Goal: Information Seeking & Learning: Learn about a topic

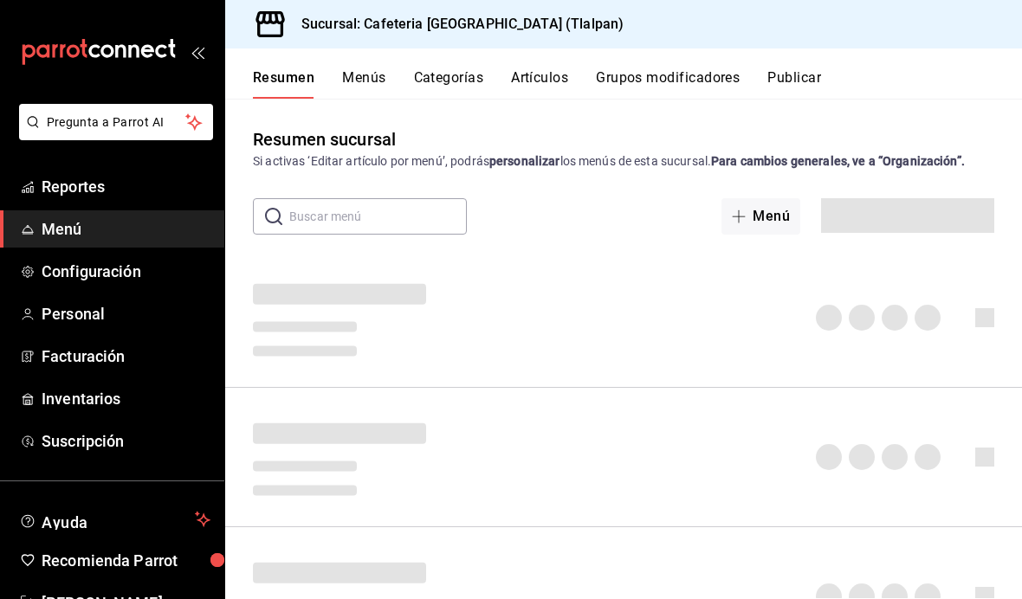
scroll to position [61, 0]
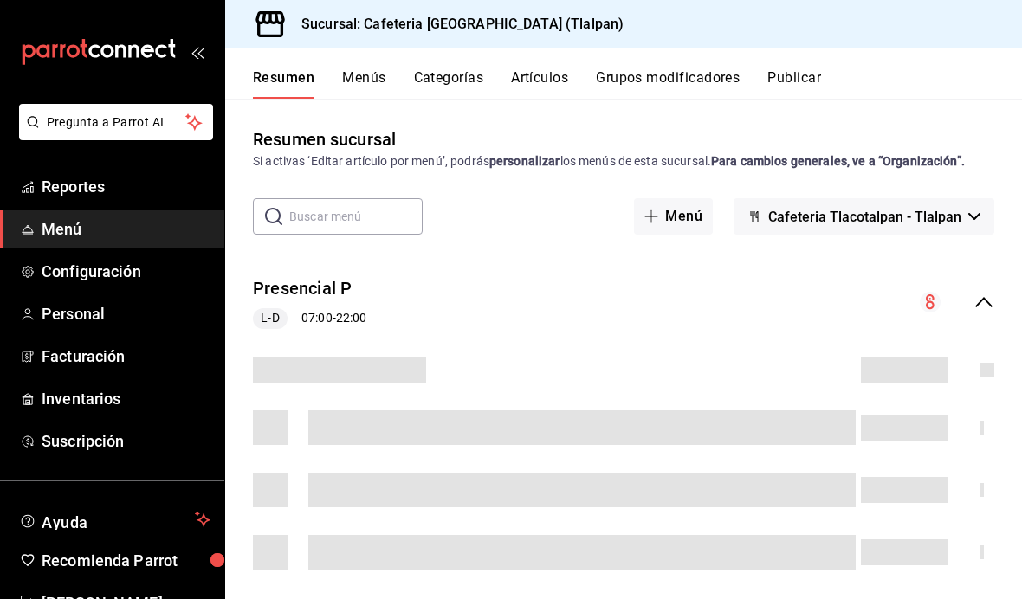
click at [84, 181] on span "Reportes" at bounding box center [126, 186] width 169 height 23
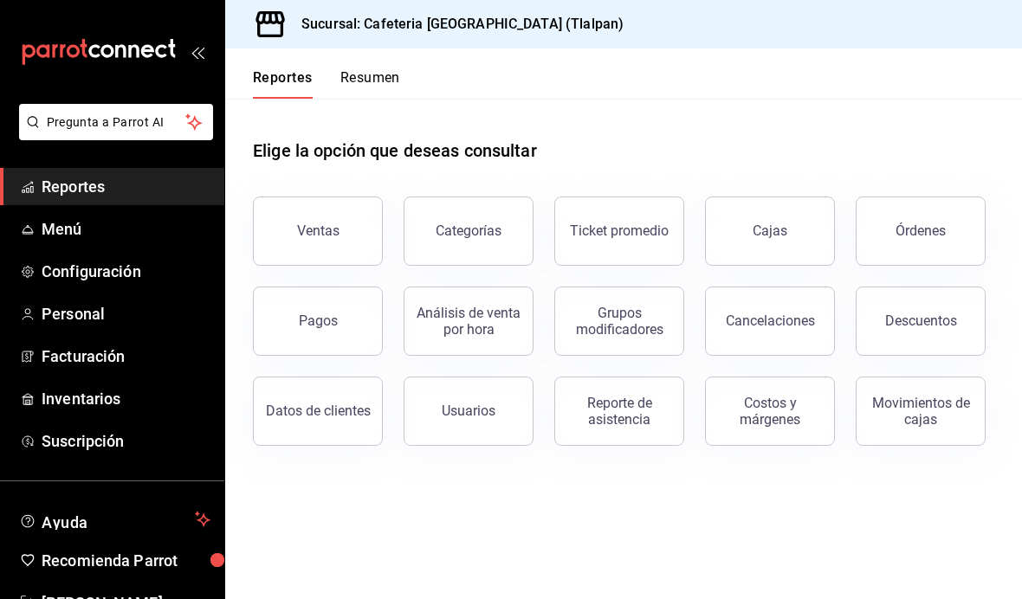
click at [469, 305] on div "Análisis de venta por hora" at bounding box center [468, 321] width 107 height 33
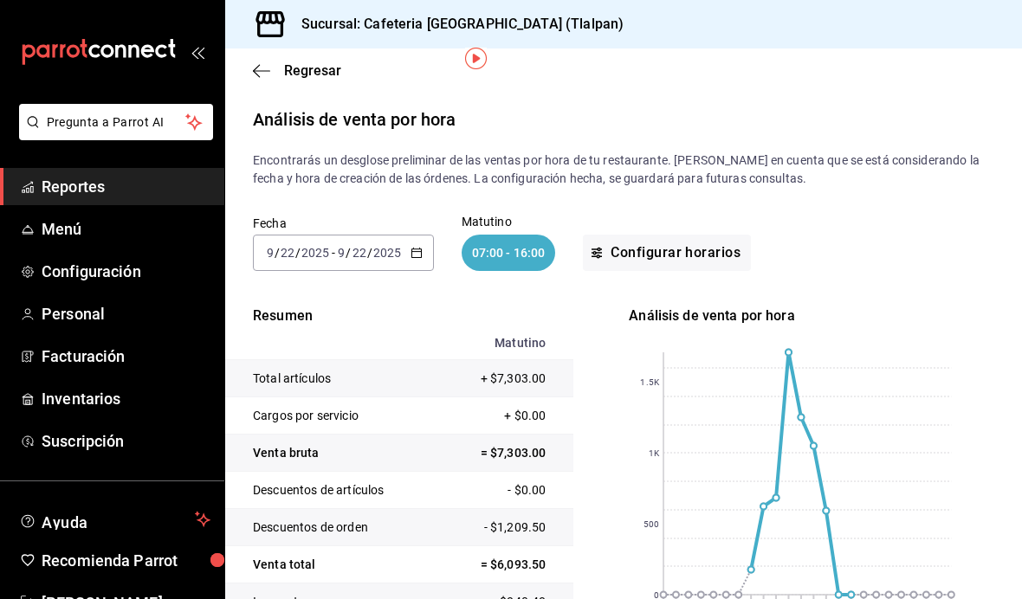
click at [75, 195] on span "Reportes" at bounding box center [126, 186] width 169 height 23
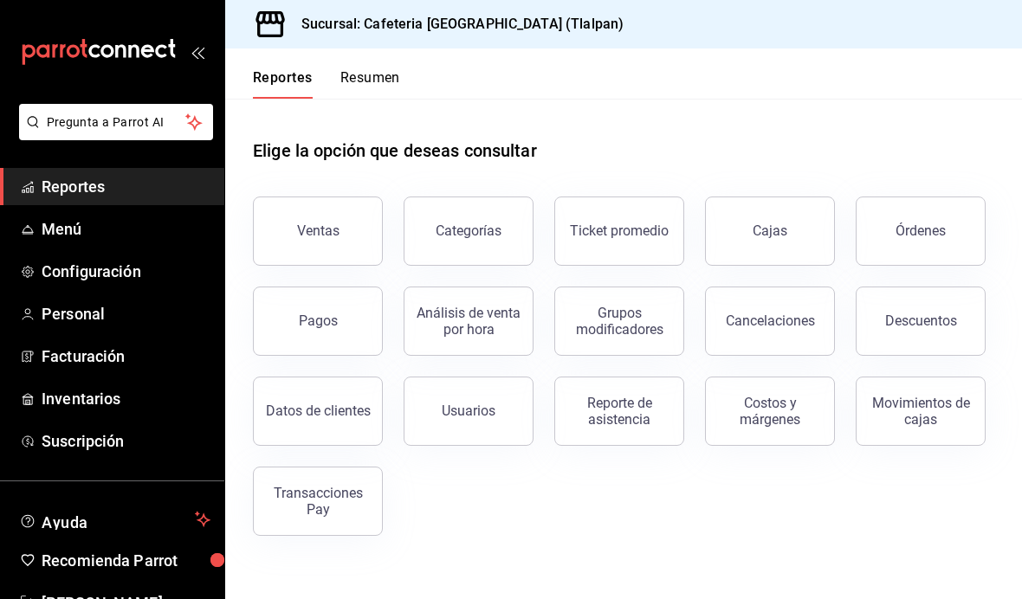
click at [325, 223] on div "Ventas" at bounding box center [318, 231] width 42 height 16
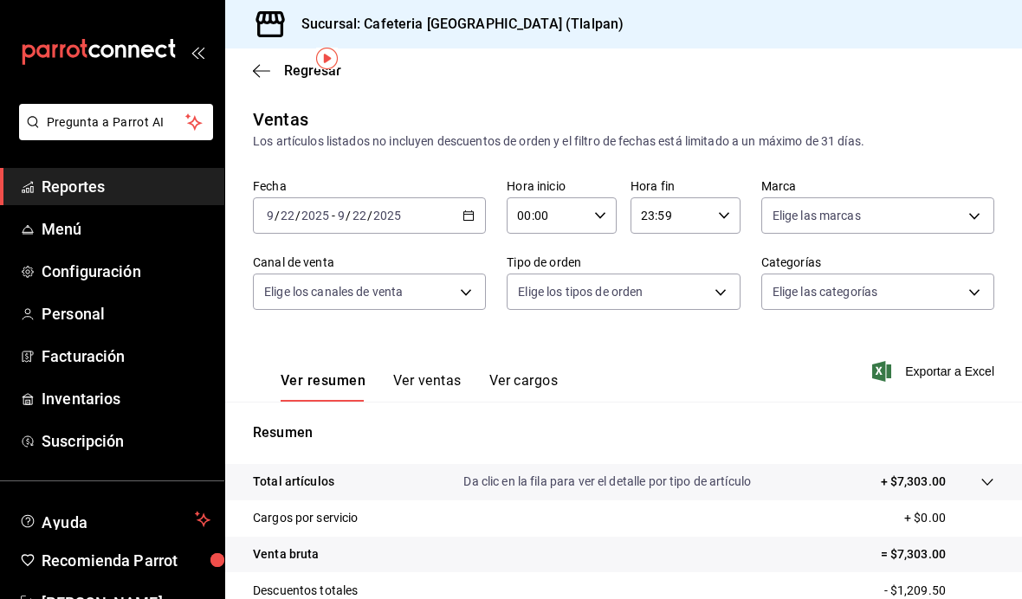
click at [459, 197] on div "[DATE] [DATE] - [DATE] [DATE]" at bounding box center [369, 215] width 233 height 36
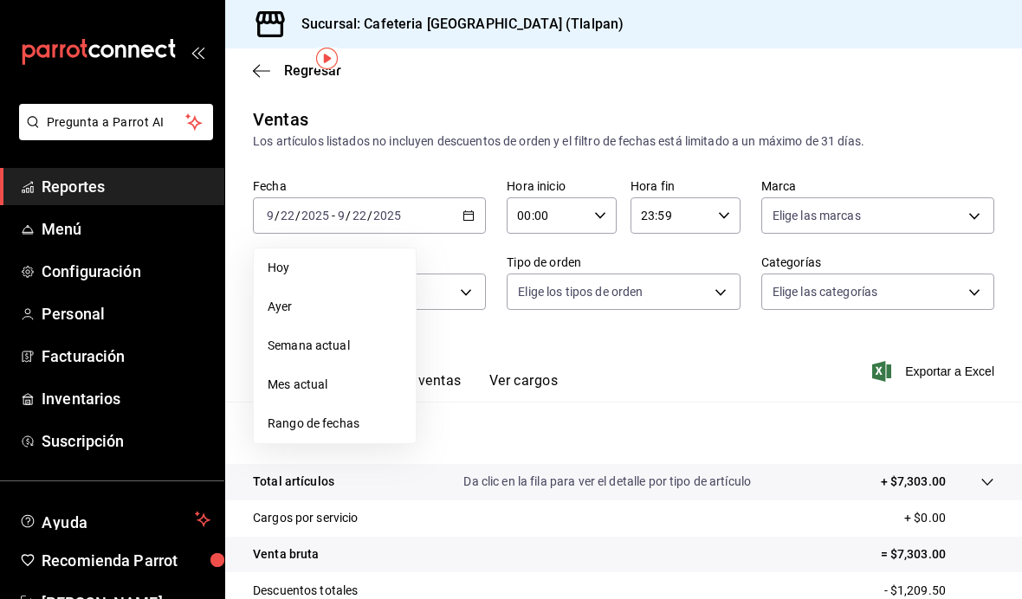
click at [360, 415] on span "Rango de fechas" at bounding box center [335, 424] width 134 height 18
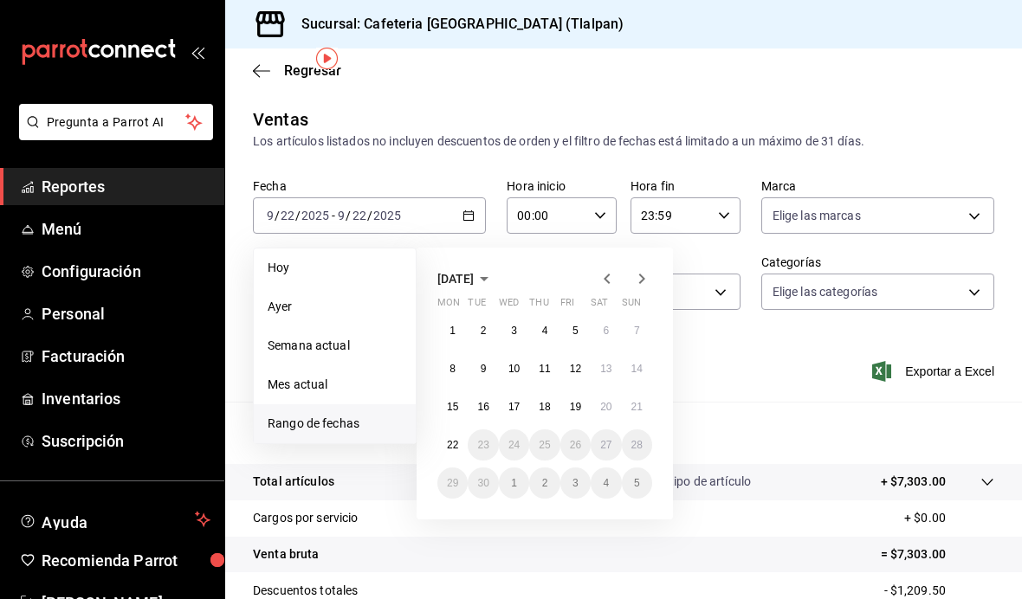
click at [606, 274] on icon "button" at bounding box center [607, 279] width 6 height 10
click at [605, 274] on icon "button" at bounding box center [607, 279] width 6 height 10
click at [448, 477] on abbr "28" at bounding box center [452, 483] width 11 height 12
click at [637, 477] on abbr "3" at bounding box center [637, 483] width 6 height 12
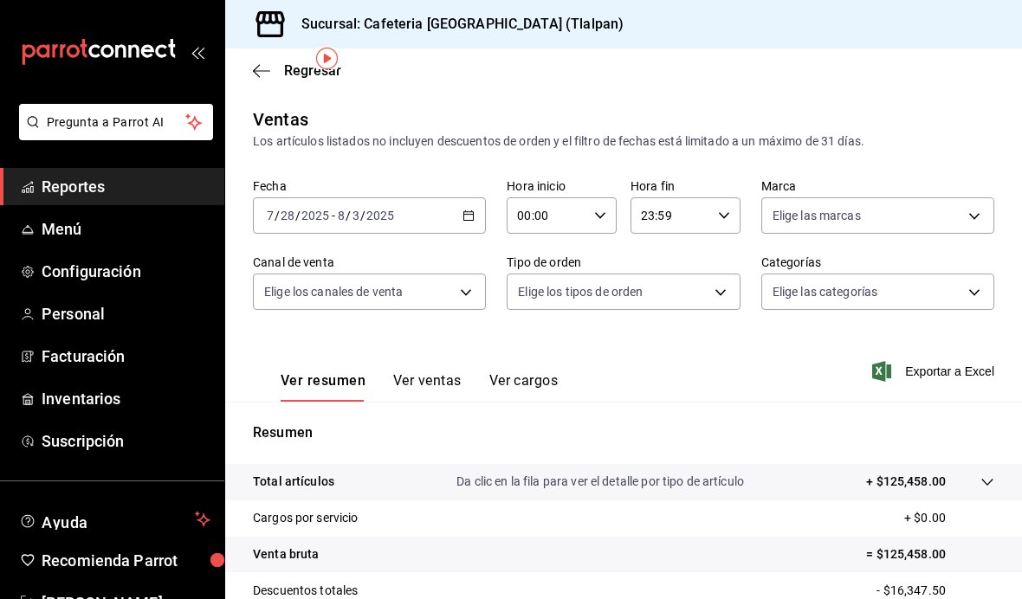
click at [468, 211] on \(Stroke\) "button" at bounding box center [468, 216] width 10 height 10
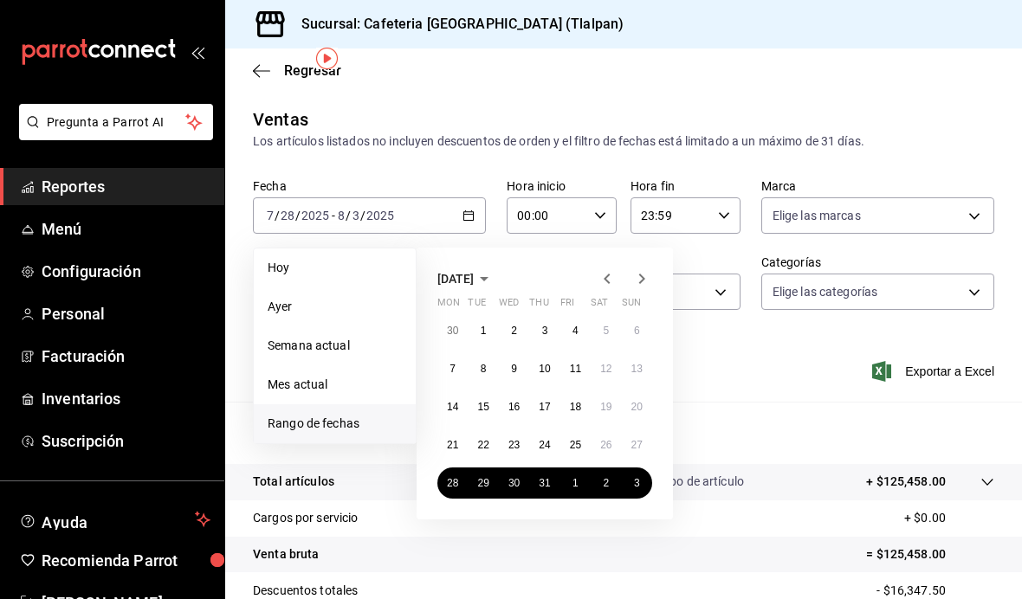
click at [644, 269] on icon "button" at bounding box center [641, 279] width 21 height 21
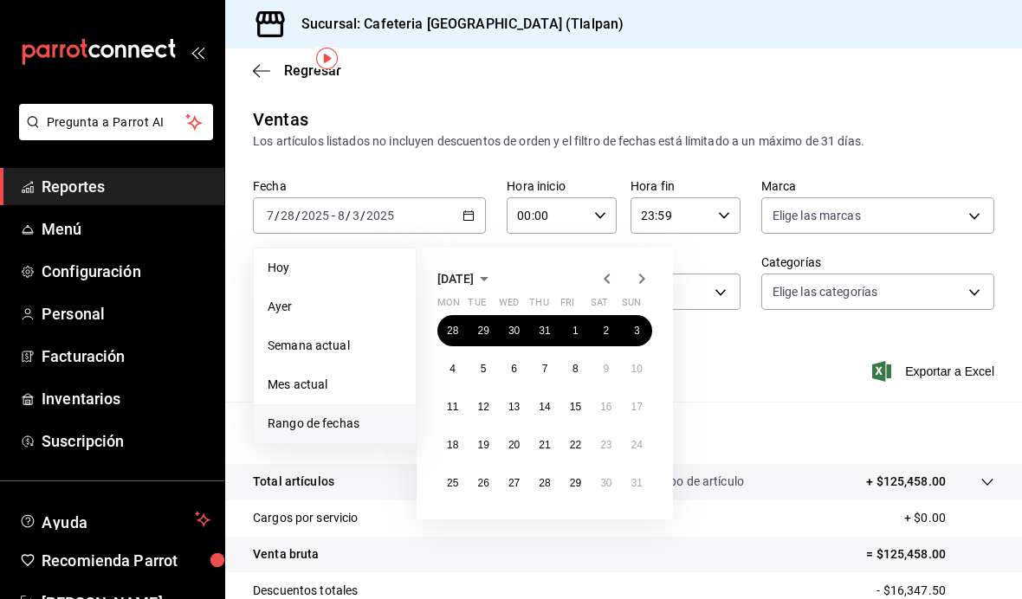
click at [456, 477] on abbr "25" at bounding box center [452, 483] width 11 height 12
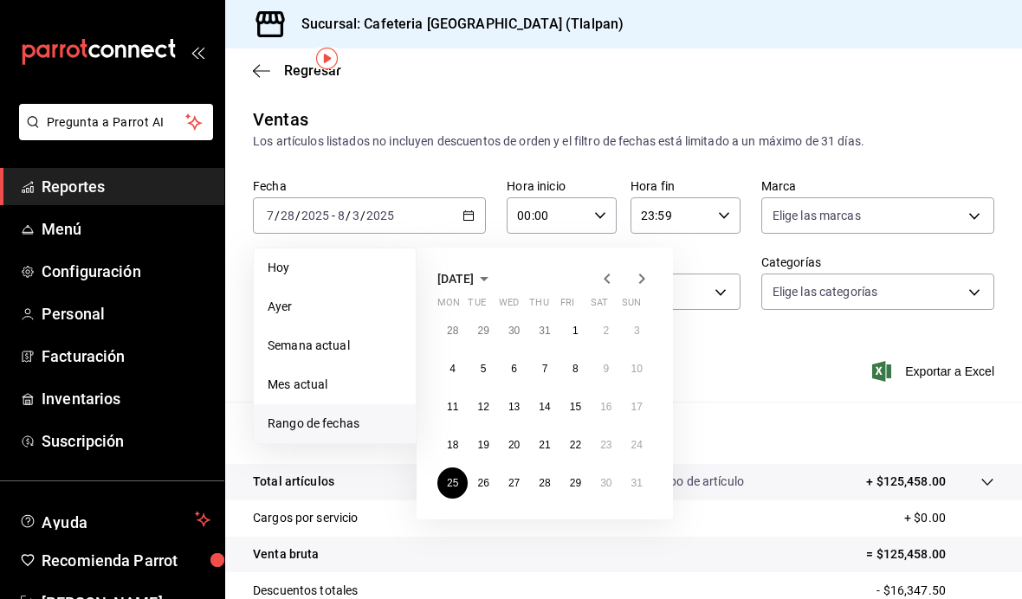
click at [637, 477] on abbr "31" at bounding box center [636, 483] width 11 height 12
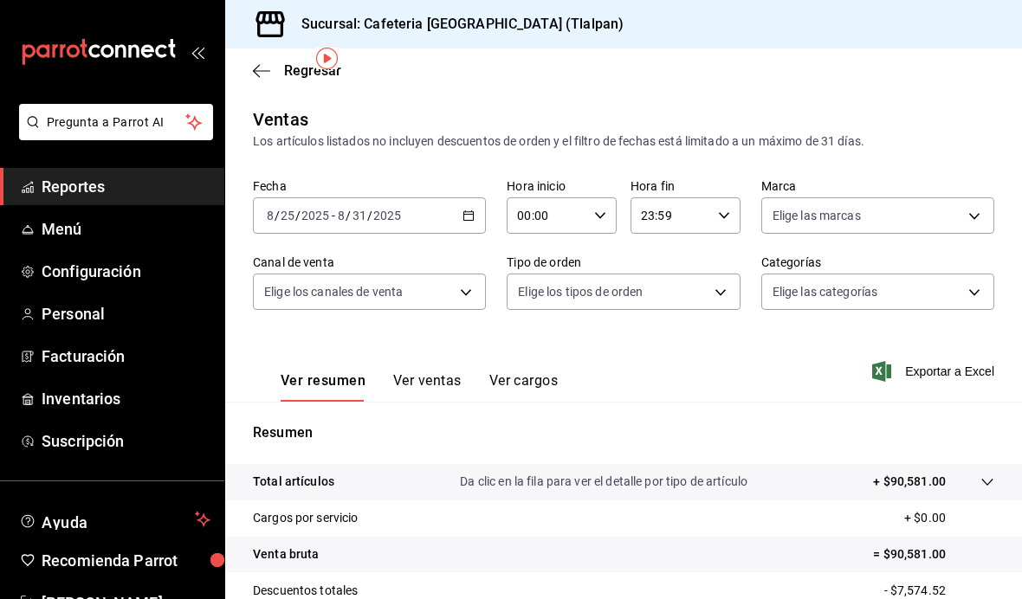
click at [585, 198] on input "00:00" at bounding box center [547, 215] width 81 height 35
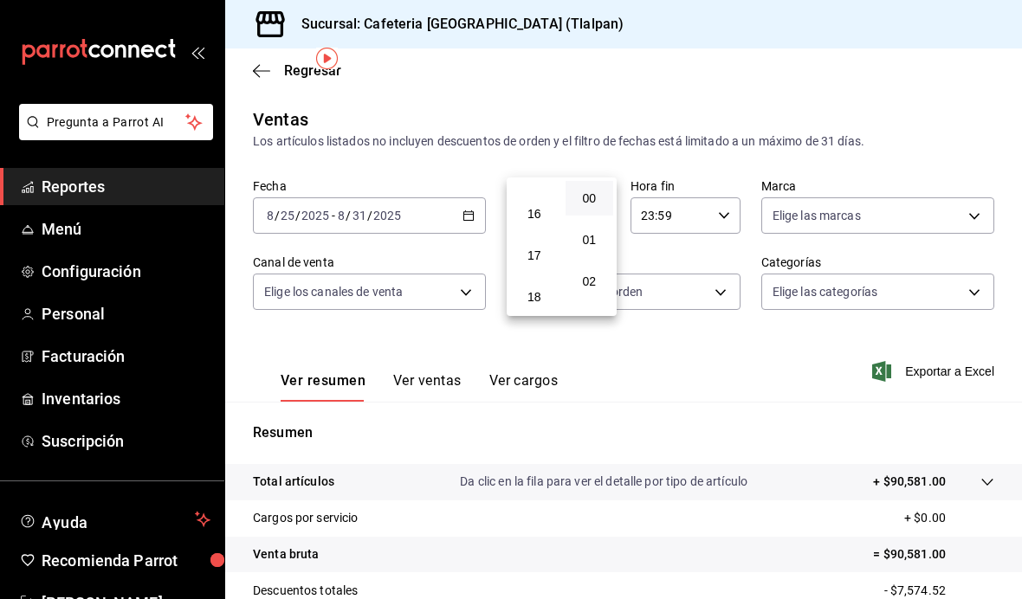
scroll to position [651, 0]
click at [542, 188] on button "15" at bounding box center [534, 170] width 49 height 35
type input "15:00"
click at [702, 133] on div at bounding box center [511, 299] width 1022 height 599
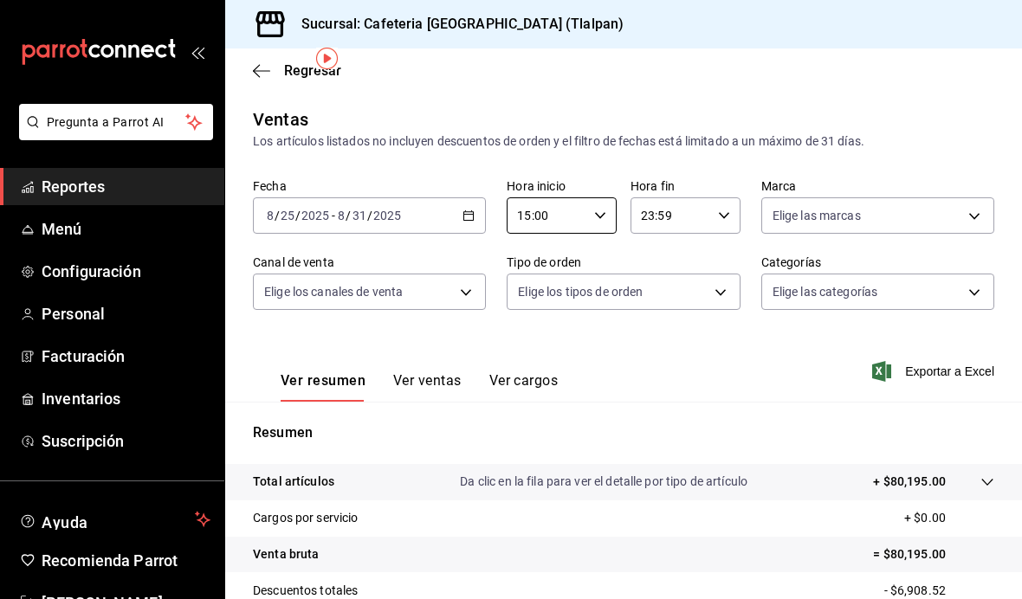
click at [704, 198] on input "23:59" at bounding box center [671, 215] width 81 height 35
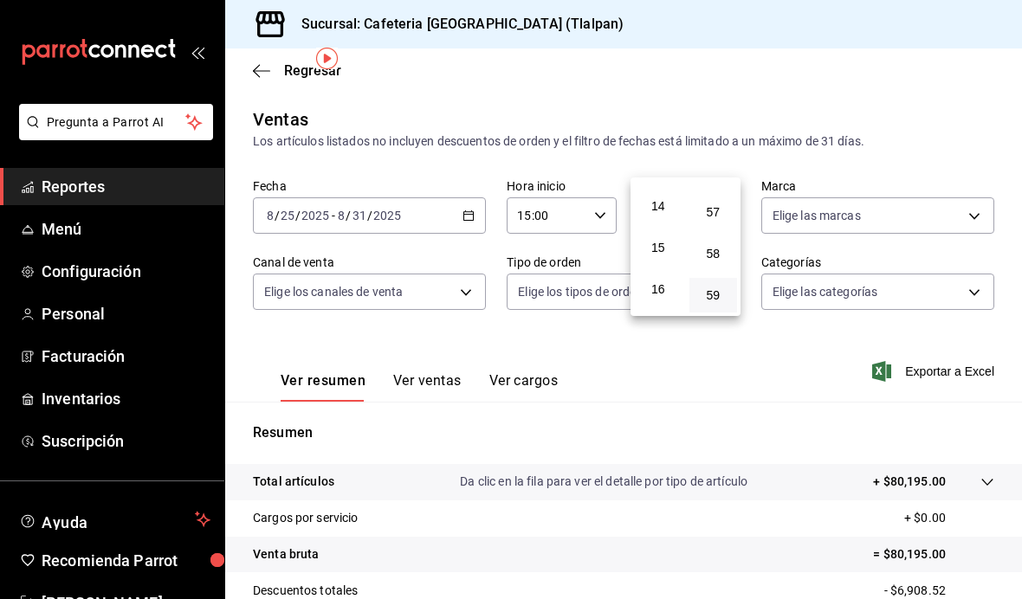
scroll to position [605, 0]
click at [649, 276] on button "16" at bounding box center [658, 259] width 49 height 35
click at [709, 194] on button "00" at bounding box center [713, 182] width 49 height 35
type input "16:00"
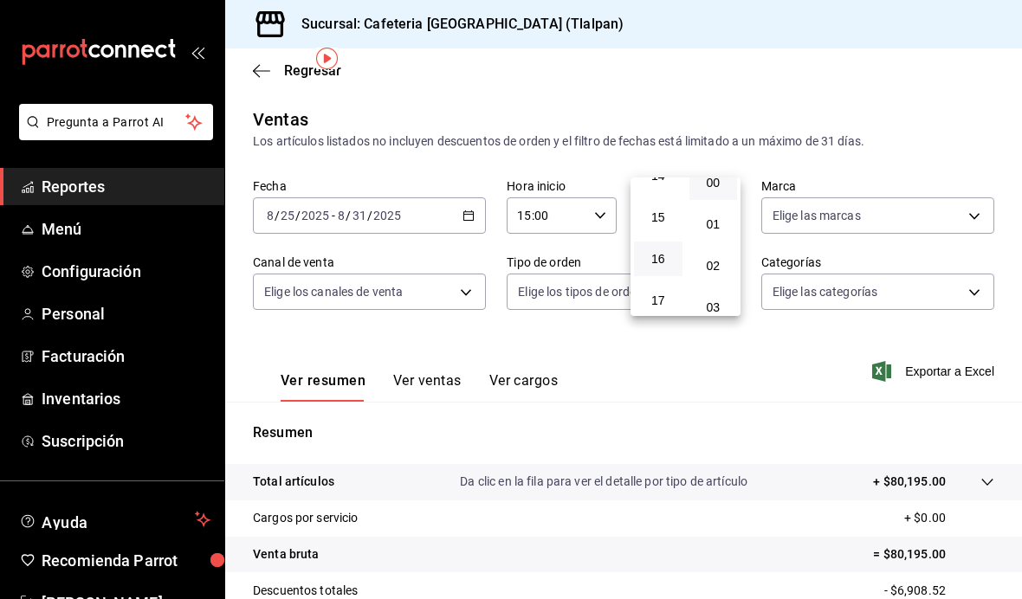
click at [819, 328] on div at bounding box center [511, 299] width 1022 height 599
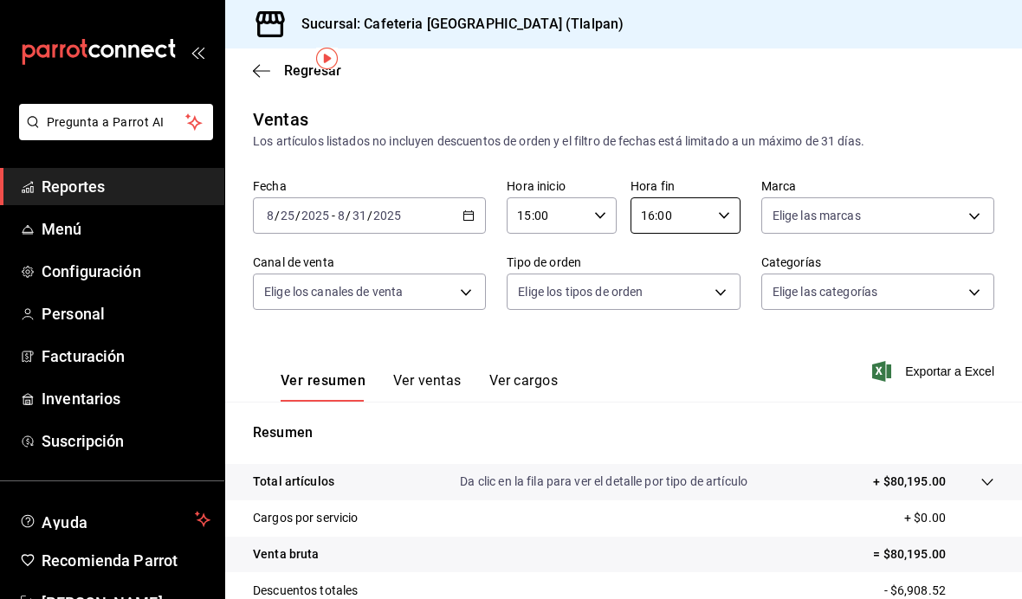
click at [975, 107] on div "Ventas Los artículos listados no incluyen descuentos de orden y el filtro de fe…" at bounding box center [623, 129] width 741 height 44
click at [855, 149] on body "Pregunta a Parrot AI Reportes Menú Configuración Personal Facturación Inventari…" at bounding box center [511, 299] width 1022 height 599
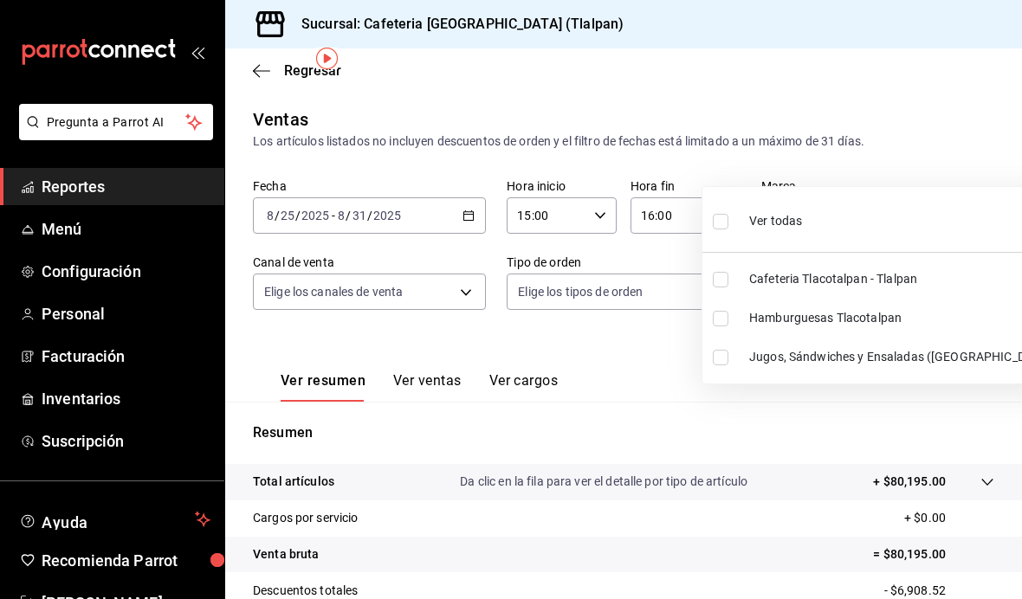
click at [848, 218] on li "Ver todas" at bounding box center [881, 219] width 359 height 51
type input "ec576109-29d1-42df-b2ca-5becddbd2efe,3dfd9669-9911-4f47-a36d-8fb2dcc6eb36,e5a57…"
checkbox input "true"
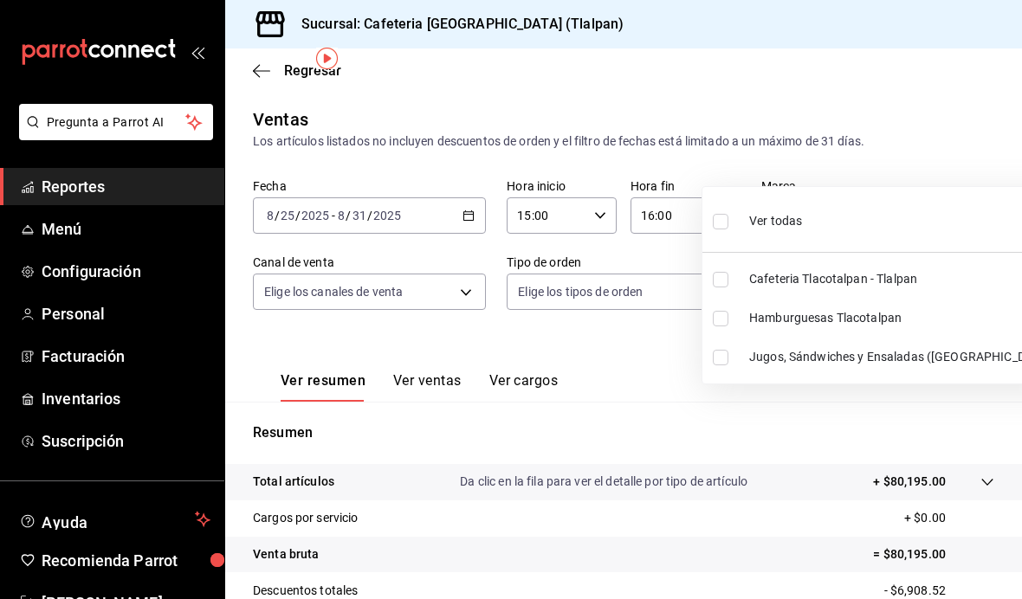
checkbox input "true"
click at [646, 266] on div at bounding box center [511, 299] width 1022 height 599
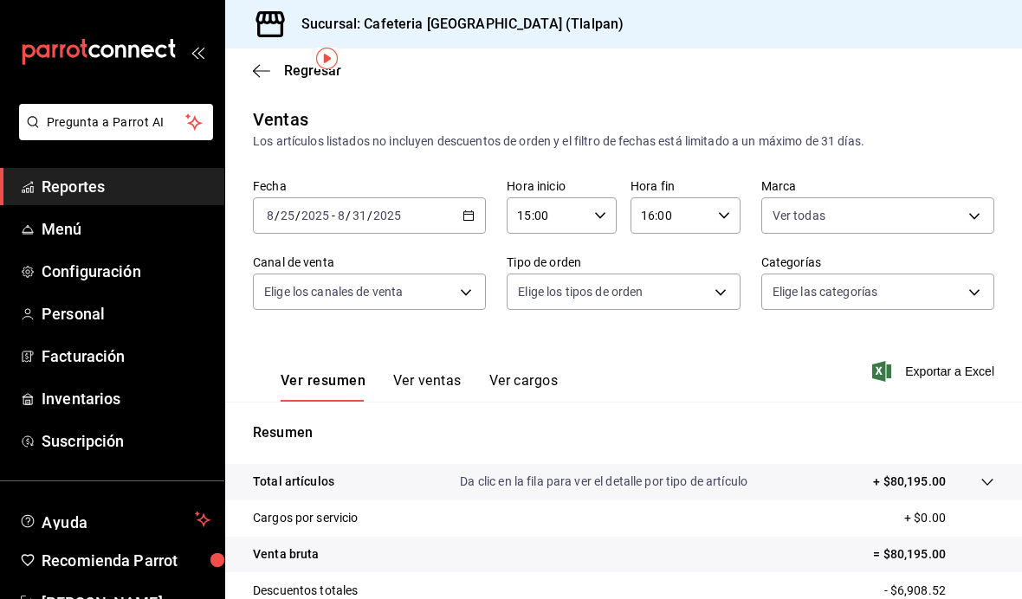
click at [832, 236] on body "Pregunta a Parrot AI Reportes Menú Configuración Personal Facturación Inventari…" at bounding box center [511, 299] width 1022 height 599
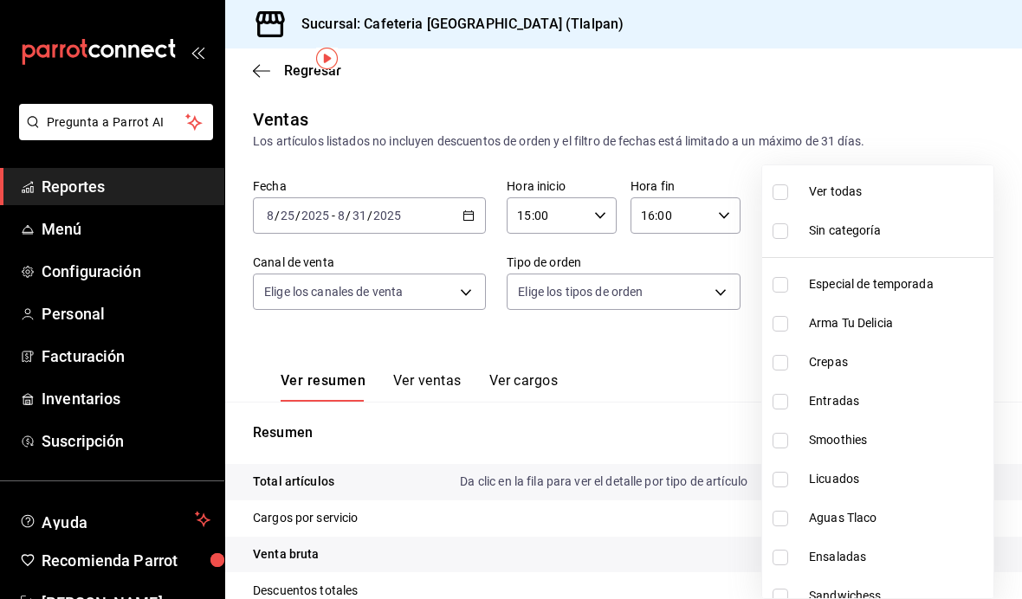
click at [858, 196] on span "Ver todas" at bounding box center [898, 192] width 178 height 18
type input "8fb5c5e2-c76a-4129-8e25-25de823e503d,657201d4-d6ef-4148-94c8-ccd00e340086,2df64…"
checkbox input "true"
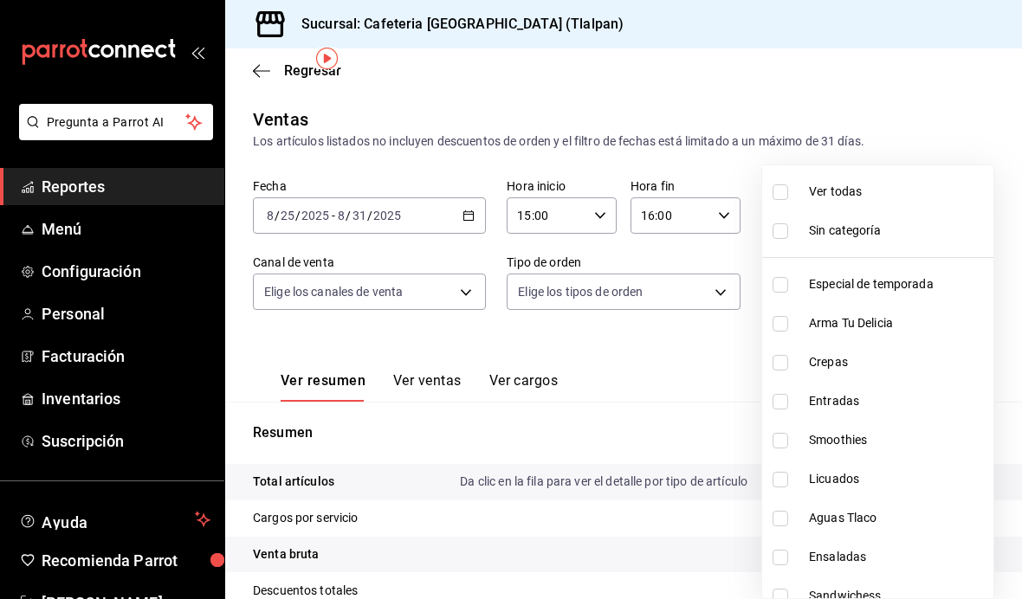
checkbox input "true"
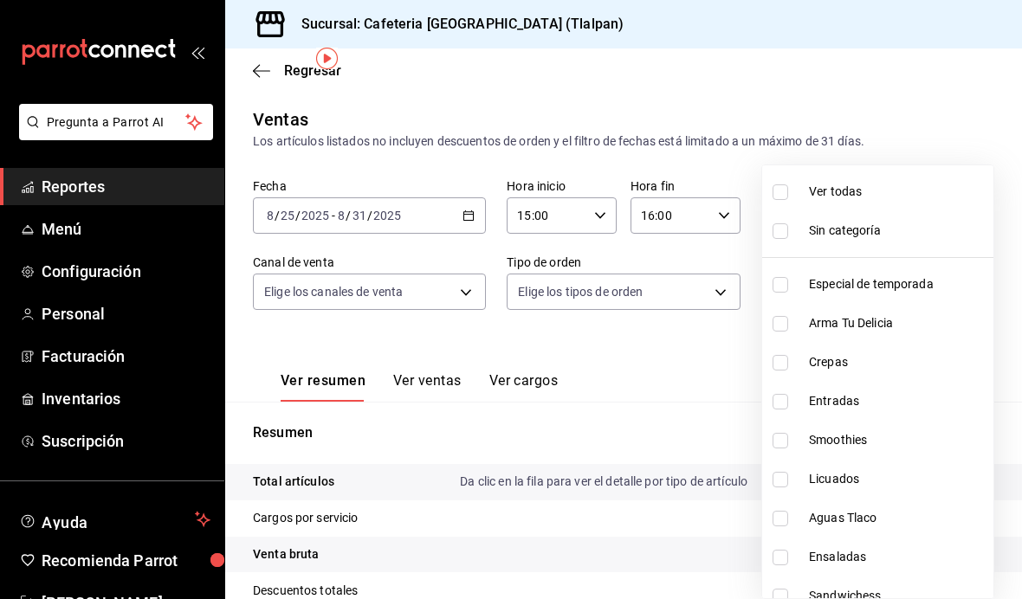
checkbox input "true"
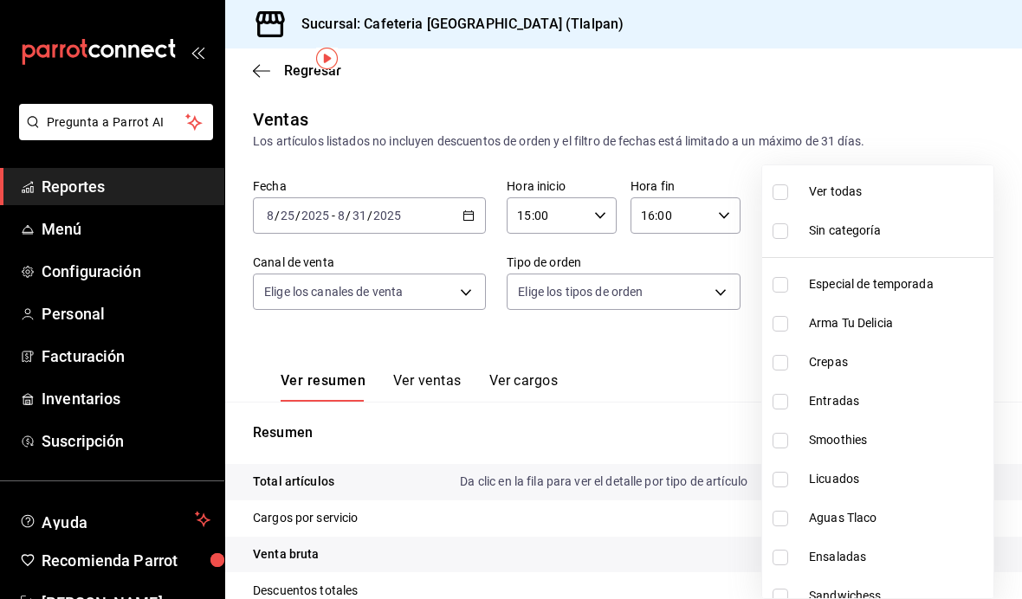
checkbox input "true"
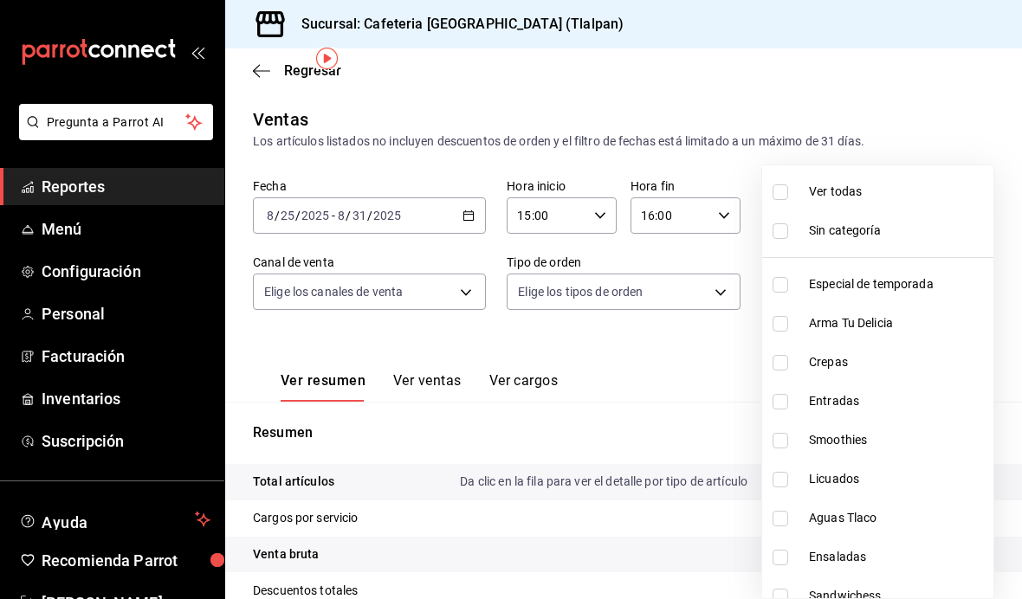
checkbox input "true"
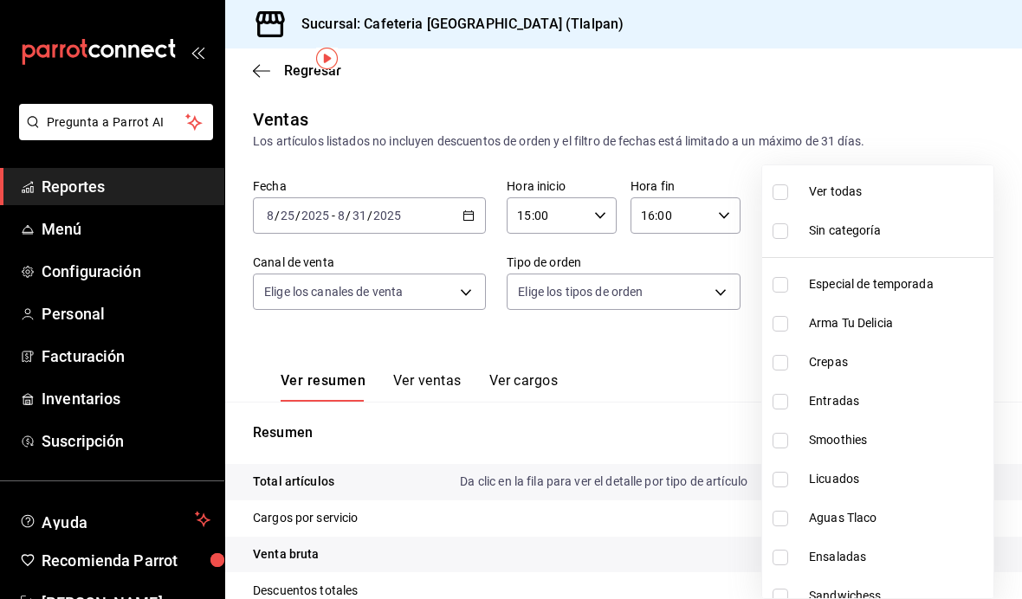
checkbox input "true"
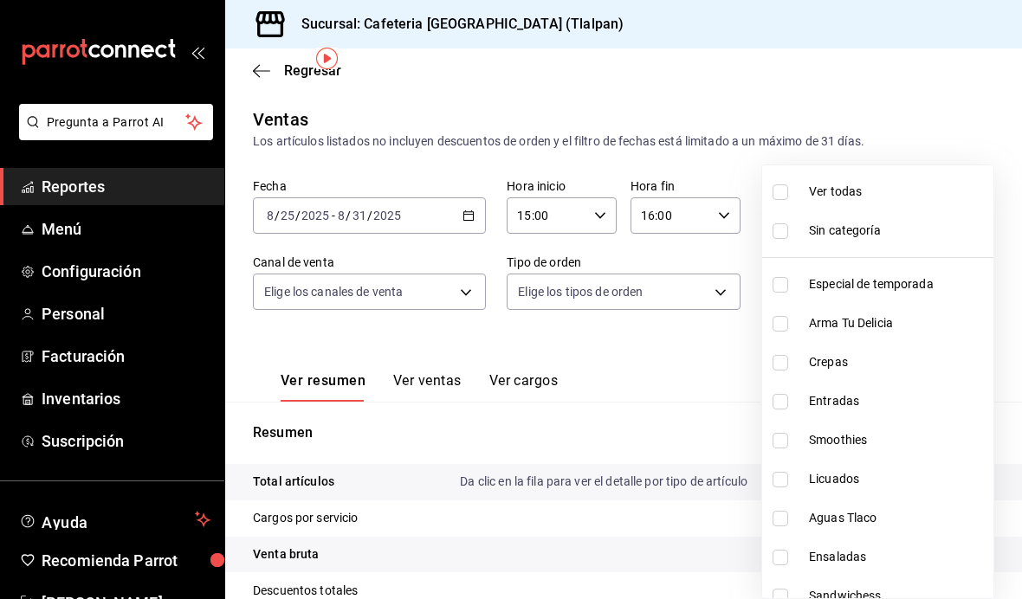
checkbox input "true"
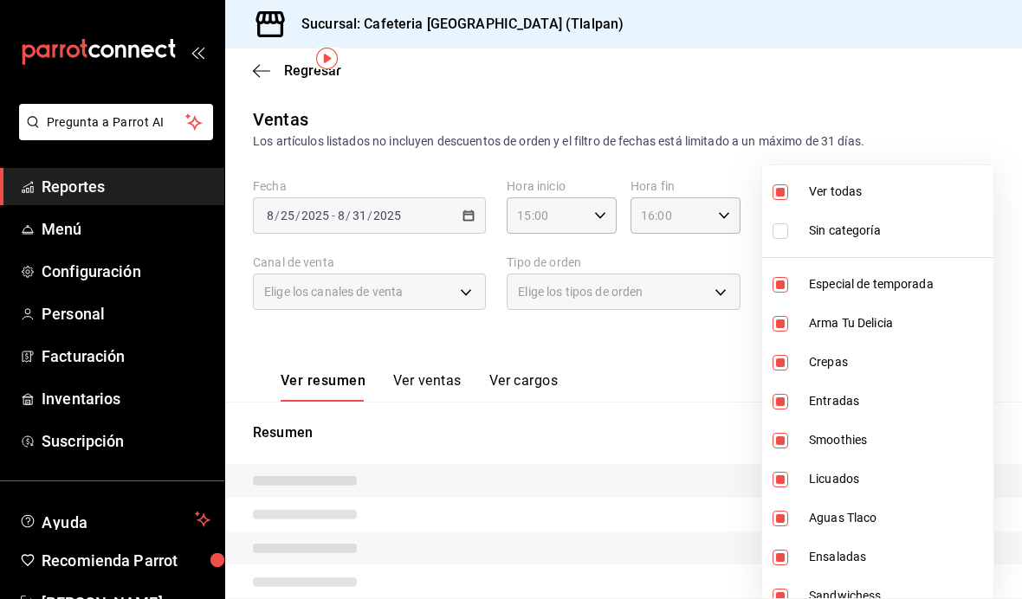
click at [701, 276] on div at bounding box center [511, 299] width 1022 height 599
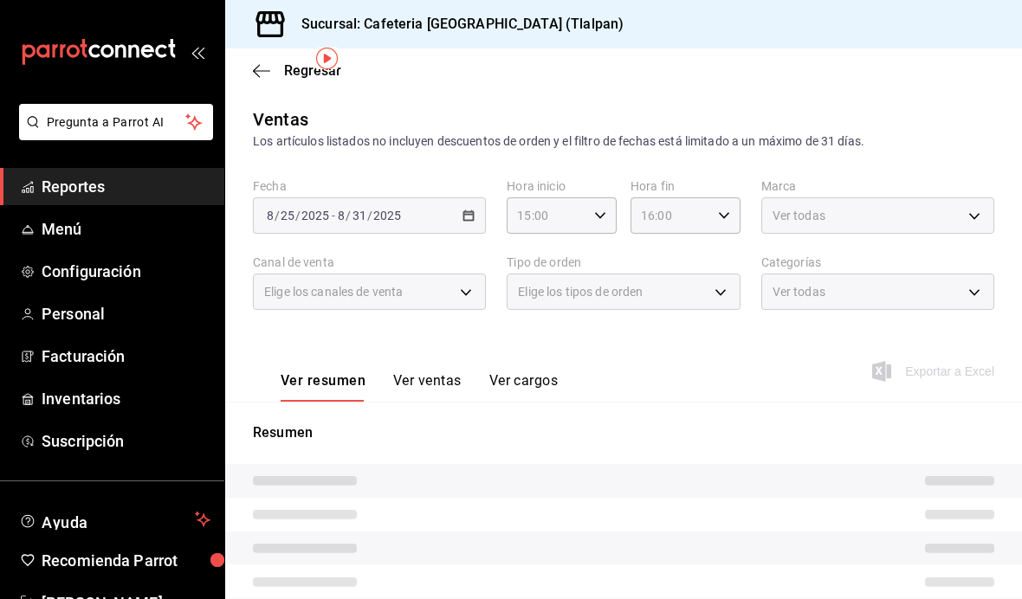
click at [683, 274] on div "Elige los tipos de orden" at bounding box center [623, 292] width 233 height 36
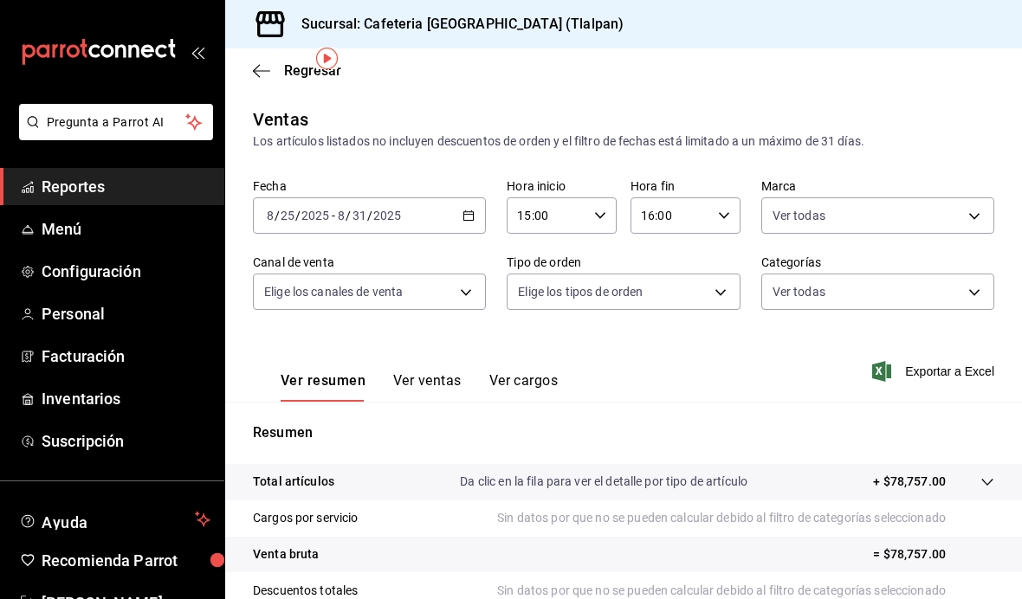
click at [702, 243] on body "Pregunta a Parrot AI Reportes Menú Configuración Personal Facturación Inventari…" at bounding box center [511, 299] width 1022 height 599
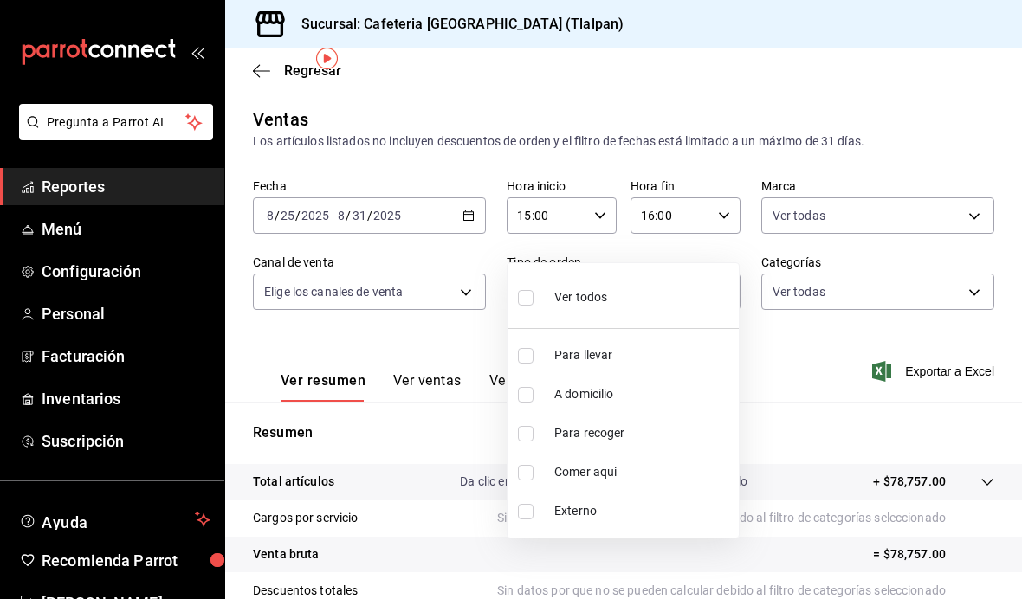
click at [657, 282] on li "Ver todos" at bounding box center [623, 295] width 231 height 51
type input "ce9e2f29-1535-4c58-be62-8d524788961d,65c88439-aa9c-4609-b4eb-33143dae281a,e2aea…"
checkbox input "true"
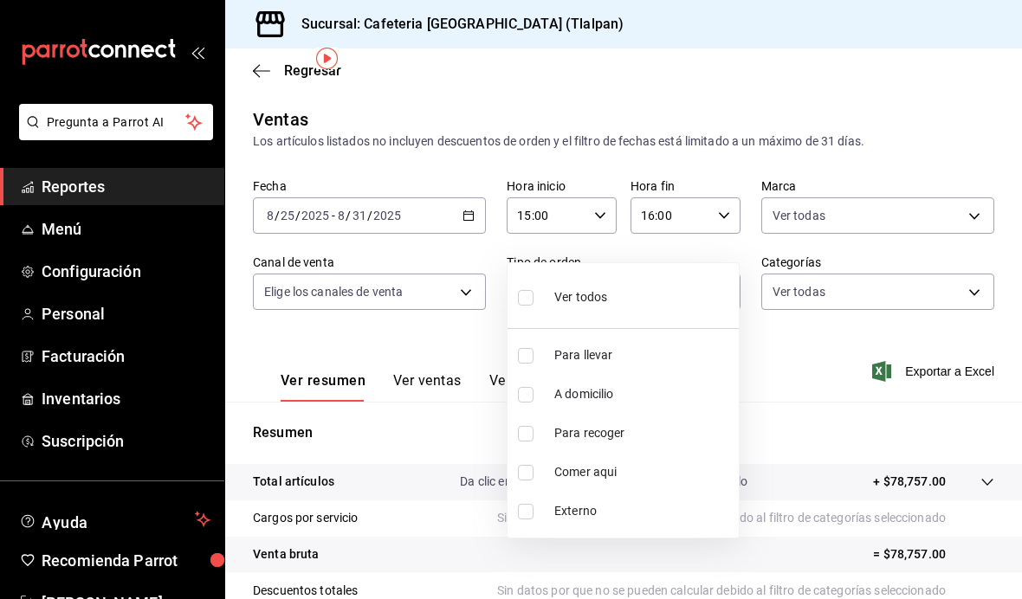
checkbox input "true"
click at [484, 253] on div at bounding box center [511, 299] width 1022 height 599
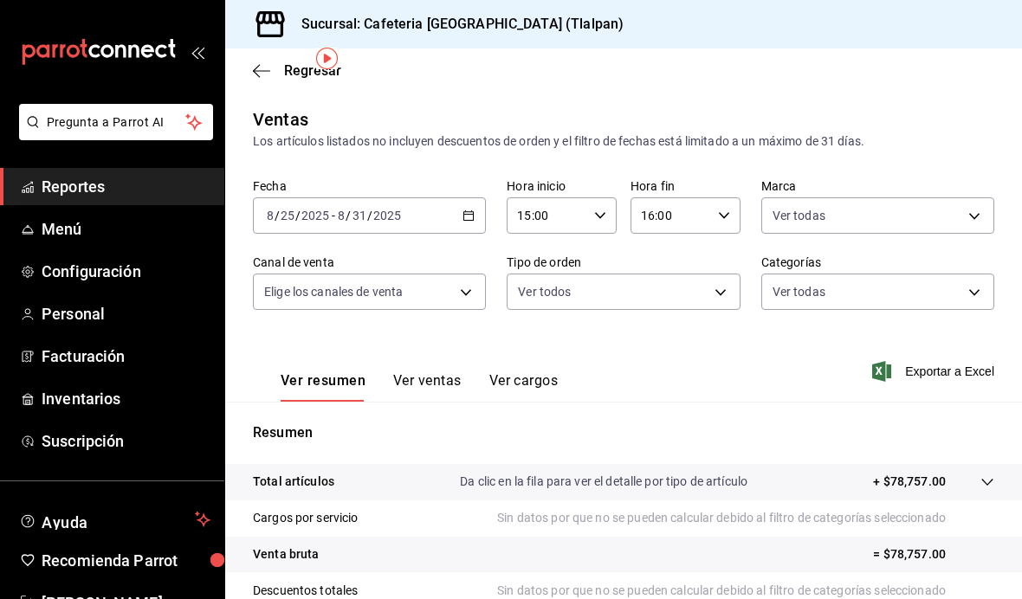
click at [456, 230] on body "Pregunta a Parrot AI Reportes Menú Configuración Personal Facturación Inventari…" at bounding box center [511, 299] width 1022 height 599
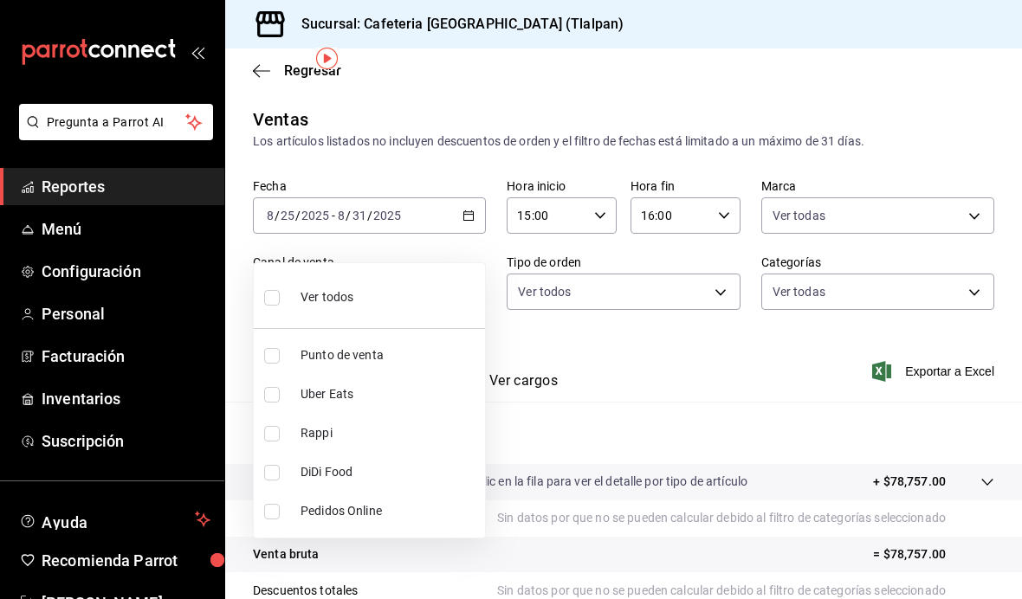
click at [430, 287] on li "Ver todos" at bounding box center [369, 295] width 231 height 51
type input "PARROT,UBER_EATS,RAPPI,DIDI_FOOD,ONLINE"
checkbox input "true"
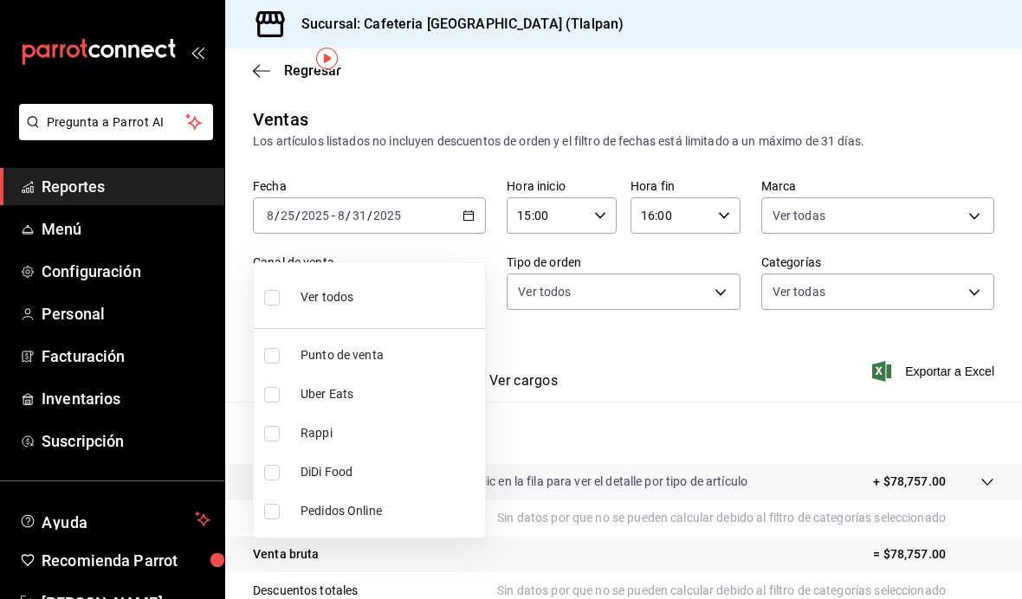
checkbox input "true"
click at [604, 282] on div at bounding box center [511, 299] width 1022 height 599
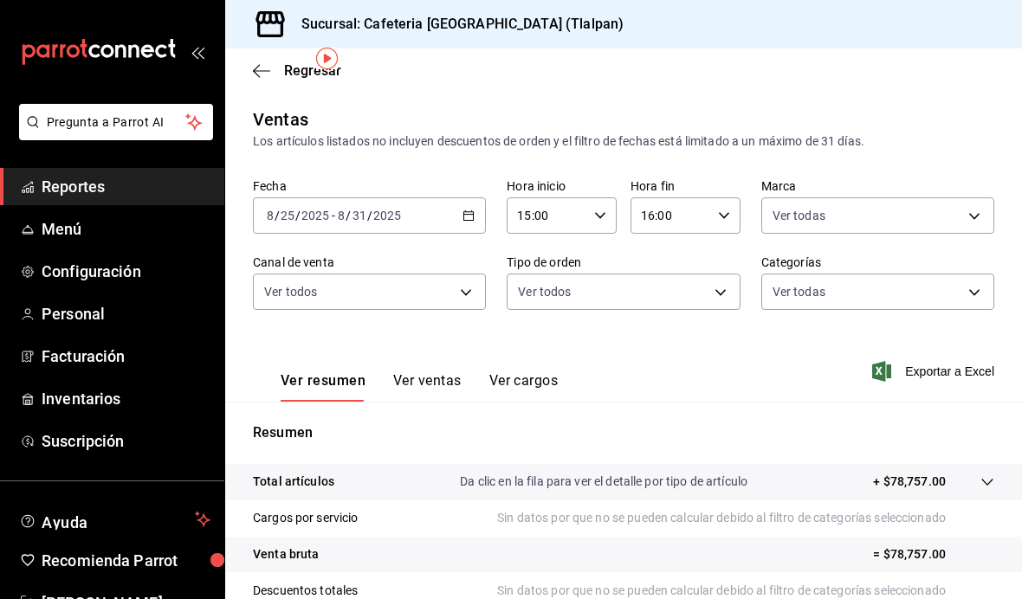
click at [445, 240] on body "Pregunta a Parrot AI Reportes Menú Configuración Personal Facturación Inventari…" at bounding box center [511, 299] width 1022 height 599
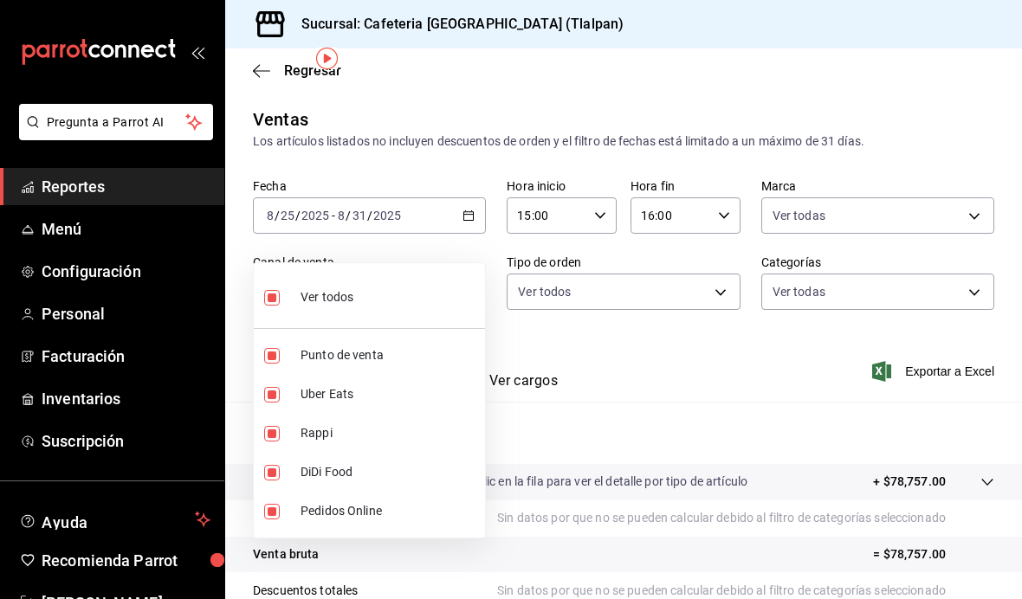
click at [561, 303] on div at bounding box center [511, 299] width 1022 height 599
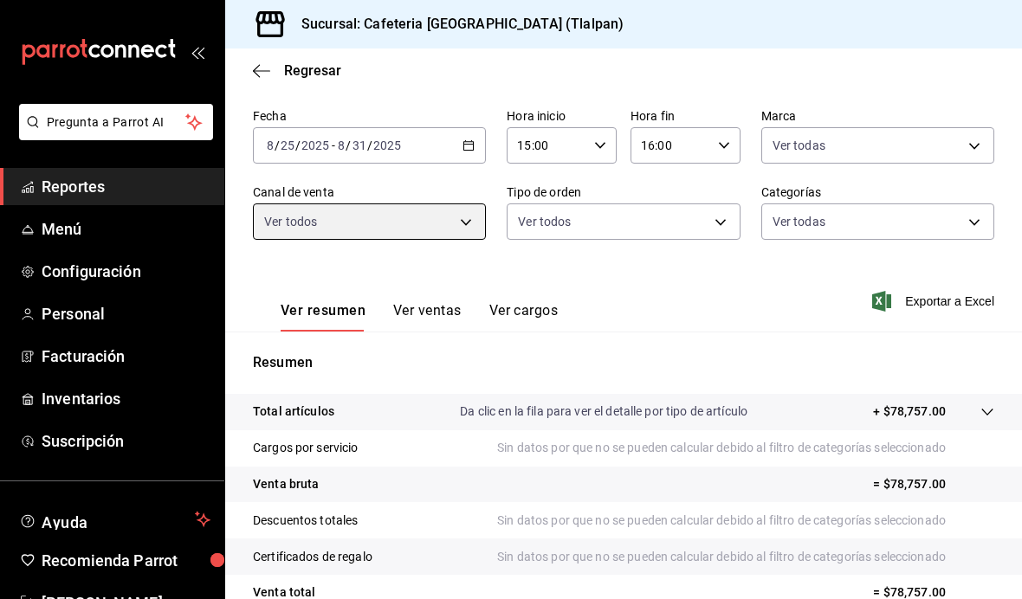
scroll to position [87, 0]
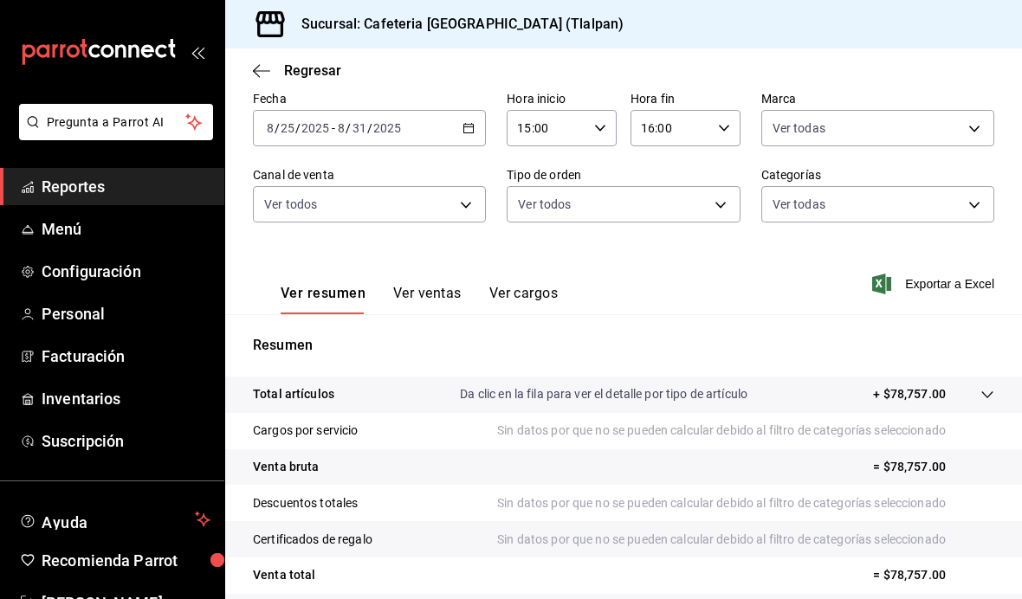
click at [432, 285] on button "Ver ventas" at bounding box center [427, 299] width 68 height 29
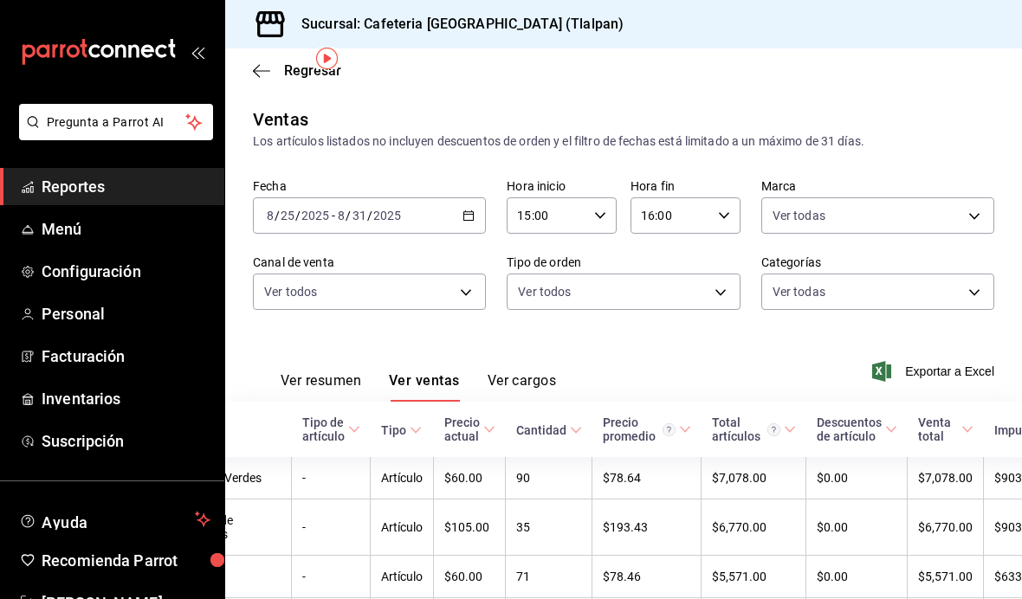
click at [315, 372] on button "Ver resumen" at bounding box center [321, 386] width 81 height 29
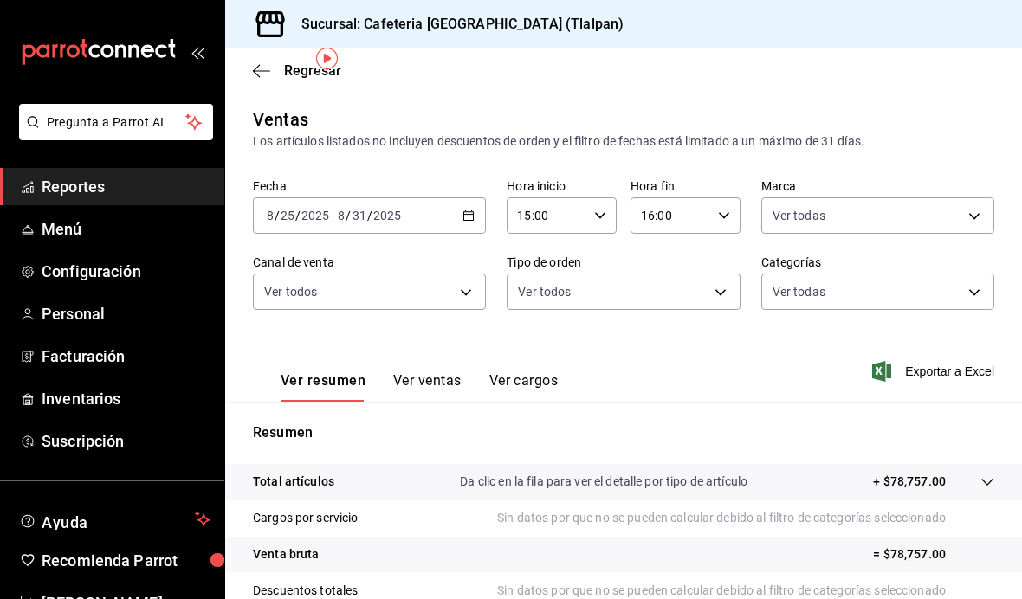
click at [598, 210] on icon "button" at bounding box center [600, 216] width 12 height 12
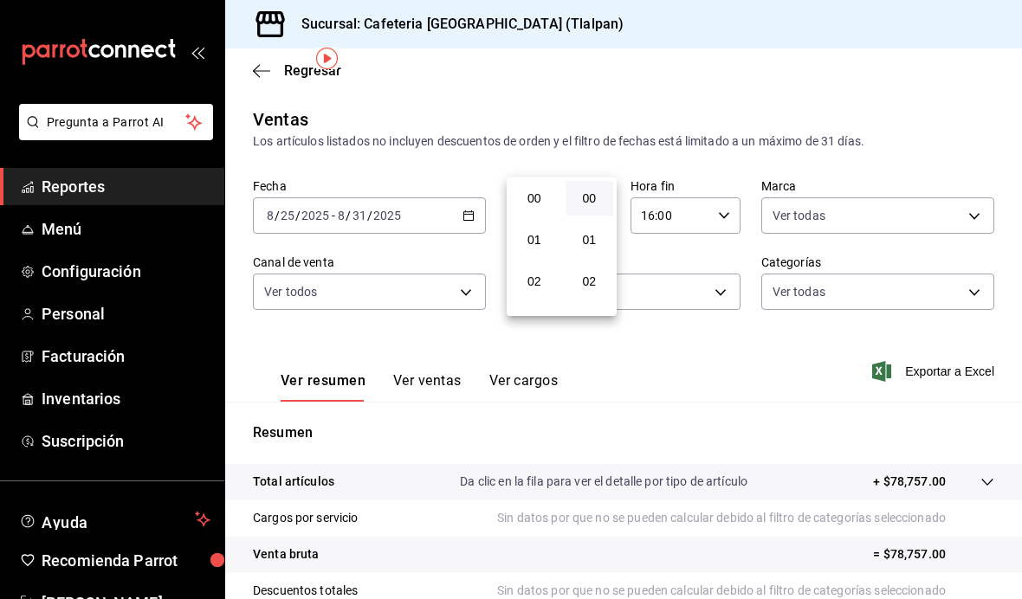
scroll to position [650, 0]
click at [746, 337] on div at bounding box center [511, 299] width 1022 height 599
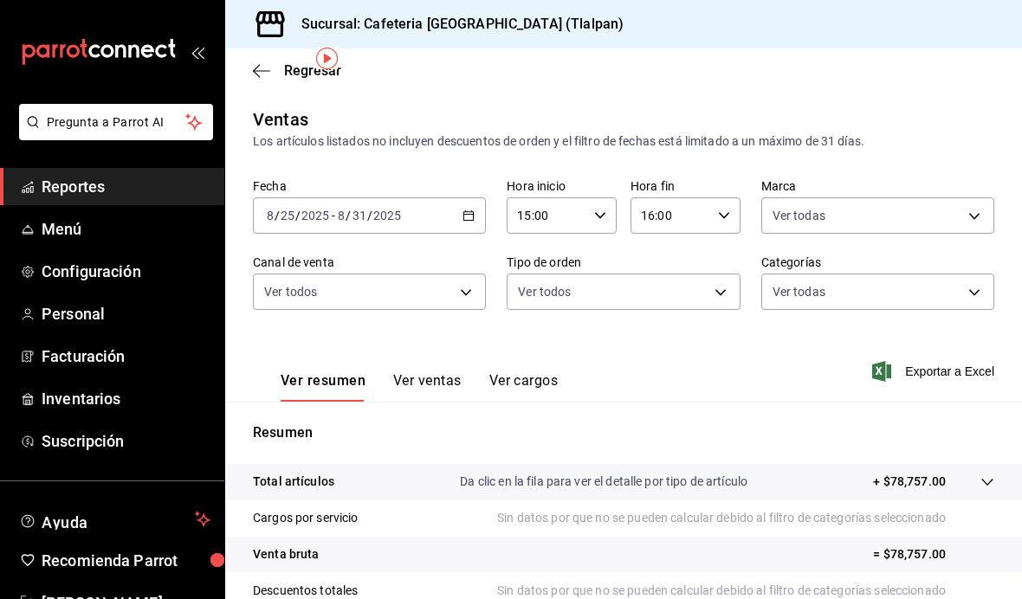
click at [438, 372] on button "Ver ventas" at bounding box center [427, 386] width 68 height 29
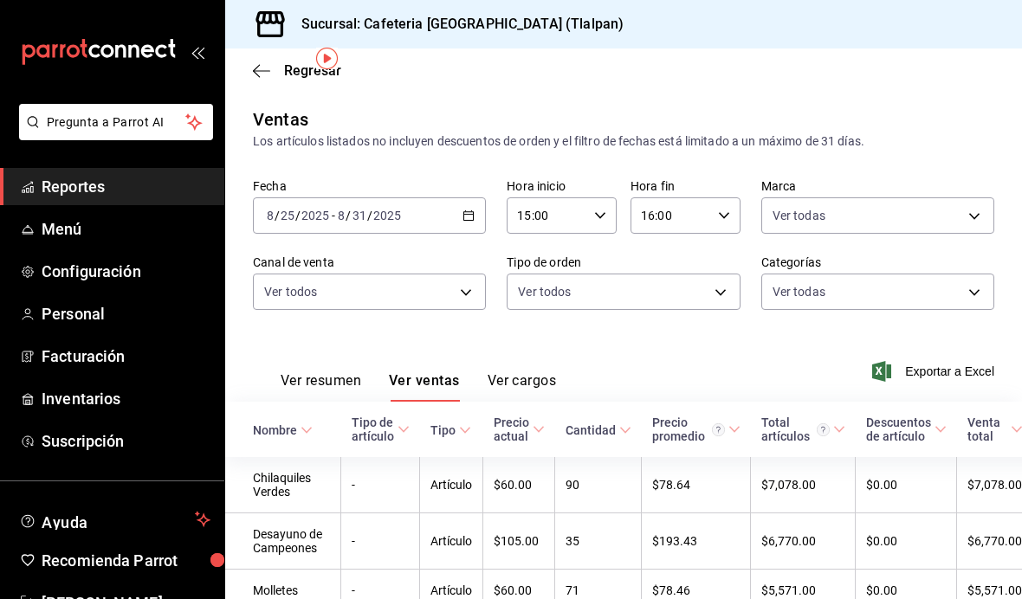
click at [334, 372] on button "Ver resumen" at bounding box center [321, 386] width 81 height 29
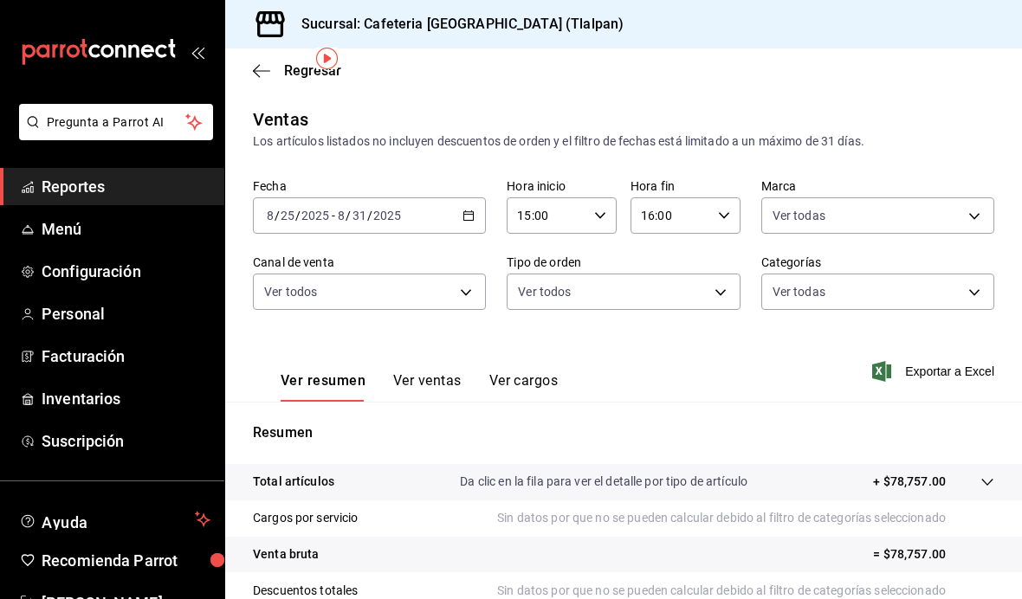
click at [93, 183] on span "Reportes" at bounding box center [126, 186] width 169 height 23
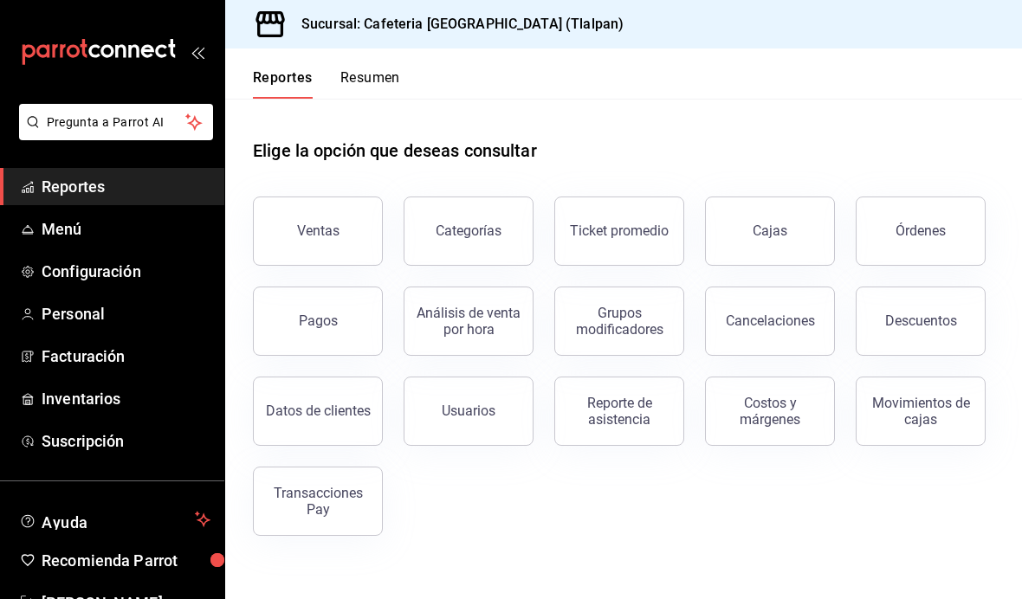
click at [479, 305] on div "Análisis de venta por hora" at bounding box center [468, 321] width 107 height 33
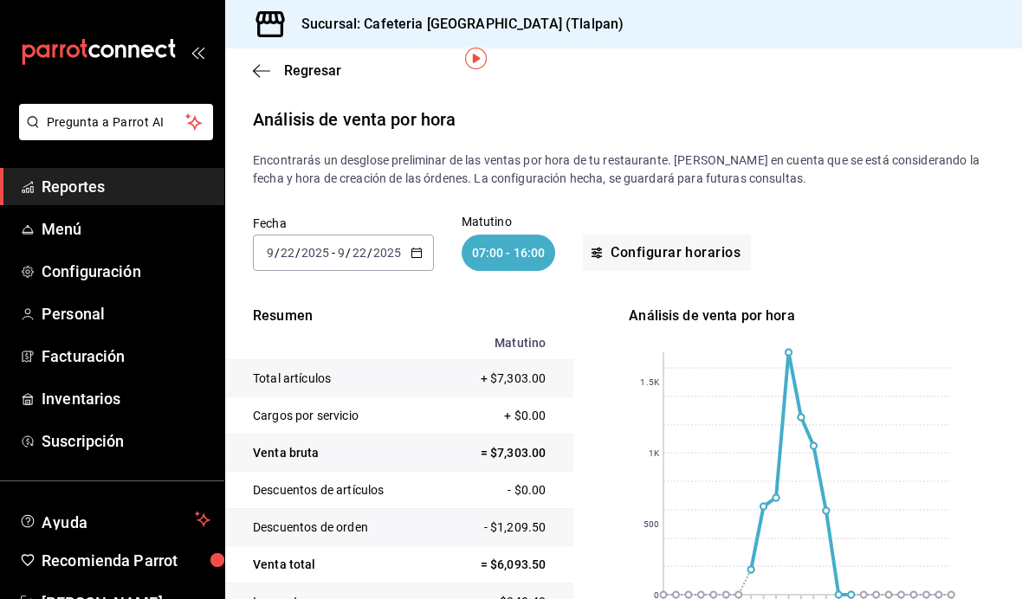
click at [398, 246] on input "2025" at bounding box center [386, 253] width 29 height 14
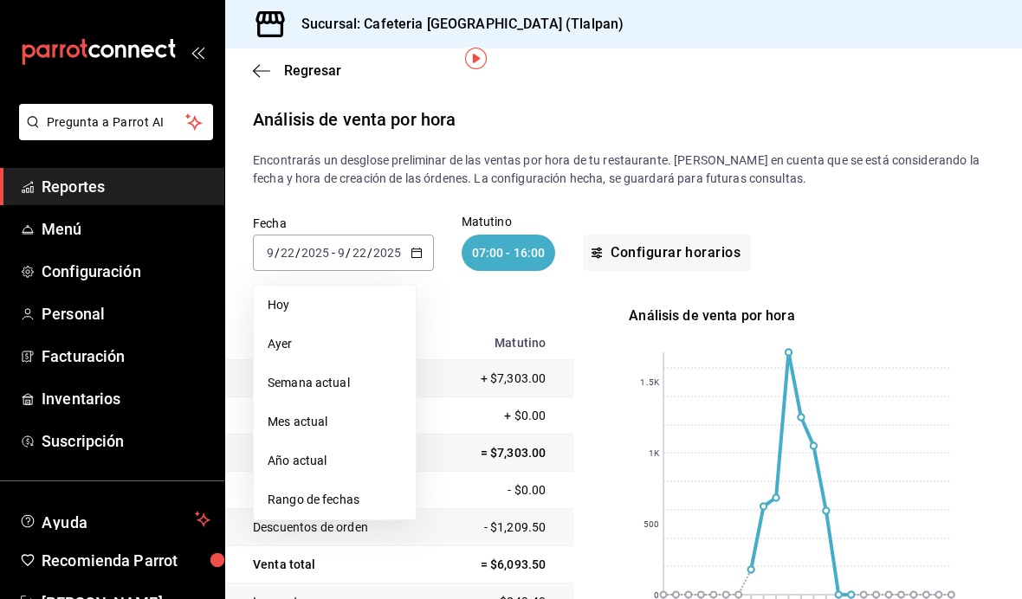
click at [338, 491] on span "Rango de fechas" at bounding box center [335, 500] width 134 height 18
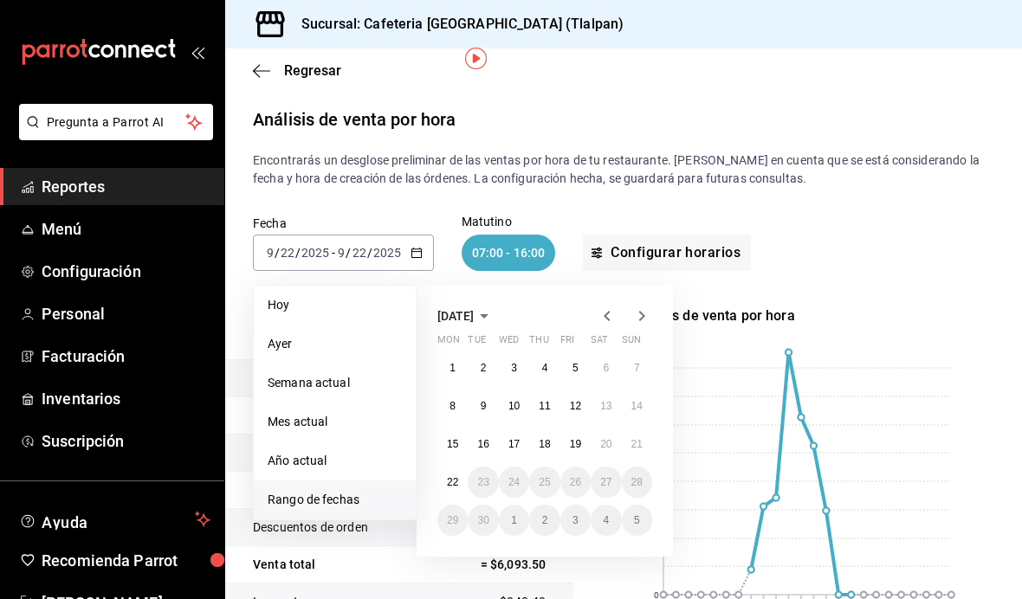
click at [597, 306] on icon "button" at bounding box center [607, 316] width 21 height 21
click at [441, 505] on button "25" at bounding box center [452, 520] width 30 height 31
click at [645, 505] on button "31" at bounding box center [637, 520] width 30 height 31
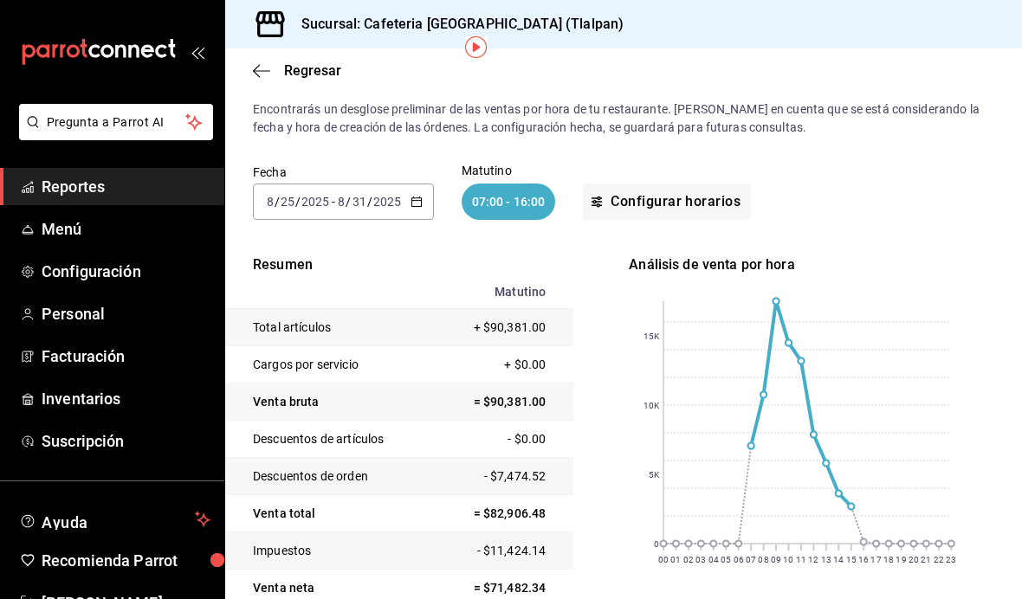
scroll to position [55, 0]
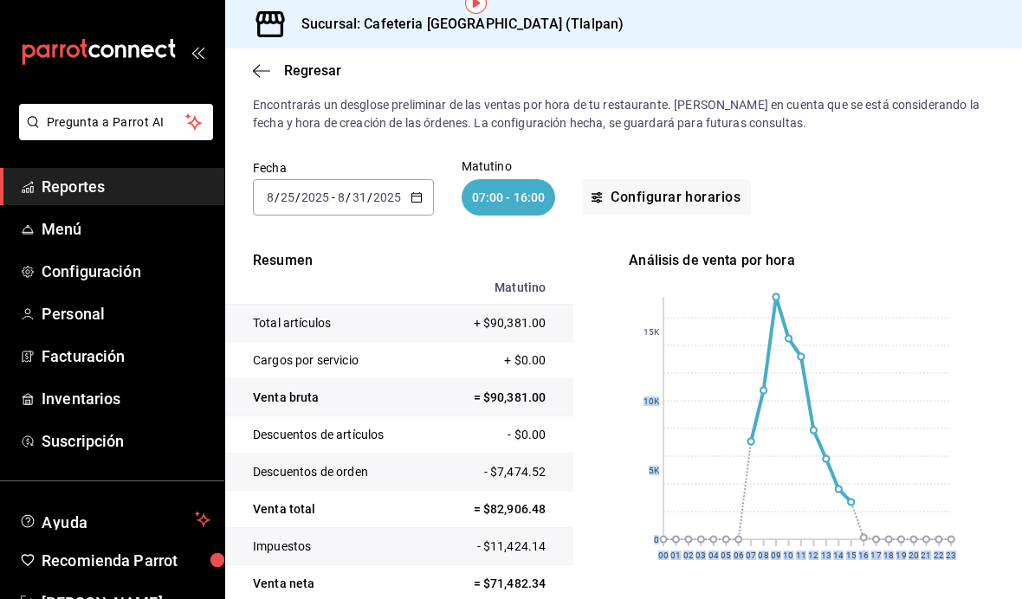
click at [849, 442] on rect at bounding box center [807, 418] width 288 height 243
click at [864, 477] on rect at bounding box center [807, 418] width 288 height 243
click at [851, 451] on rect at bounding box center [807, 418] width 288 height 243
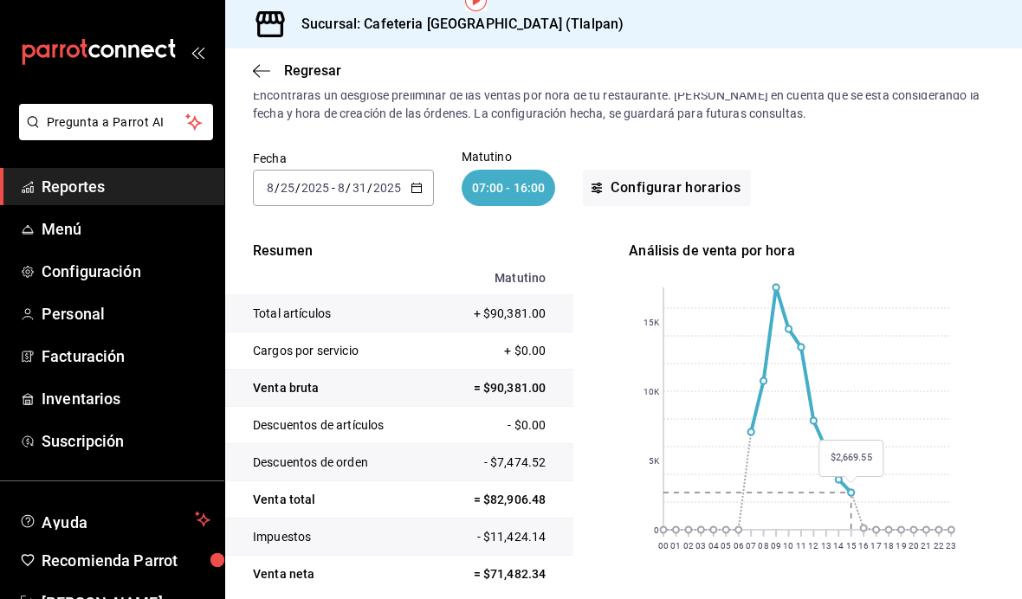
scroll to position [58, 0]
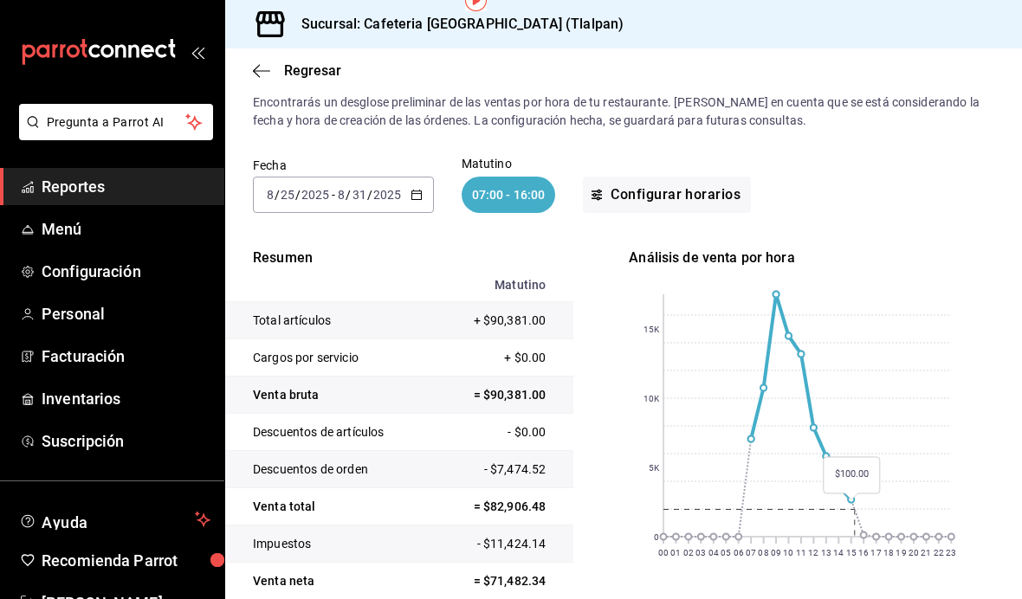
click at [866, 468] on rect at bounding box center [807, 416] width 288 height 243
click at [411, 189] on icon "button" at bounding box center [417, 195] width 12 height 12
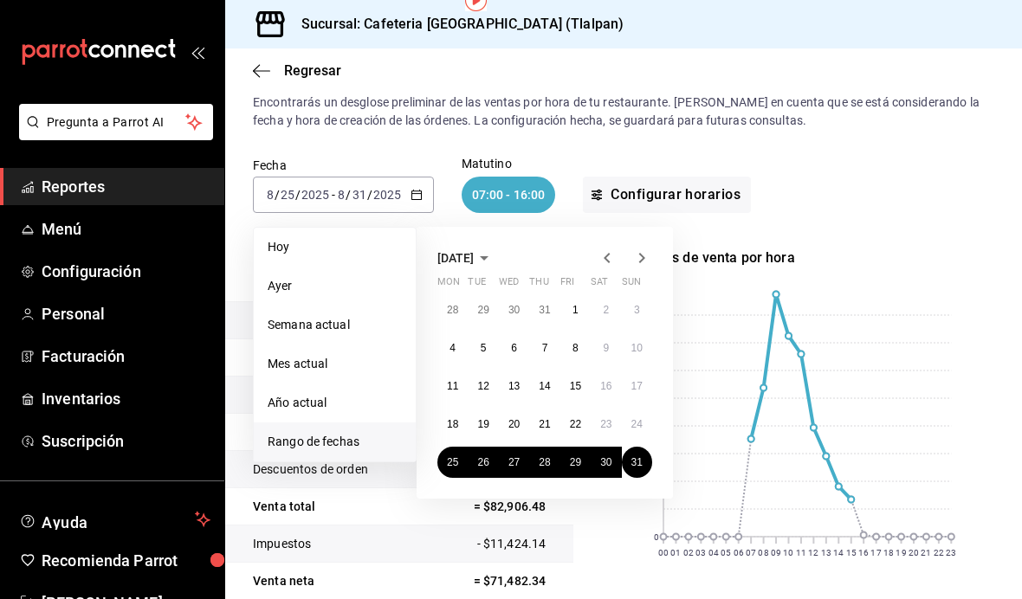
click at [581, 295] on button "1" at bounding box center [575, 310] width 30 height 31
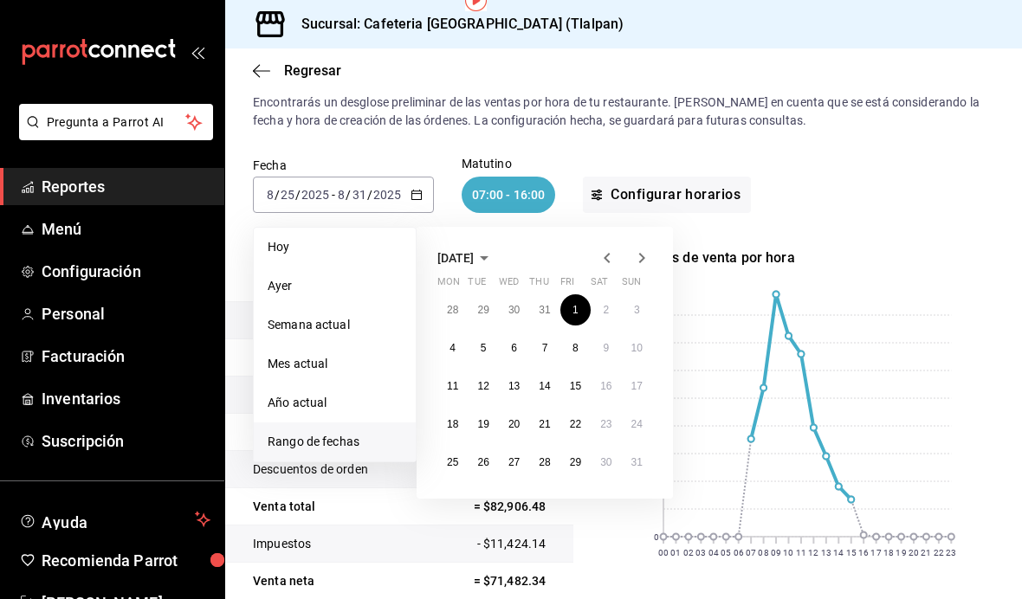
click at [640, 447] on button "31" at bounding box center [637, 462] width 30 height 31
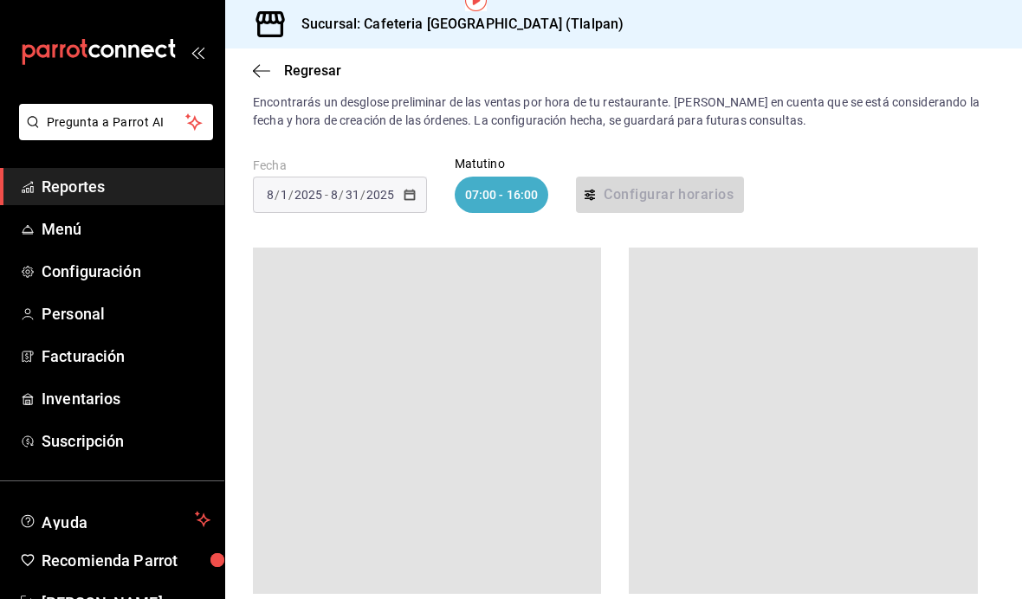
click at [395, 188] on div "[DATE] [DATE]" at bounding box center [362, 195] width 68 height 14
click at [358, 158] on div "Fecha [DATE] [DATE] - [DATE] [DATE]" at bounding box center [340, 185] width 174 height 55
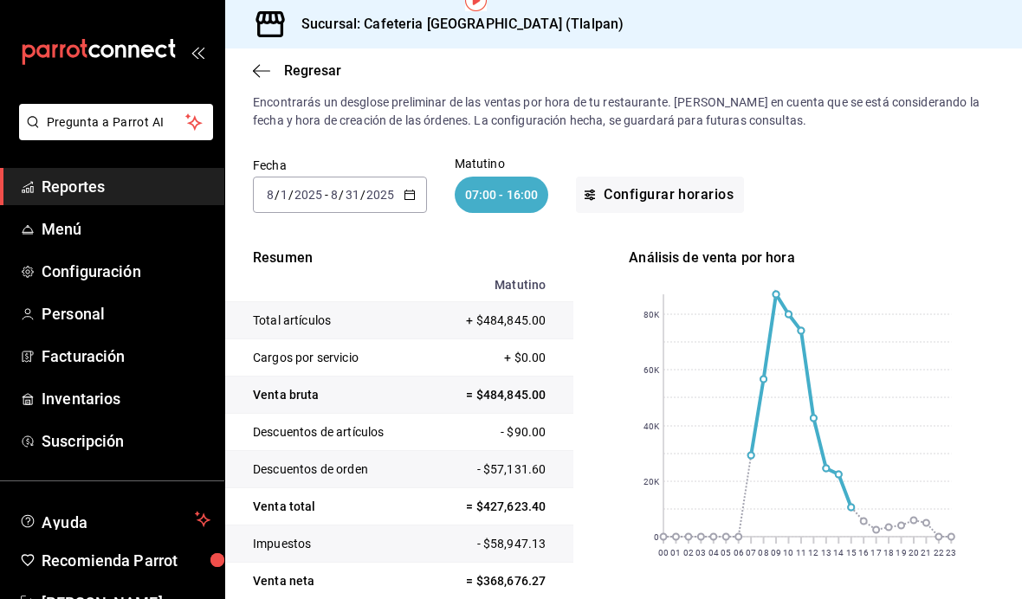
click at [392, 188] on input "2025" at bounding box center [380, 195] width 29 height 14
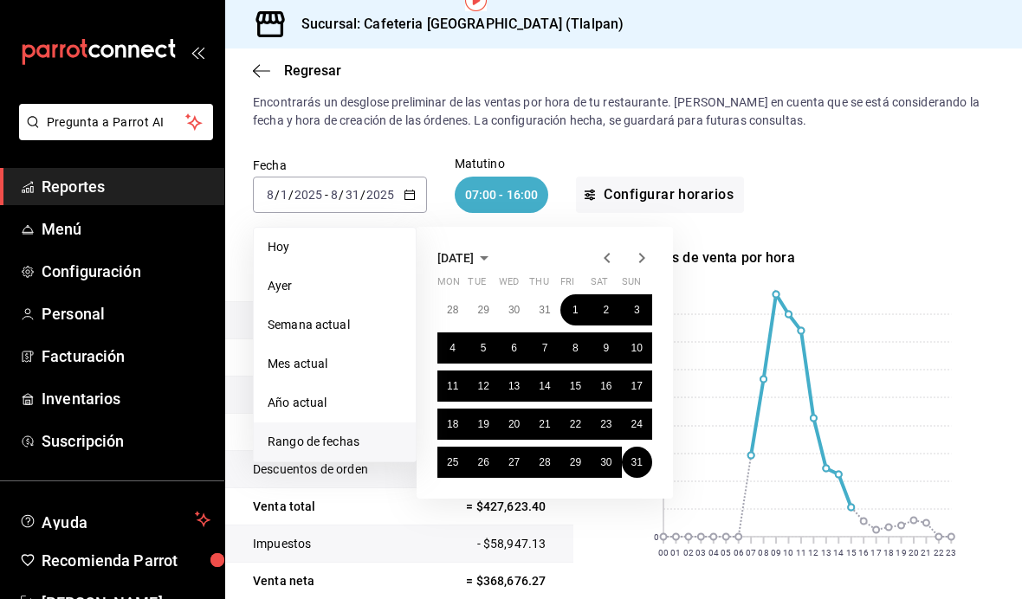
click at [458, 456] on abbr "25" at bounding box center [452, 462] width 11 height 12
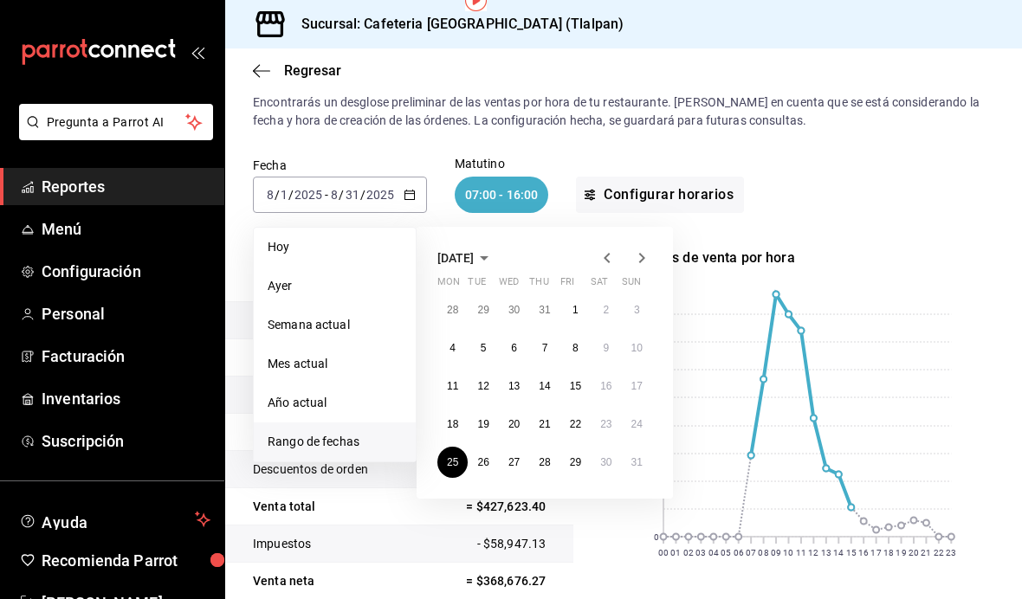
click at [642, 253] on icon "button" at bounding box center [642, 258] width 6 height 10
click at [461, 409] on button "22" at bounding box center [452, 424] width 30 height 31
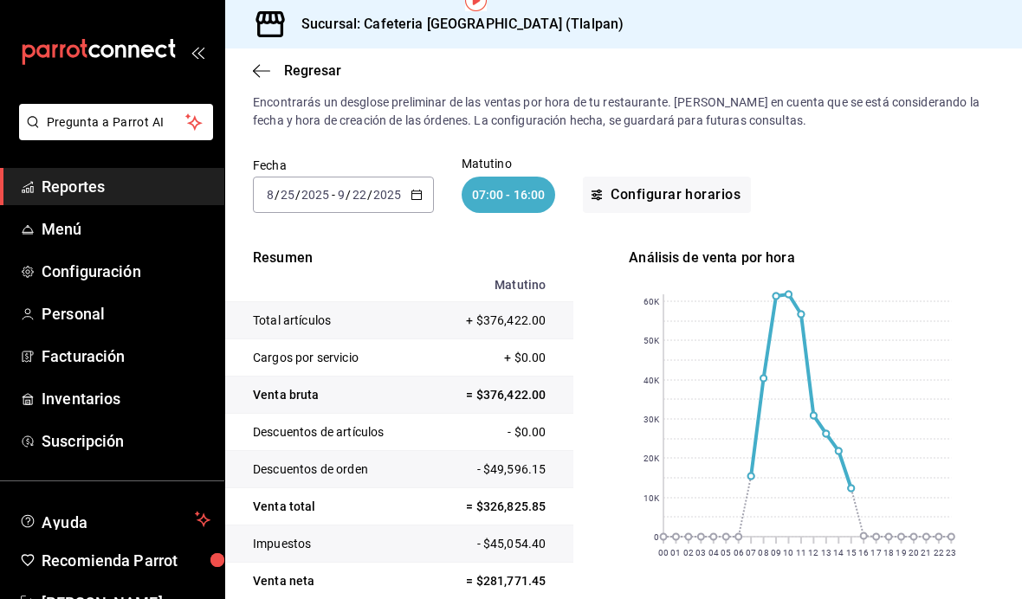
click at [858, 381] on rect at bounding box center [807, 416] width 288 height 243
click at [858, 380] on rect at bounding box center [807, 416] width 288 height 243
click at [851, 440] on rect at bounding box center [807, 416] width 288 height 243
click at [862, 469] on rect at bounding box center [807, 416] width 288 height 243
click at [877, 394] on rect at bounding box center [807, 416] width 288 height 243
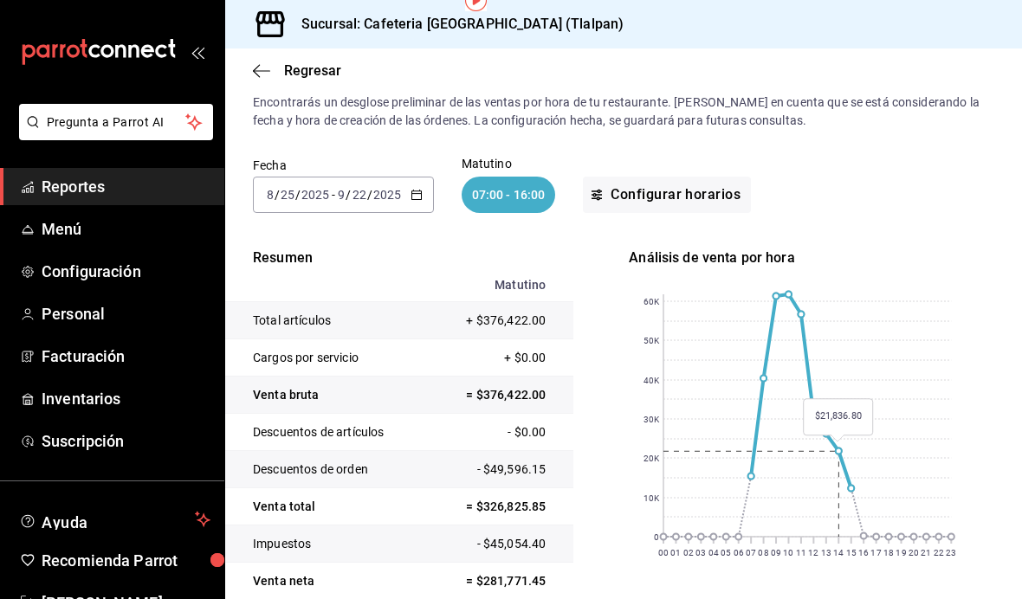
click at [854, 431] on rect at bounding box center [807, 416] width 288 height 243
click at [865, 461] on rect at bounding box center [807, 416] width 288 height 243
click at [857, 406] on rect at bounding box center [807, 416] width 288 height 243
click at [831, 362] on rect at bounding box center [807, 416] width 288 height 243
click at [800, 295] on rect at bounding box center [807, 416] width 288 height 243
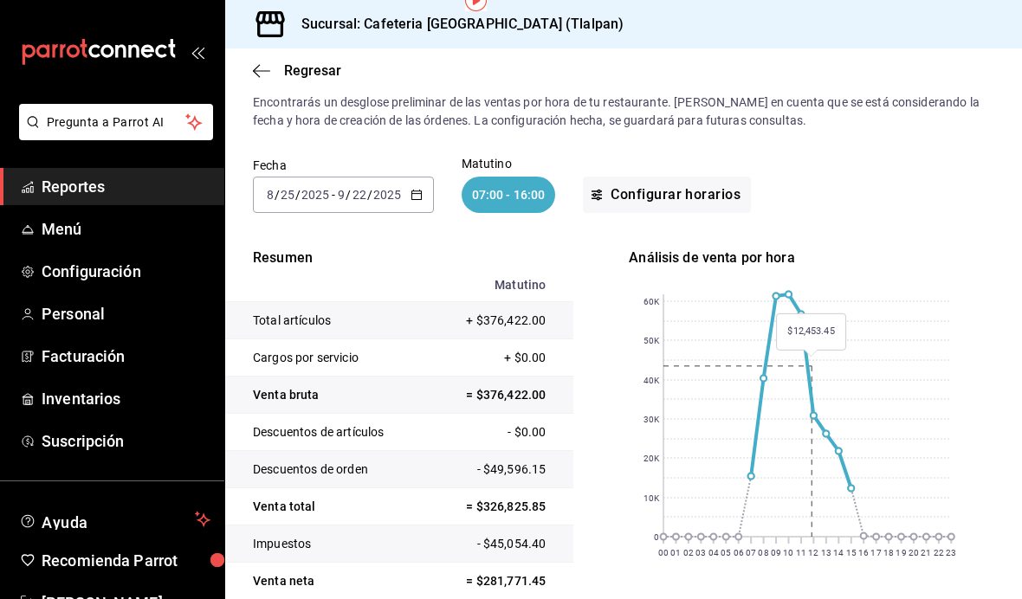
click at [858, 409] on rect at bounding box center [807, 416] width 288 height 243
click at [401, 188] on div "[DATE] [DATE]" at bounding box center [369, 195] width 68 height 14
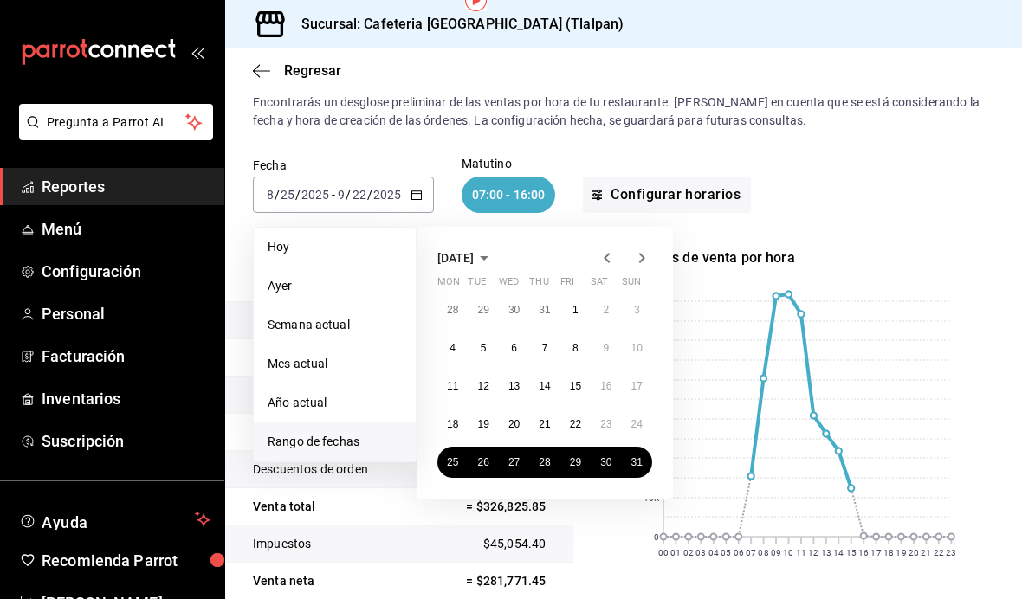
click at [578, 304] on abbr "1" at bounding box center [576, 310] width 6 height 12
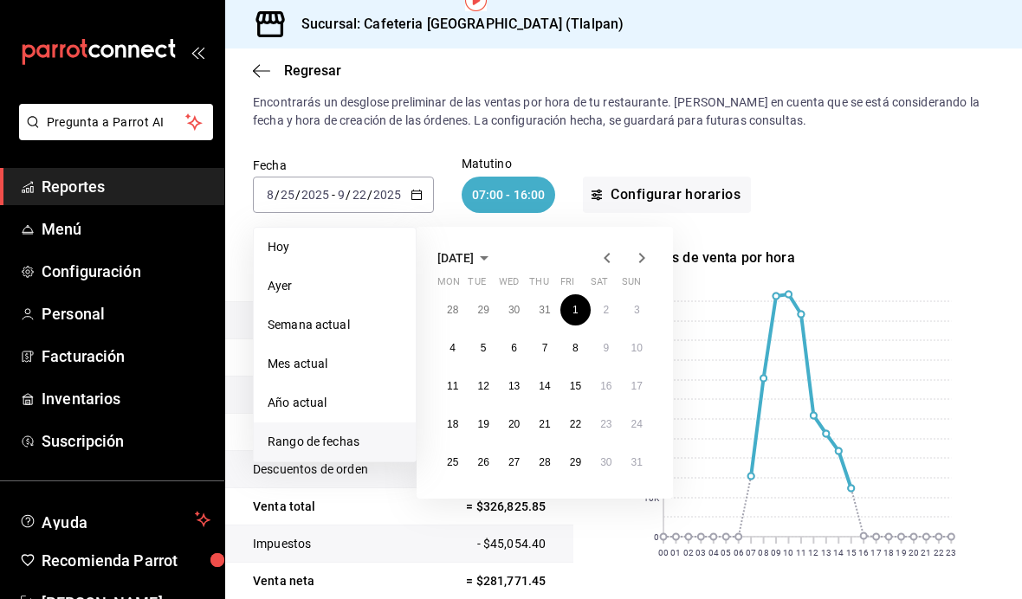
click at [633, 418] on abbr "24" at bounding box center [636, 424] width 11 height 12
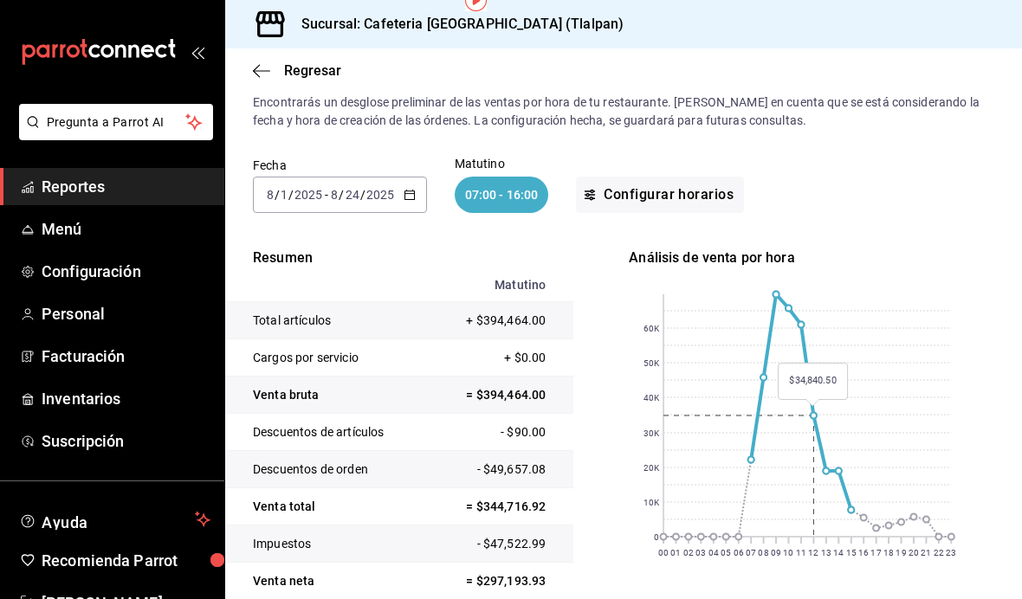
click at [828, 322] on rect at bounding box center [807, 416] width 288 height 243
click at [831, 372] on rect at bounding box center [807, 416] width 288 height 243
click at [849, 384] on rect at bounding box center [807, 416] width 288 height 243
click at [860, 409] on rect at bounding box center [807, 416] width 288 height 243
click at [853, 424] on rect at bounding box center [807, 416] width 288 height 243
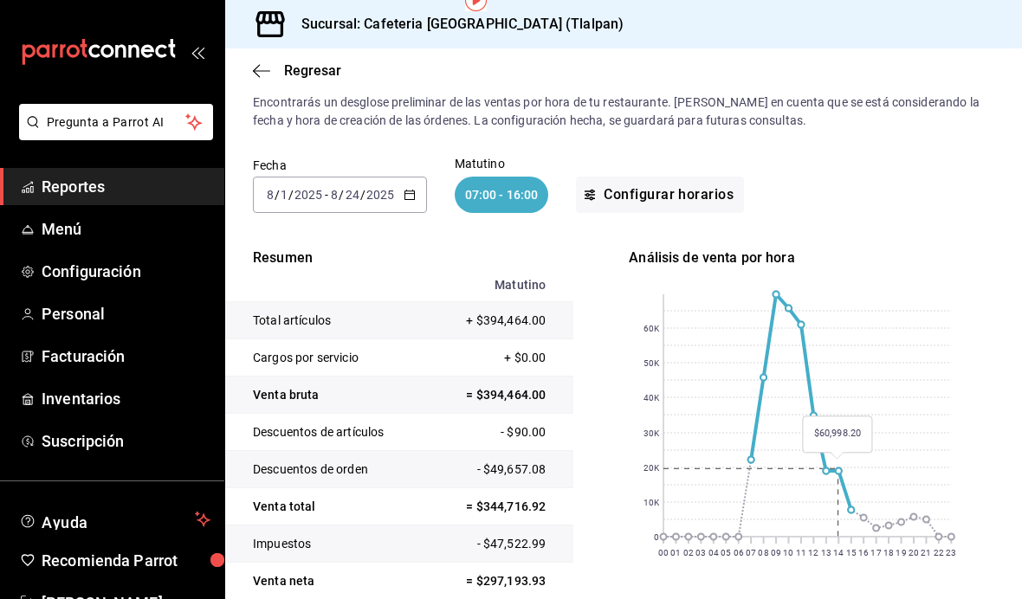
click at [843, 295] on rect at bounding box center [807, 416] width 288 height 243
click at [846, 449] on rect at bounding box center [807, 416] width 288 height 243
click at [869, 456] on rect at bounding box center [807, 416] width 288 height 243
click at [849, 361] on rect at bounding box center [807, 416] width 288 height 243
click at [848, 449] on rect at bounding box center [807, 416] width 288 height 243
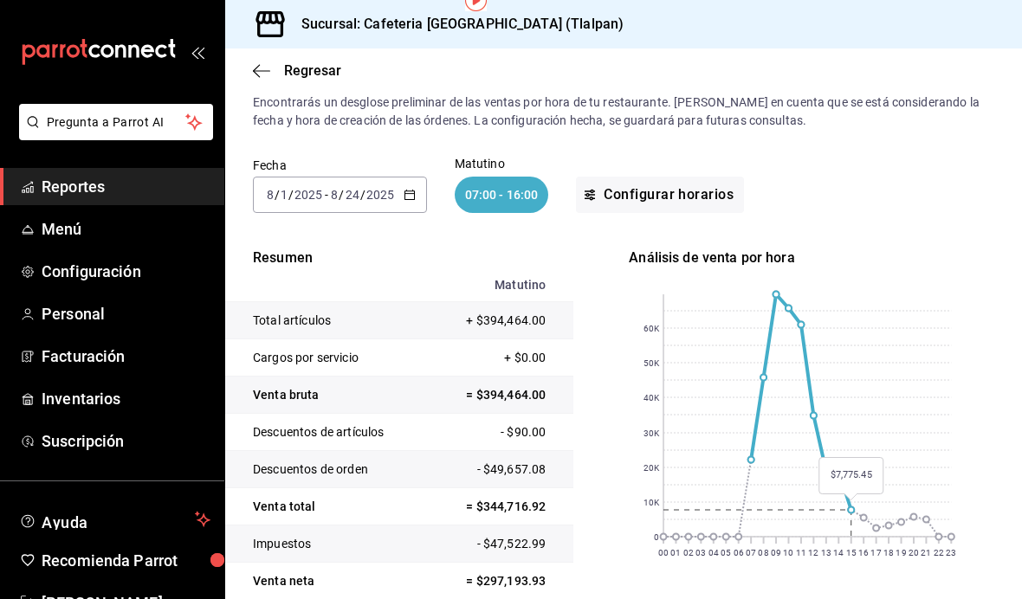
click at [868, 457] on rect at bounding box center [807, 416] width 288 height 243
click at [845, 357] on rect at bounding box center [807, 416] width 288 height 243
click at [845, 418] on rect at bounding box center [807, 416] width 288 height 243
click at [849, 443] on rect at bounding box center [807, 416] width 288 height 243
click at [664, 177] on button "Configurar horarios" at bounding box center [660, 195] width 168 height 36
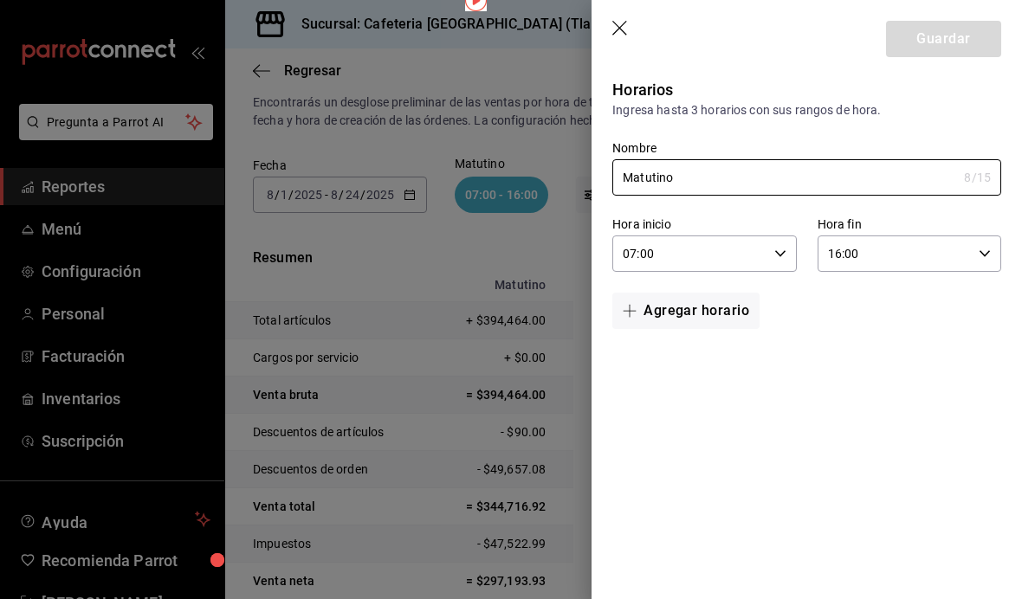
click at [698, 309] on button "Agregar horario" at bounding box center [685, 311] width 147 height 36
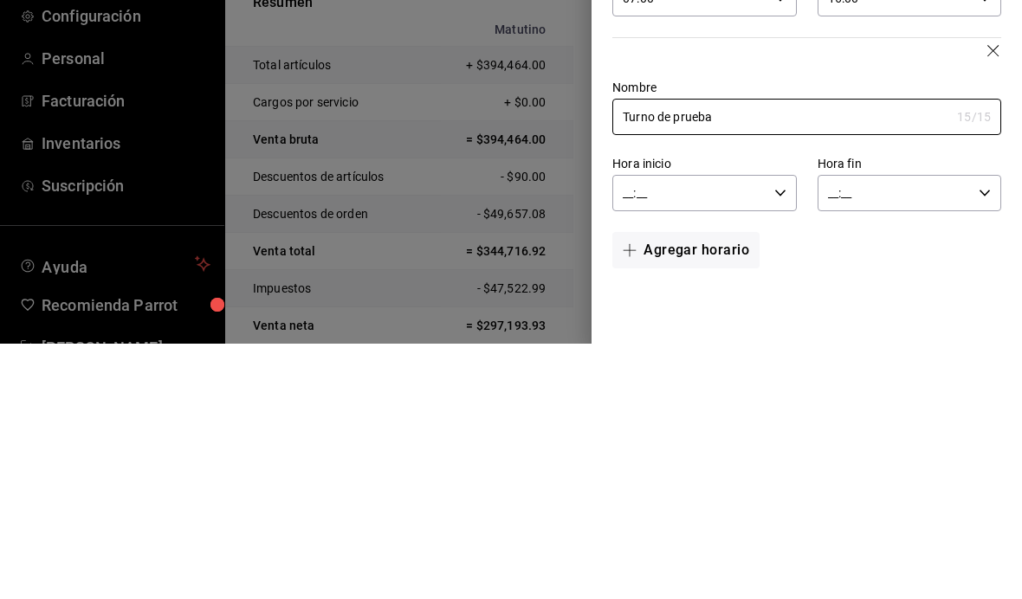
type input "Turno de prueba"
click at [722, 431] on input "__:__" at bounding box center [689, 448] width 154 height 35
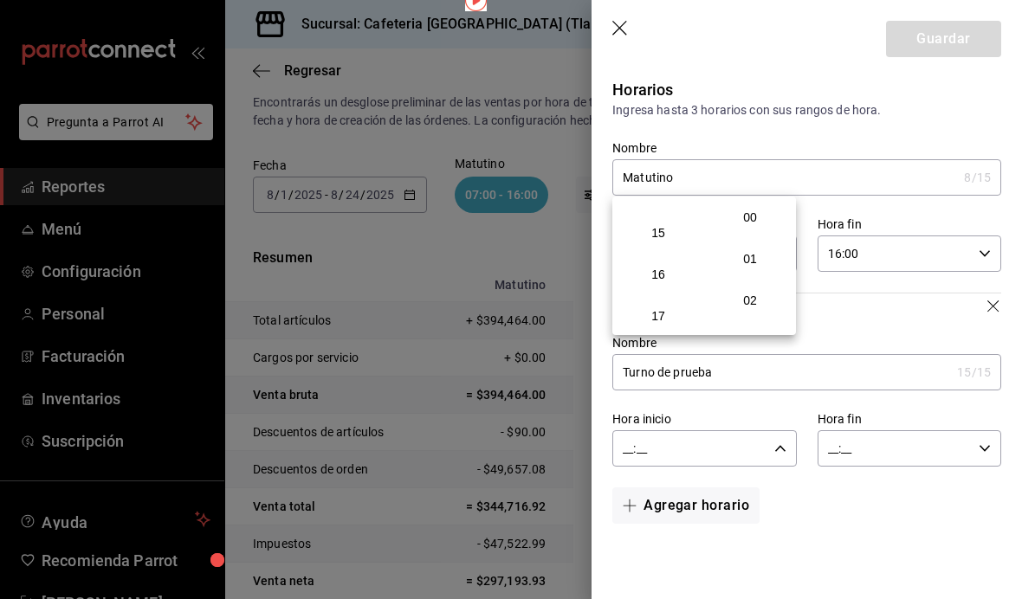
scroll to position [609, 0]
click at [650, 239] on span "15" at bounding box center [658, 232] width 64 height 14
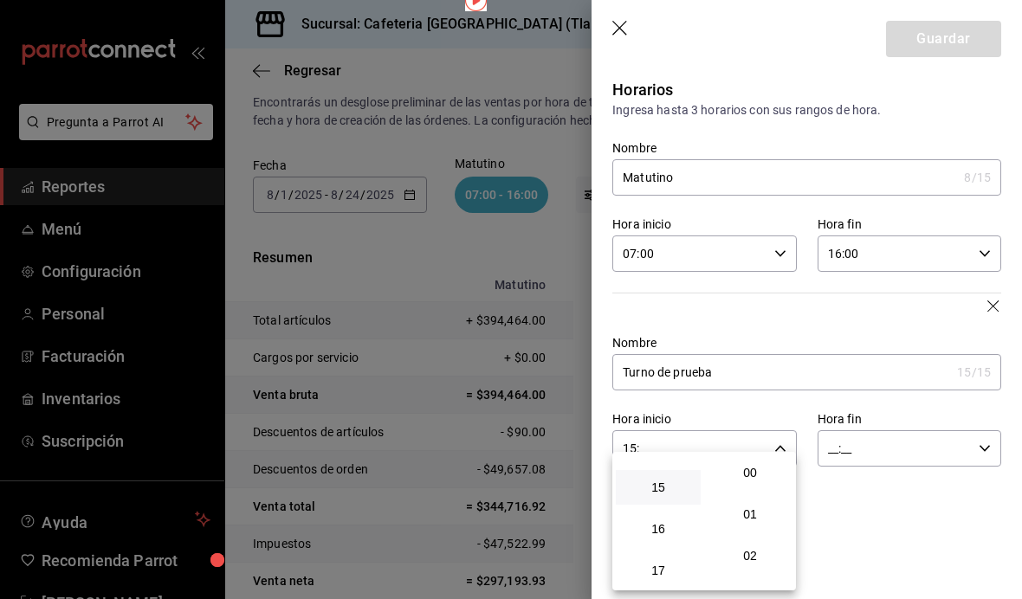
click at [753, 475] on span "00" at bounding box center [750, 473] width 64 height 14
type input "15:00"
click at [929, 445] on div at bounding box center [511, 299] width 1022 height 599
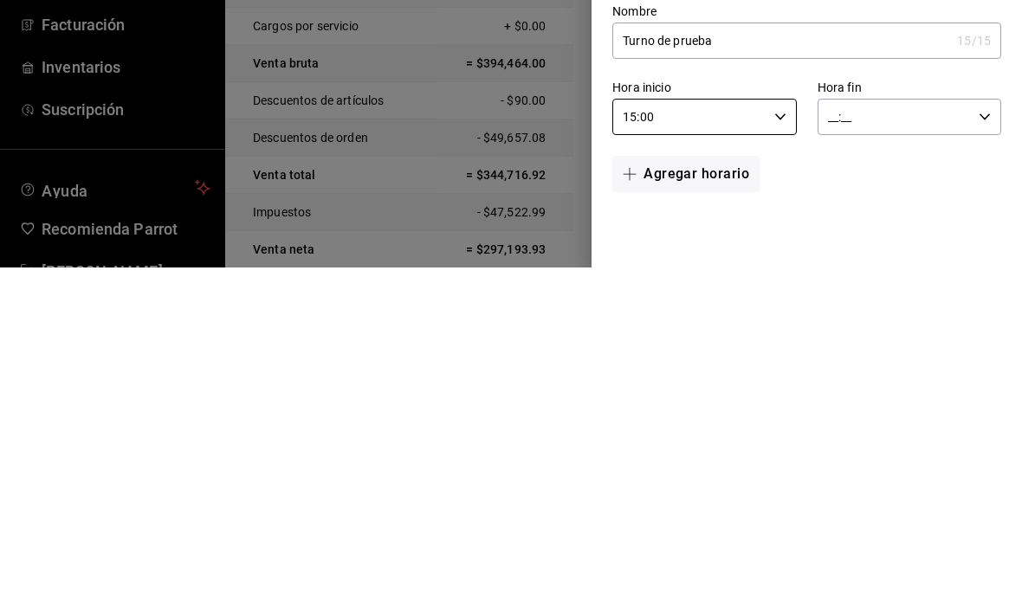
click at [878, 431] on input "__:__" at bounding box center [895, 448] width 154 height 35
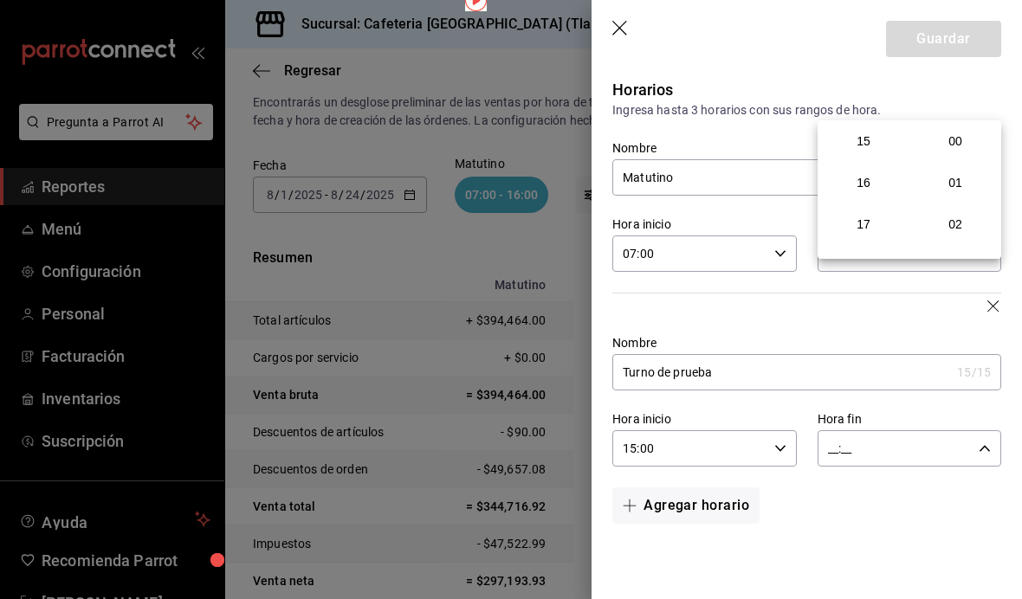
scroll to position [626, 0]
click at [862, 197] on button "16" at bounding box center [863, 180] width 85 height 35
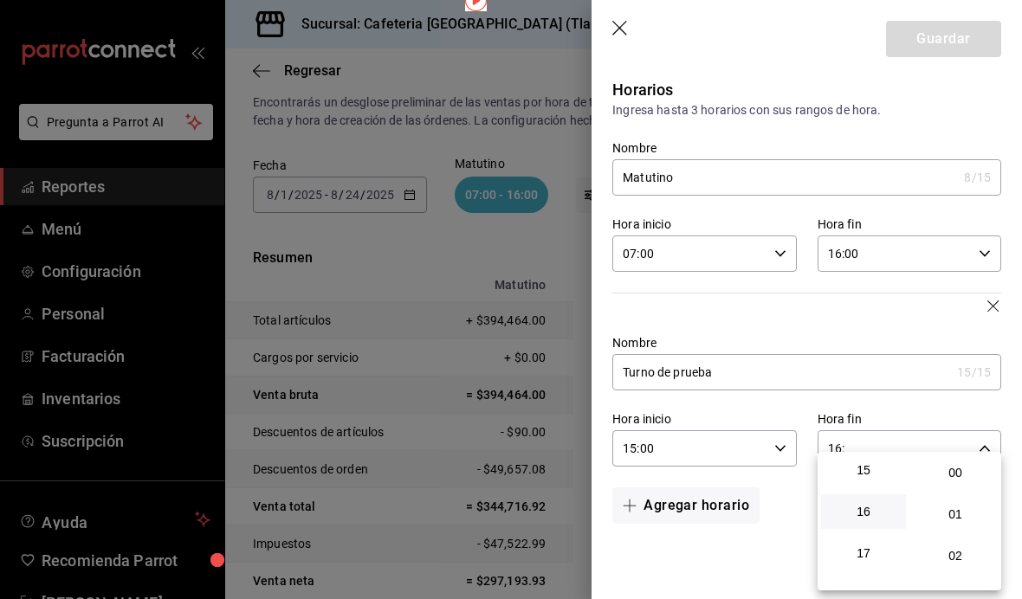
click at [962, 475] on span "00" at bounding box center [955, 473] width 64 height 14
type input "16:00"
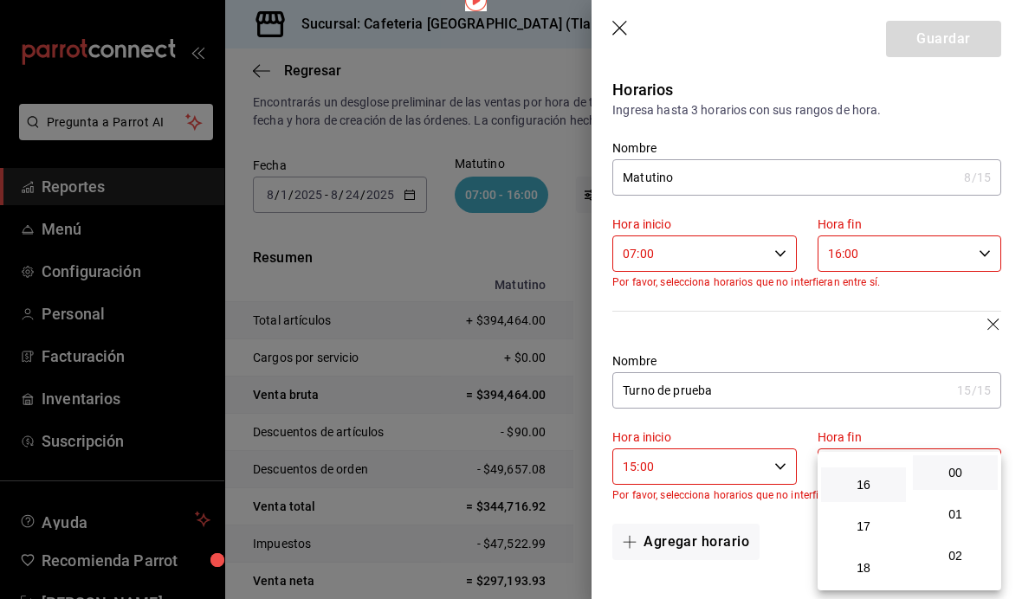
scroll to position [654, 0]
click at [866, 491] on span "16" at bounding box center [864, 484] width 64 height 14
click at [959, 486] on button "00" at bounding box center [955, 473] width 85 height 35
click at [915, 420] on div at bounding box center [511, 299] width 1022 height 599
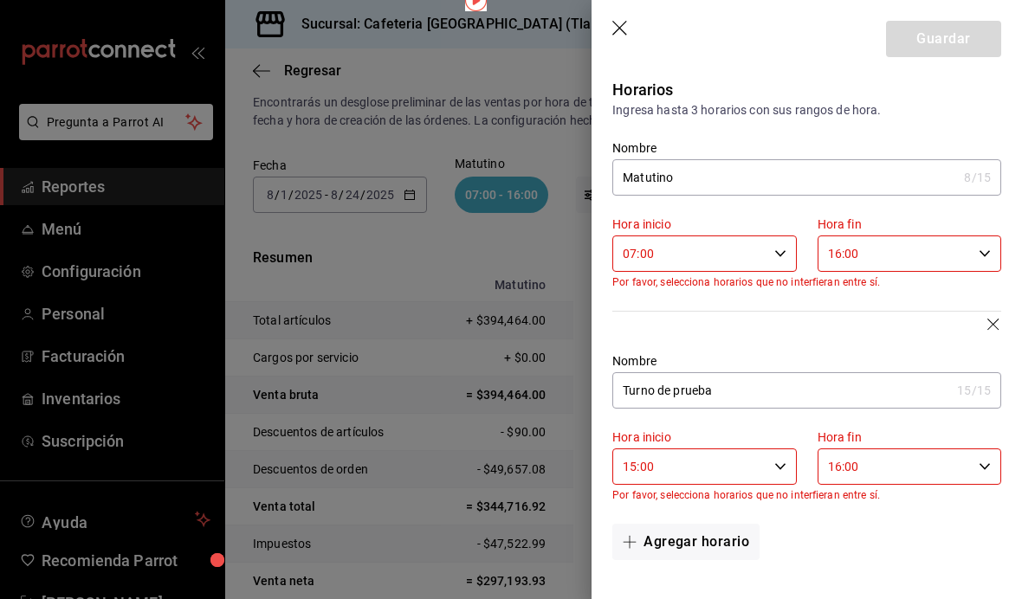
click at [946, 254] on input "16:00" at bounding box center [895, 253] width 154 height 35
click at [869, 277] on span "15" at bounding box center [864, 270] width 64 height 14
type input "15:00"
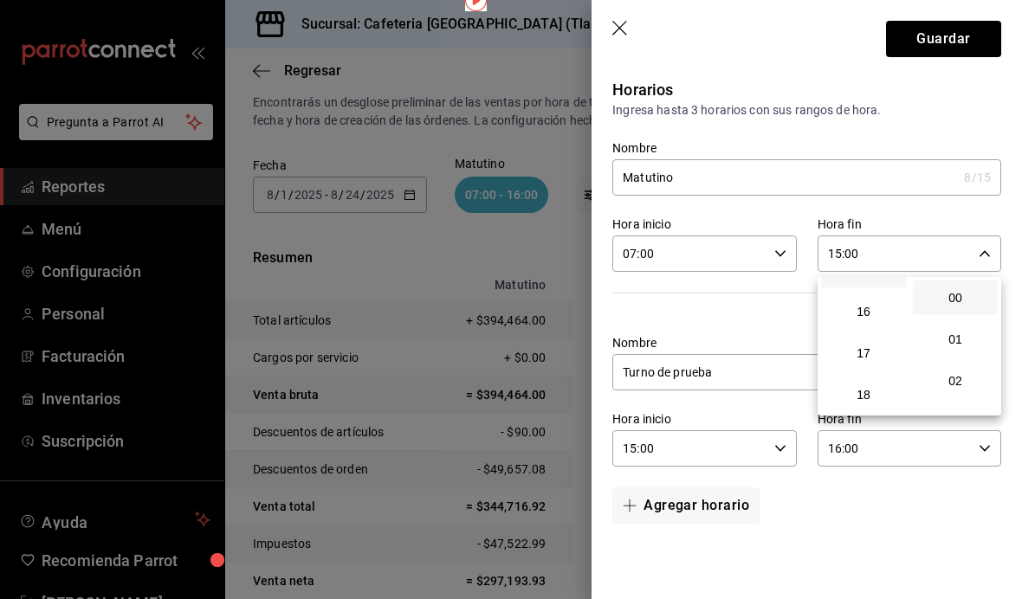
click at [878, 511] on div at bounding box center [511, 299] width 1022 height 599
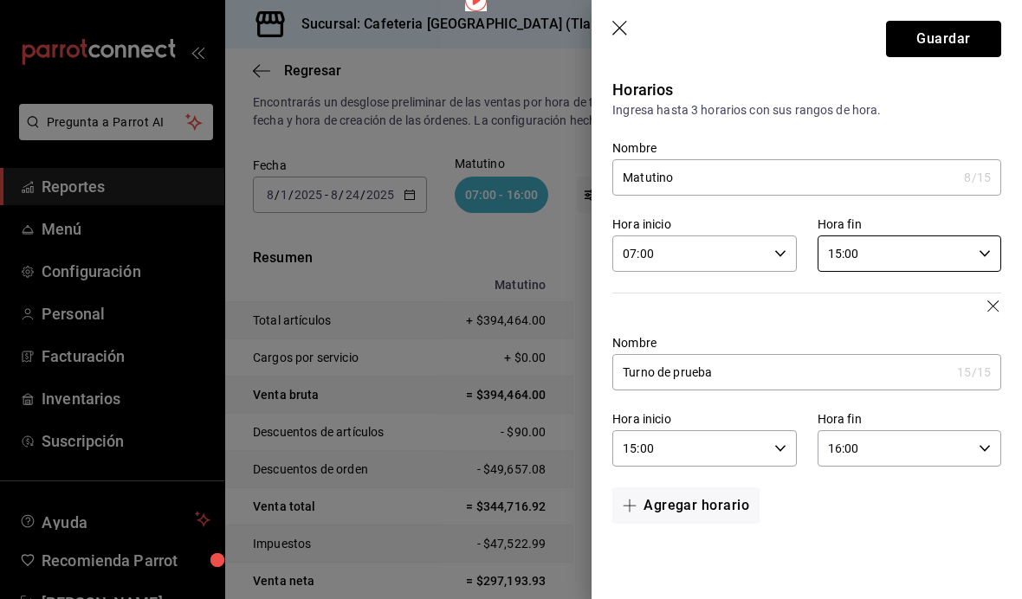
click at [968, 50] on button "Guardar" at bounding box center [943, 39] width 115 height 36
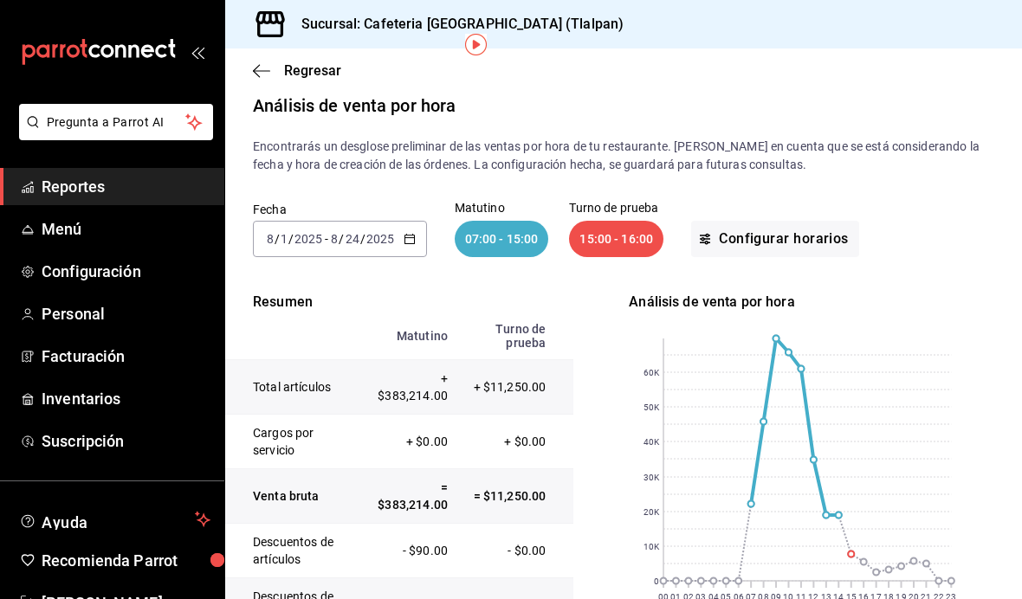
scroll to position [13, 0]
click at [359, 233] on input "24" at bounding box center [353, 240] width 16 height 14
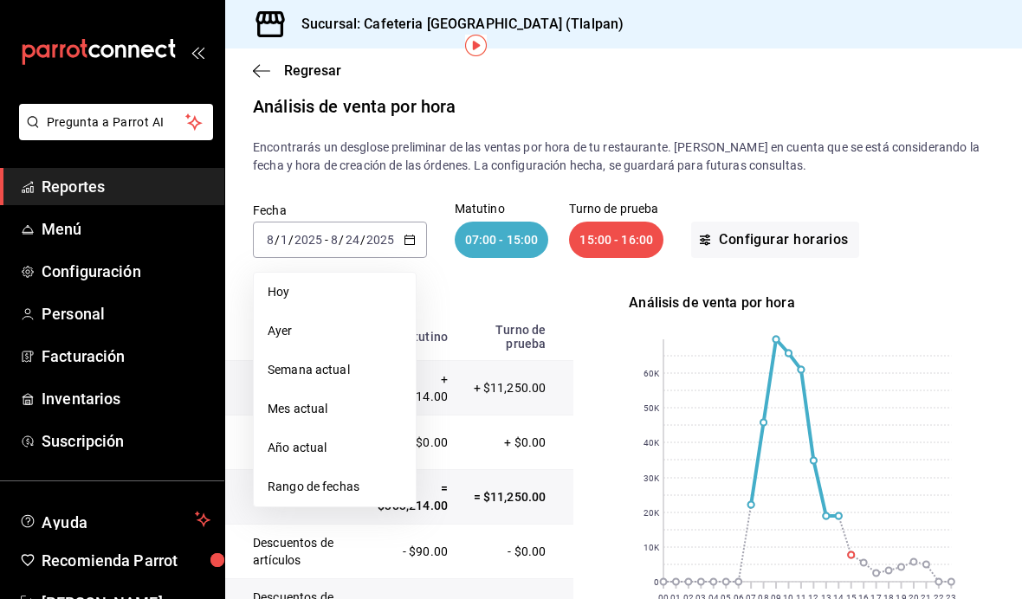
click at [284, 478] on span "Rango de fechas" at bounding box center [335, 487] width 134 height 18
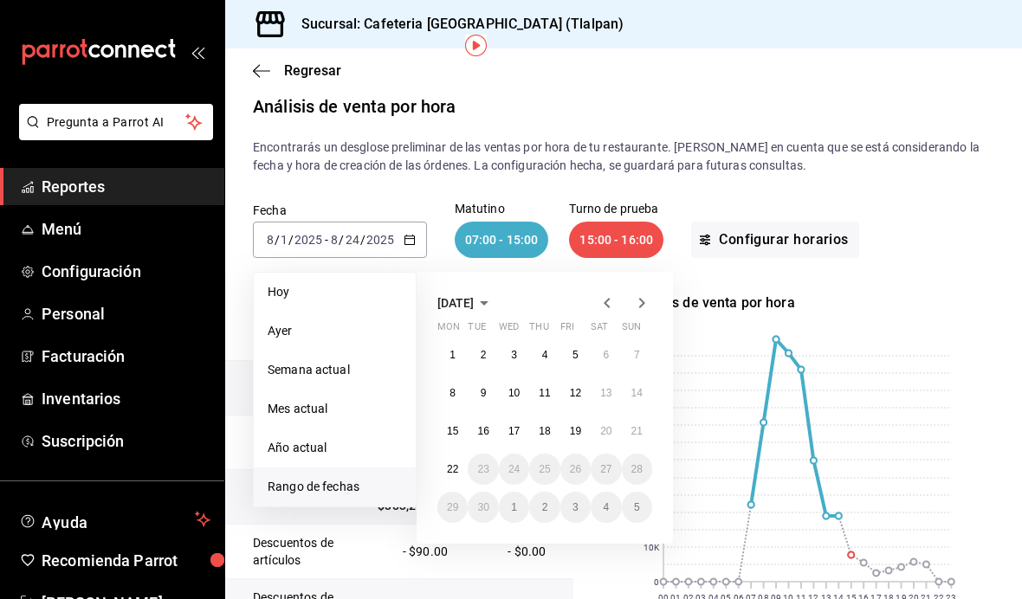
click at [474, 296] on span "[DATE]" at bounding box center [455, 303] width 36 height 14
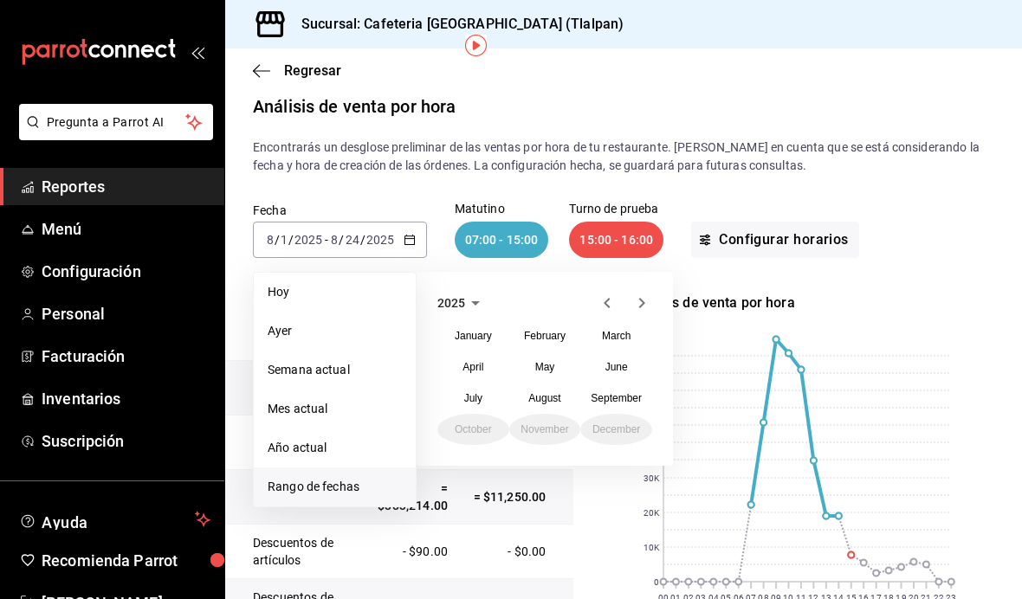
click at [474, 392] on abbr "July" at bounding box center [473, 398] width 18 height 12
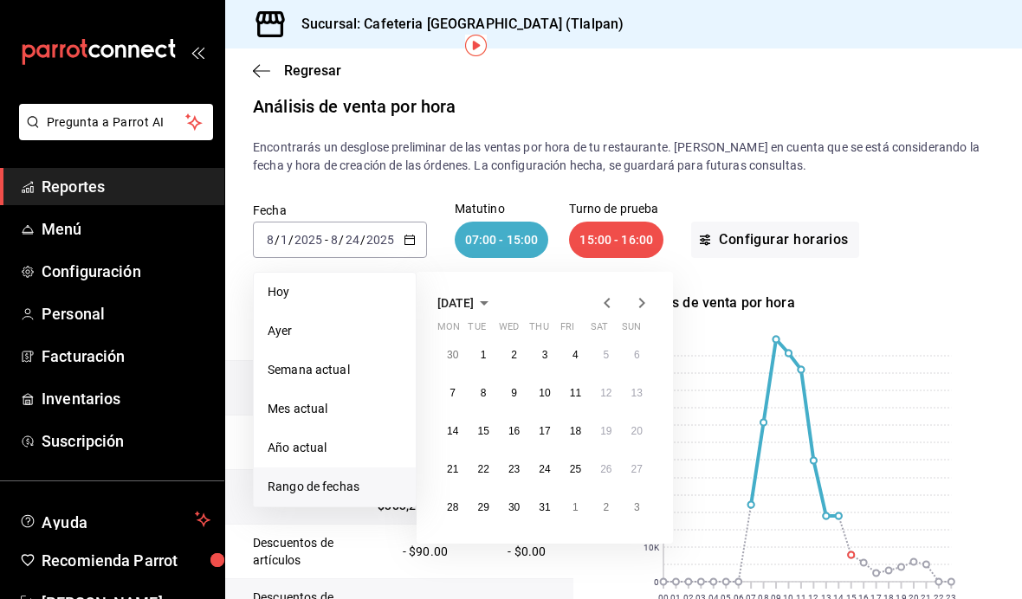
click at [475, 340] on button "1" at bounding box center [483, 355] width 30 height 31
click at [562, 492] on button "1" at bounding box center [575, 507] width 30 height 31
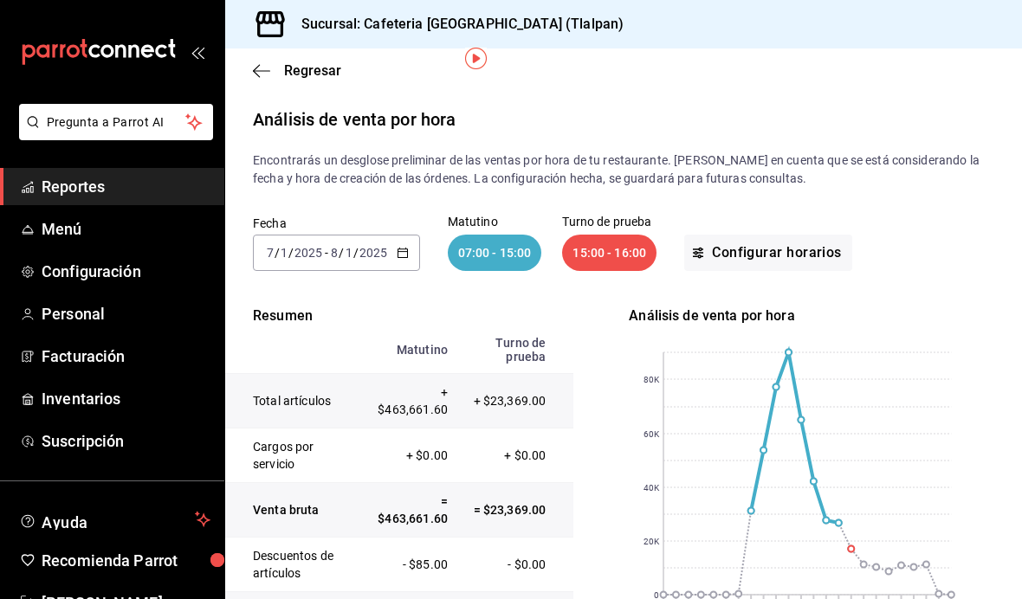
click at [407, 247] on icon "button" at bounding box center [403, 253] width 12 height 12
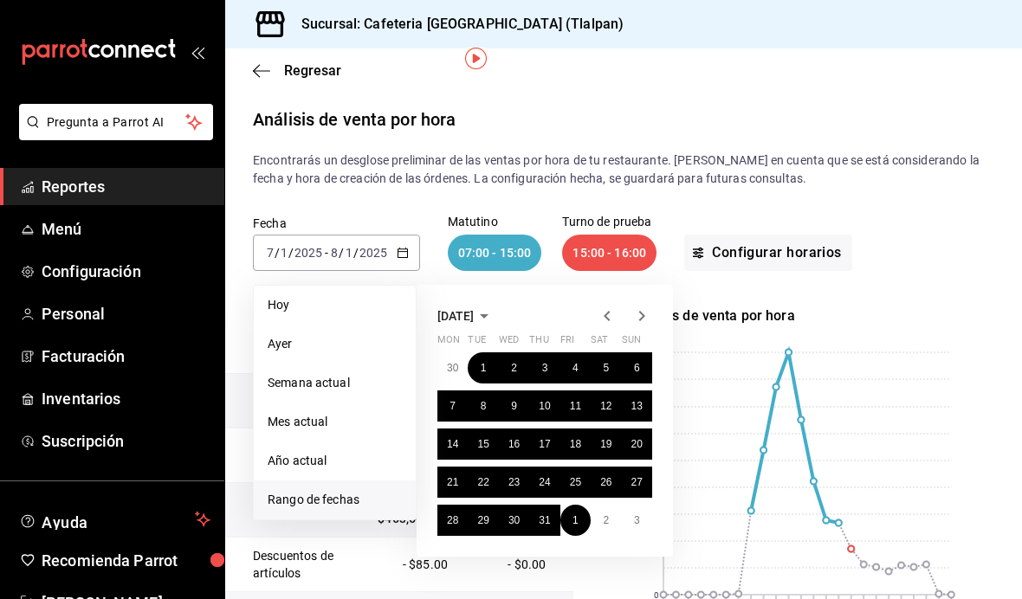
click at [471, 309] on span "[DATE]" at bounding box center [455, 316] width 36 height 14
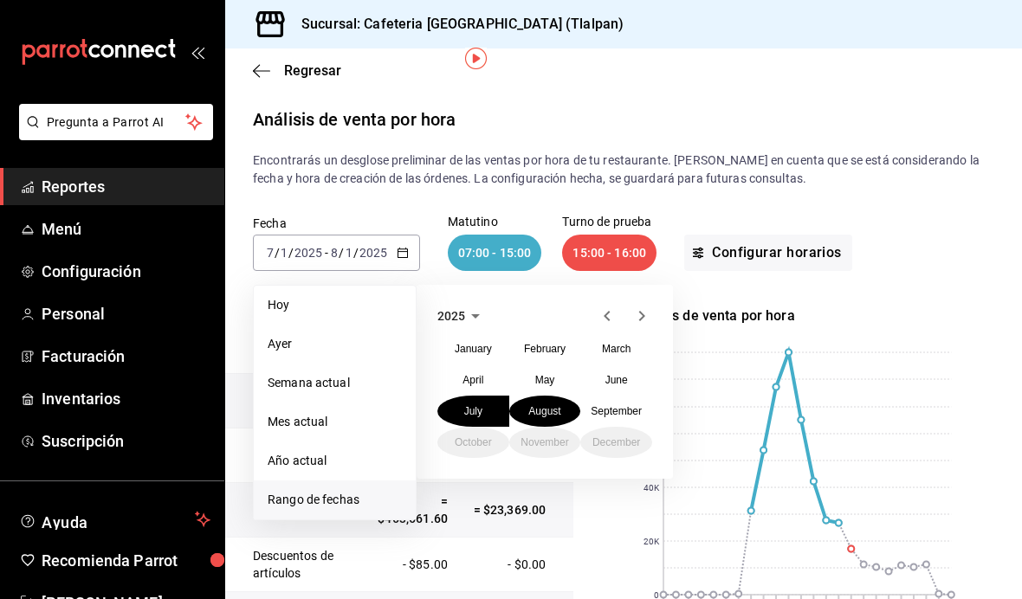
click at [610, 374] on abbr "June" at bounding box center [616, 380] width 23 height 12
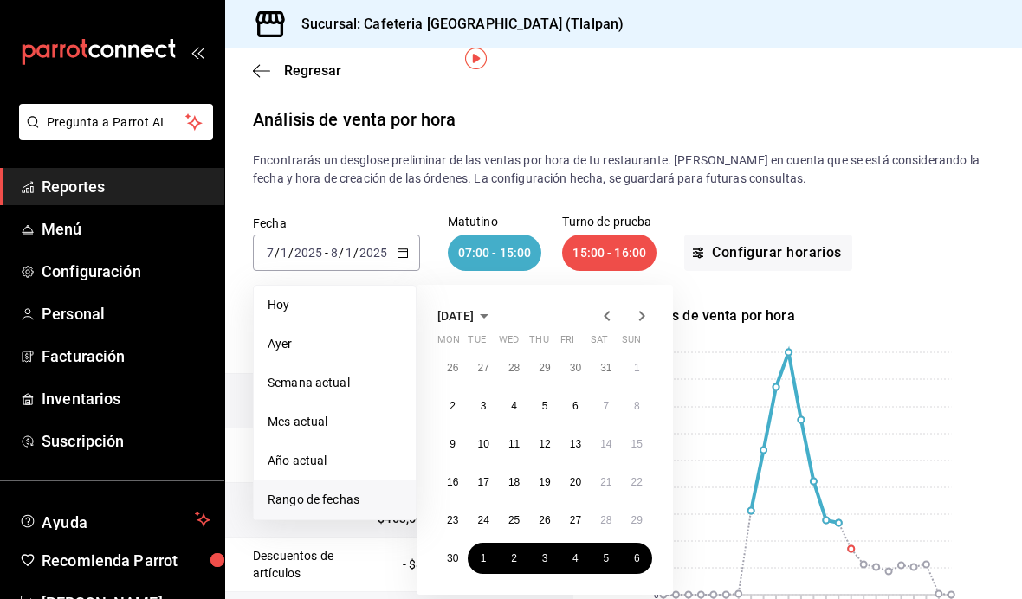
click at [644, 353] on button "1" at bounding box center [637, 368] width 30 height 31
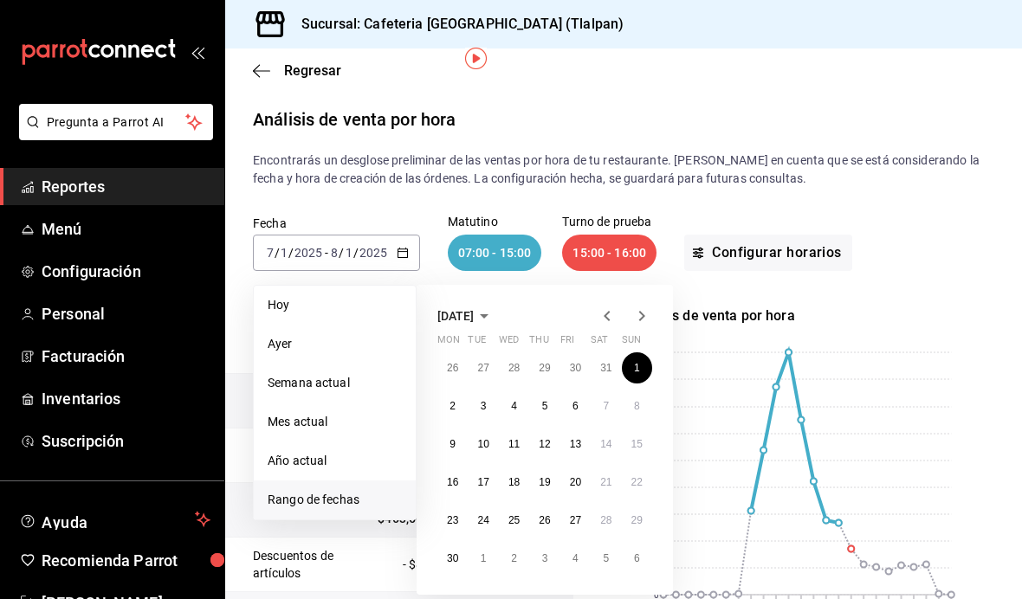
click at [456, 553] on abbr "30" at bounding box center [452, 559] width 11 height 12
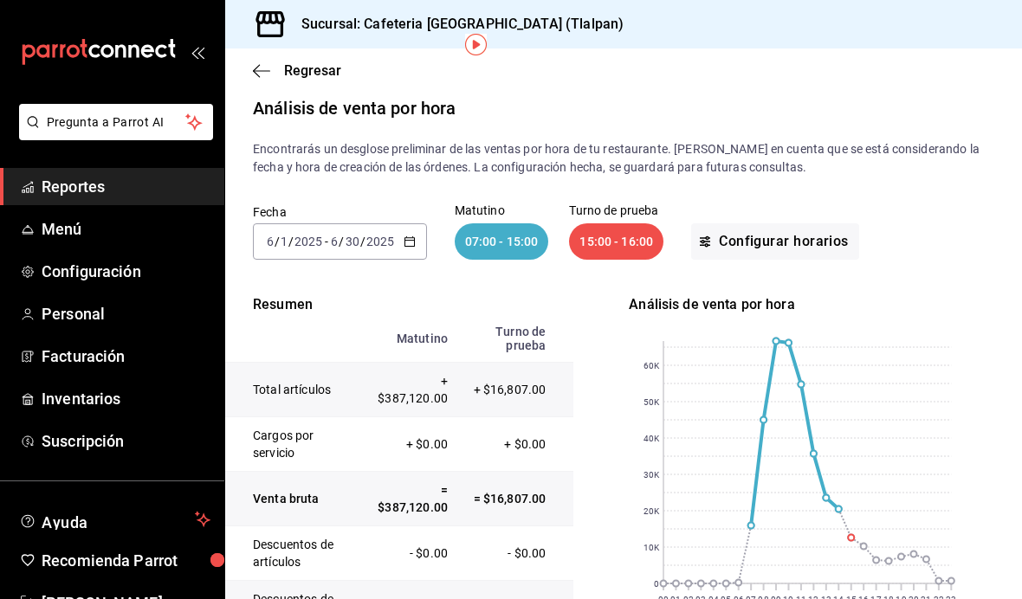
scroll to position [14, 0]
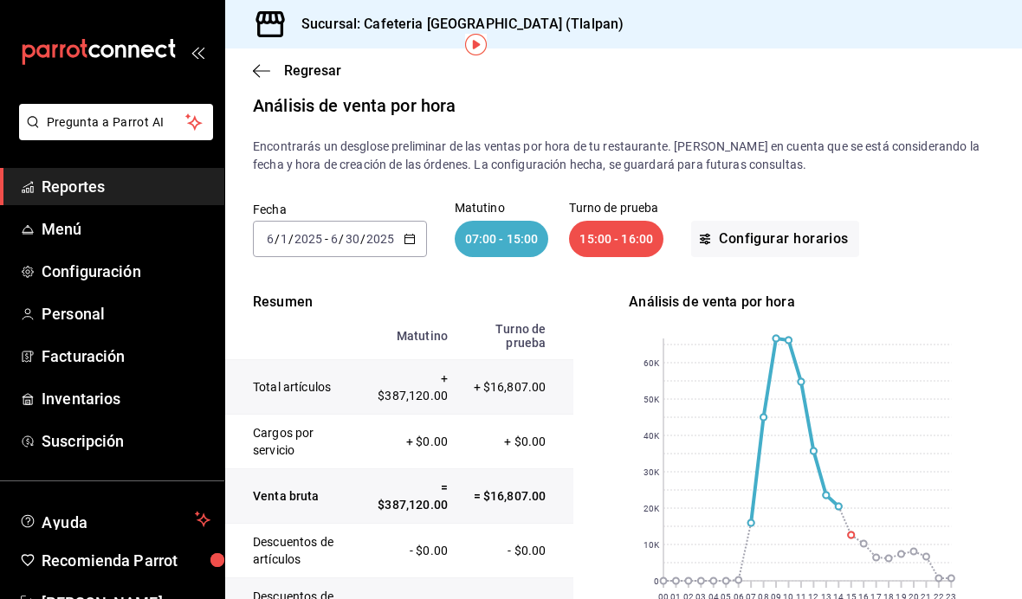
click at [411, 233] on icon "button" at bounding box center [410, 239] width 12 height 12
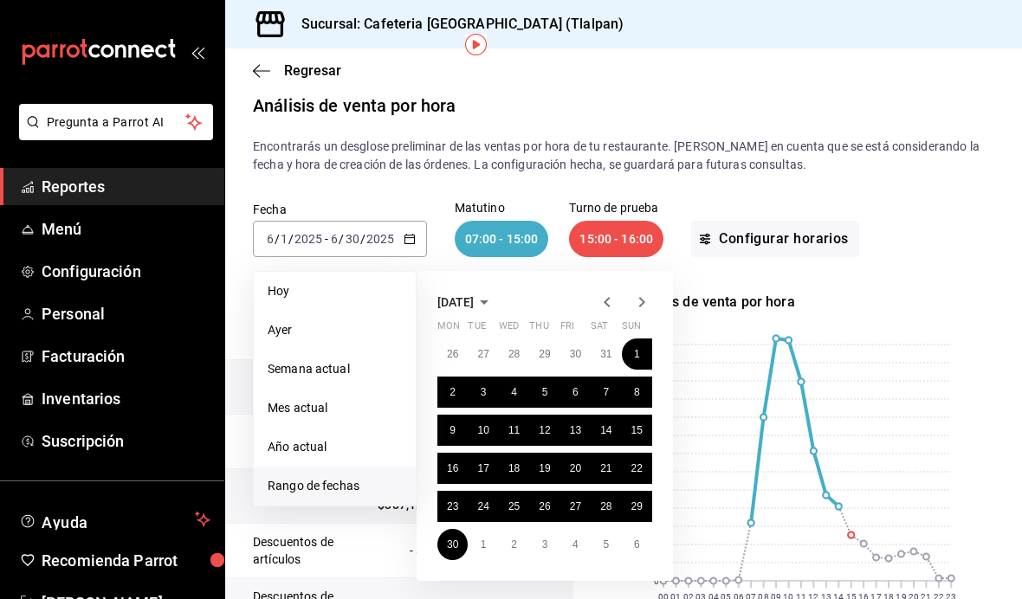
click at [645, 292] on icon "button" at bounding box center [641, 302] width 21 height 21
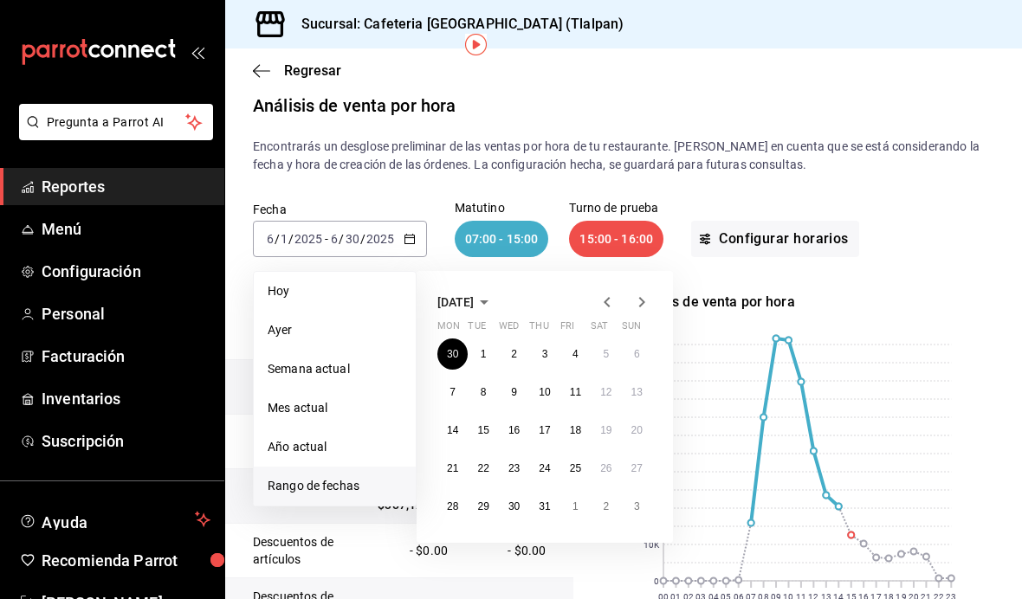
click at [645, 292] on icon "button" at bounding box center [641, 302] width 21 height 21
click at [586, 339] on button "1" at bounding box center [575, 354] width 30 height 31
click at [633, 501] on abbr "31" at bounding box center [636, 507] width 11 height 12
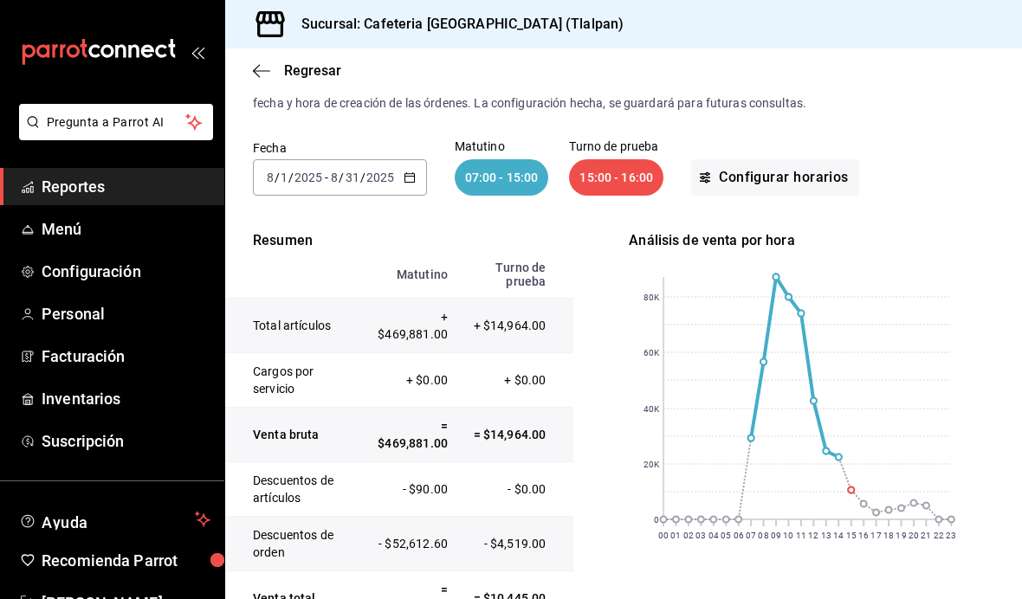
scroll to position [67, 0]
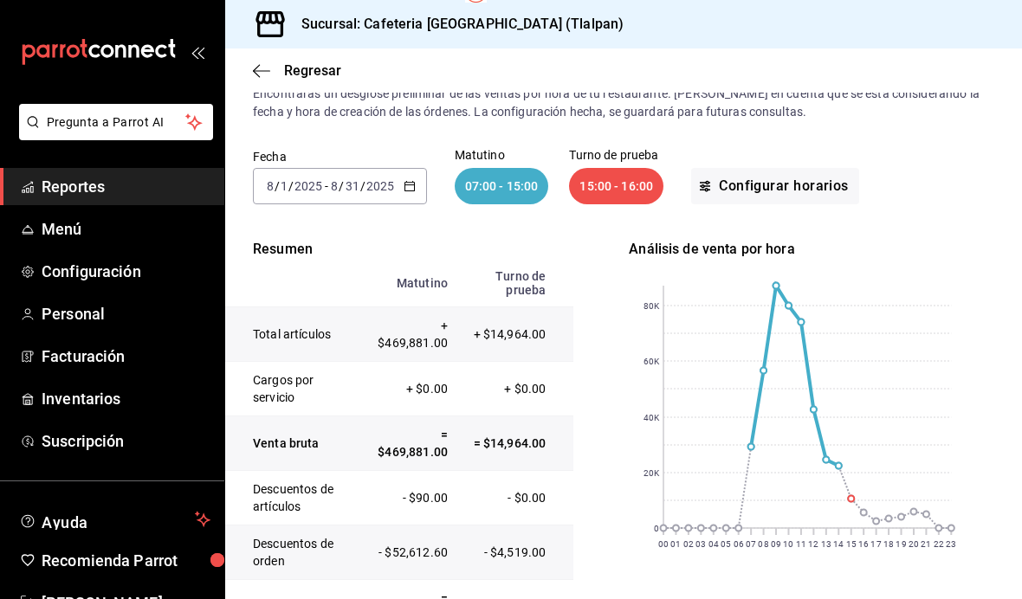
click at [395, 168] on div "[DATE] [DATE] - [DATE] [DATE]" at bounding box center [340, 186] width 174 height 36
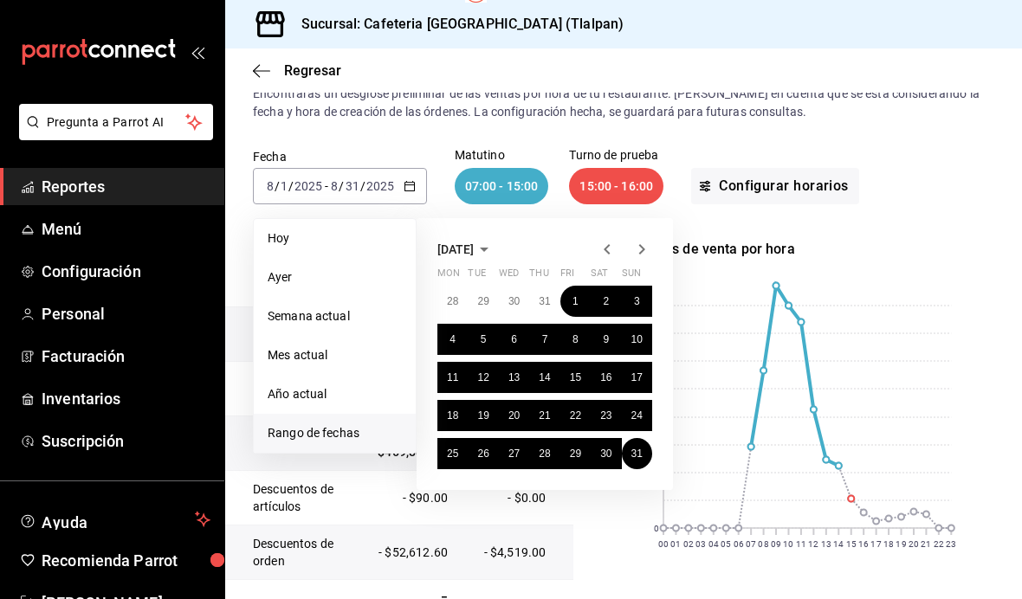
click at [657, 218] on div "[DATE] Mon Tue Wed Thu Fri Sat Sun 28 29 30 31 1 2 3 4 5 6 7 8 9 10 11 12 13 14…" at bounding box center [545, 354] width 256 height 272
click at [644, 239] on icon "button" at bounding box center [641, 249] width 21 height 21
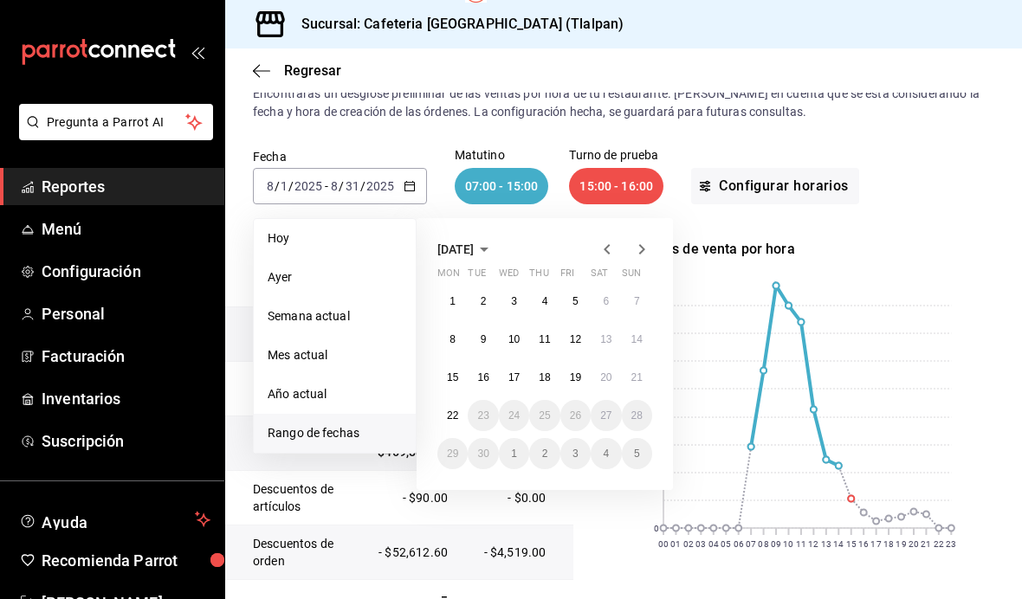
click at [456, 286] on button "1" at bounding box center [452, 301] width 30 height 31
click at [456, 410] on abbr "22" at bounding box center [452, 416] width 11 height 12
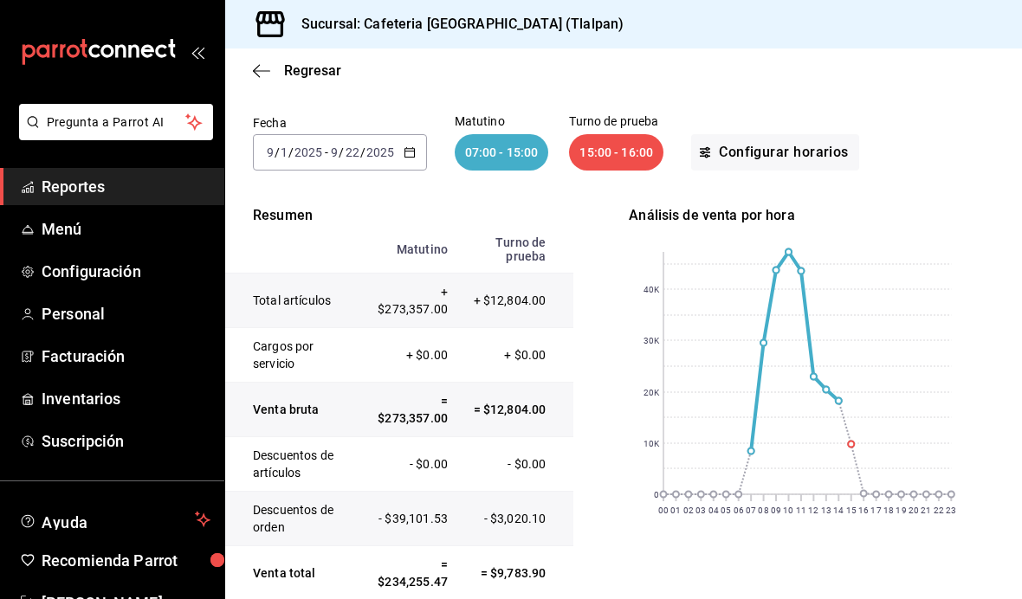
scroll to position [29, 0]
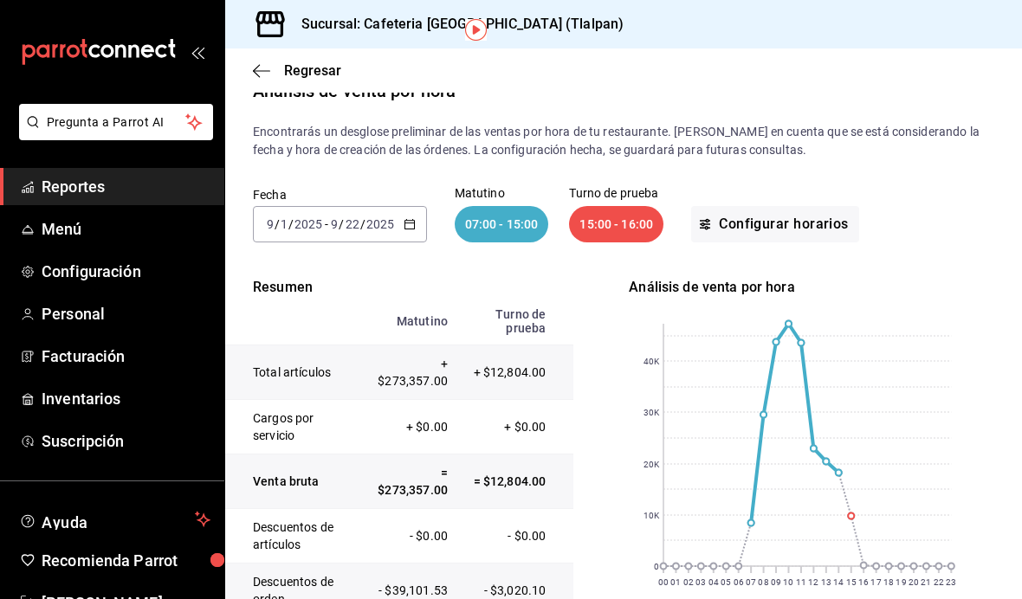
click at [378, 217] on input "2025" at bounding box center [380, 224] width 29 height 14
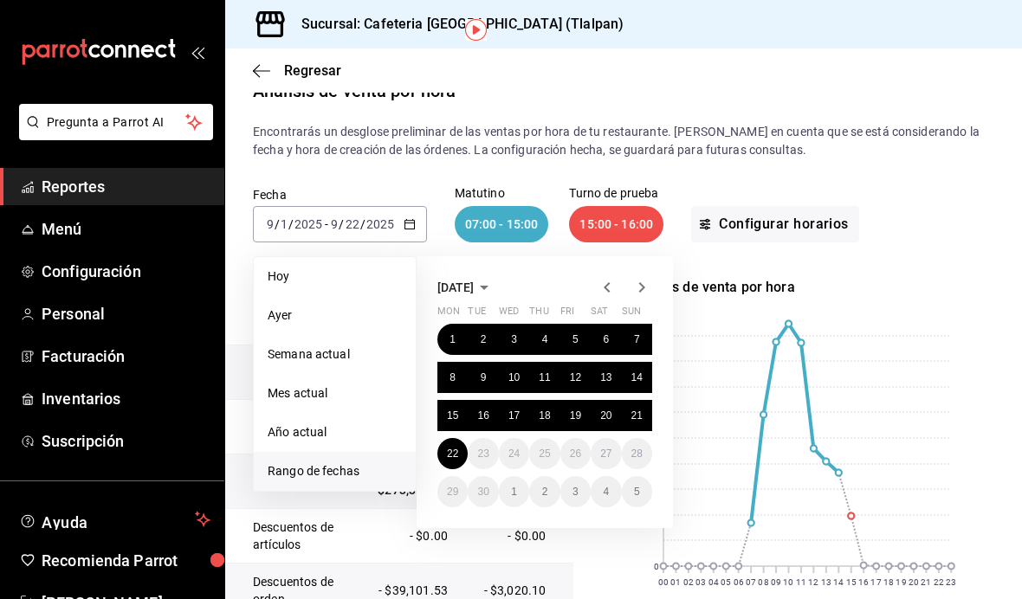
click at [474, 281] on span "[DATE]" at bounding box center [455, 288] width 36 height 14
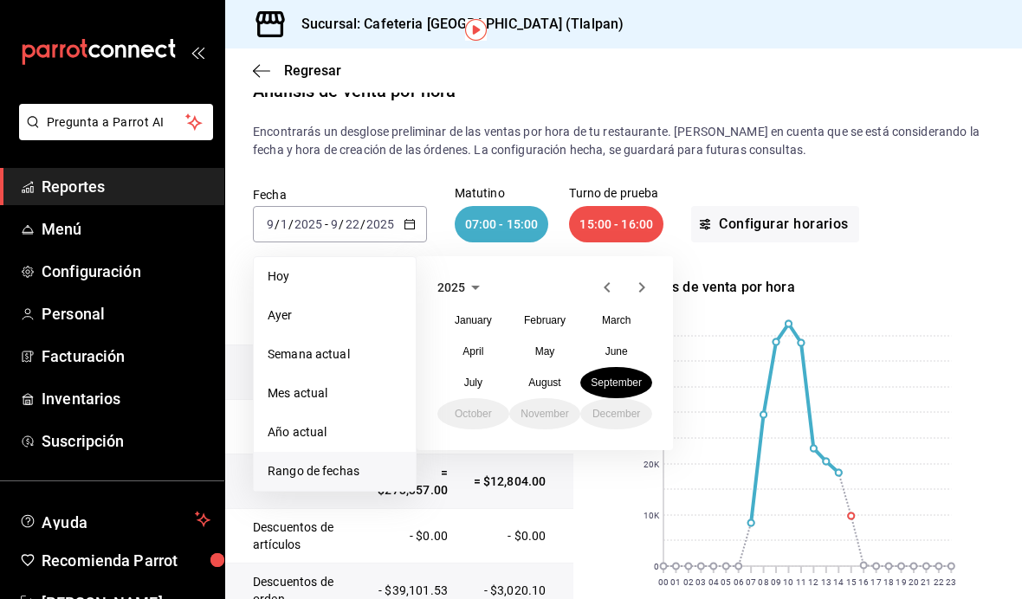
click at [547, 377] on abbr "August" at bounding box center [544, 383] width 32 height 12
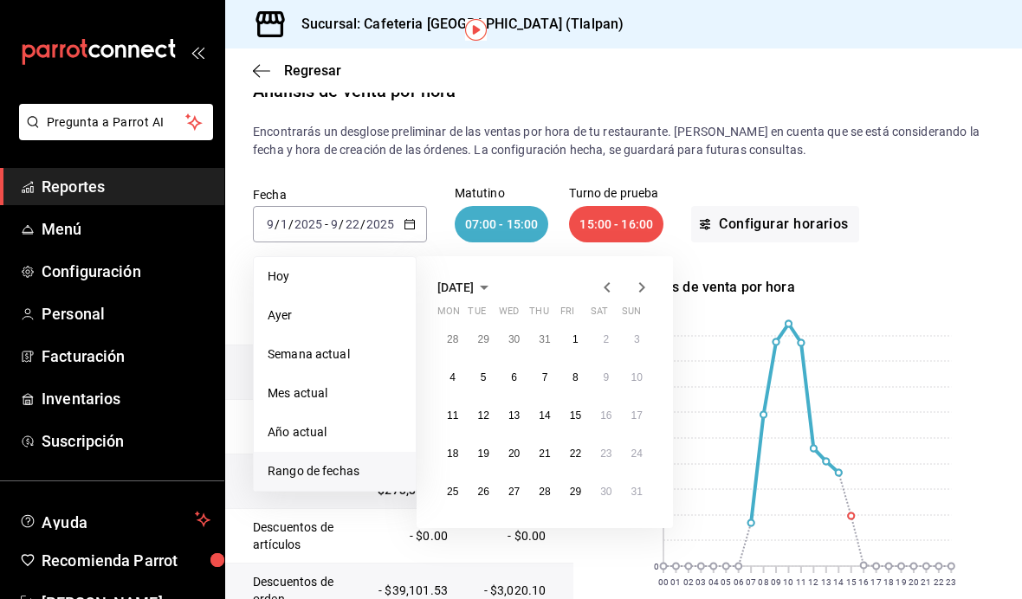
click at [657, 256] on div "[DATE] Mon Tue Wed Thu Fri Sat Sun 28 29 30 31 1 2 3 4 5 6 7 8 9 10 11 12 13 14…" at bounding box center [545, 392] width 256 height 272
click at [649, 277] on icon "button" at bounding box center [641, 287] width 21 height 21
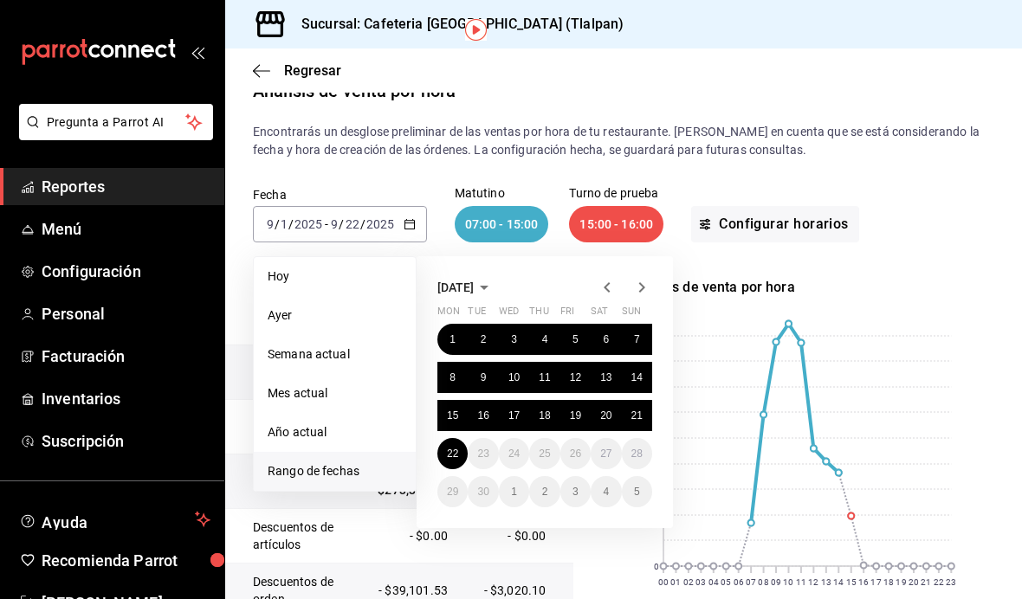
click at [751, 298] on rect at bounding box center [803, 449] width 348 height 303
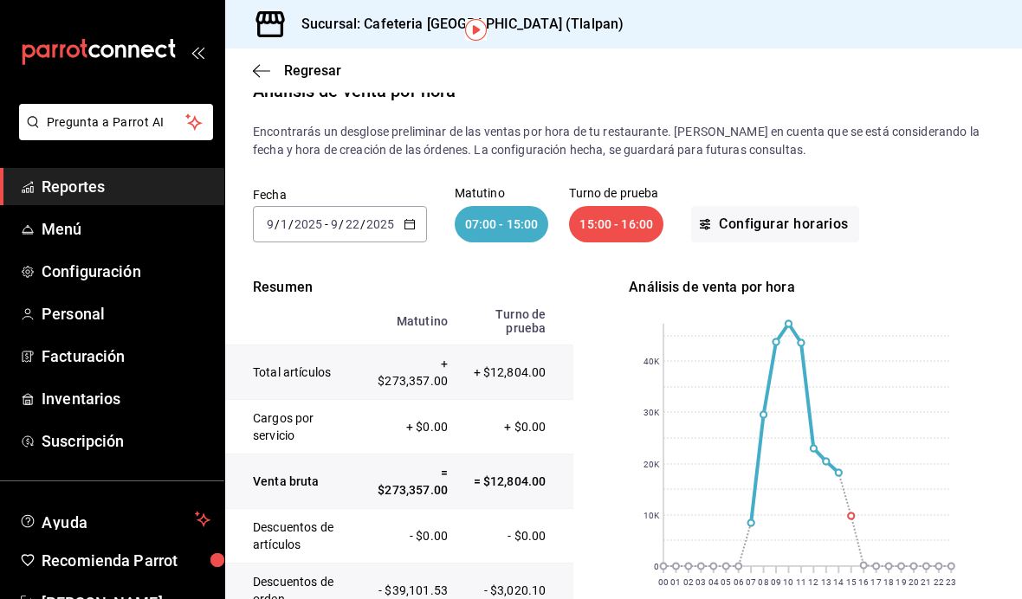
click at [412, 218] on icon "button" at bounding box center [410, 224] width 12 height 12
click at [411, 218] on icon "button" at bounding box center [410, 224] width 12 height 12
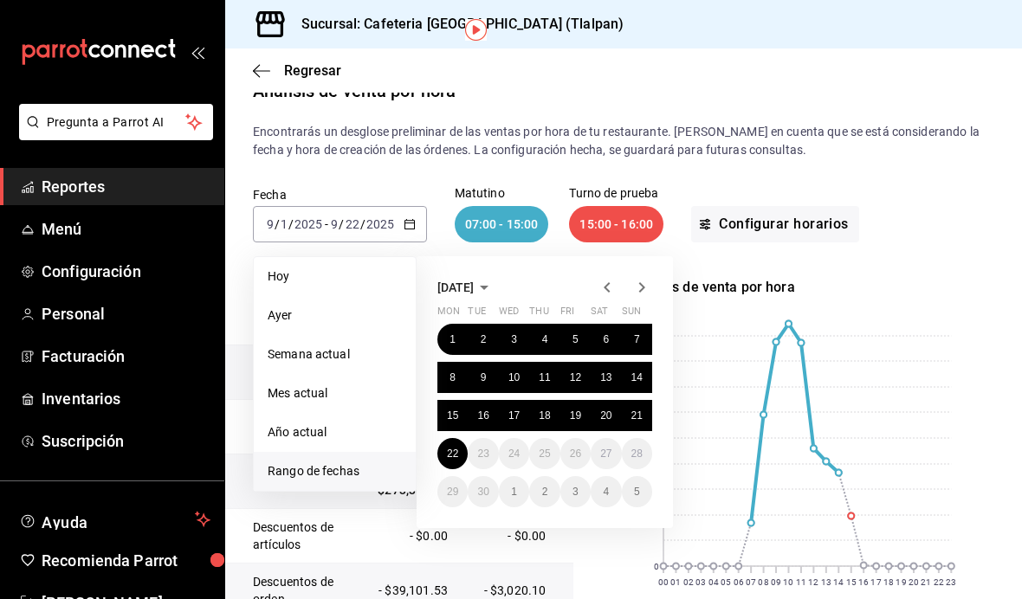
click at [603, 277] on icon "button" at bounding box center [607, 287] width 21 height 21
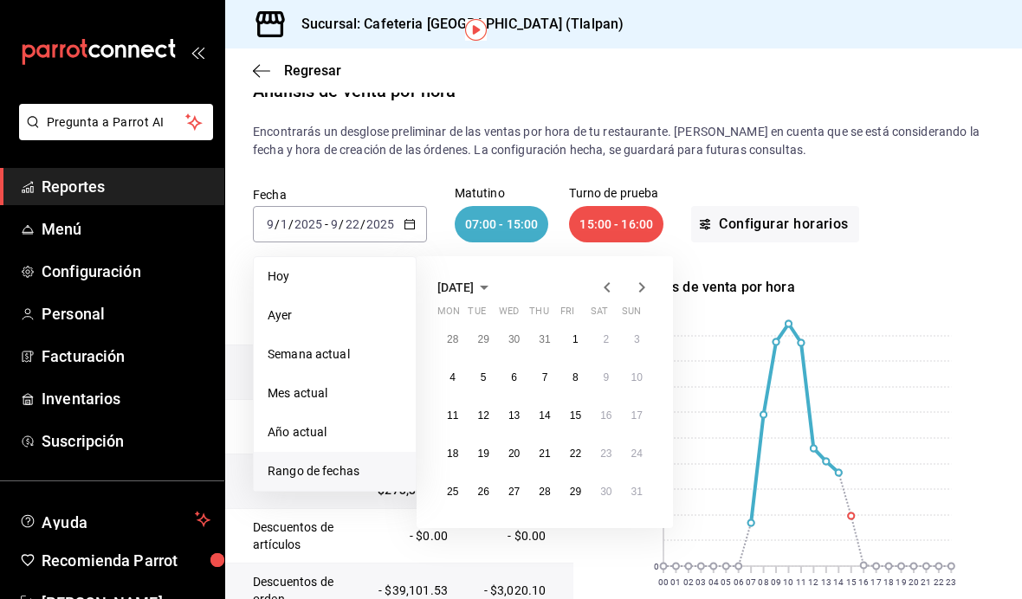
click at [638, 277] on icon "button" at bounding box center [641, 287] width 21 height 21
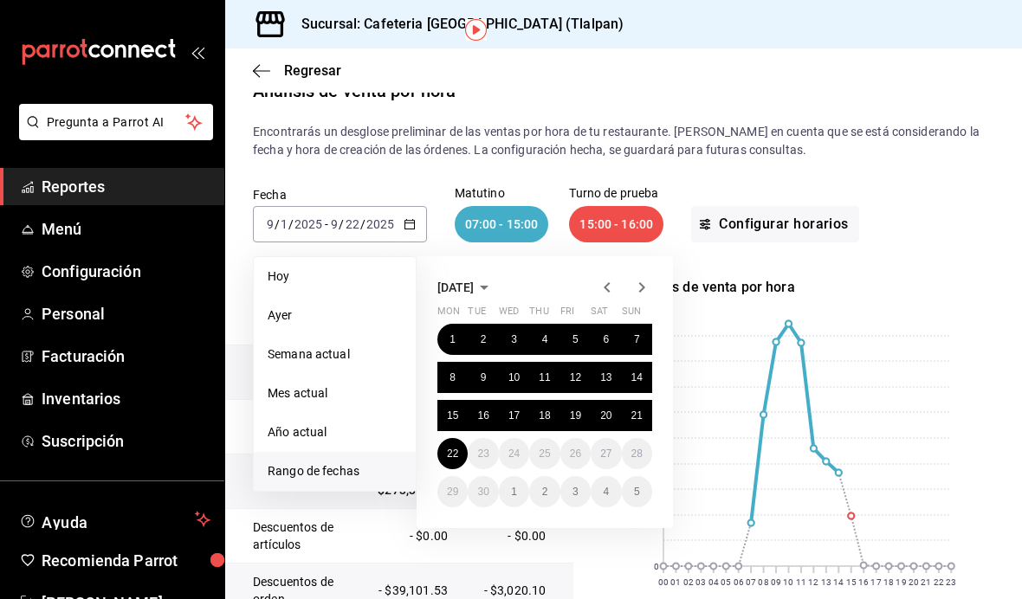
click at [592, 256] on div "[DATE] Mon Tue Wed Thu Fri Sat Sun 1 2 3 4 5 6 7 8 9 10 11 12 13 14 15 16 17 18…" at bounding box center [545, 392] width 256 height 272
click at [598, 277] on icon "button" at bounding box center [607, 287] width 21 height 21
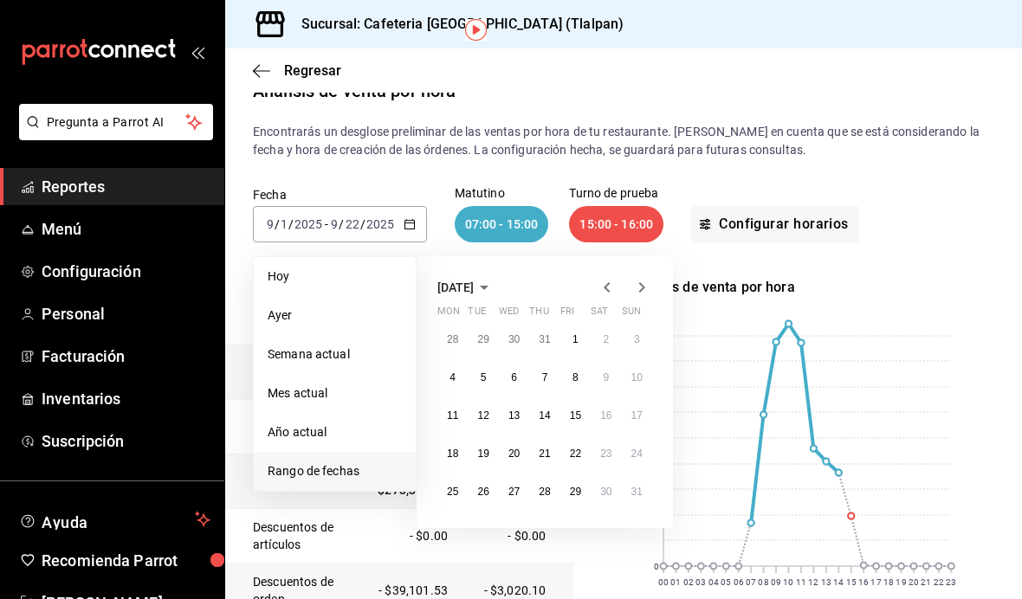
click at [638, 277] on icon "button" at bounding box center [641, 287] width 21 height 21
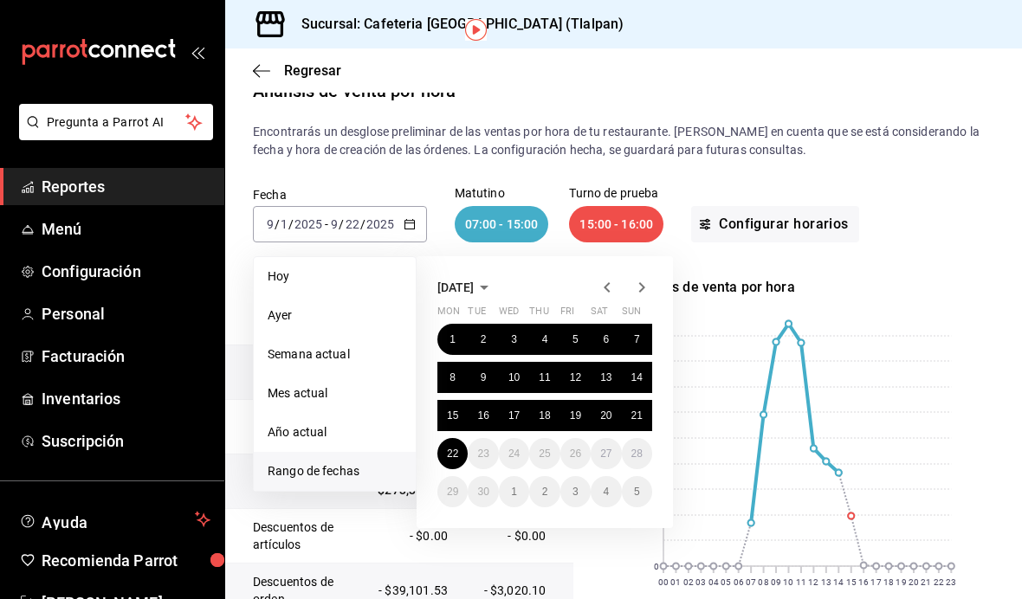
click at [460, 324] on button "1" at bounding box center [452, 339] width 30 height 31
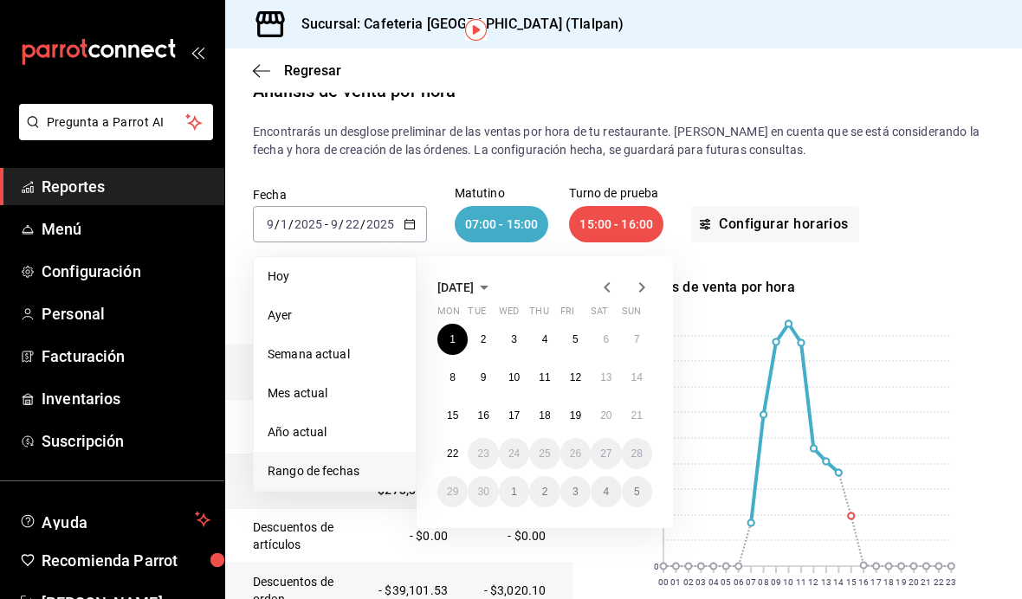
click at [458, 448] on abbr "22" at bounding box center [452, 454] width 11 height 12
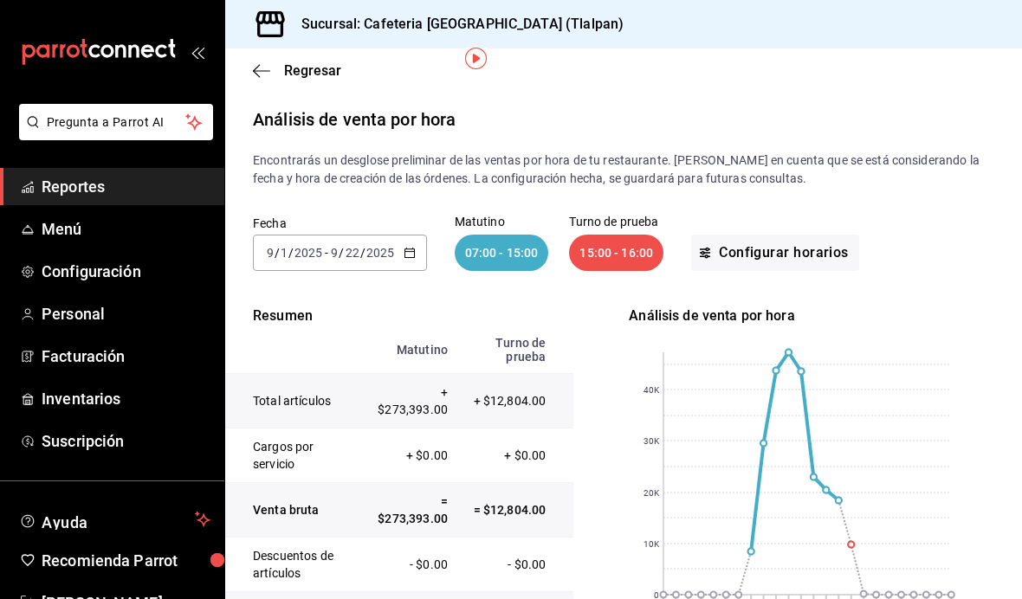
scroll to position [0, 0]
click at [855, 486] on rect at bounding box center [807, 474] width 288 height 243
click at [858, 528] on rect at bounding box center [807, 474] width 288 height 243
click at [855, 486] on rect at bounding box center [807, 474] width 288 height 243
click at [414, 247] on icon "button" at bounding box center [410, 253] width 12 height 12
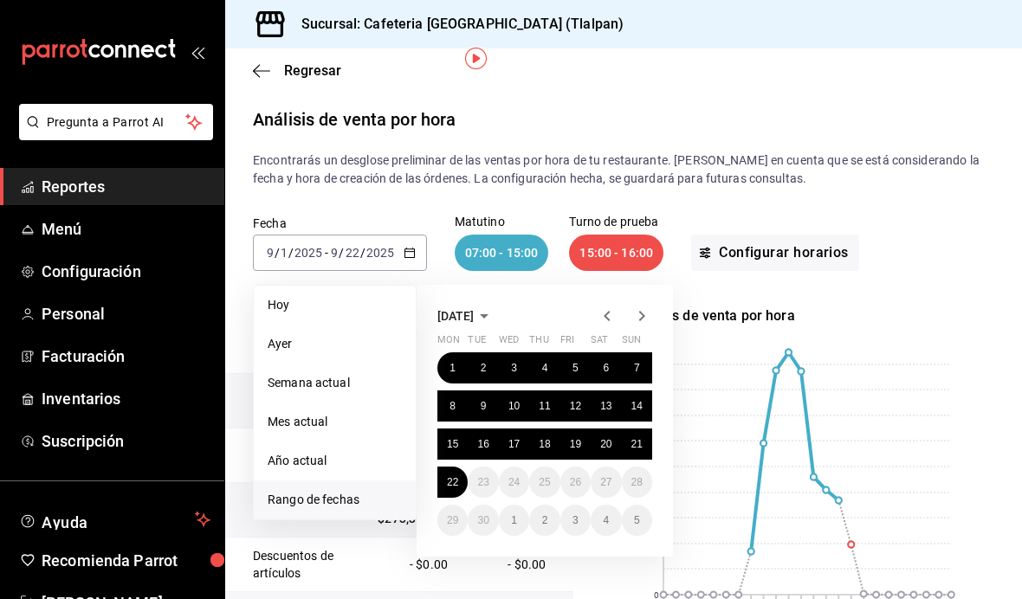
click at [607, 306] on icon "button" at bounding box center [607, 316] width 21 height 21
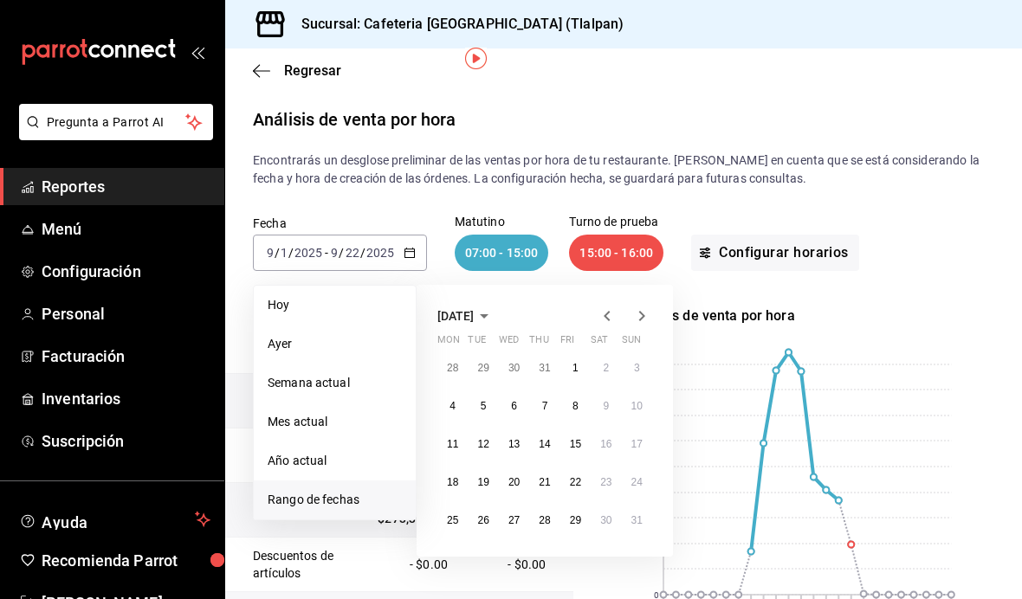
click at [571, 353] on button "1" at bounding box center [575, 368] width 30 height 31
click at [455, 515] on abbr "25" at bounding box center [452, 521] width 11 height 12
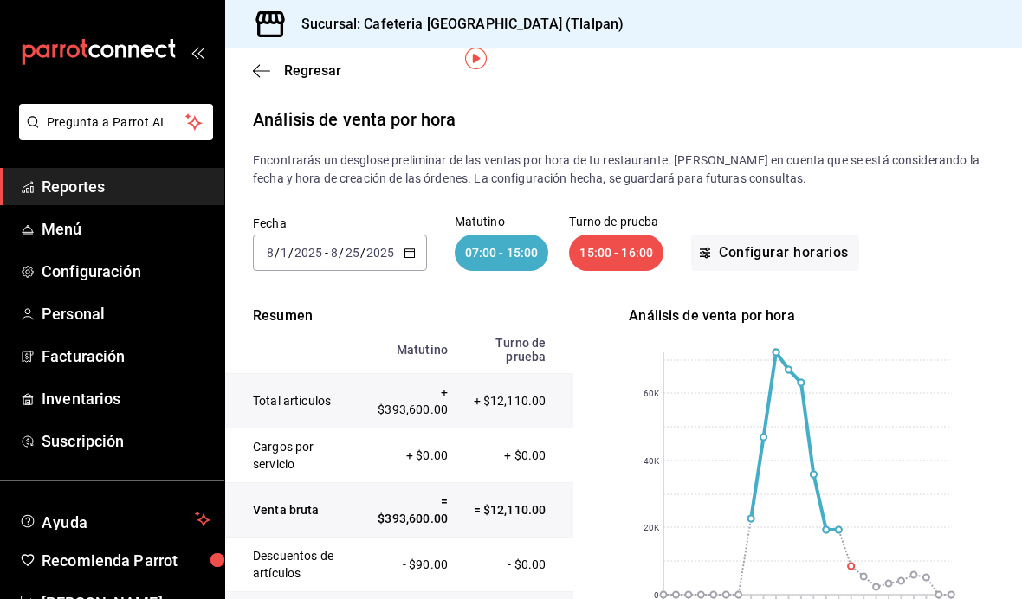
click at [405, 247] on icon "button" at bounding box center [410, 253] width 12 height 12
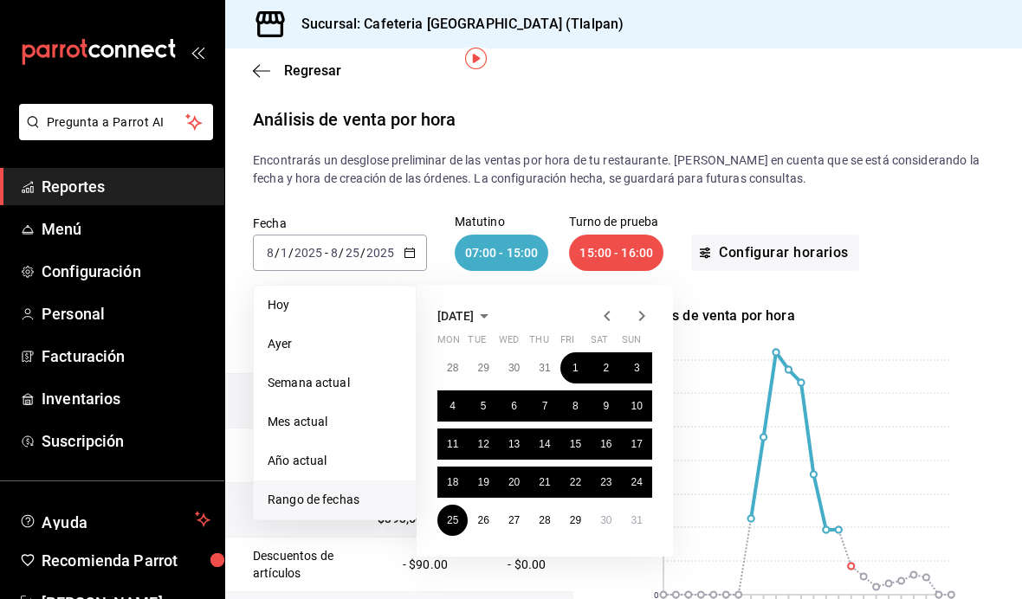
click at [615, 306] on icon "button" at bounding box center [607, 316] width 21 height 21
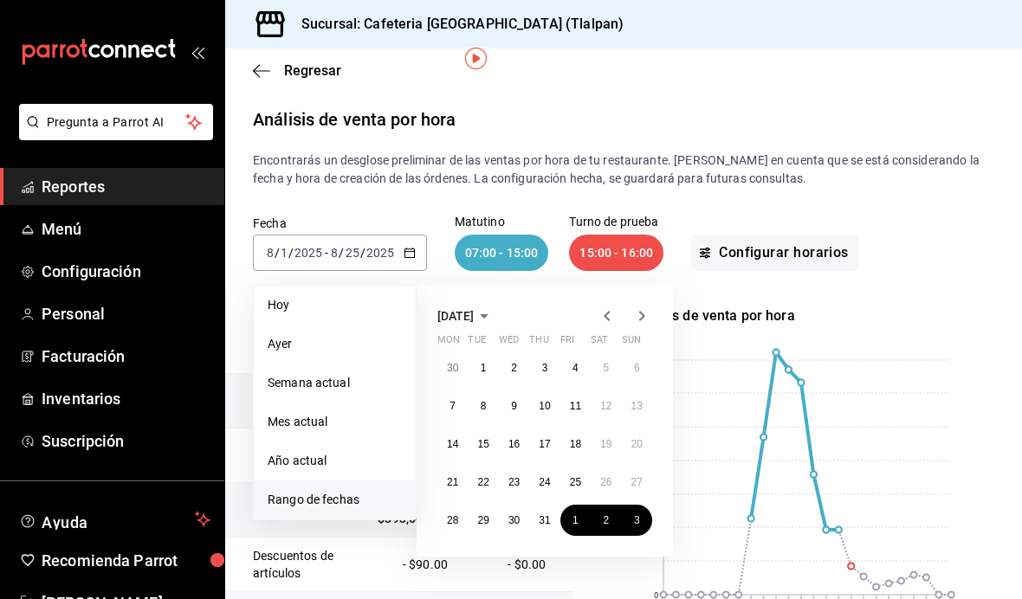
click at [640, 306] on icon "button" at bounding box center [641, 316] width 21 height 21
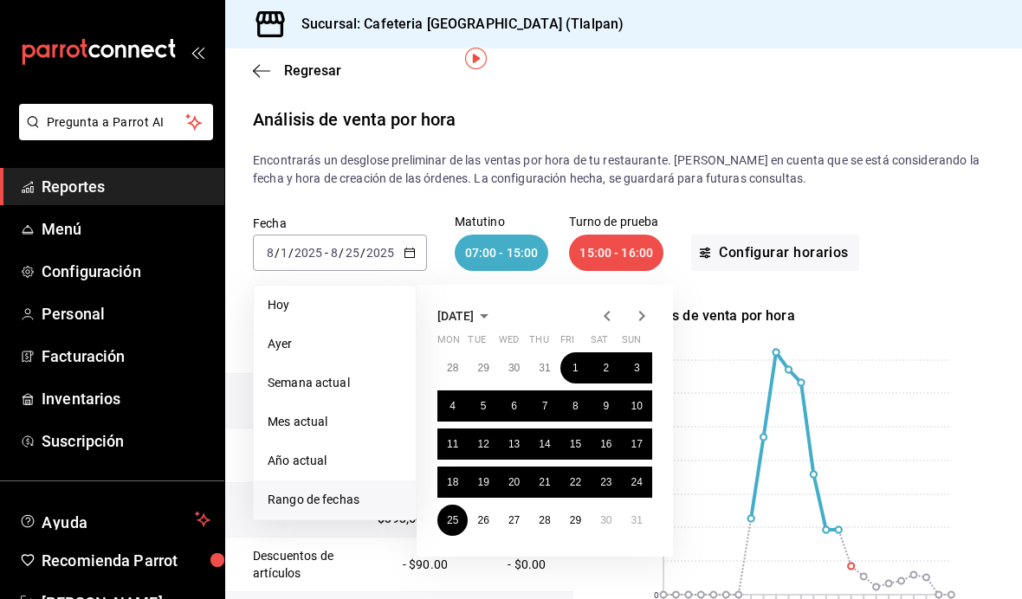
click at [459, 505] on button "25" at bounding box center [452, 520] width 30 height 31
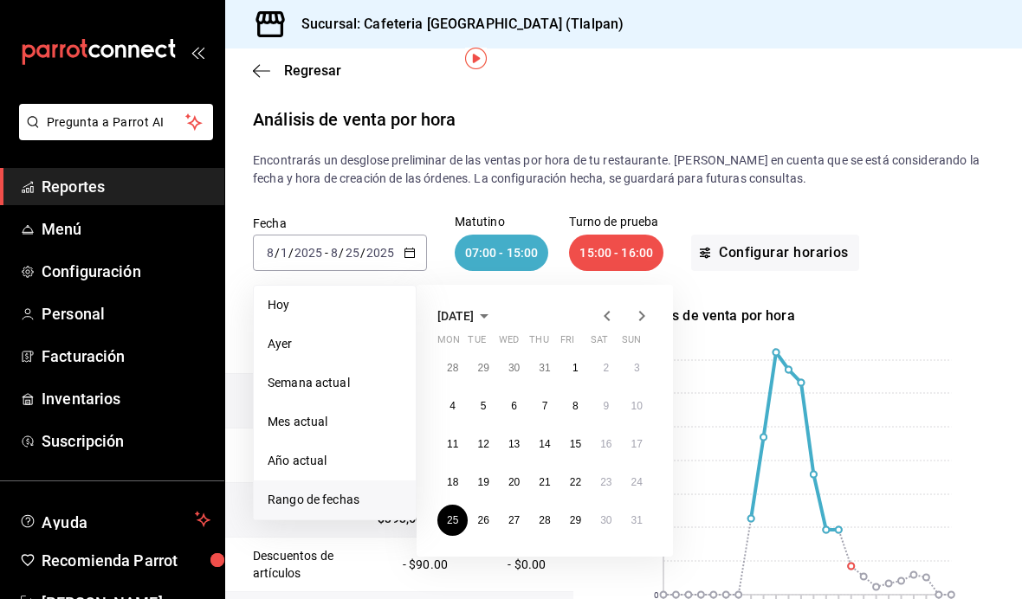
click at [646, 306] on icon "button" at bounding box center [641, 316] width 21 height 21
click at [453, 476] on abbr "22" at bounding box center [452, 482] width 11 height 12
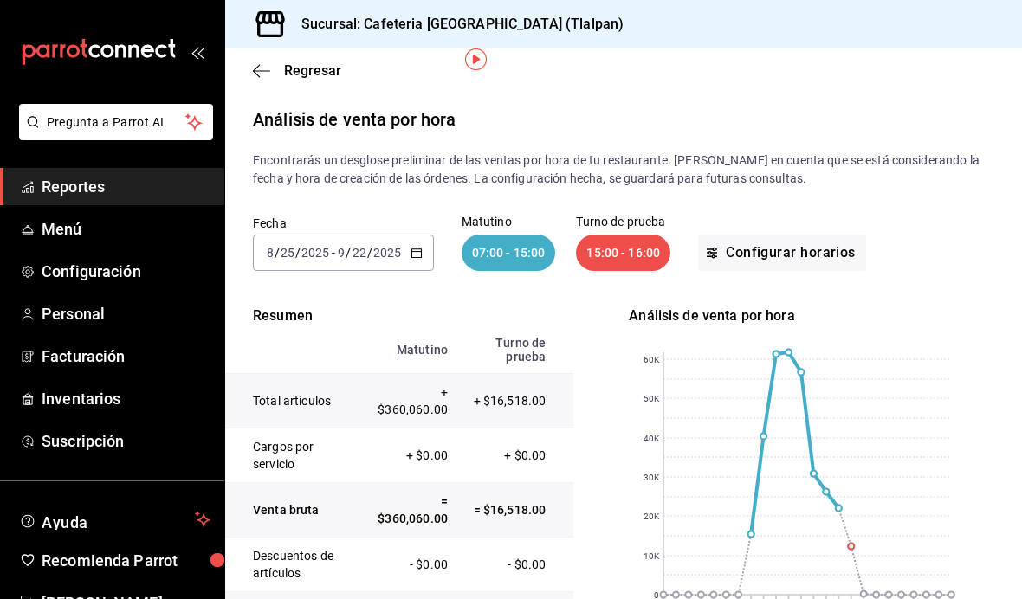
click at [418, 251] on \(Stroke\) "button" at bounding box center [416, 251] width 10 height 1
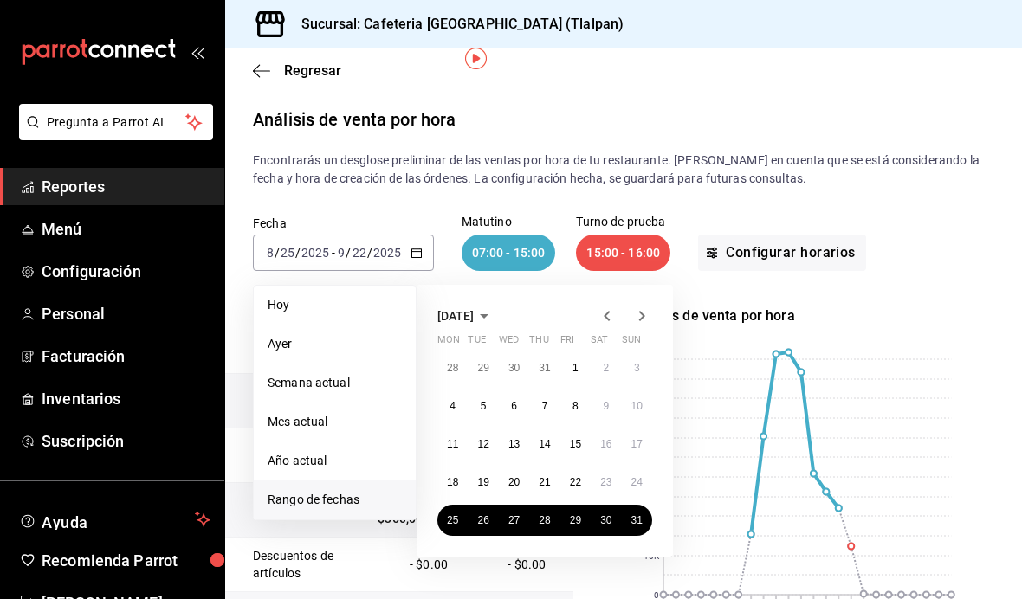
click at [610, 306] on icon "button" at bounding box center [607, 316] width 21 height 21
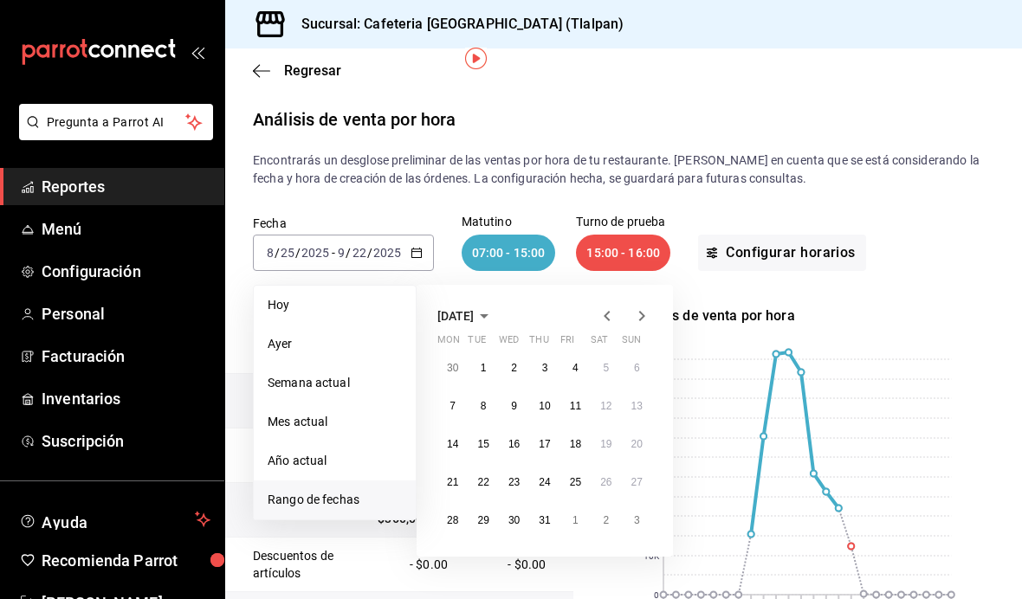
click at [650, 306] on icon "button" at bounding box center [641, 316] width 21 height 21
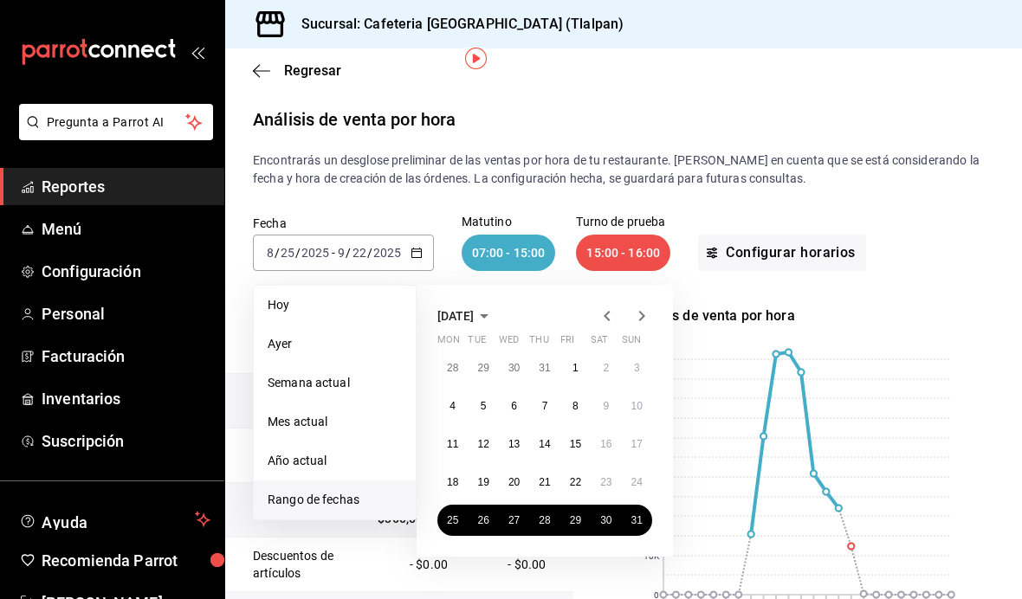
click at [651, 306] on icon "button" at bounding box center [641, 316] width 21 height 21
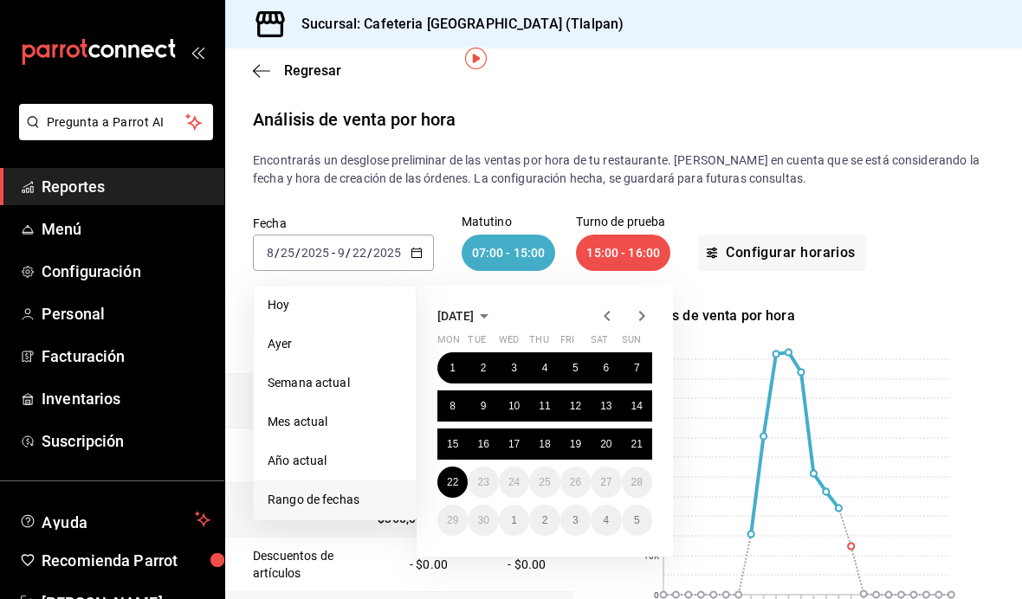
click at [600, 306] on icon "button" at bounding box center [607, 316] width 21 height 21
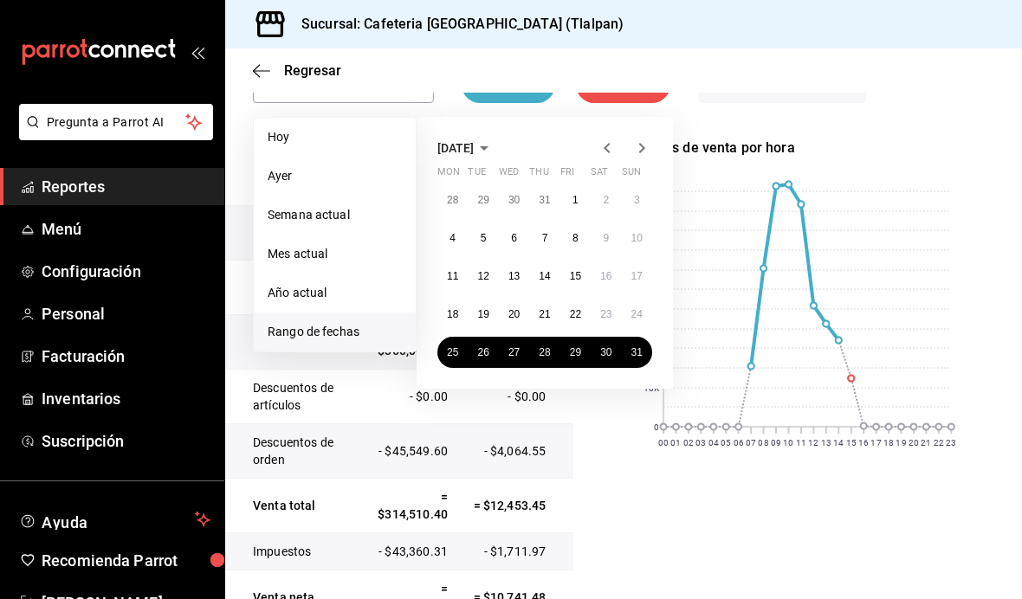
scroll to position [148, 0]
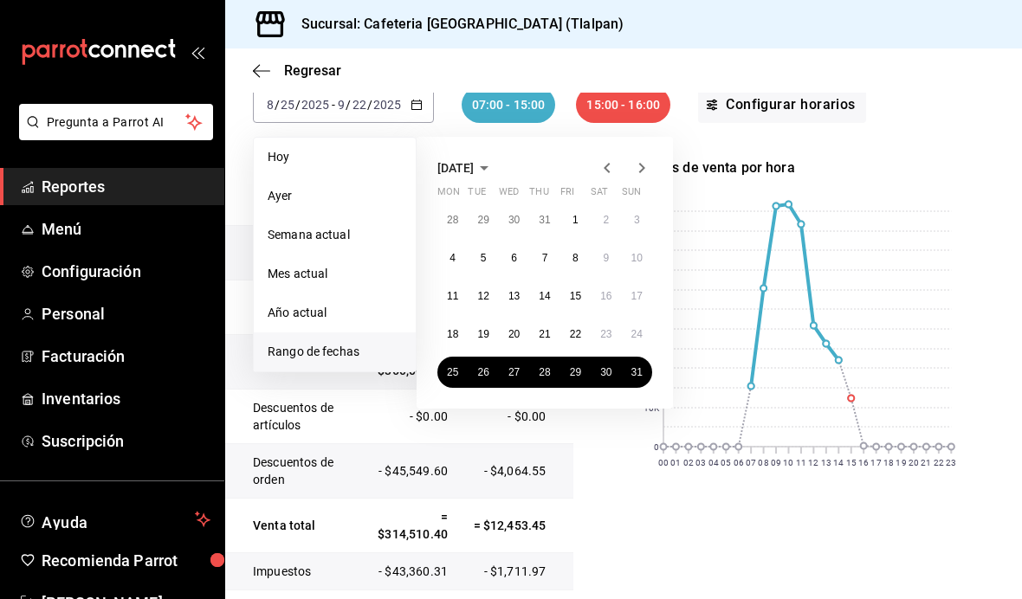
click at [641, 158] on icon "button" at bounding box center [641, 168] width 21 height 21
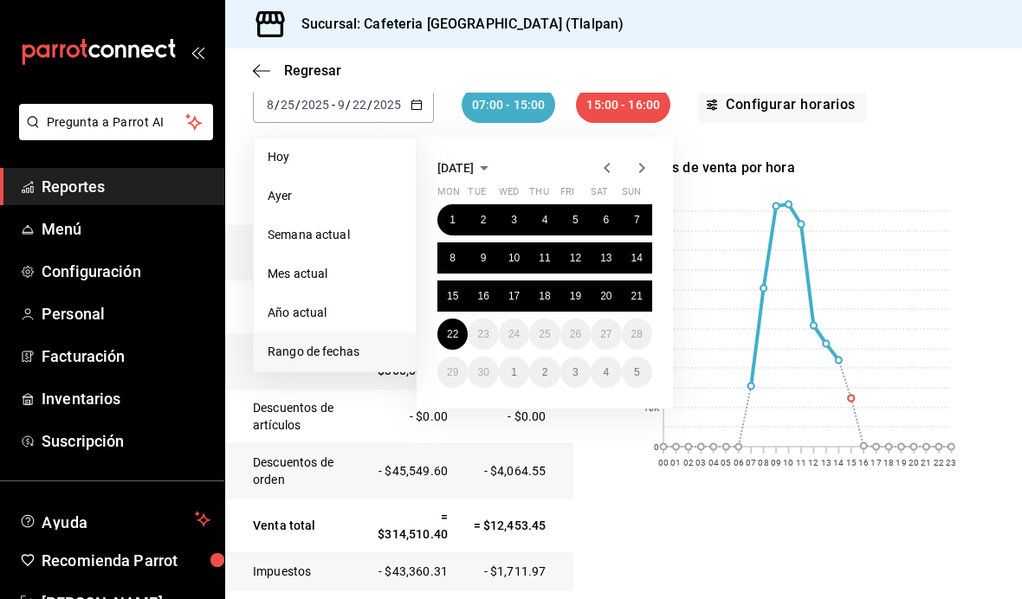
click at [452, 204] on button "1" at bounding box center [452, 219] width 30 height 31
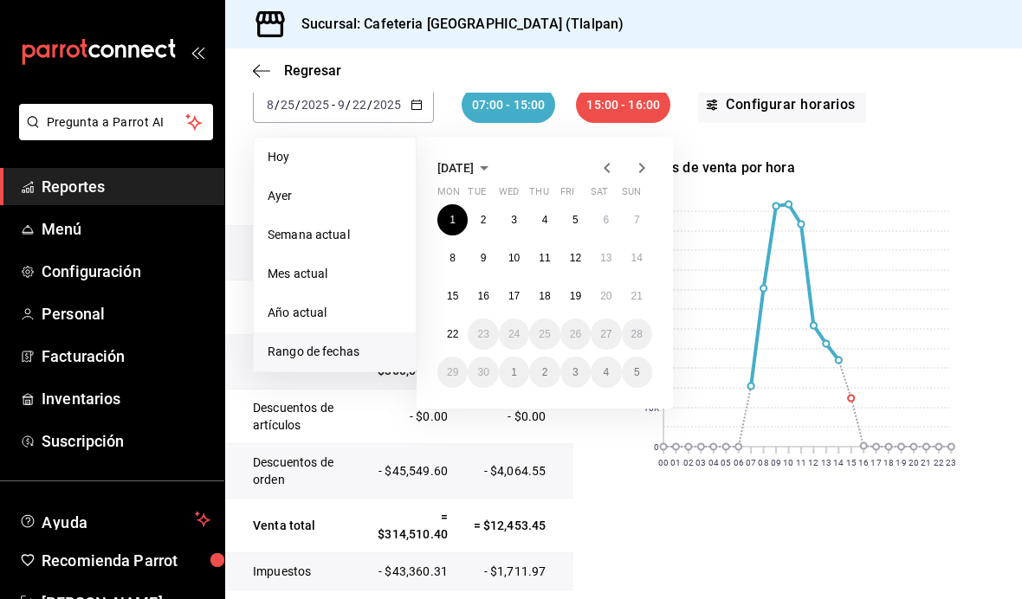
click at [452, 328] on abbr "22" at bounding box center [452, 334] width 11 height 12
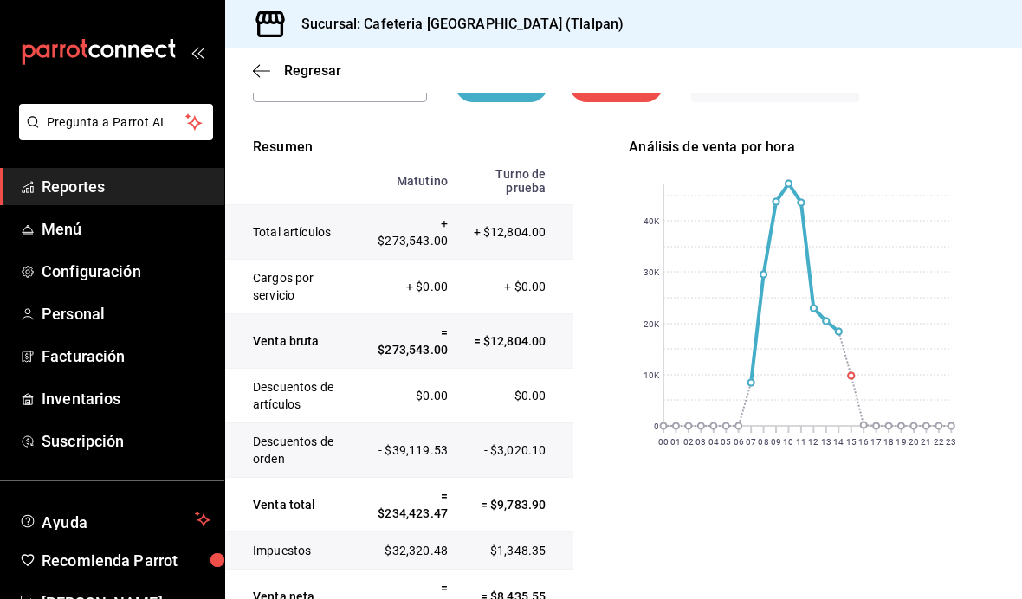
scroll to position [75, 0]
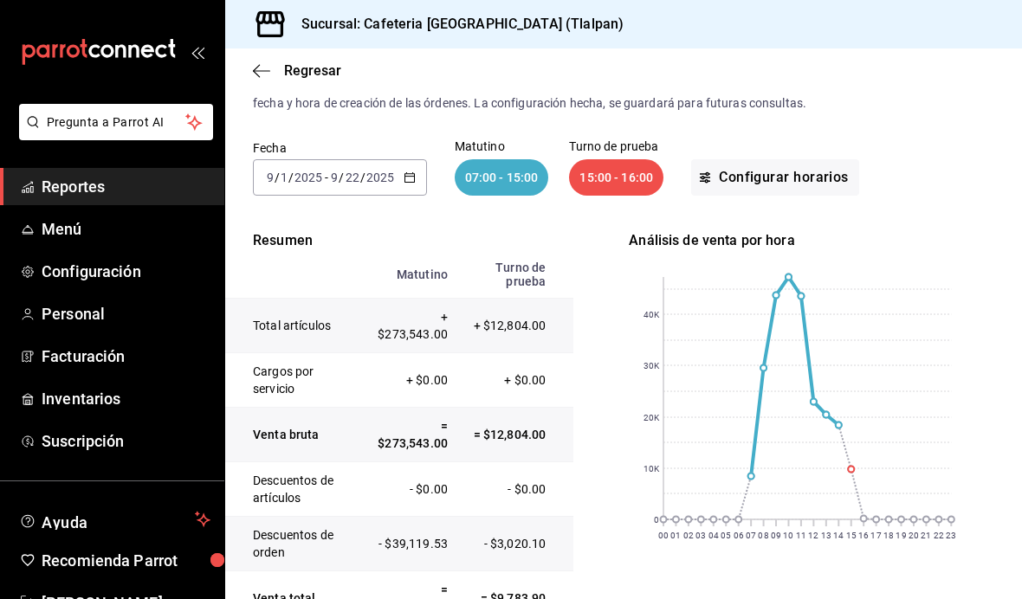
click at [413, 173] on \(Stroke\) "button" at bounding box center [410, 178] width 10 height 10
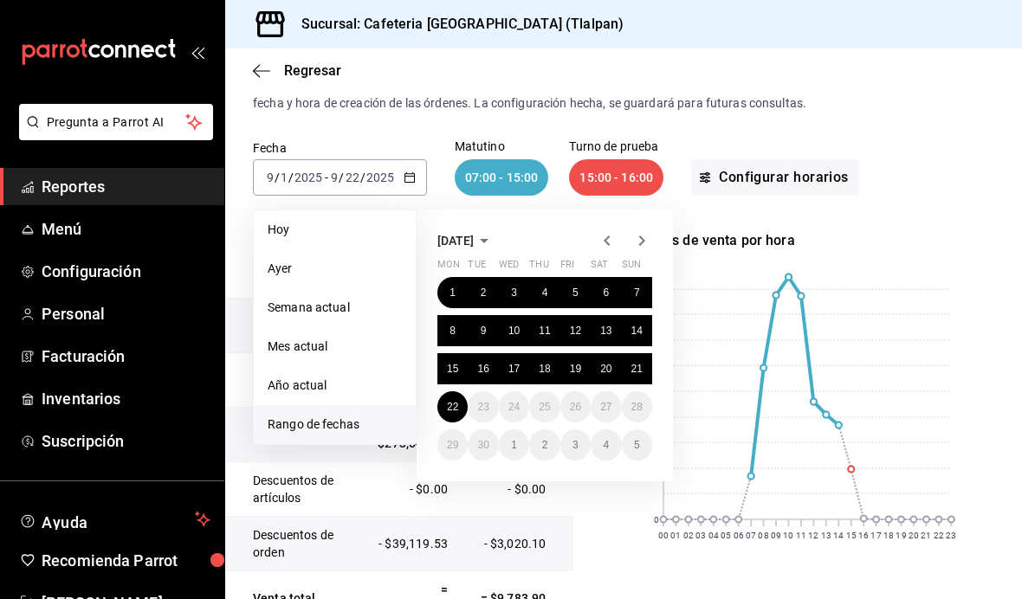
click at [459, 277] on button "1" at bounding box center [452, 292] width 30 height 31
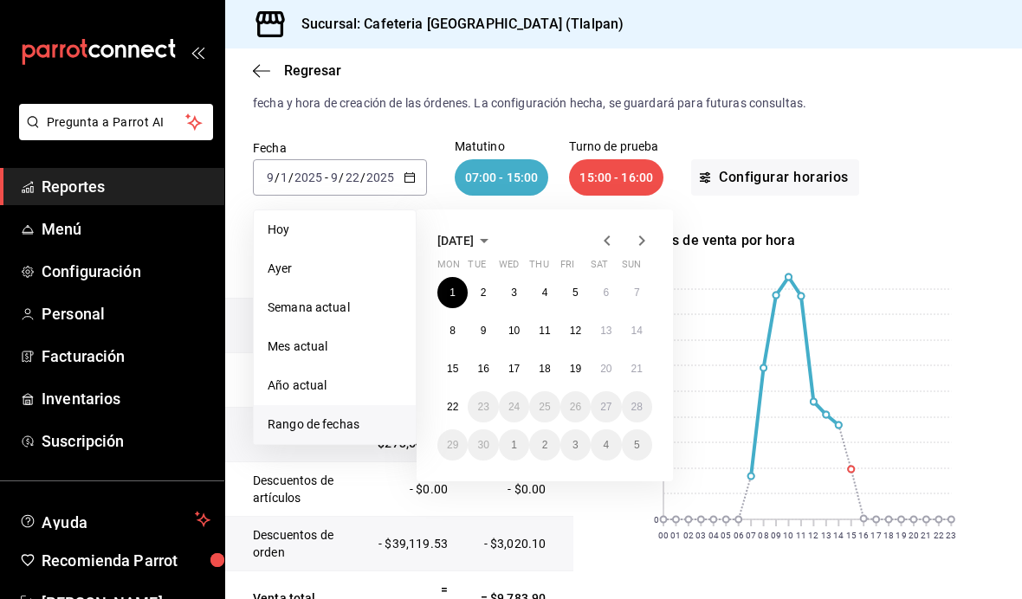
click at [634, 363] on abbr "21" at bounding box center [636, 369] width 11 height 12
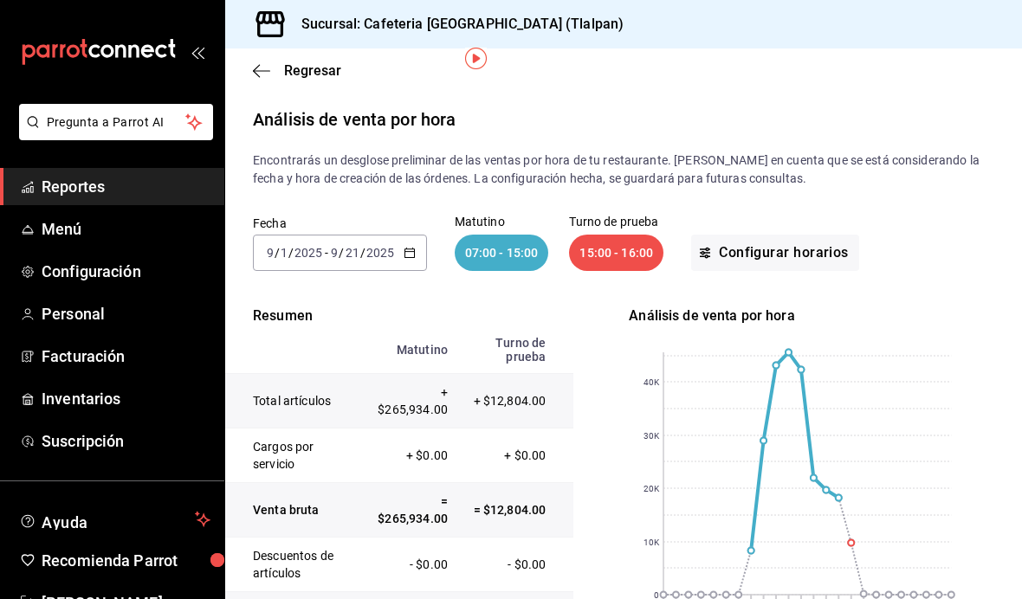
click at [411, 235] on div "[DATE] [DATE] - [DATE] [DATE]" at bounding box center [340, 253] width 174 height 36
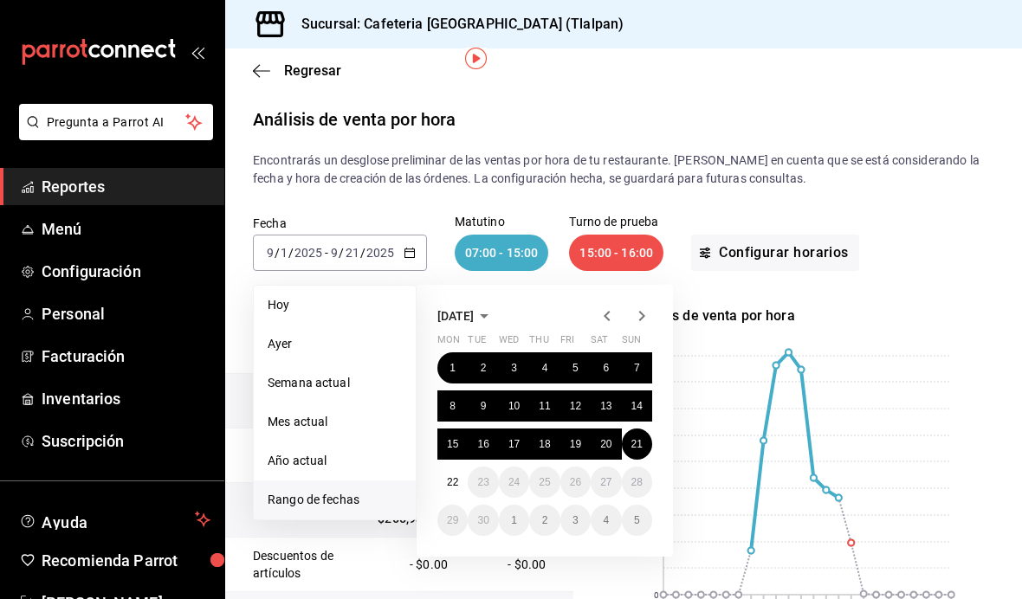
click at [605, 306] on icon "button" at bounding box center [607, 316] width 21 height 21
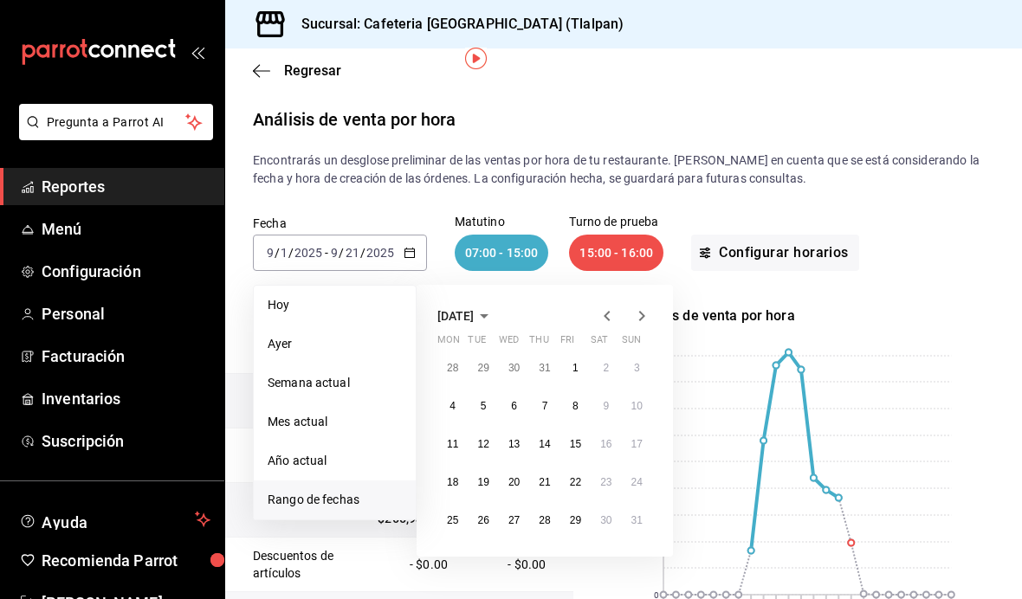
click at [447, 515] on abbr "25" at bounding box center [452, 521] width 11 height 12
click at [639, 311] on icon "button" at bounding box center [642, 316] width 6 height 10
click at [634, 438] on abbr "21" at bounding box center [636, 444] width 11 height 12
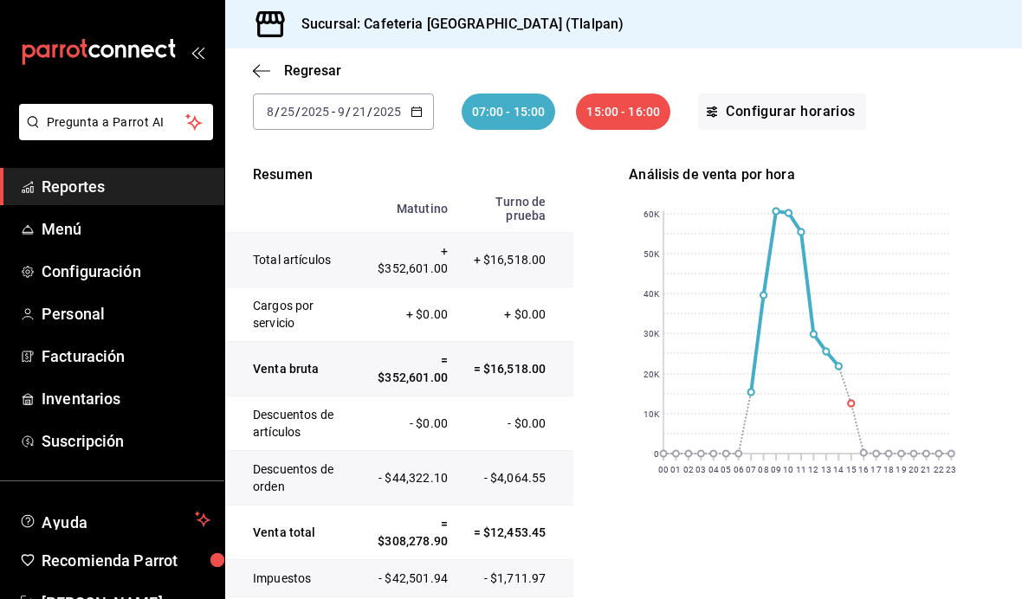
scroll to position [117, 0]
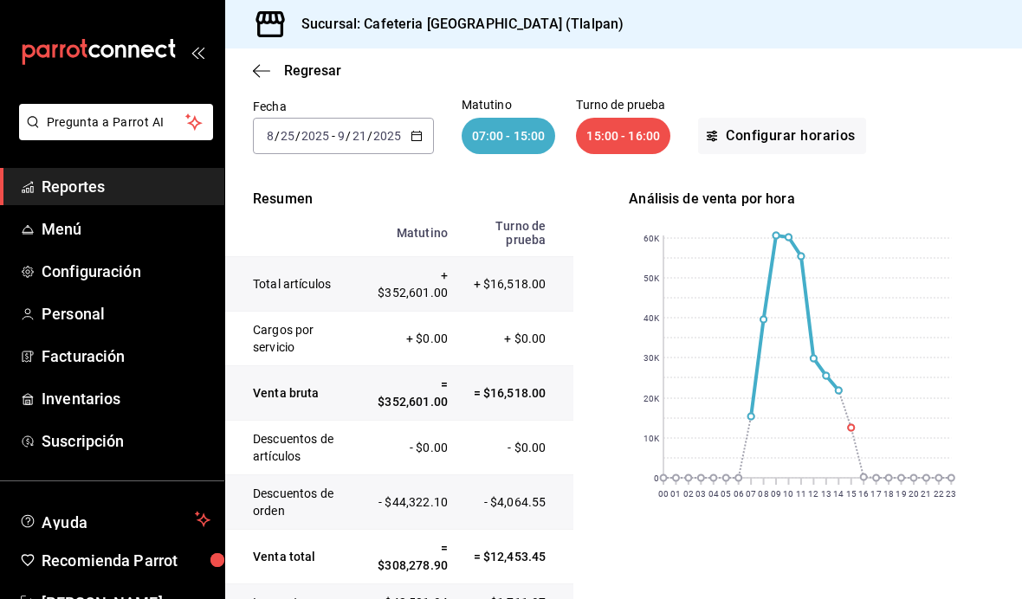
click at [421, 130] on icon "button" at bounding box center [417, 136] width 12 height 12
click at [413, 130] on icon "button" at bounding box center [417, 136] width 12 height 12
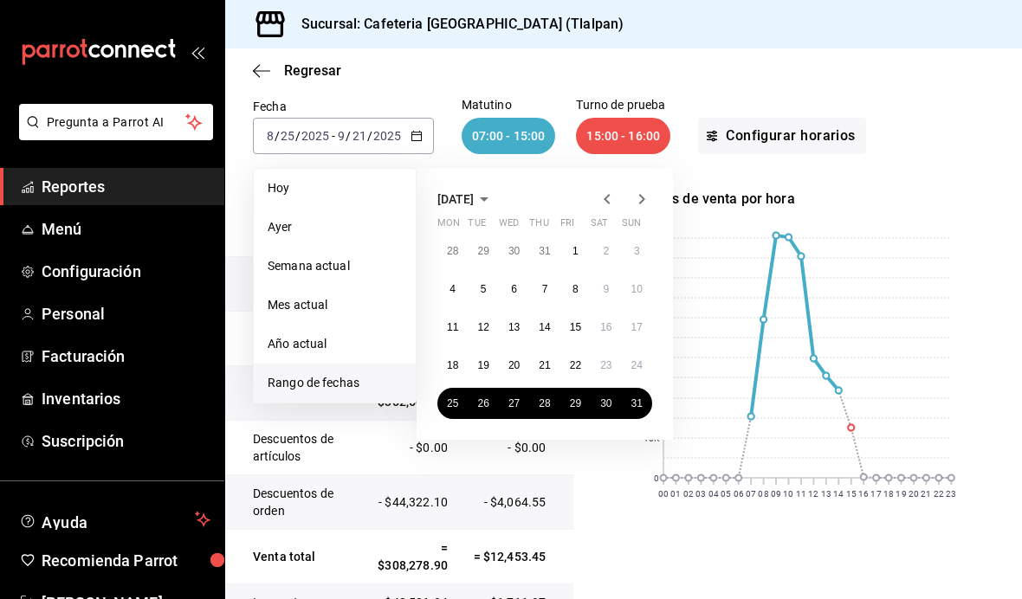
click at [452, 398] on abbr "25" at bounding box center [452, 404] width 11 height 12
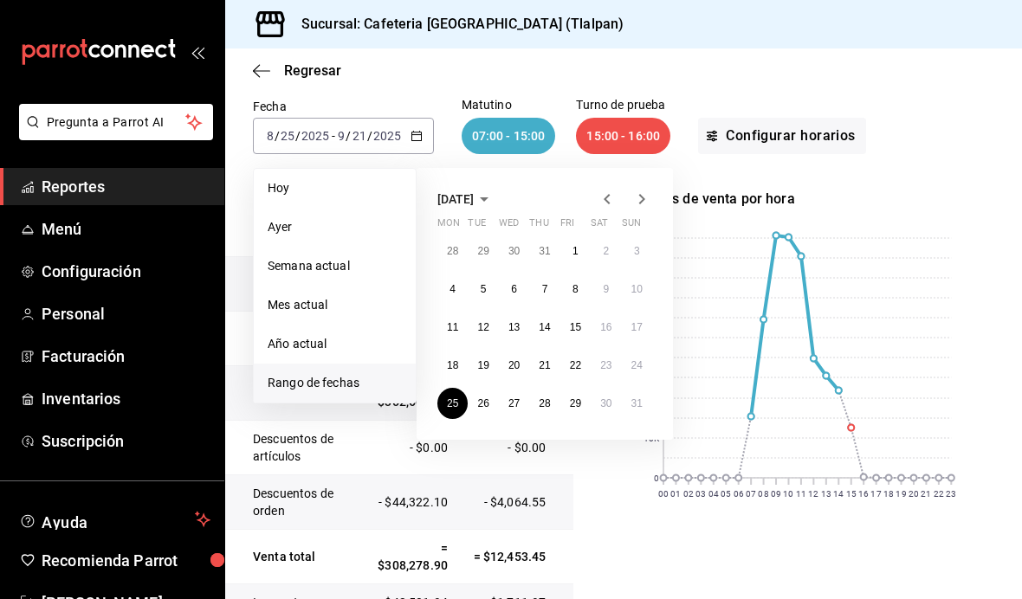
click at [640, 398] on abbr "31" at bounding box center [636, 404] width 11 height 12
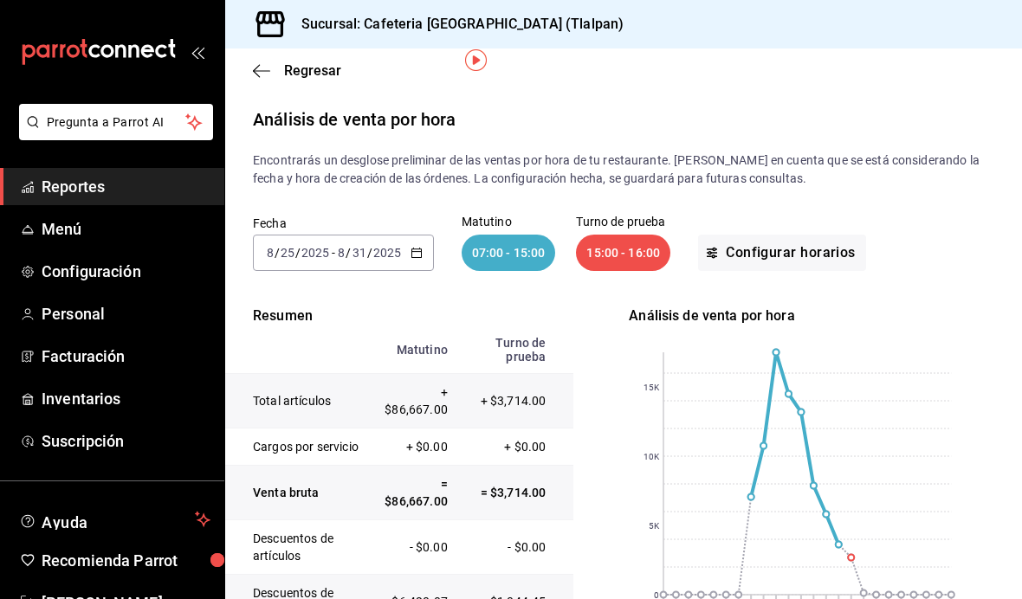
click at [421, 247] on icon "button" at bounding box center [417, 253] width 12 height 12
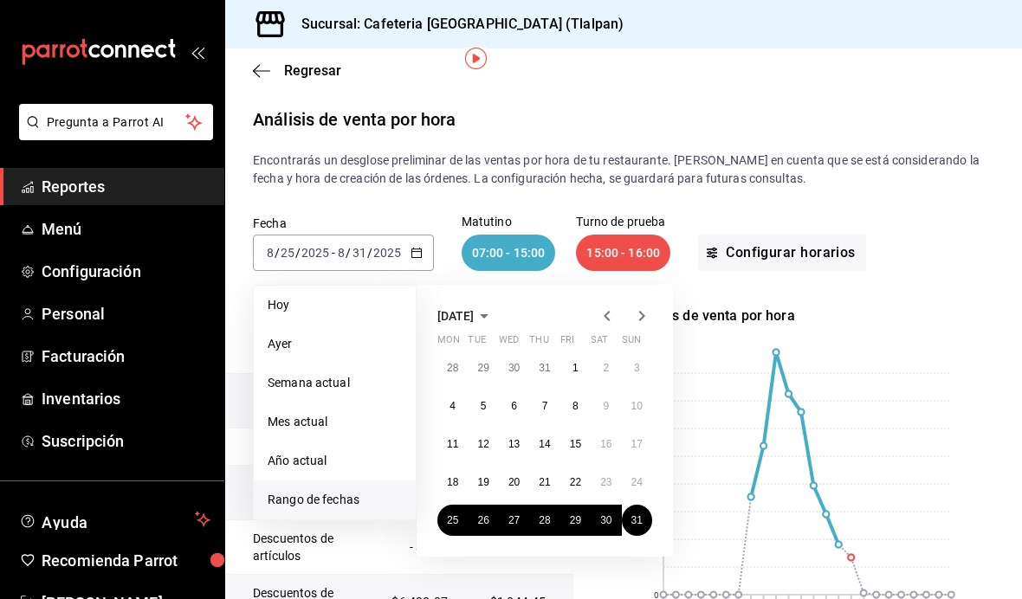
click at [793, 327] on rect at bounding box center [803, 478] width 348 height 303
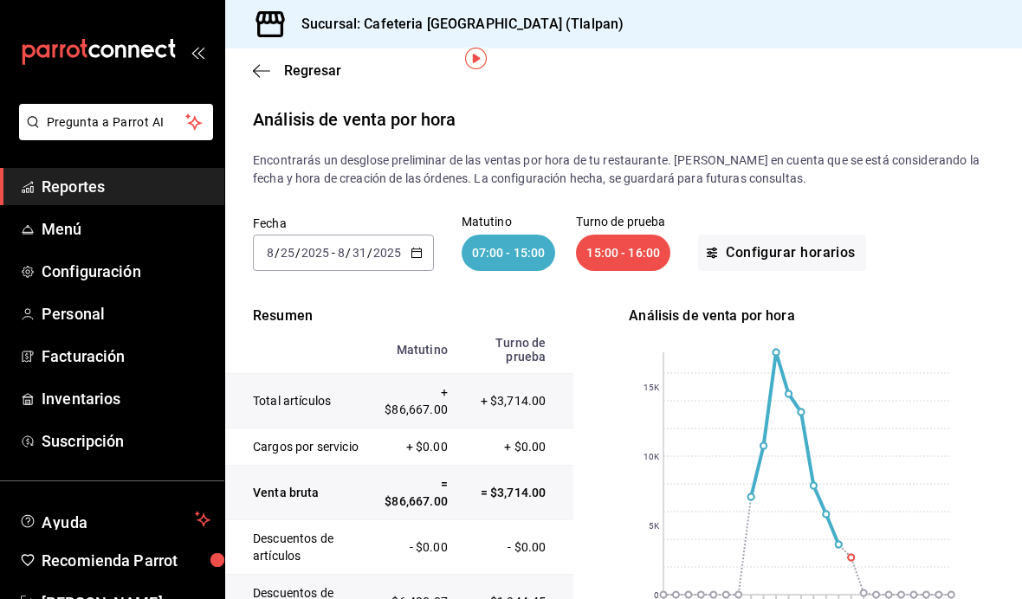
click at [420, 251] on \(Stroke\) "button" at bounding box center [416, 251] width 10 height 1
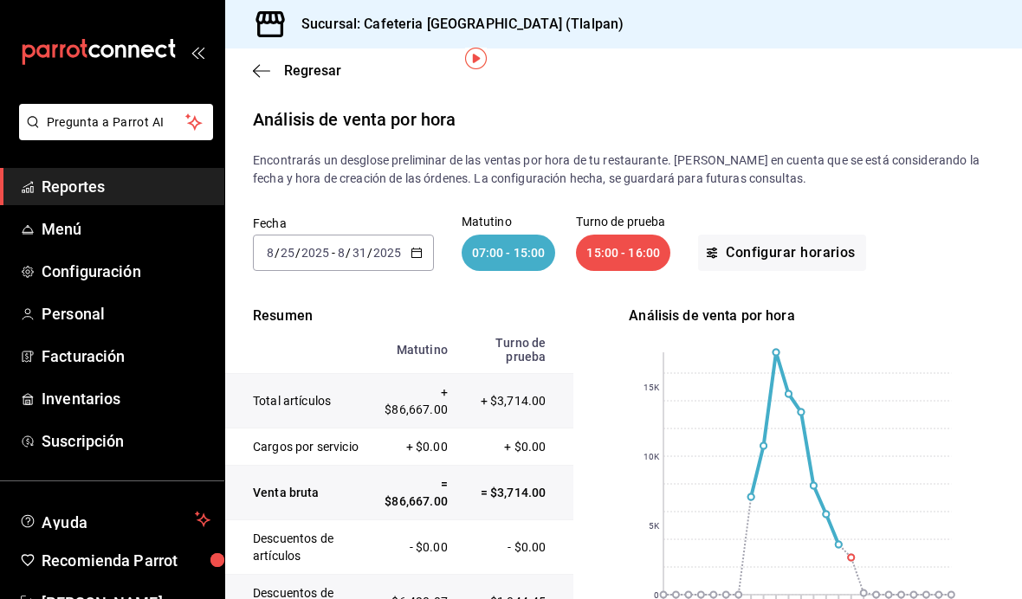
click at [90, 204] on link "Reportes" at bounding box center [112, 186] width 224 height 37
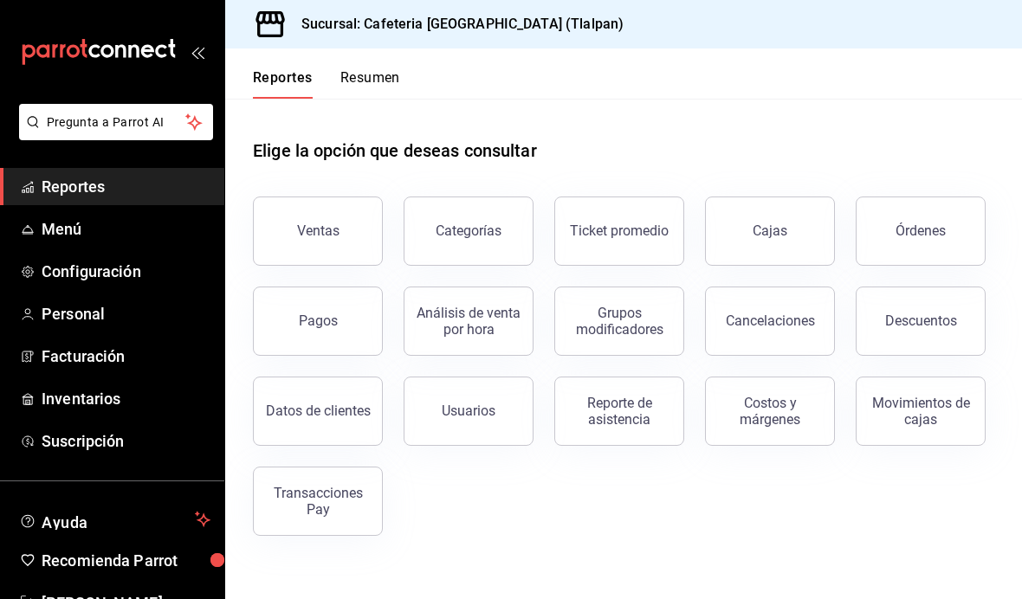
click at [62, 240] on span "Menú" at bounding box center [126, 228] width 169 height 23
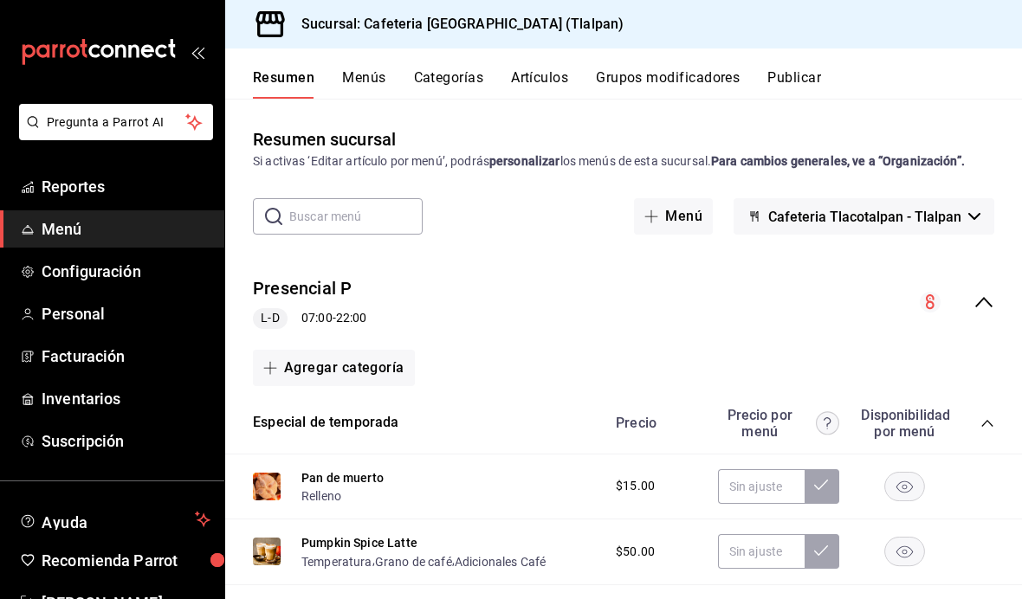
click at [87, 217] on span "Menú" at bounding box center [126, 228] width 169 height 23
click at [71, 184] on span "Reportes" at bounding box center [126, 186] width 169 height 23
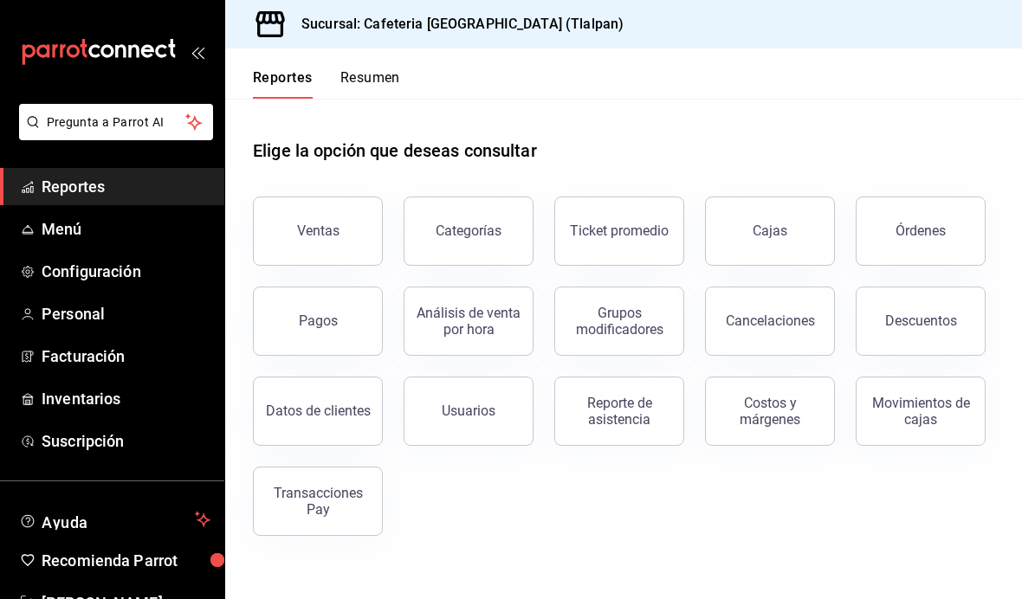
click at [77, 240] on span "Menú" at bounding box center [126, 228] width 169 height 23
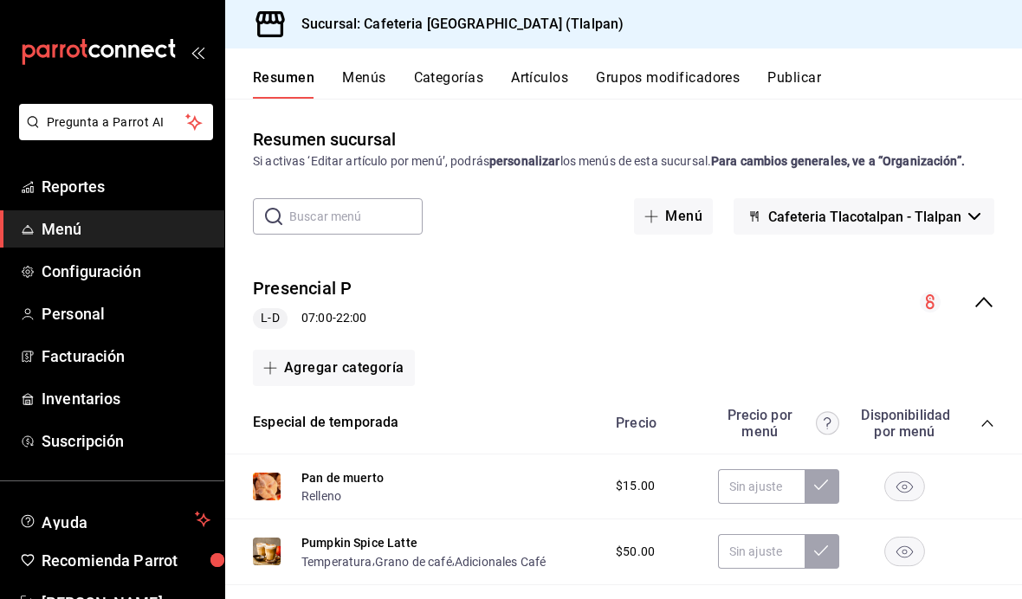
click at [75, 268] on span "Configuración" at bounding box center [126, 271] width 169 height 23
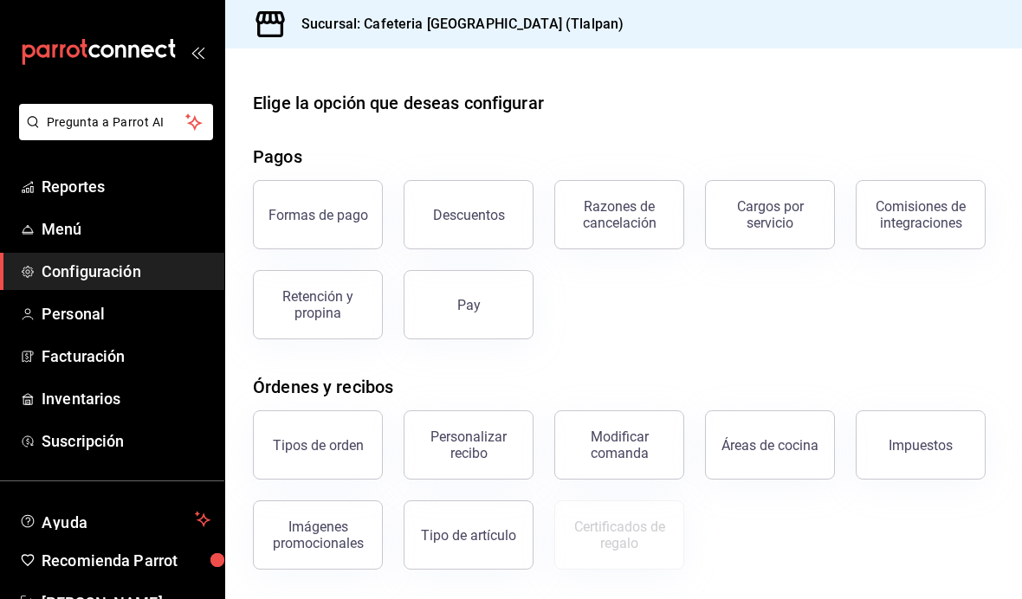
scroll to position [5, 0]
click at [68, 184] on span "Reportes" at bounding box center [126, 186] width 169 height 23
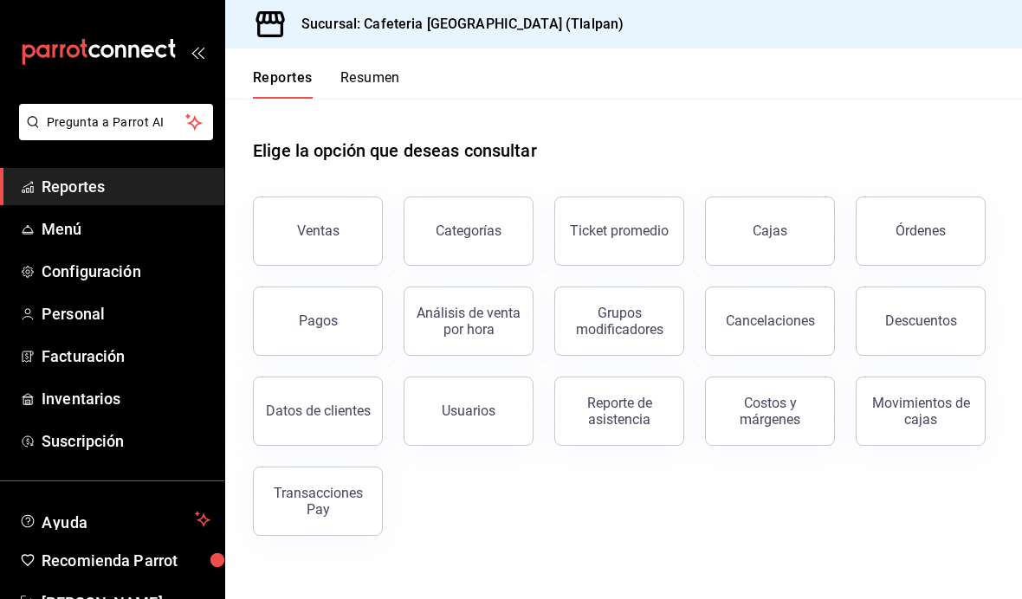
click at [355, 86] on button "Resumen" at bounding box center [370, 83] width 60 height 29
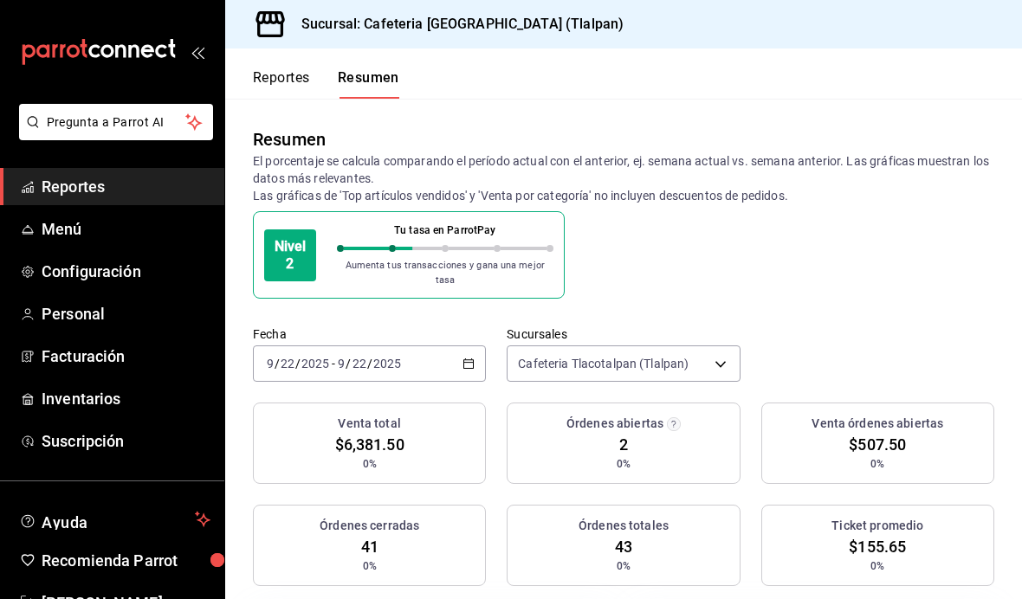
click at [300, 93] on button "Reportes" at bounding box center [281, 83] width 57 height 29
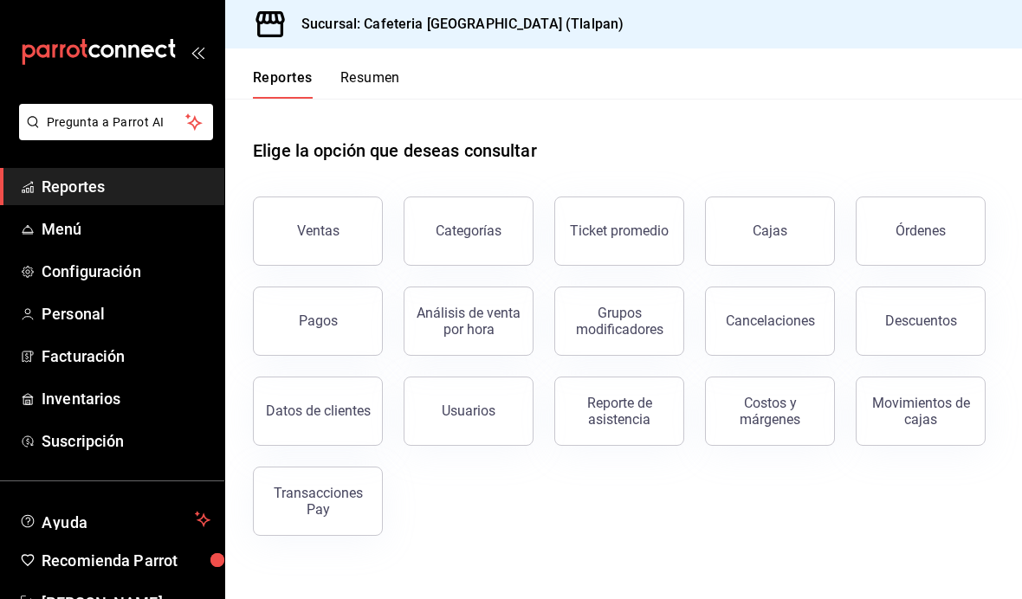
click at [341, 85] on button "Resumen" at bounding box center [370, 83] width 60 height 29
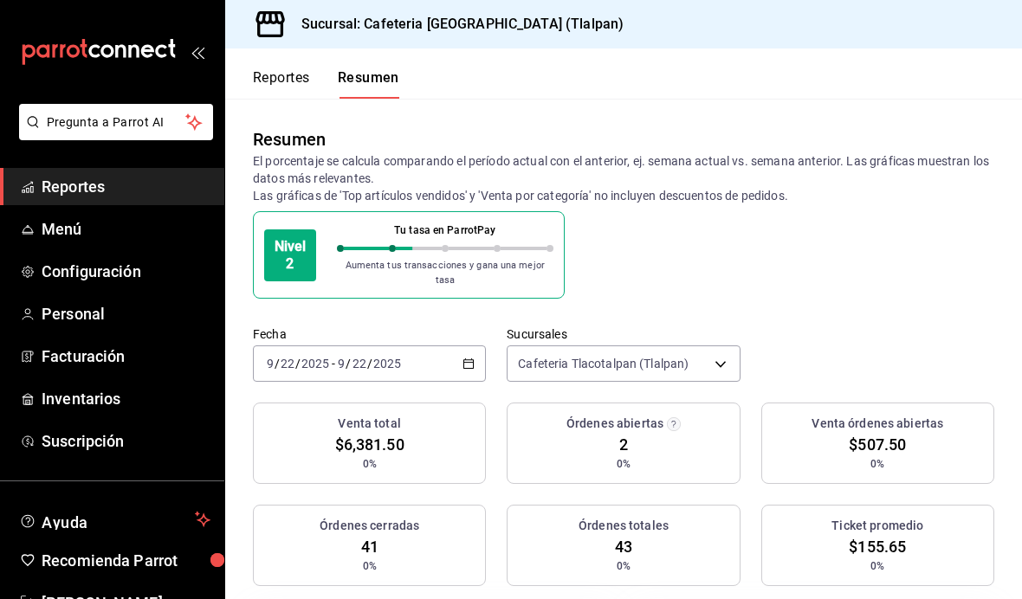
click at [298, 78] on button "Reportes" at bounding box center [281, 83] width 57 height 29
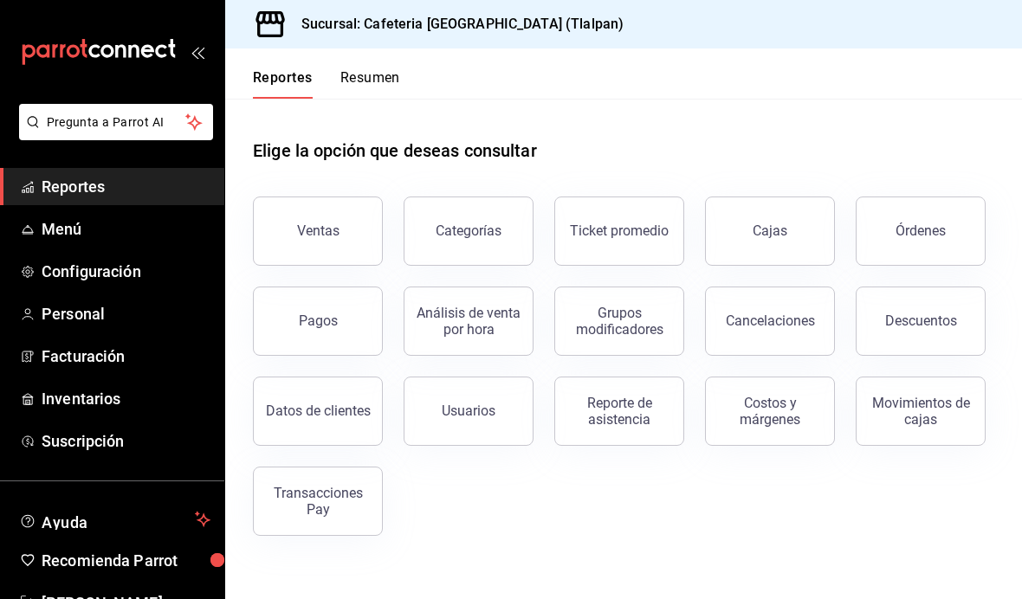
click at [478, 230] on div "Categorías" at bounding box center [469, 231] width 66 height 16
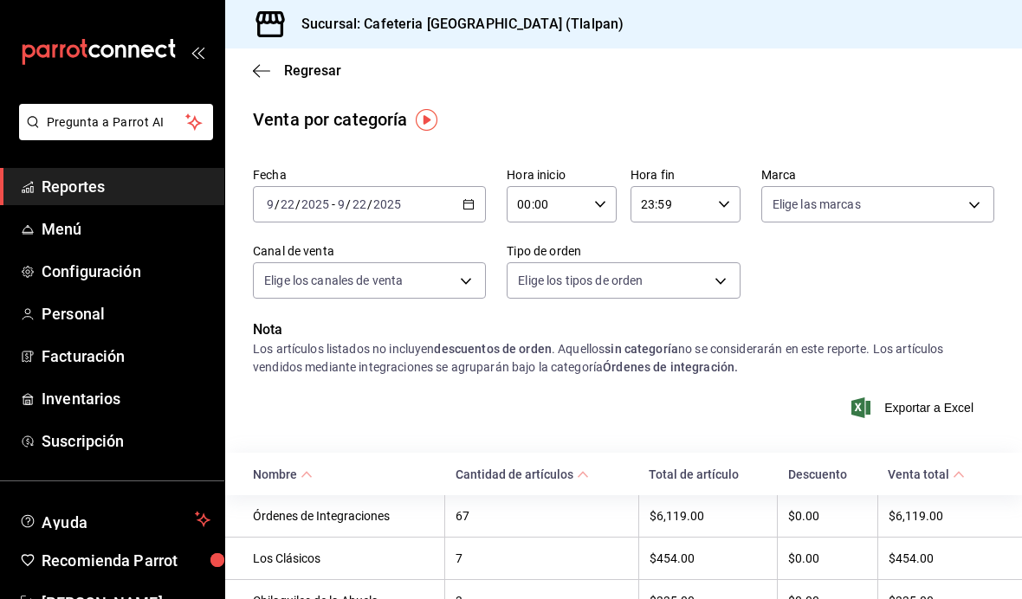
click at [65, 198] on link "Reportes" at bounding box center [112, 186] width 224 height 37
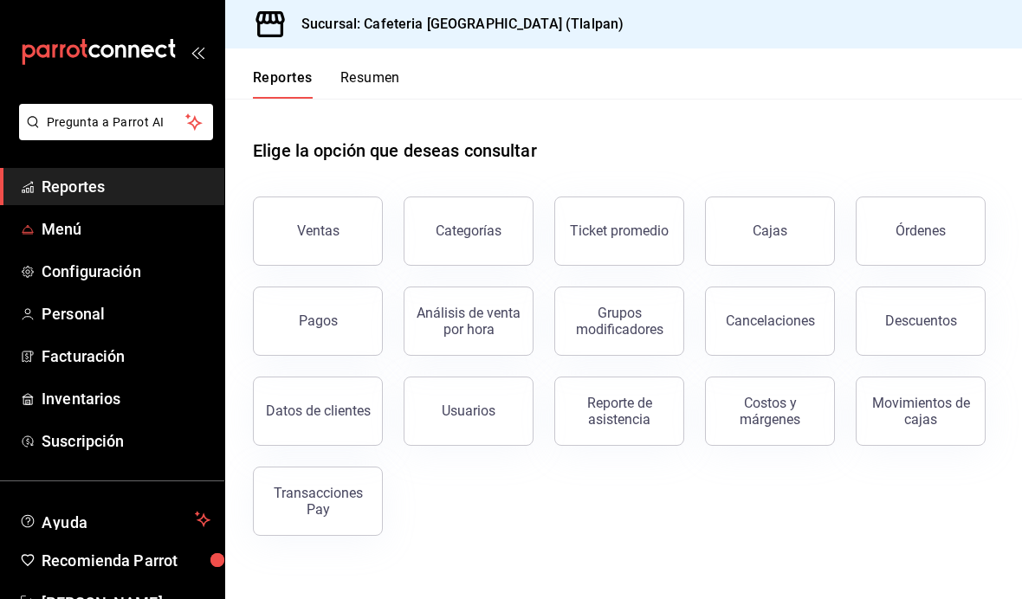
click at [62, 238] on span "Menú" at bounding box center [126, 228] width 169 height 23
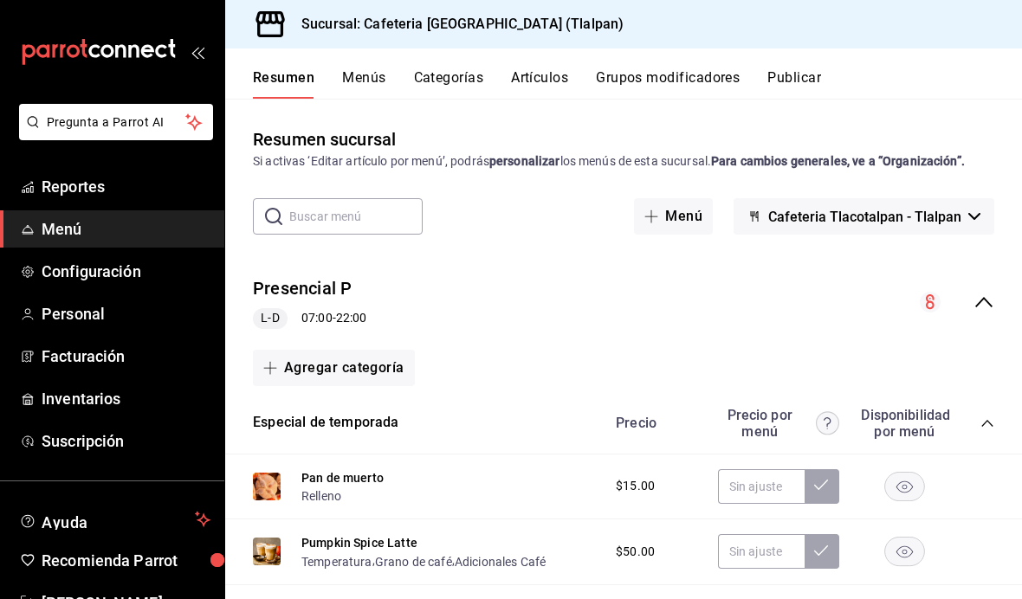
click at [630, 86] on button "Grupos modificadores" at bounding box center [668, 83] width 144 height 29
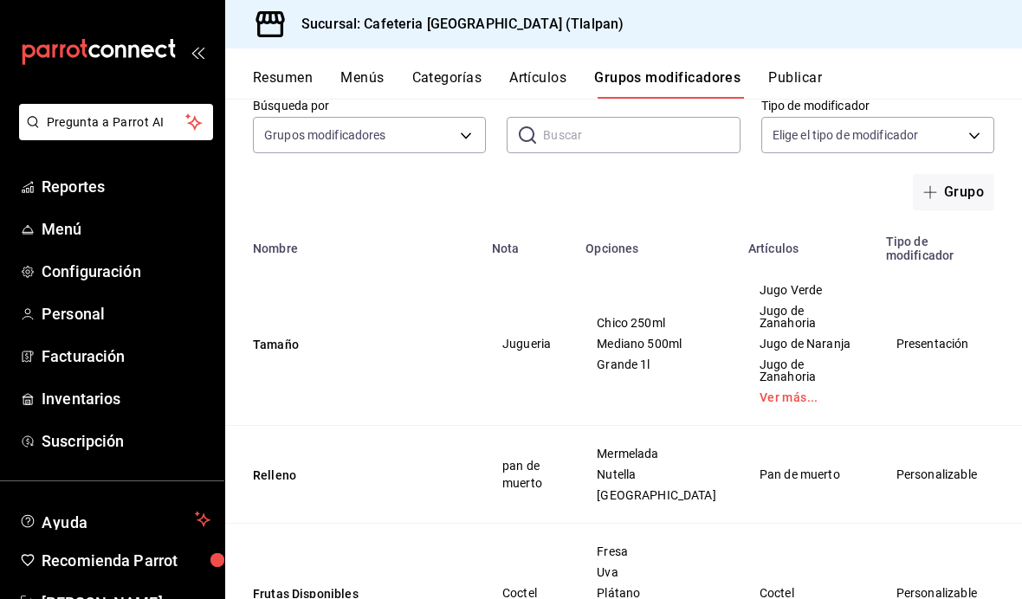
scroll to position [101, 0]
click at [259, 353] on button "Tamaño" at bounding box center [357, 343] width 208 height 17
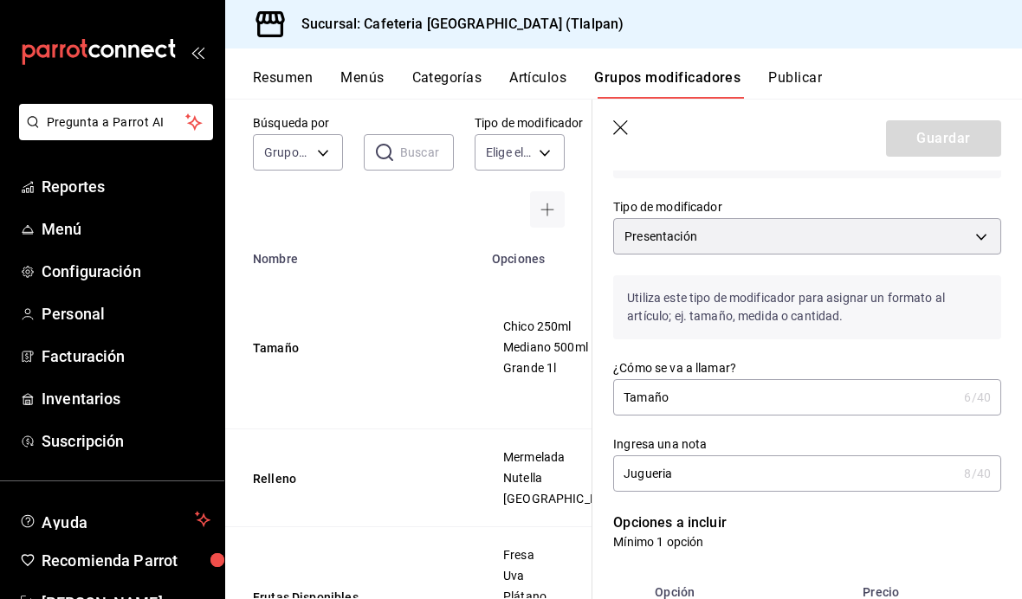
scroll to position [101, 0]
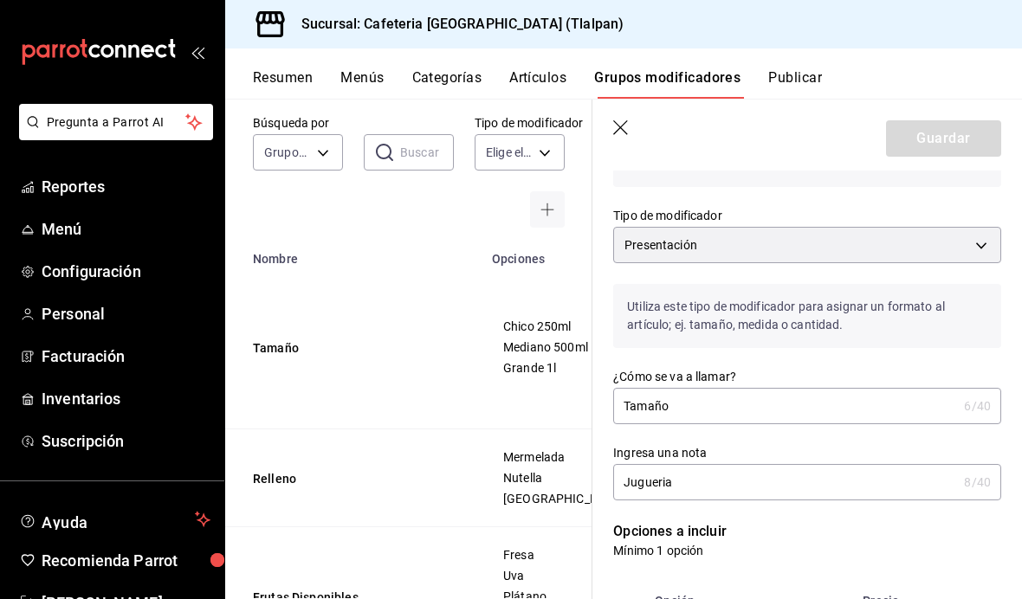
click at [446, 74] on button "Categorías" at bounding box center [447, 83] width 70 height 29
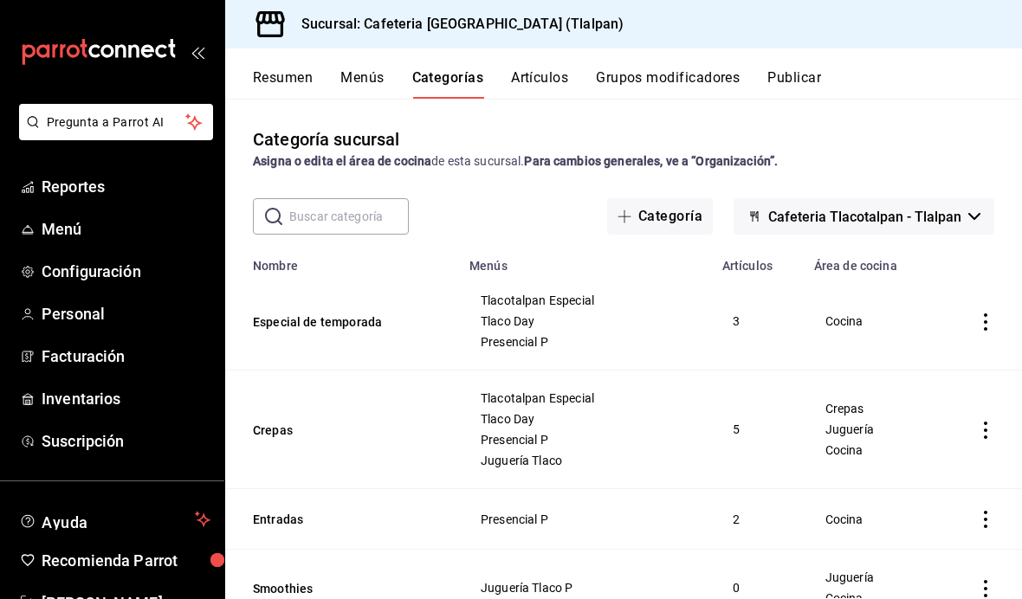
click at [351, 89] on button "Menús" at bounding box center [361, 83] width 43 height 29
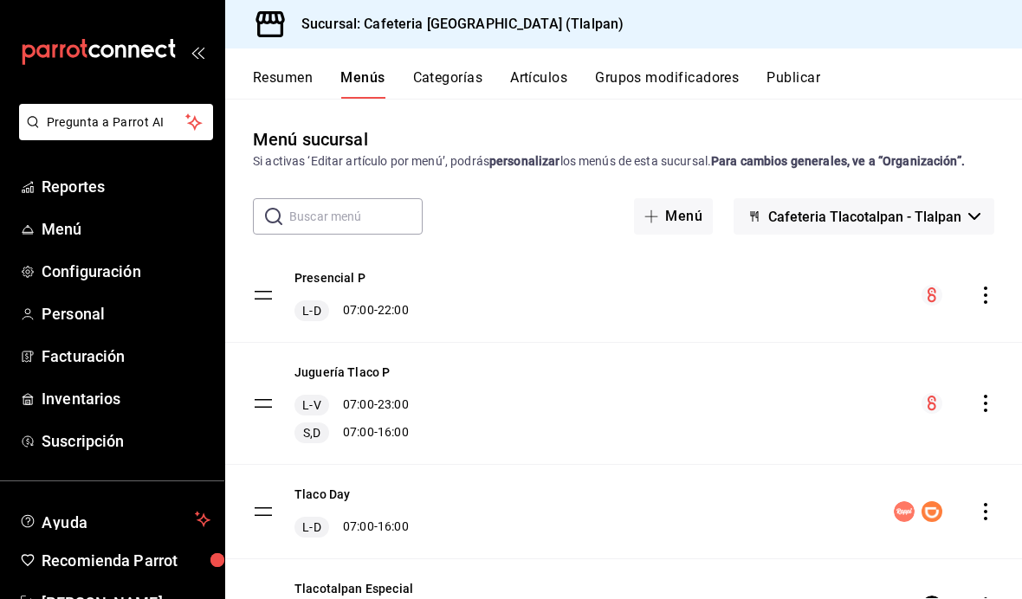
click at [437, 76] on button "Categorías" at bounding box center [448, 83] width 70 height 29
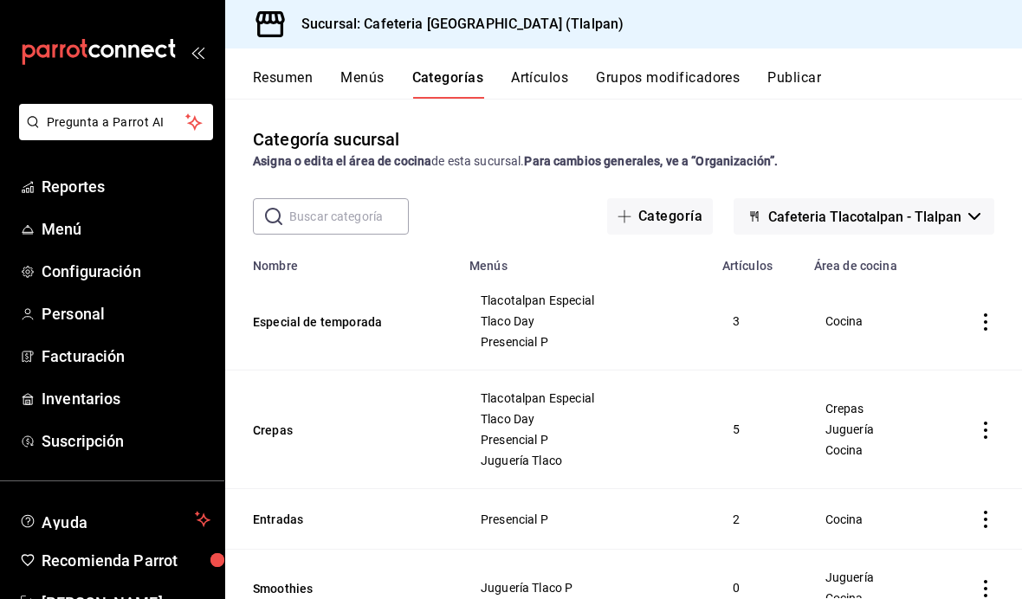
click at [522, 78] on button "Artículos" at bounding box center [539, 83] width 57 height 29
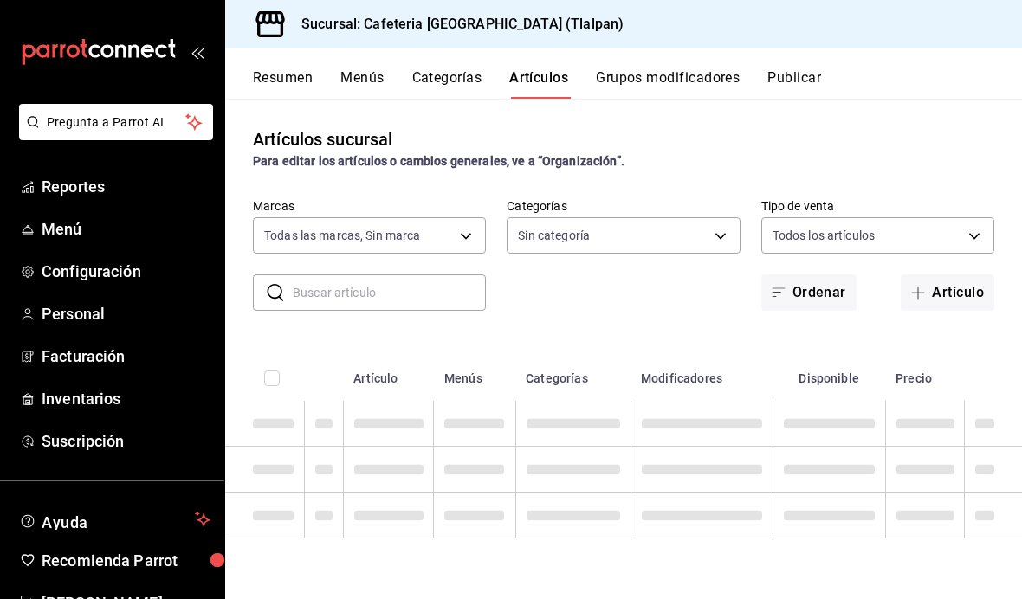
type input "ec576109-29d1-42df-b2ca-5becddbd2efe,3dfd9669-9911-4f47-a36d-8fb2dcc6eb36,e5a57…"
type input "8fb5c5e2-c76a-4129-8e25-25de823e503d,657201d4-d6ef-4148-94c8-ccd00e340086,2df64…"
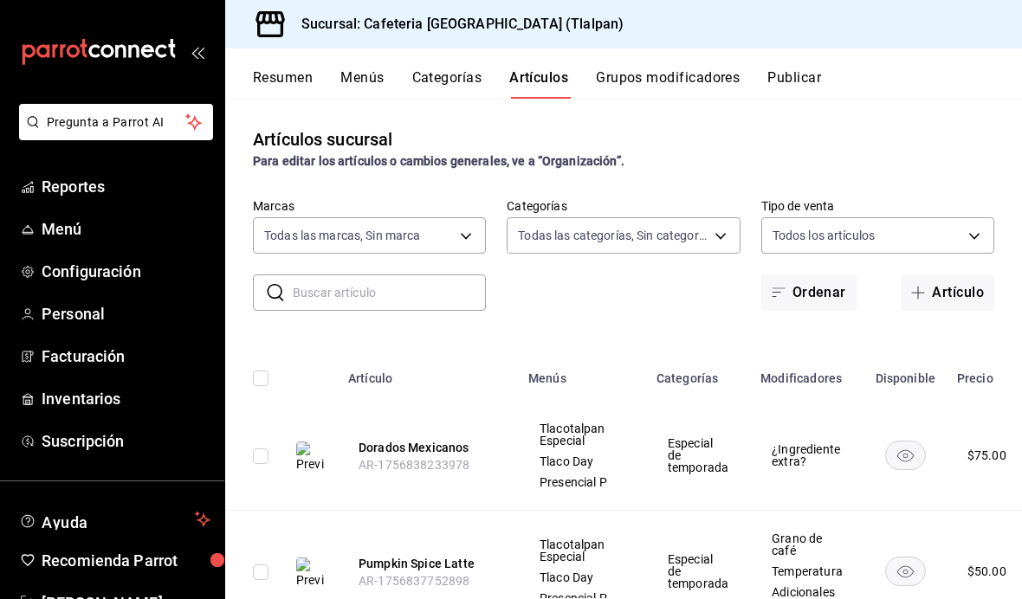
click at [623, 81] on button "Grupos modificadores" at bounding box center [668, 83] width 144 height 29
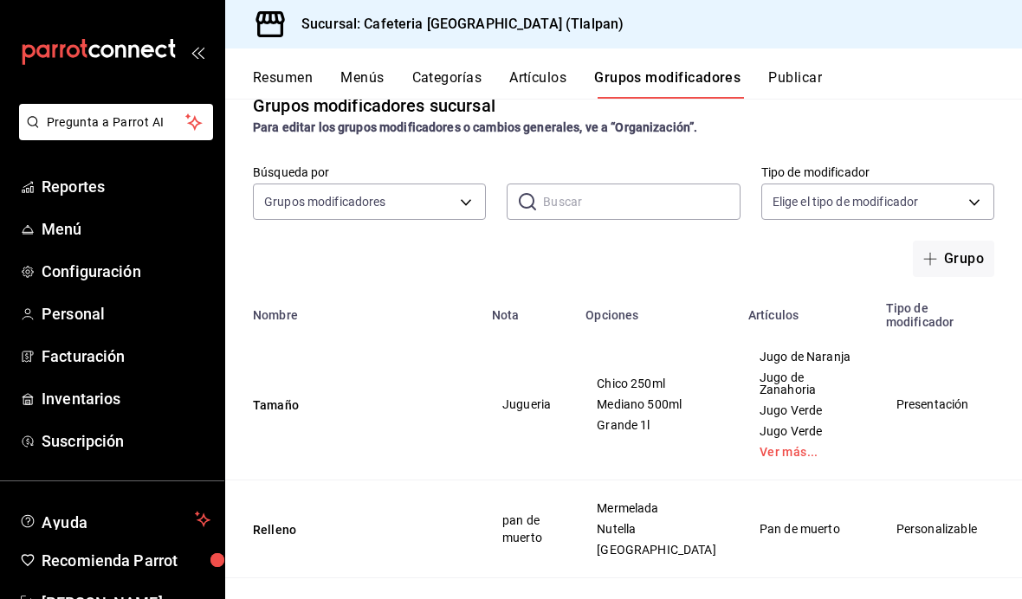
scroll to position [46, 0]
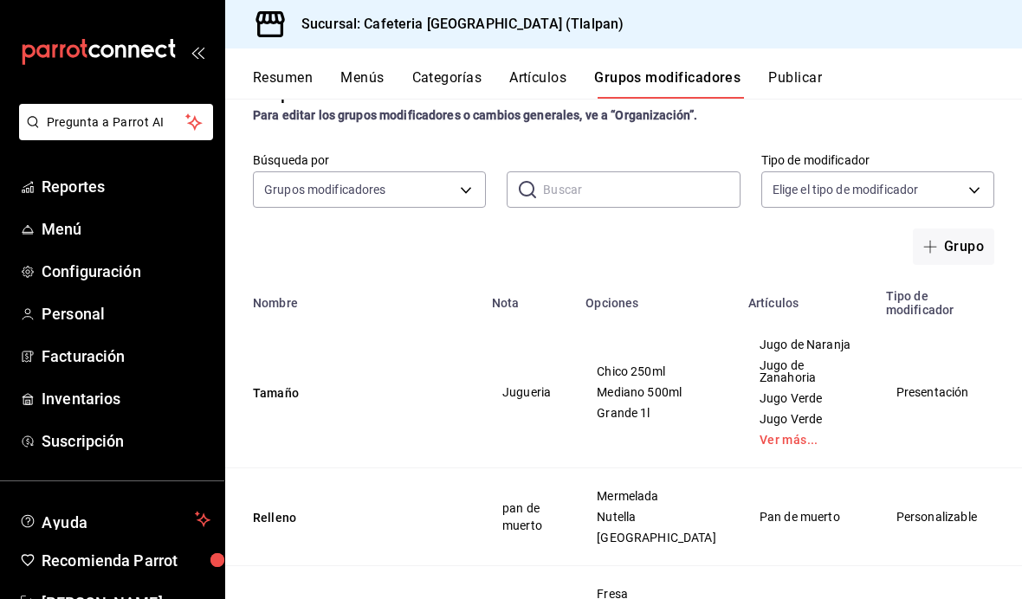
click at [269, 398] on button "Tamaño" at bounding box center [357, 393] width 208 height 17
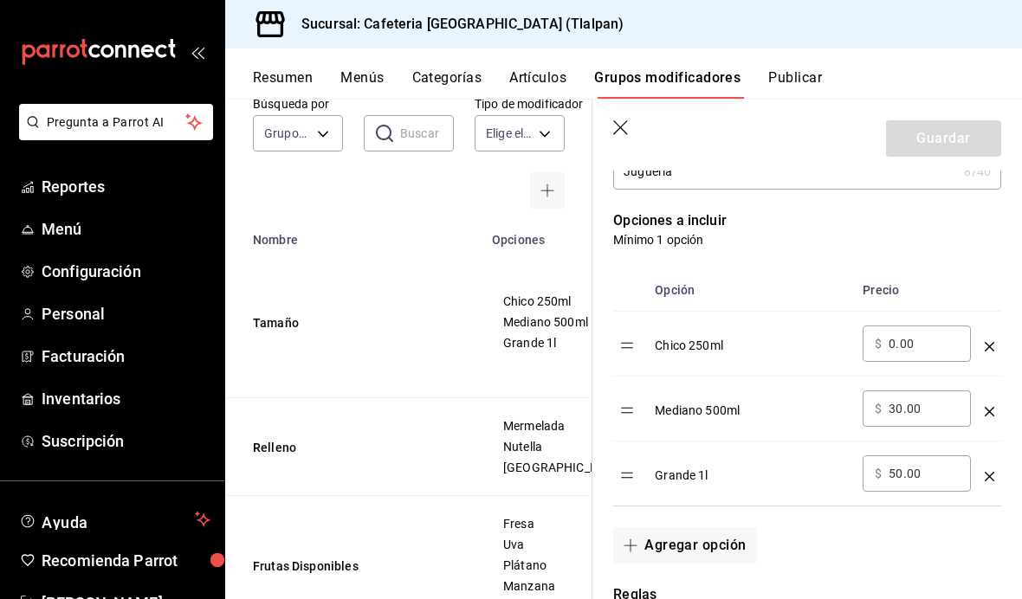
scroll to position [411, 0]
click at [623, 131] on icon "button" at bounding box center [621, 128] width 17 height 17
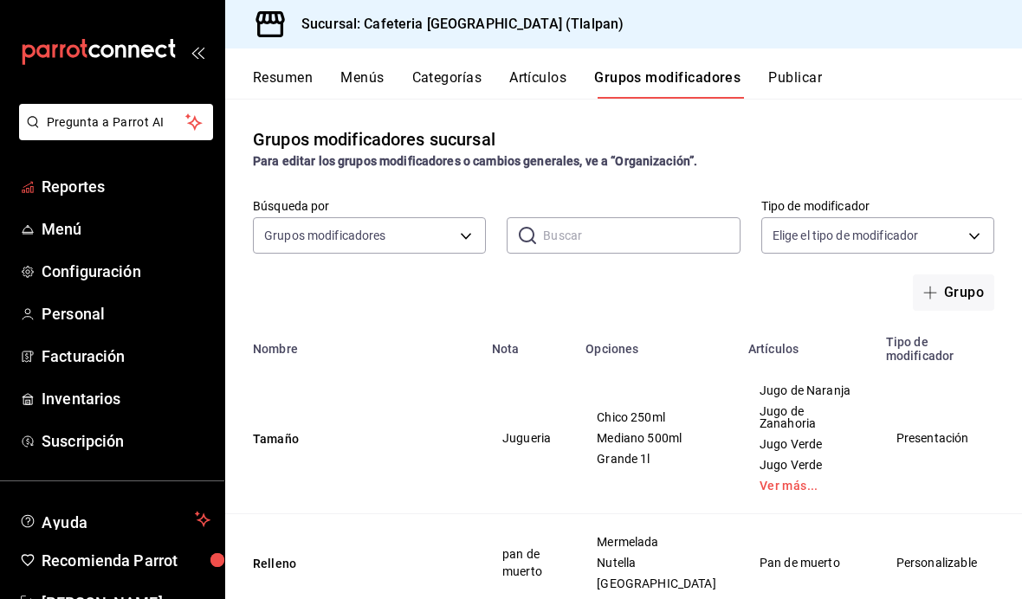
click at [94, 188] on span "Reportes" at bounding box center [126, 186] width 169 height 23
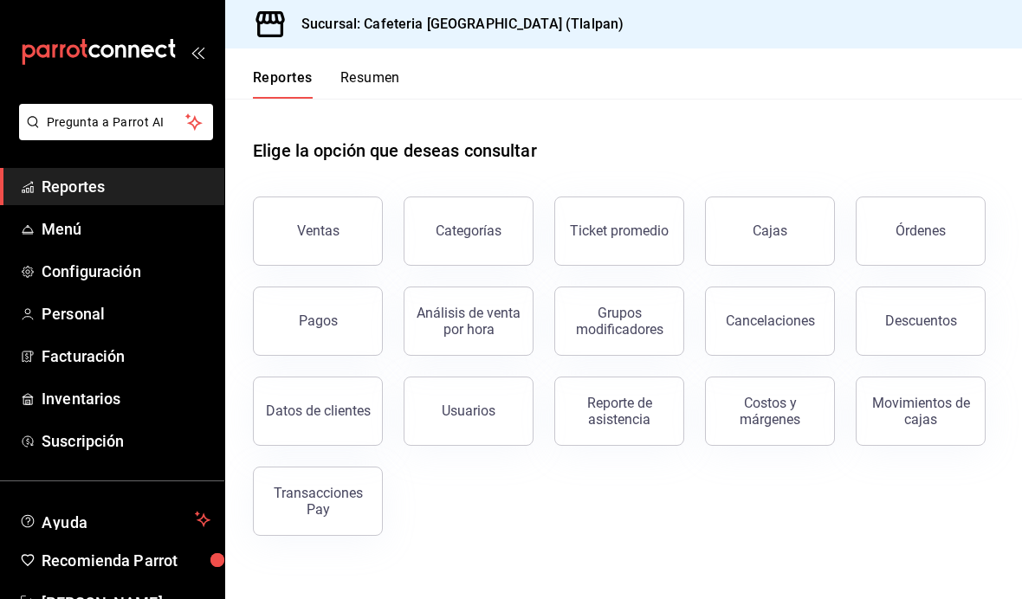
click at [790, 418] on div "Costos y márgenes" at bounding box center [769, 411] width 107 height 33
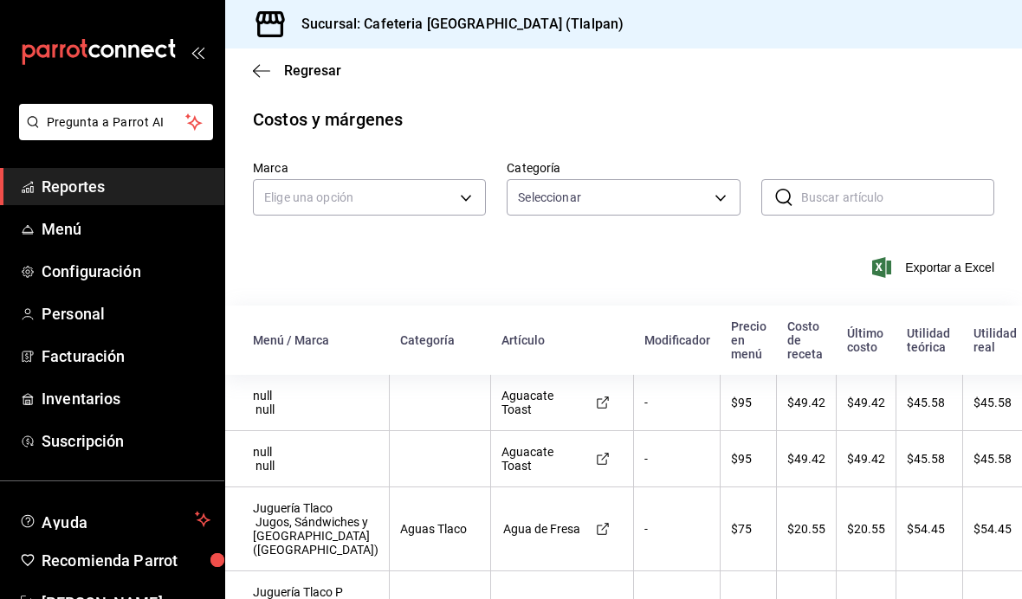
click at [892, 190] on input "text" at bounding box center [897, 197] width 193 height 35
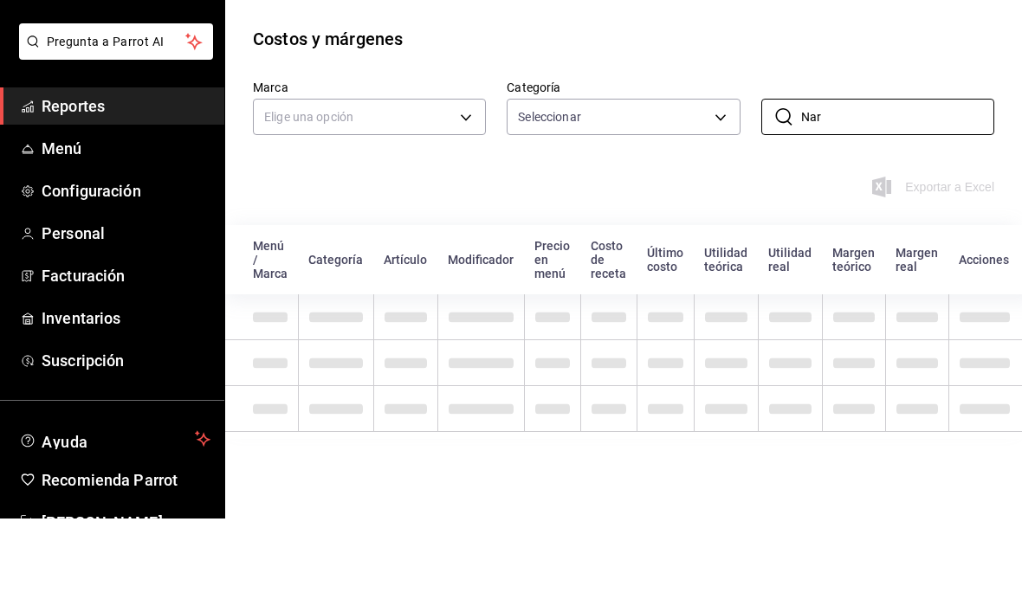
type input "Nara"
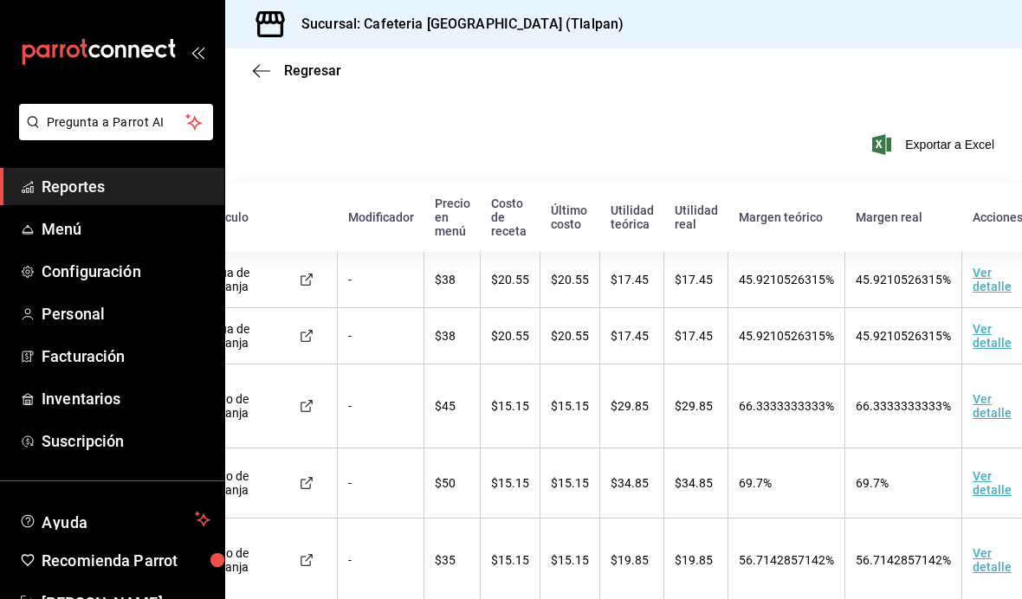
scroll to position [0, 269]
click at [100, 359] on span "Facturación" at bounding box center [126, 356] width 169 height 23
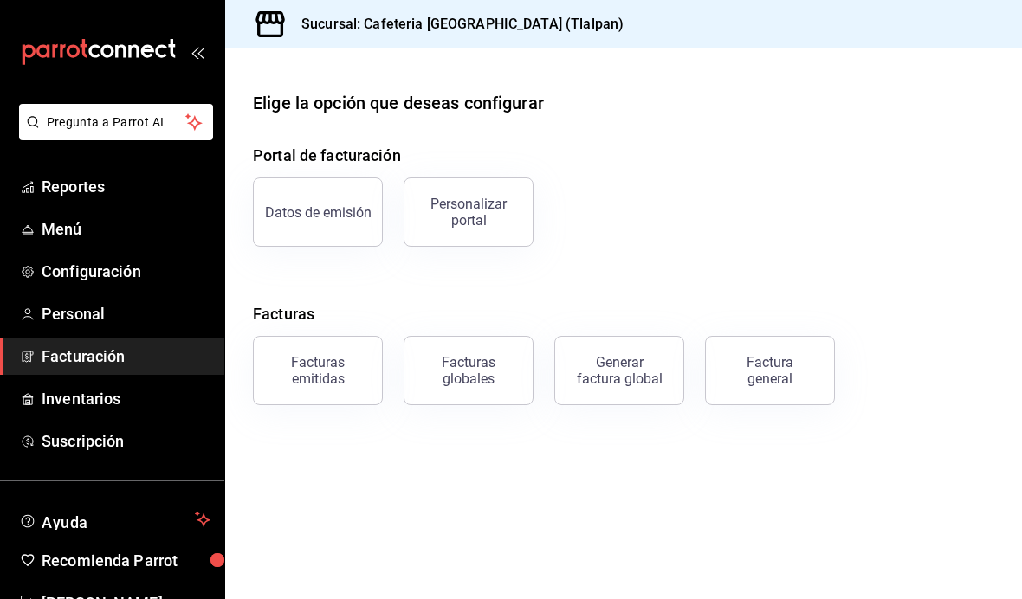
click at [107, 409] on span "Inventarios" at bounding box center [126, 398] width 169 height 23
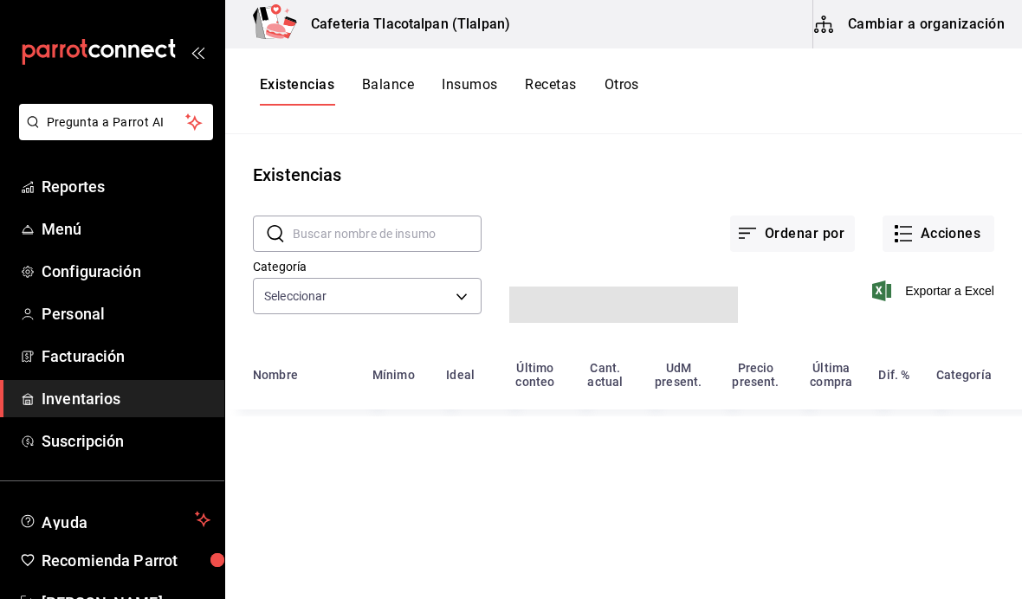
type input "1edb8d24-c9a0-444e-9331-601beb164a35,d6bec89b-5330-40fc-a5f1-5acc81d58f3e,e8d6f…"
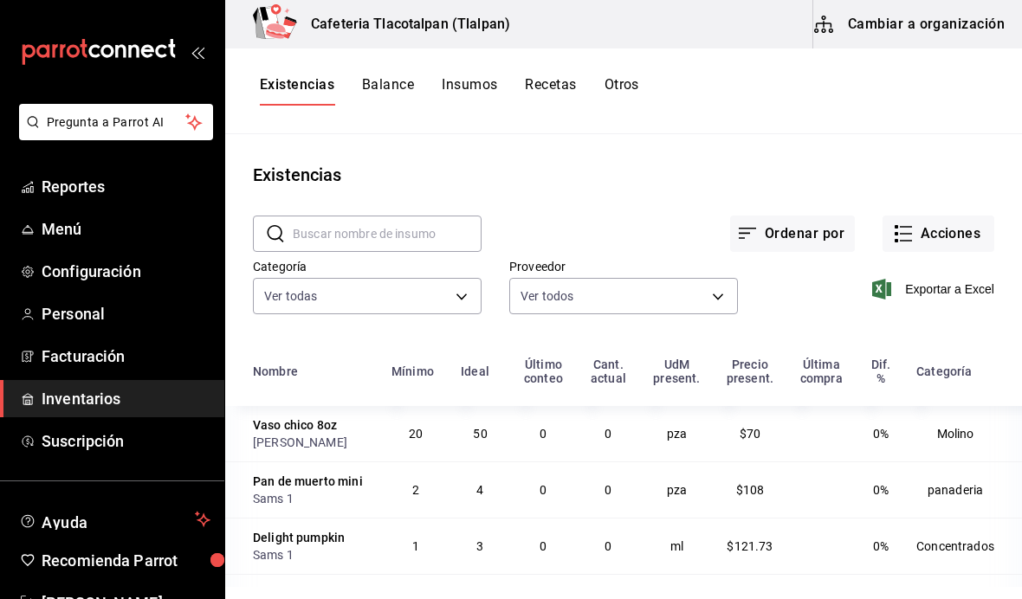
click at [556, 77] on button "Recetas" at bounding box center [550, 90] width 51 height 29
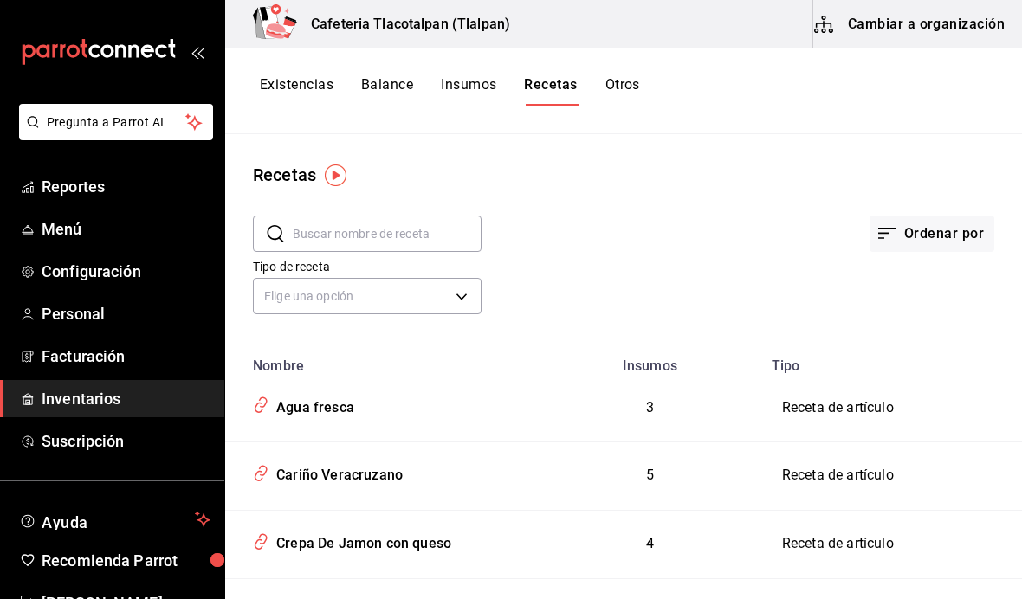
click at [405, 238] on input "text" at bounding box center [387, 234] width 189 height 35
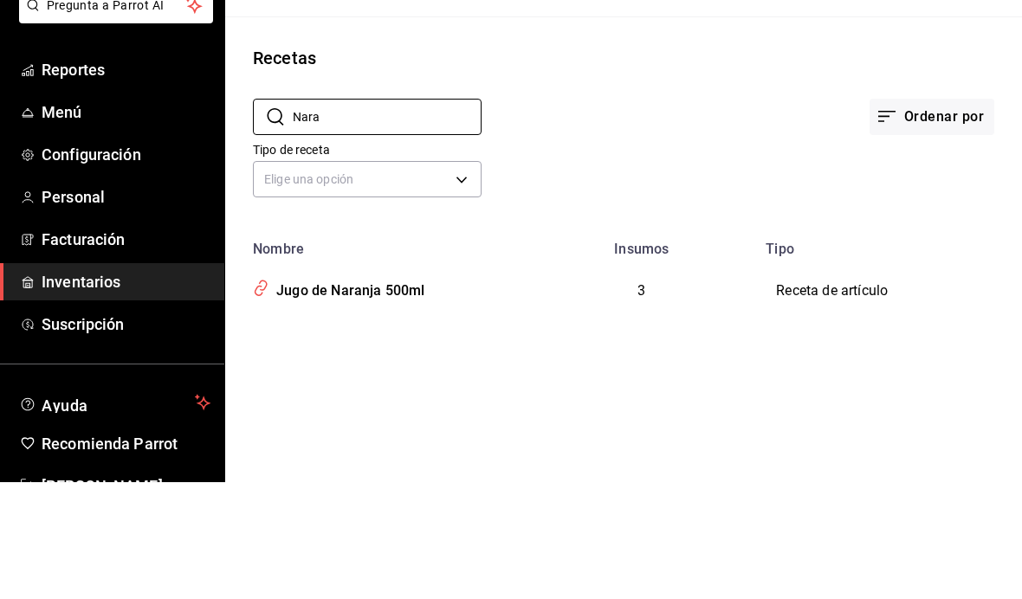
scroll to position [49, 0]
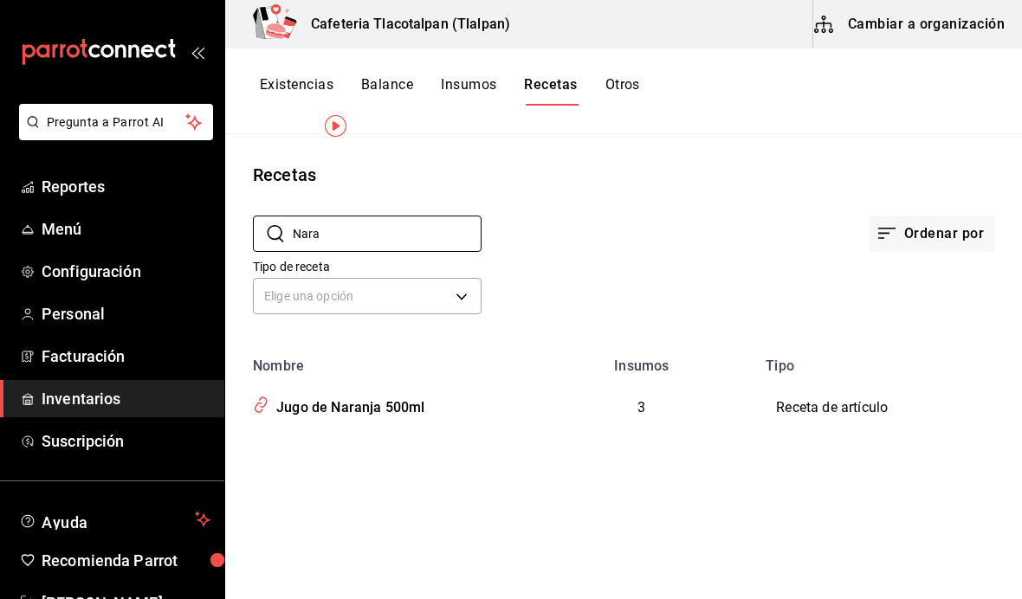
type input "Nara"
click at [405, 374] on td "Jugo de Naranja 500ml" at bounding box center [376, 408] width 303 height 68
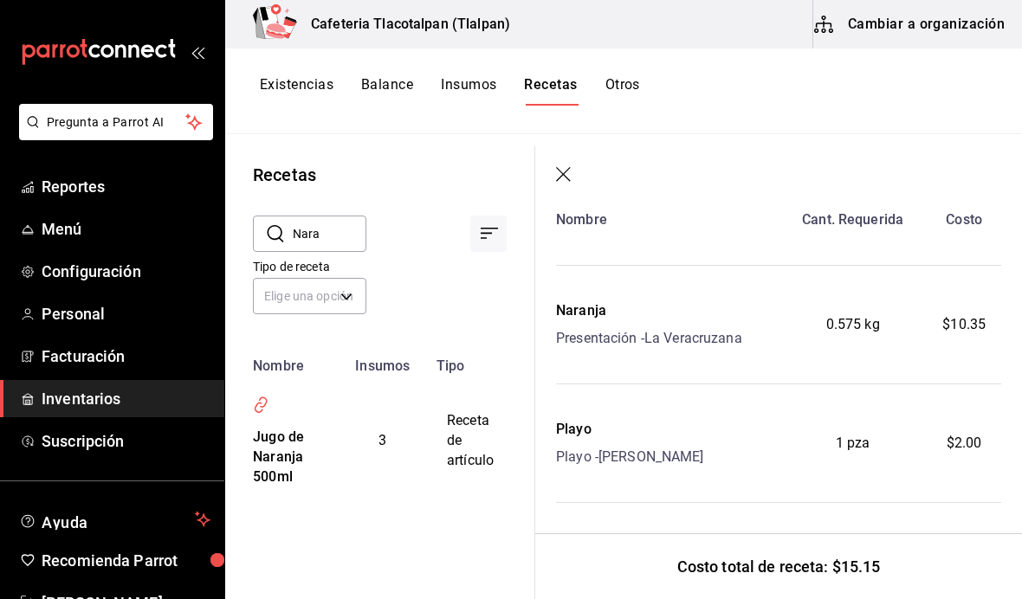
scroll to position [81, 0]
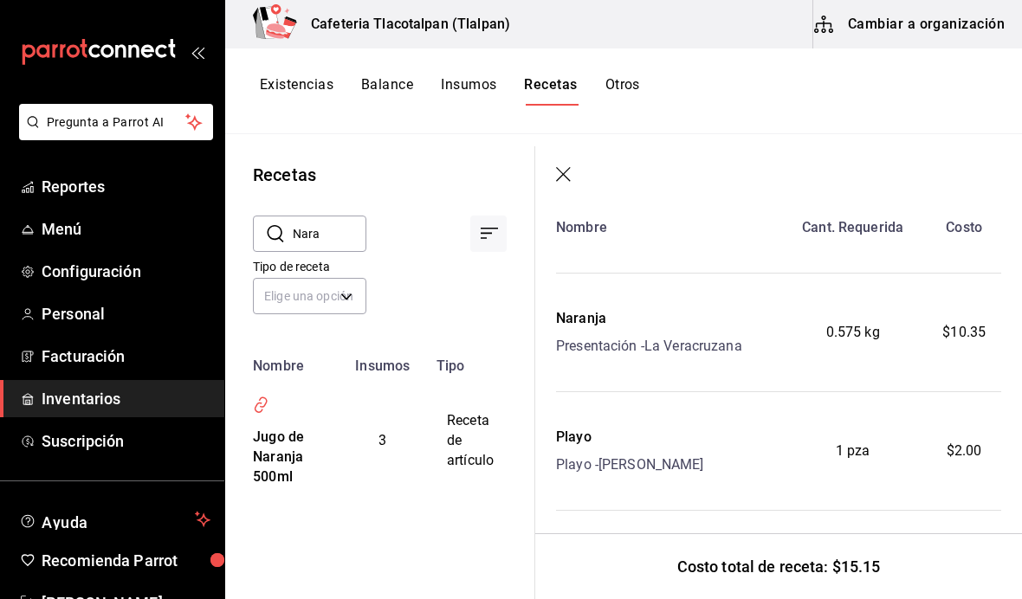
click at [565, 184] on icon "button" at bounding box center [564, 175] width 17 height 17
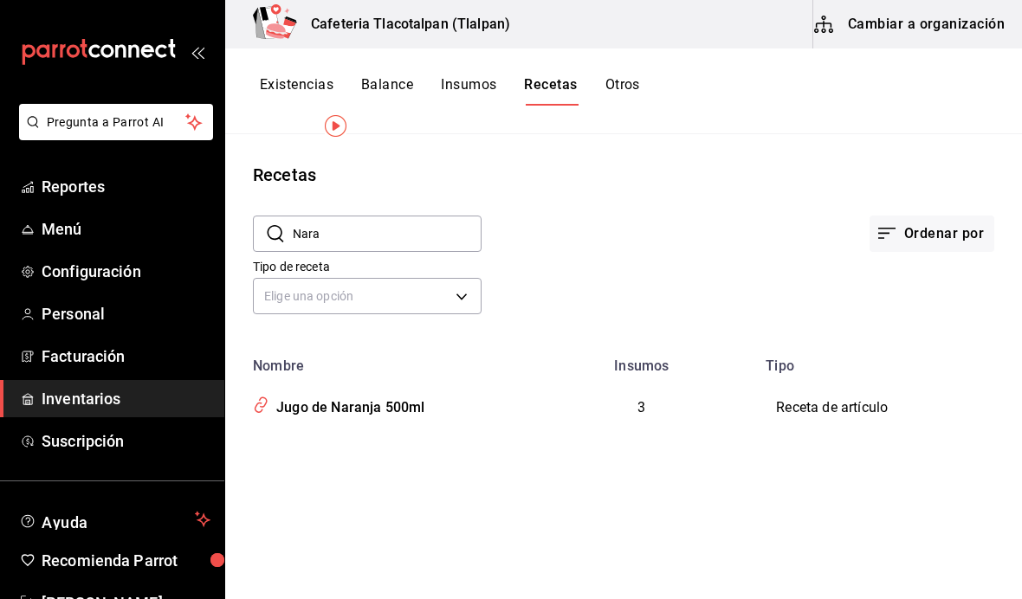
click at [92, 195] on span "Reportes" at bounding box center [126, 186] width 169 height 23
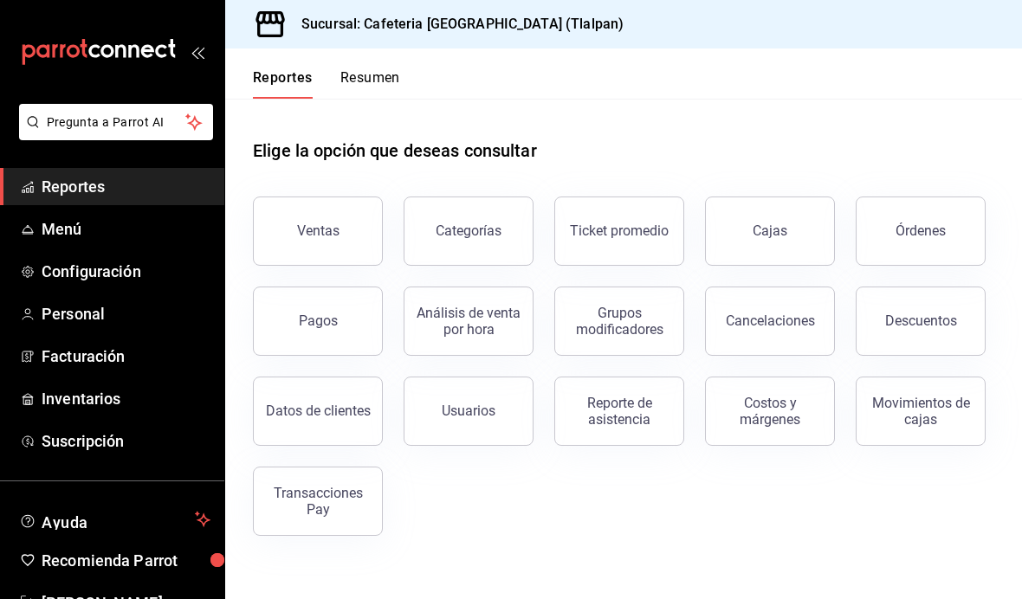
click at [61, 219] on span "Menú" at bounding box center [126, 228] width 169 height 23
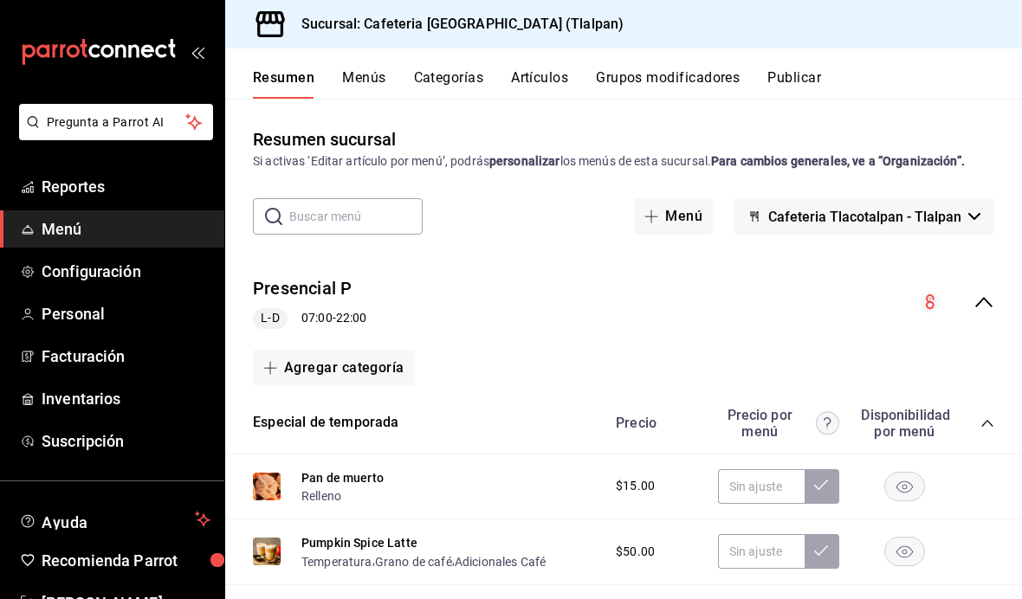
click at [657, 81] on button "Grupos modificadores" at bounding box center [668, 83] width 144 height 29
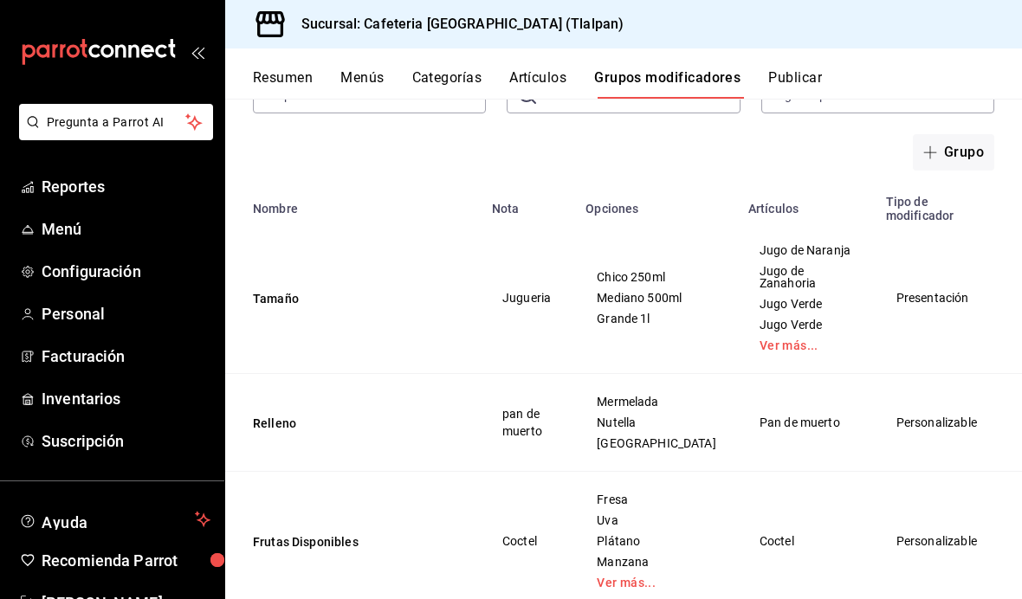
scroll to position [139, 0]
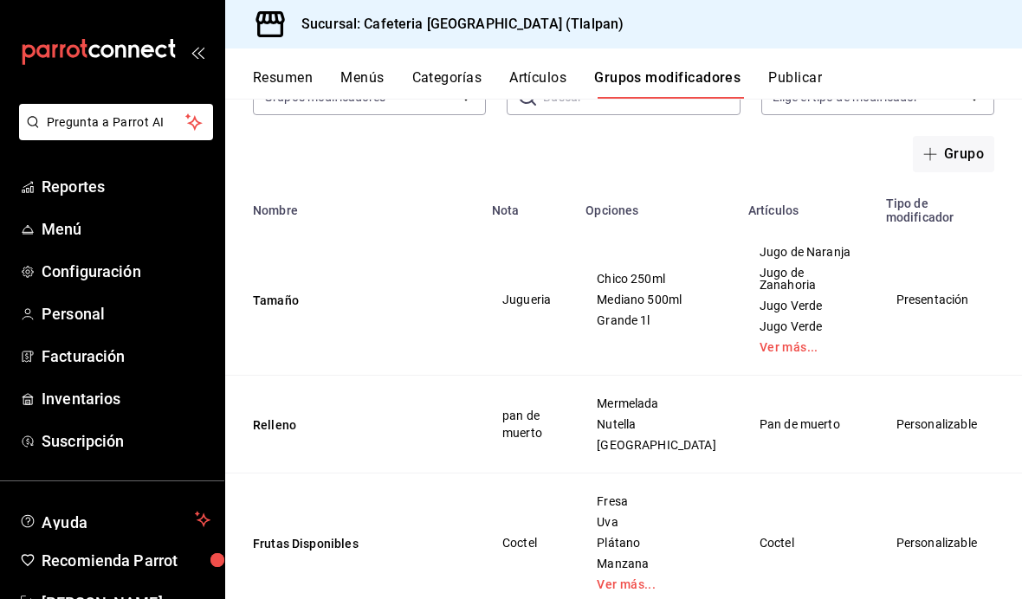
click at [284, 301] on button "Tamaño" at bounding box center [357, 300] width 208 height 17
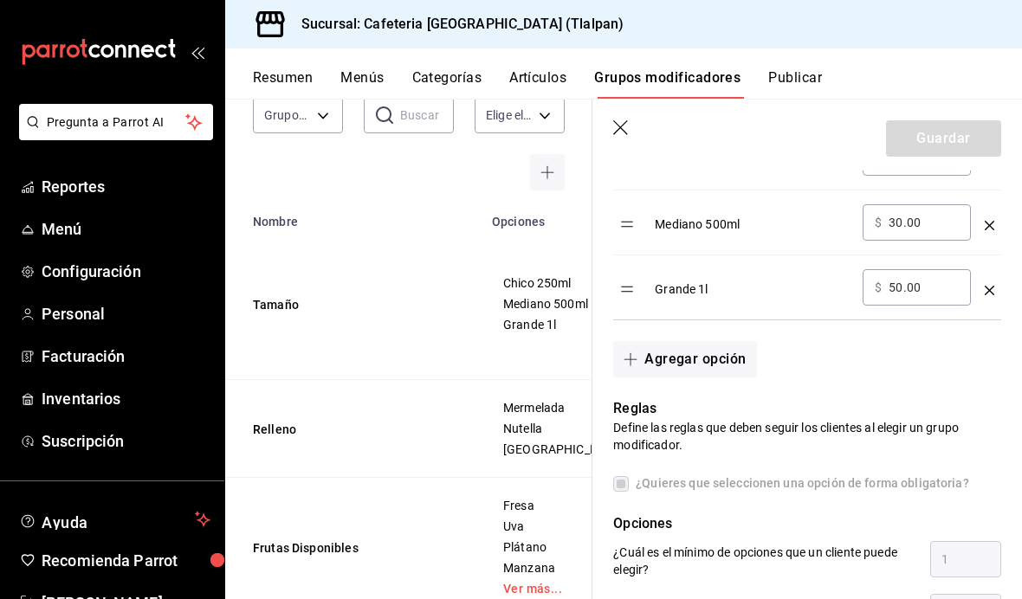
scroll to position [596, 0]
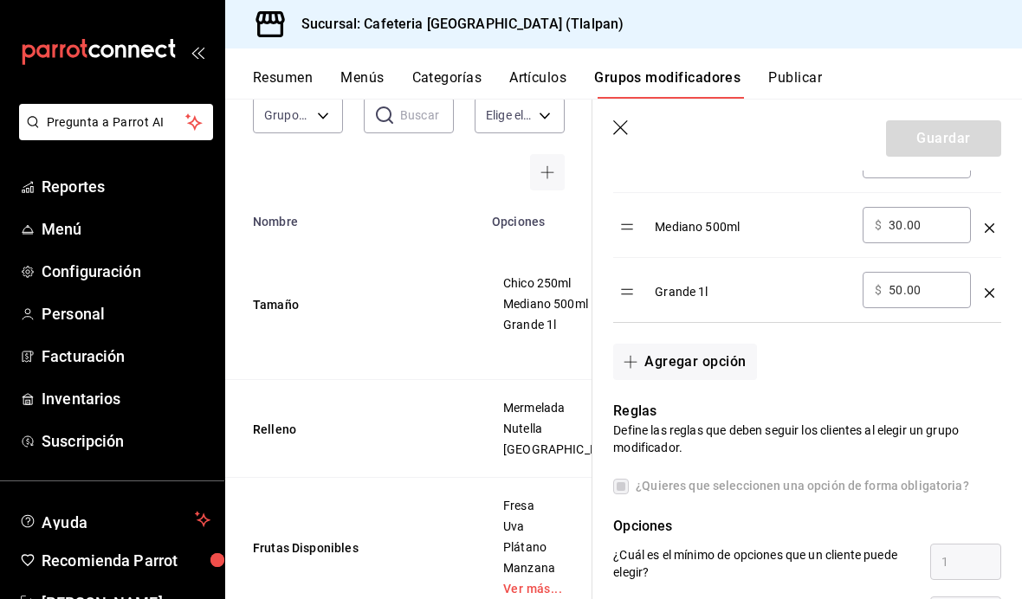
click at [945, 293] on input "50.00" at bounding box center [924, 290] width 70 height 17
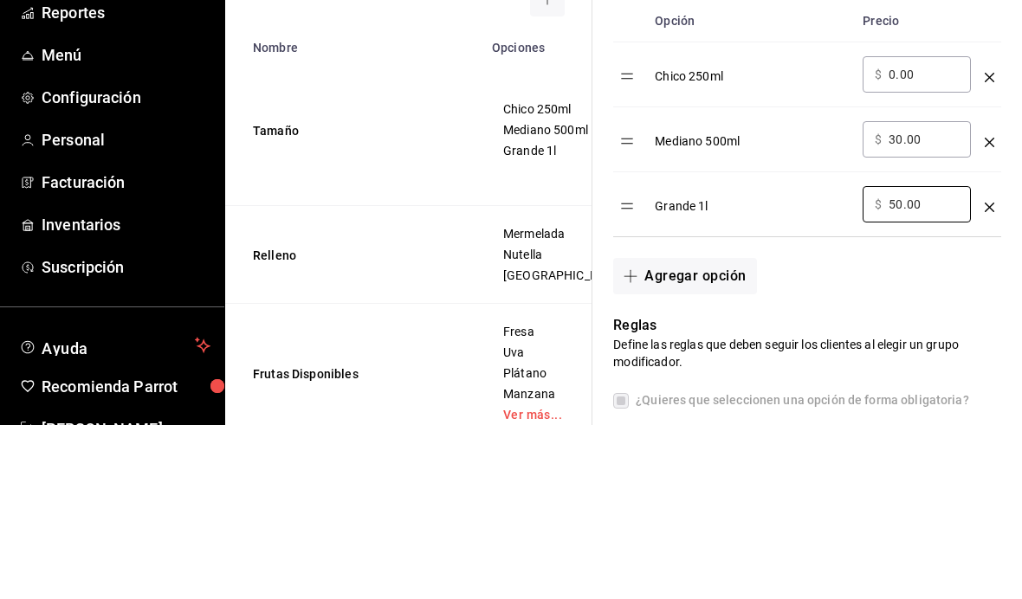
scroll to position [487, 0]
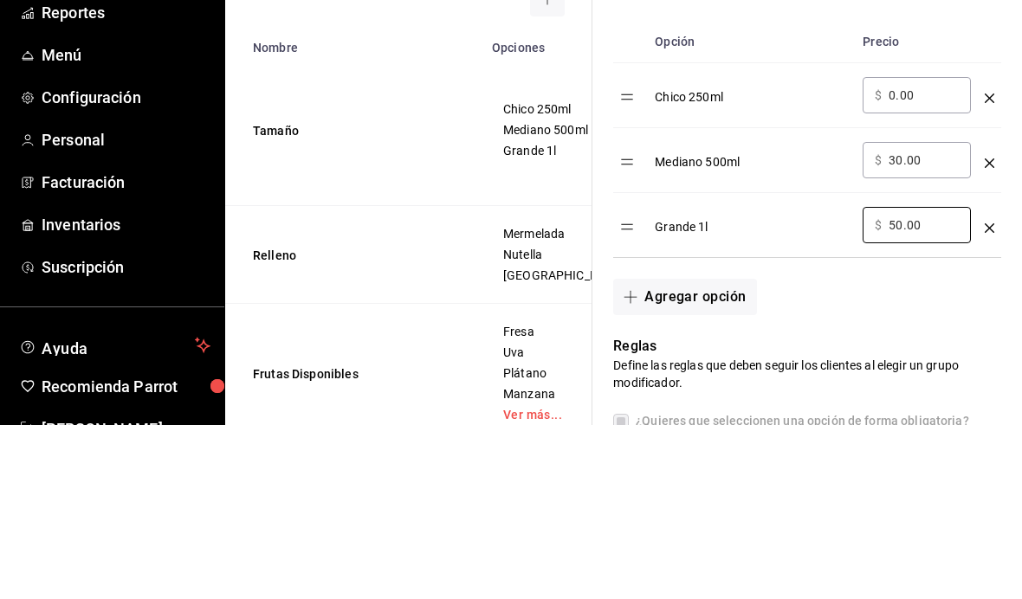
click at [932, 261] on input "0.00" at bounding box center [924, 269] width 70 height 17
click at [515, 229] on td "Chico 250ml Mediano 500ml Grande 1l" at bounding box center [563, 305] width 163 height 152
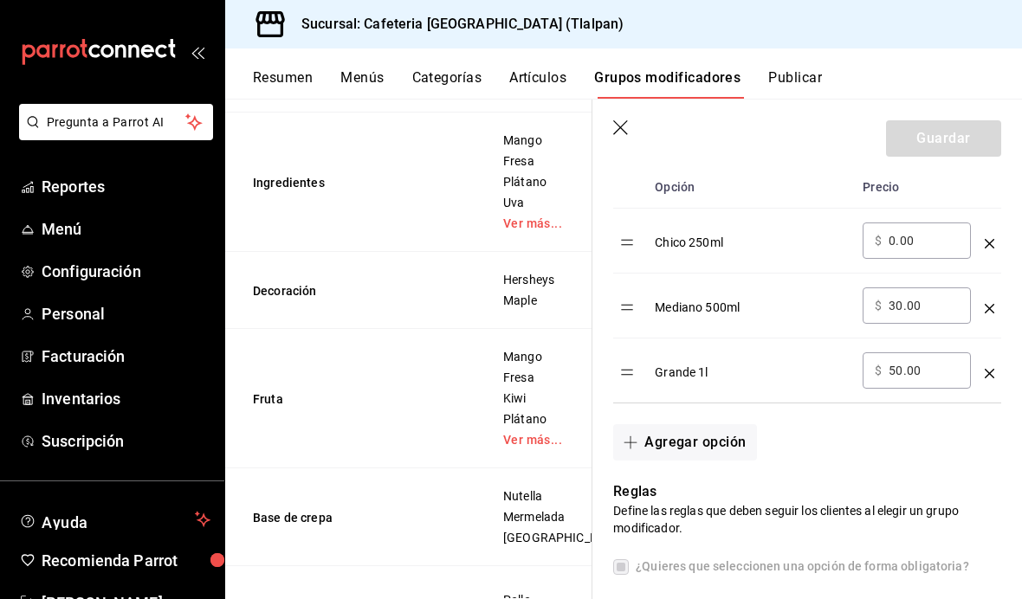
scroll to position [489, 0]
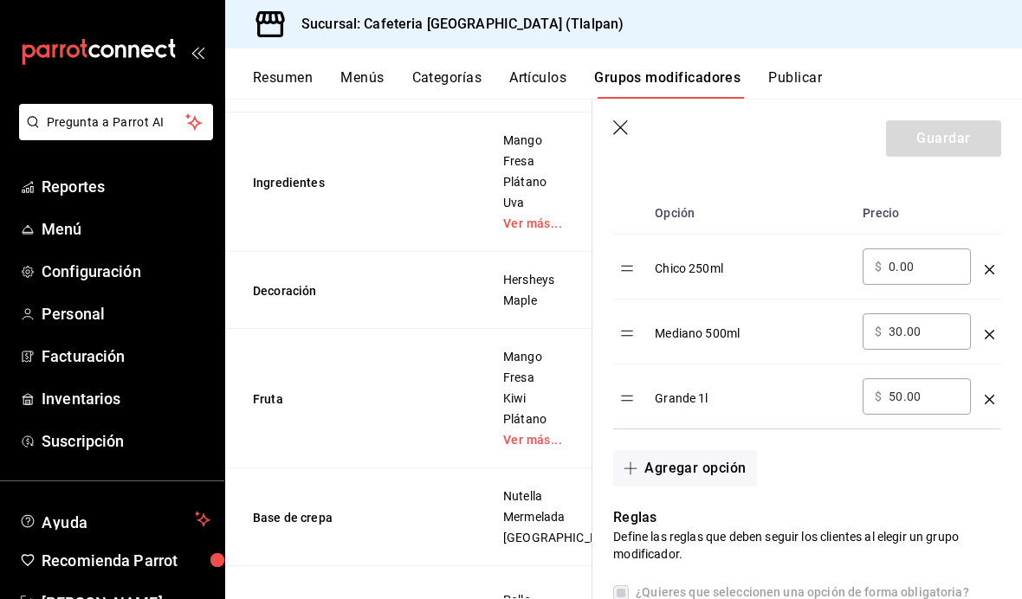
click at [924, 264] on input "0.00" at bounding box center [924, 266] width 70 height 17
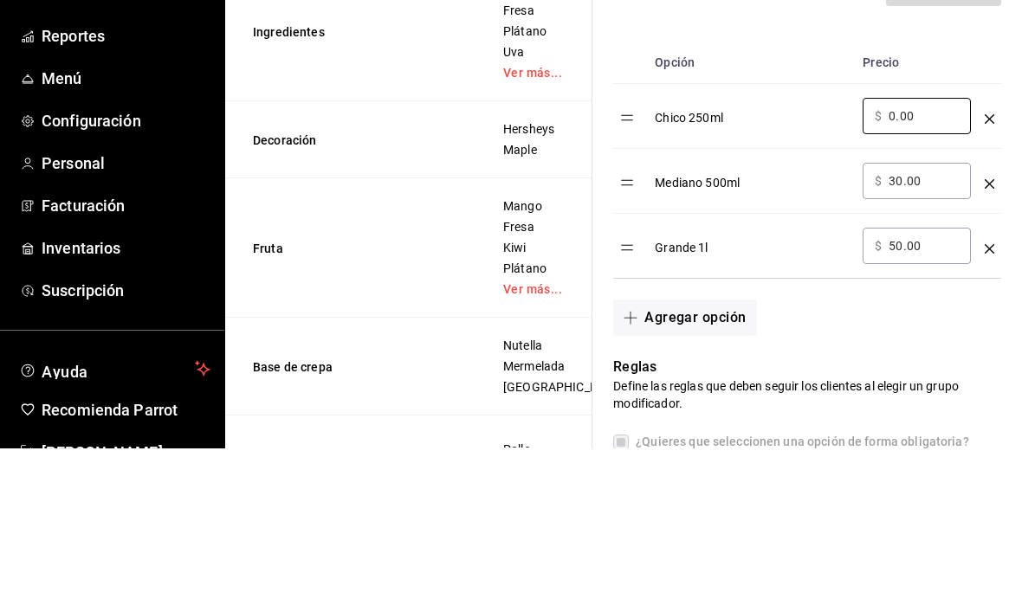
type input "0.00"
click at [792, 249] on div "Chico 250ml" at bounding box center [752, 263] width 194 height 29
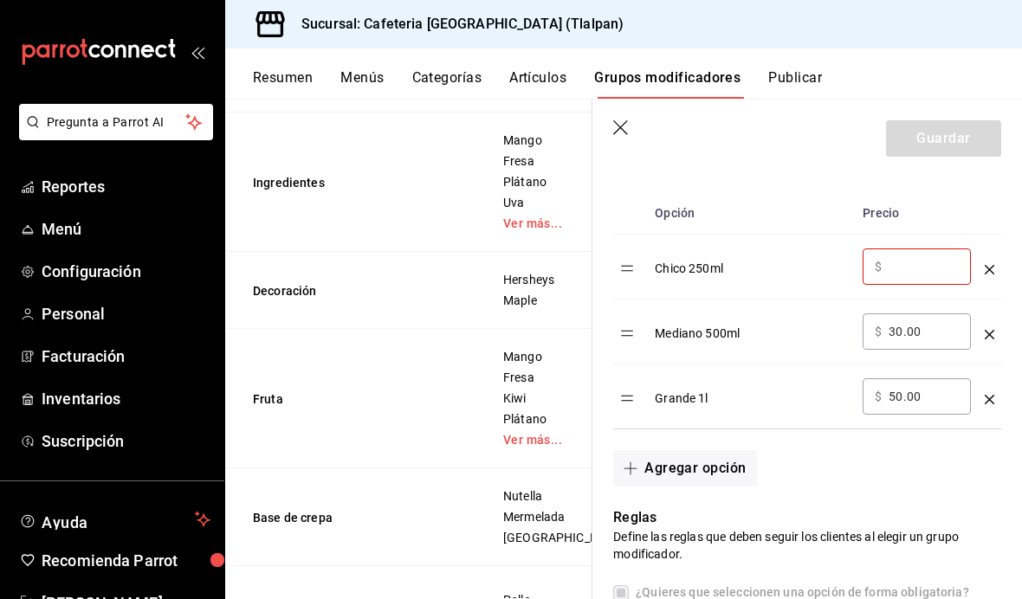
click at [618, 127] on icon "button" at bounding box center [621, 128] width 17 height 17
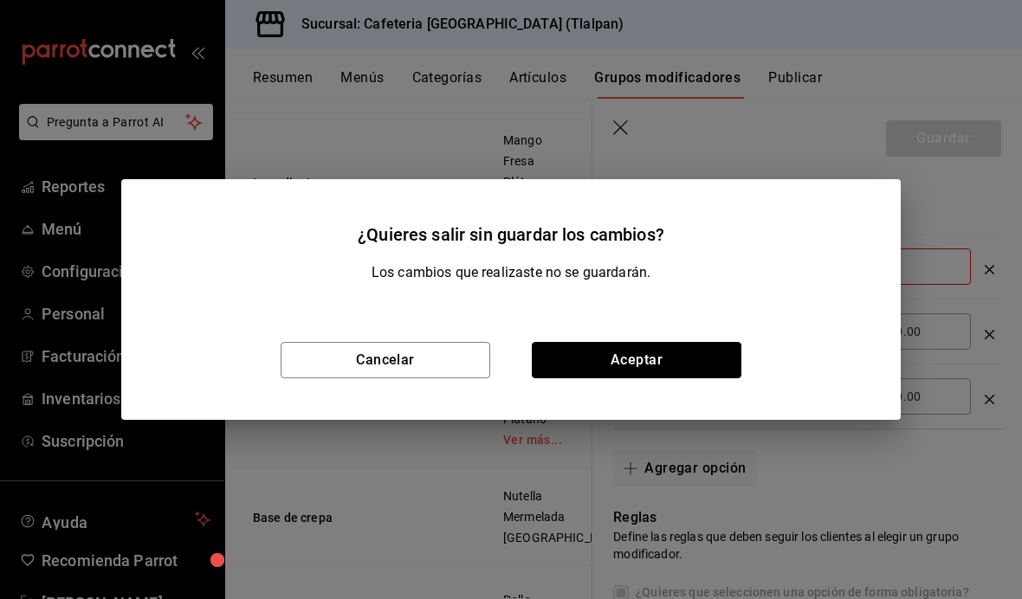
click at [693, 370] on button "Aceptar" at bounding box center [637, 360] width 210 height 36
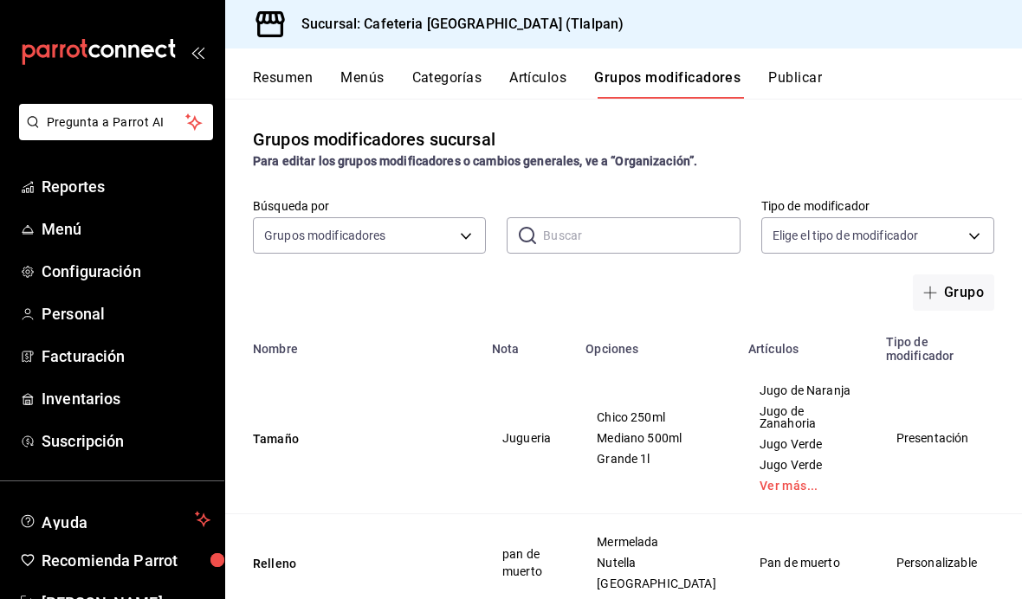
click at [760, 480] on link "Ver más..." at bounding box center [807, 486] width 94 height 12
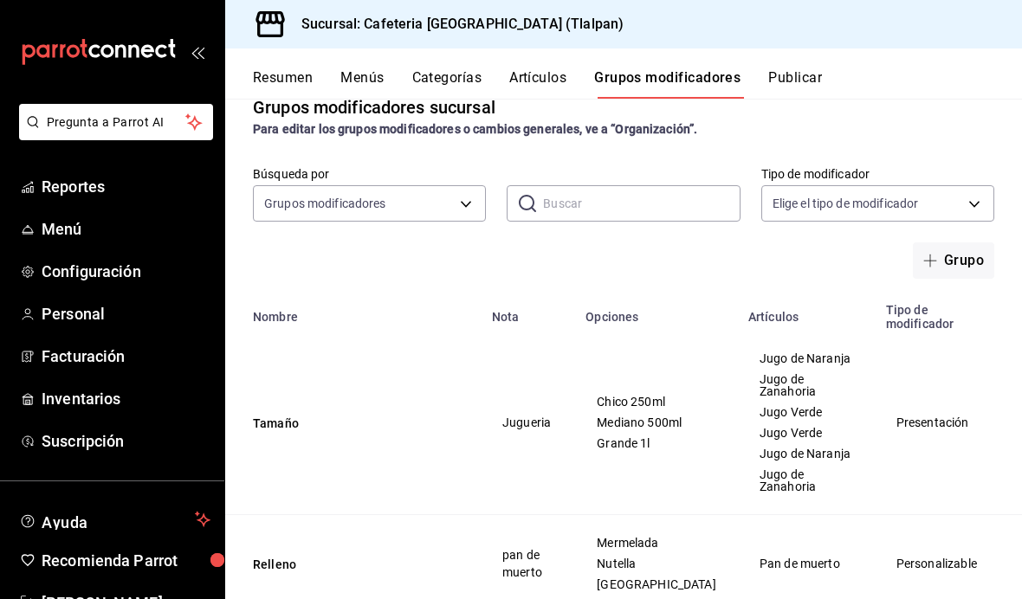
scroll to position [25, 0]
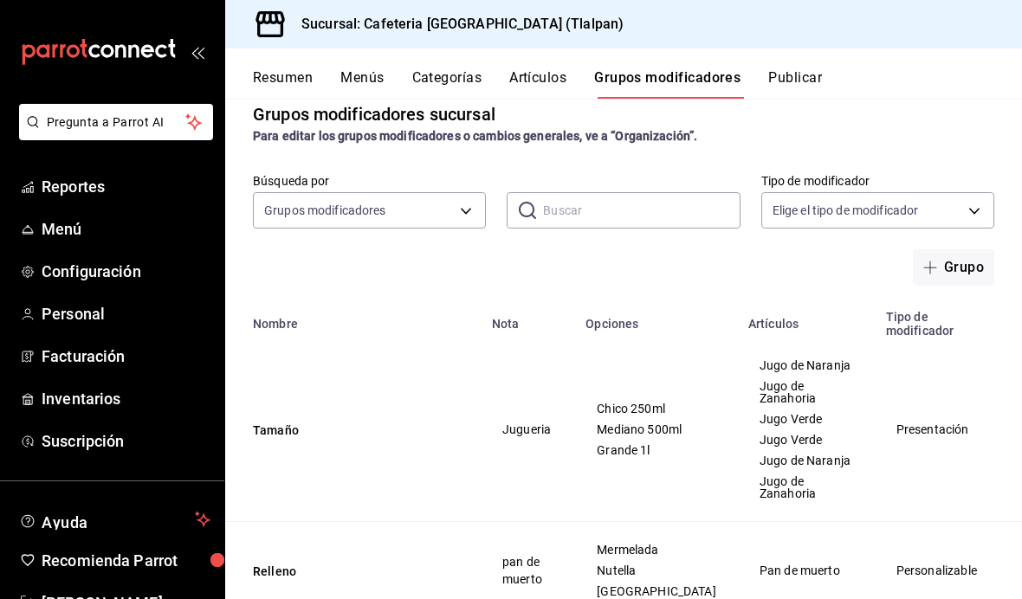
click at [283, 422] on button "Tamaño" at bounding box center [357, 430] width 208 height 17
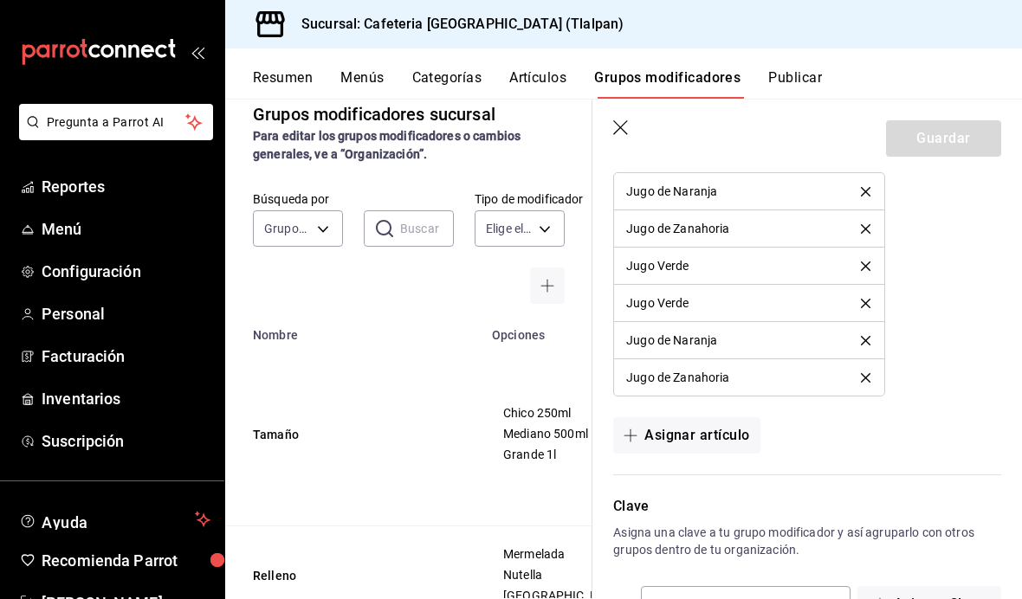
scroll to position [1227, 0]
click at [617, 134] on icon "button" at bounding box center [621, 128] width 17 height 17
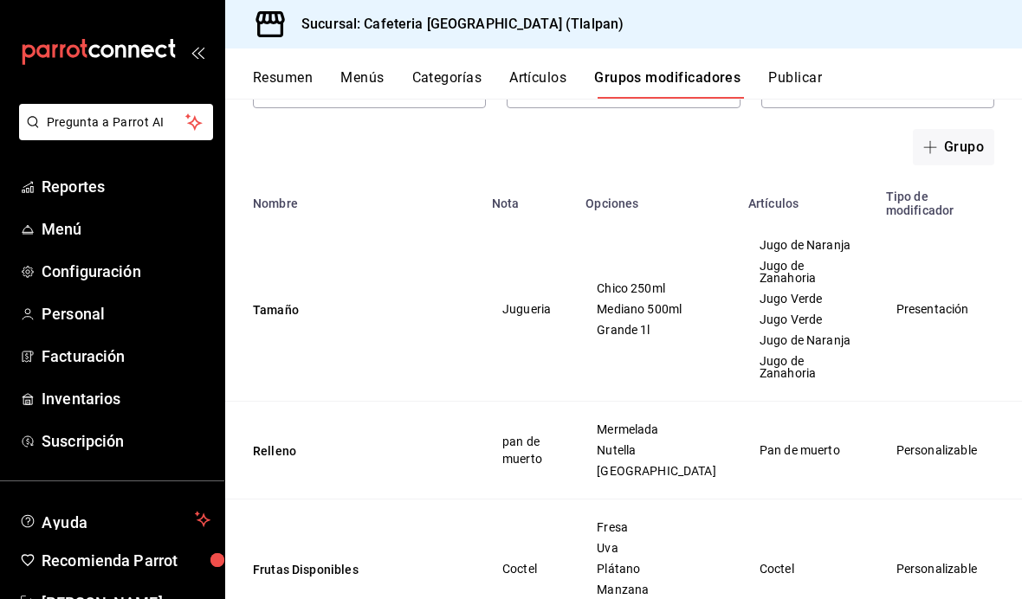
scroll to position [146, 0]
click at [274, 301] on button "Tamaño" at bounding box center [357, 309] width 208 height 17
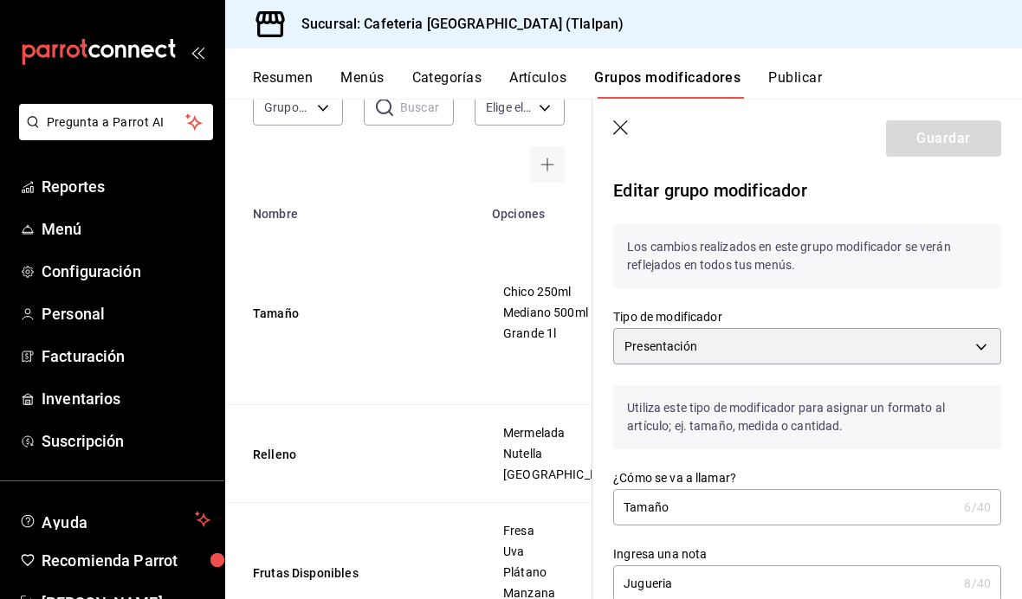
click at [620, 135] on icon "button" at bounding box center [621, 128] width 17 height 17
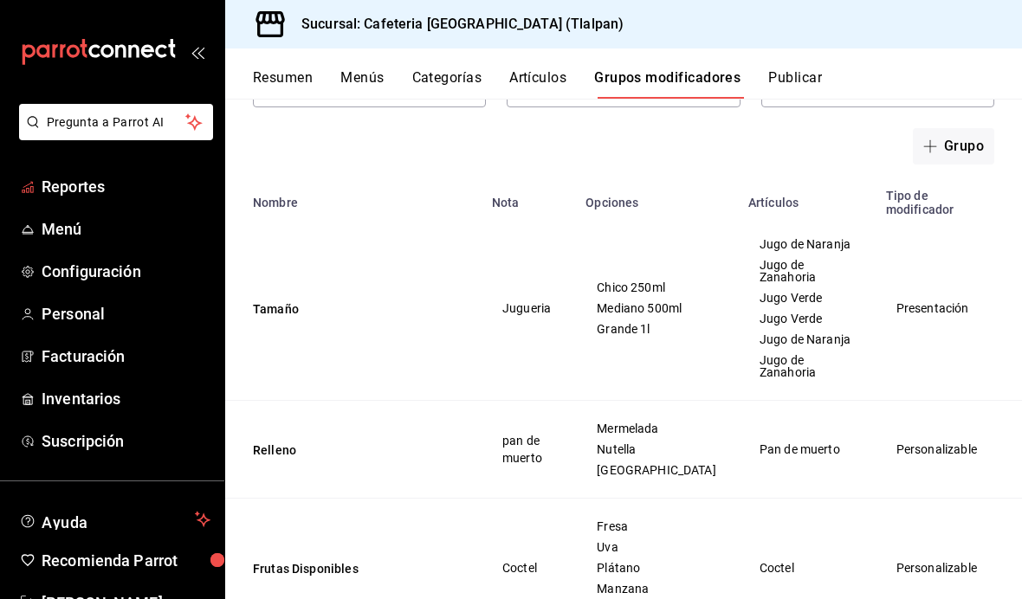
click at [86, 197] on span "Reportes" at bounding box center [126, 186] width 169 height 23
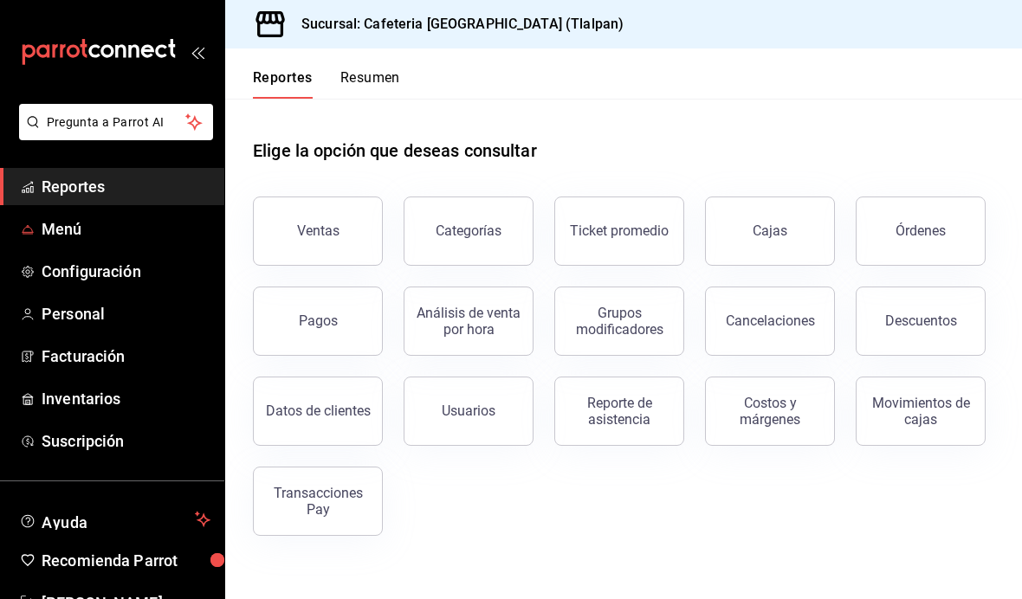
click at [59, 236] on span "Menú" at bounding box center [126, 228] width 169 height 23
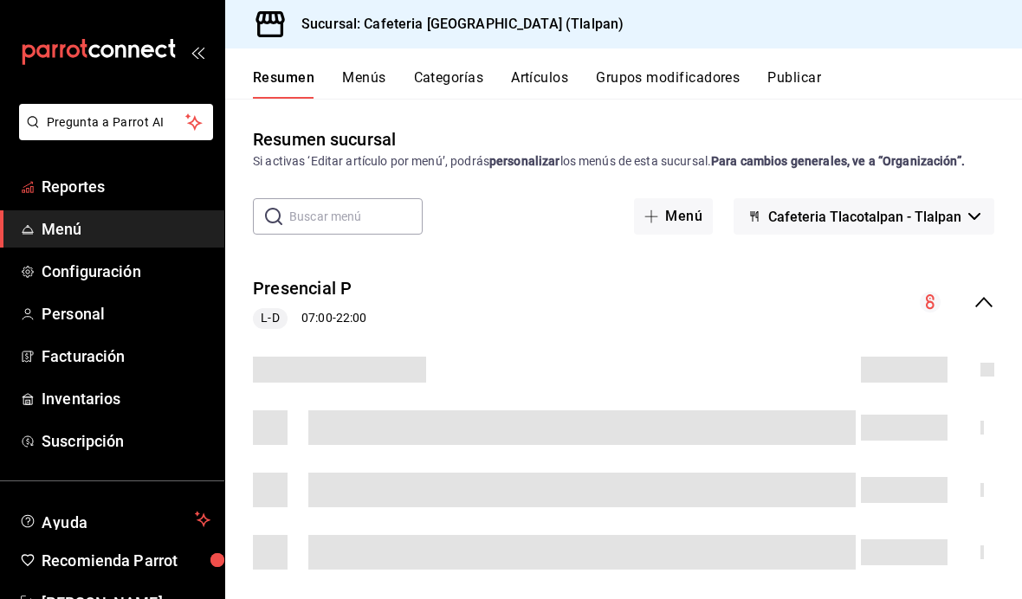
click at [94, 199] on link "Reportes" at bounding box center [112, 186] width 224 height 37
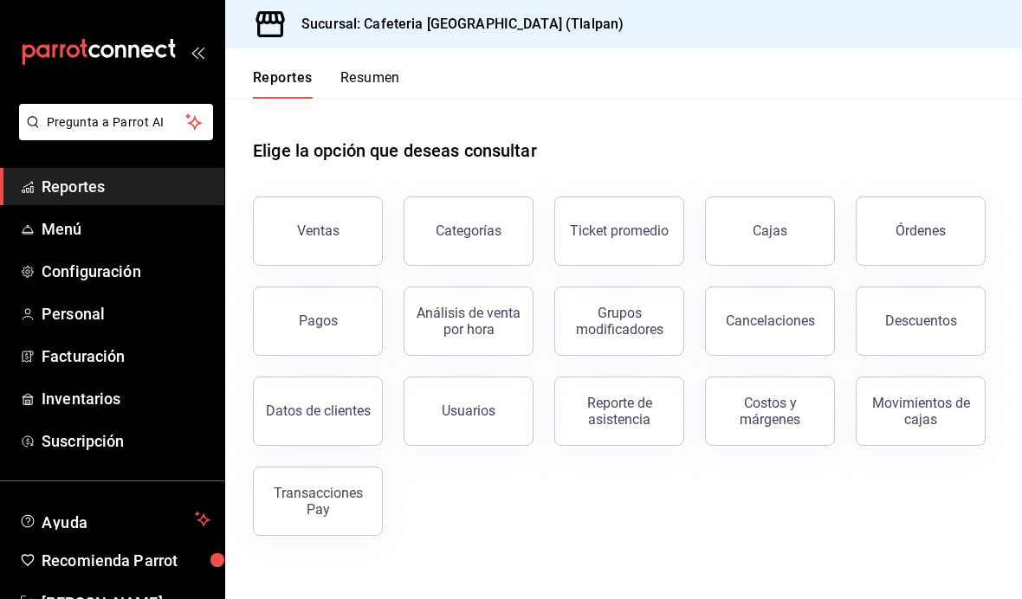
click at [489, 305] on div "Análisis de venta por hora" at bounding box center [468, 321] width 107 height 33
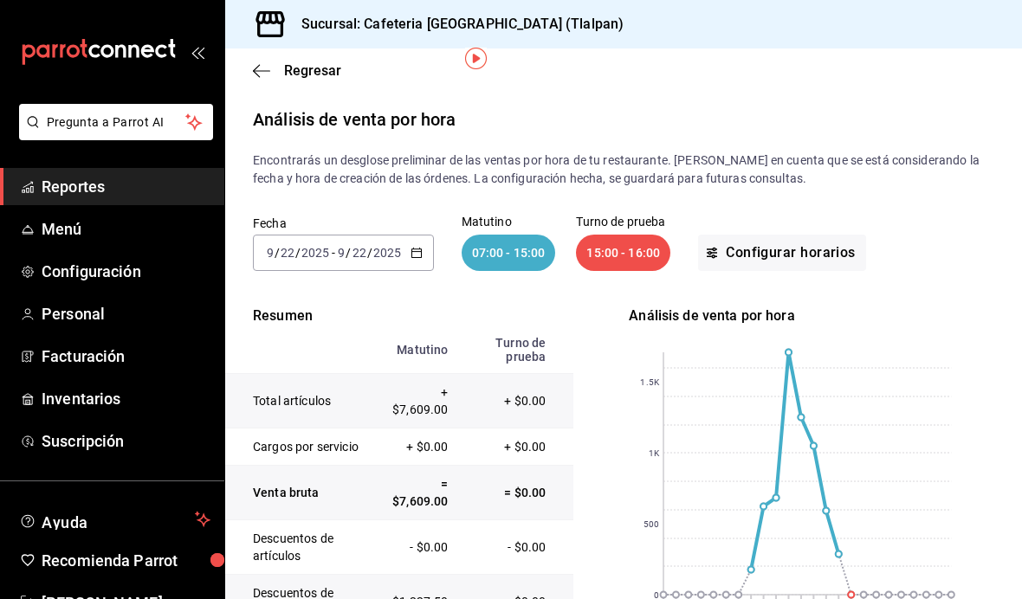
click at [412, 235] on div "[DATE] [DATE] - [DATE] [DATE]" at bounding box center [343, 253] width 181 height 36
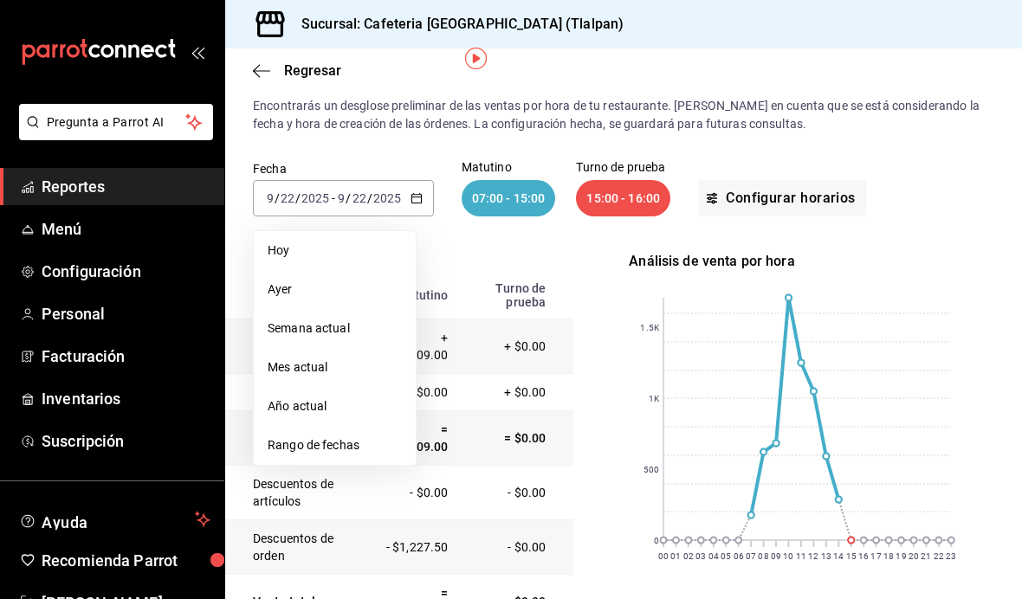
scroll to position [70, 0]
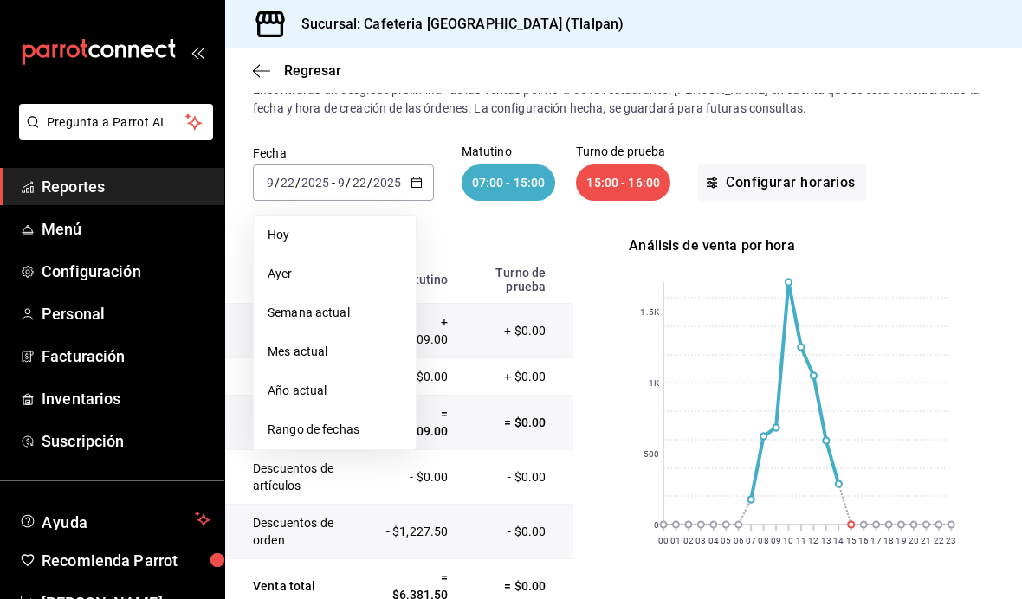
click at [516, 236] on p "Resumen" at bounding box center [399, 246] width 348 height 21
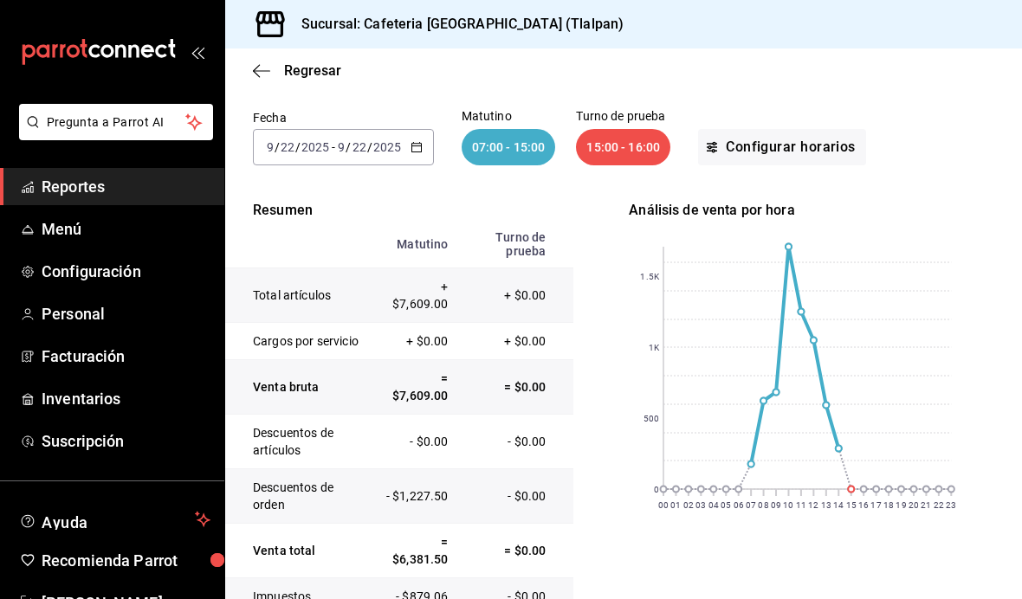
scroll to position [124, 0]
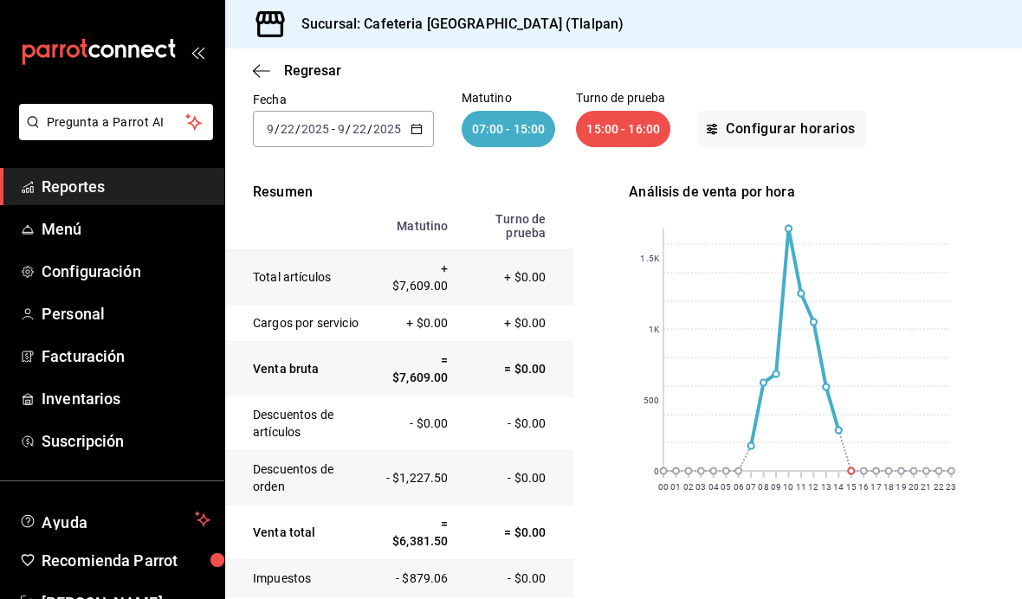
click at [96, 226] on span "Menú" at bounding box center [126, 228] width 169 height 23
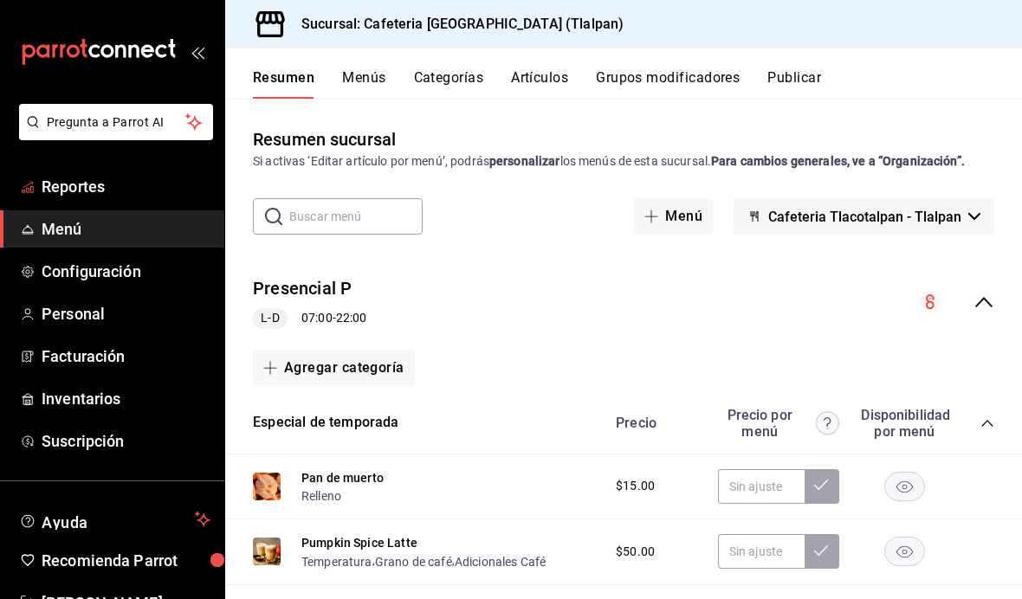
click at [72, 203] on link "Reportes" at bounding box center [112, 186] width 224 height 37
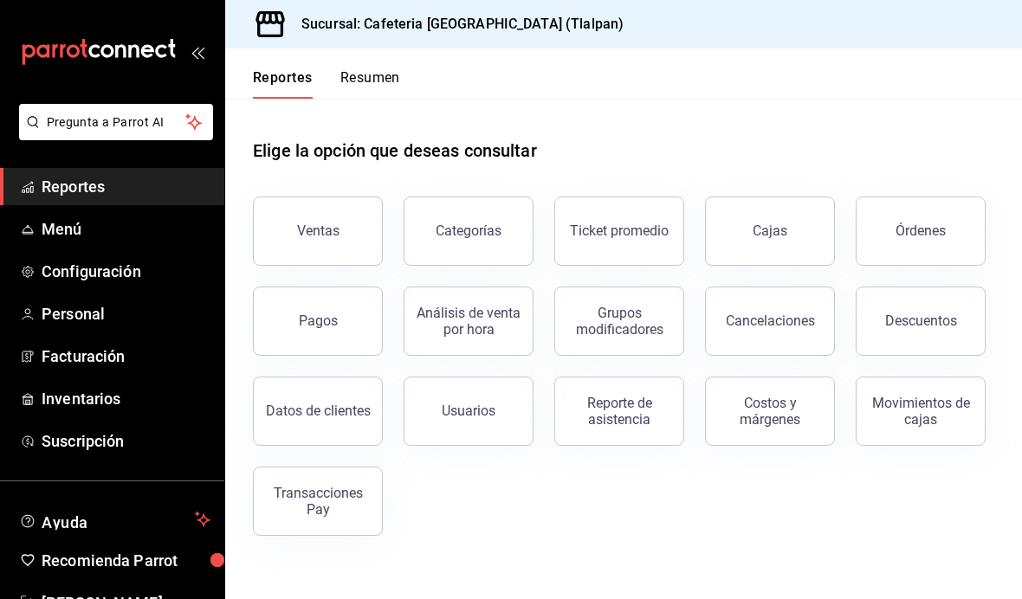
click at [81, 186] on span "Reportes" at bounding box center [126, 186] width 169 height 23
click at [334, 197] on button "Ventas" at bounding box center [318, 231] width 130 height 69
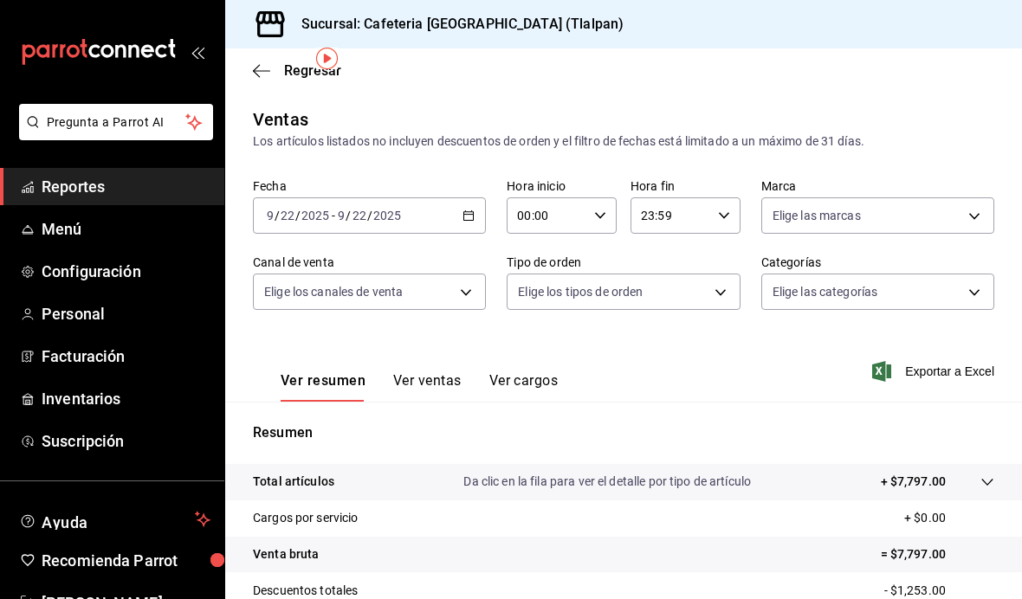
click at [476, 197] on div "[DATE] [DATE] - [DATE] [DATE]" at bounding box center [369, 215] width 233 height 36
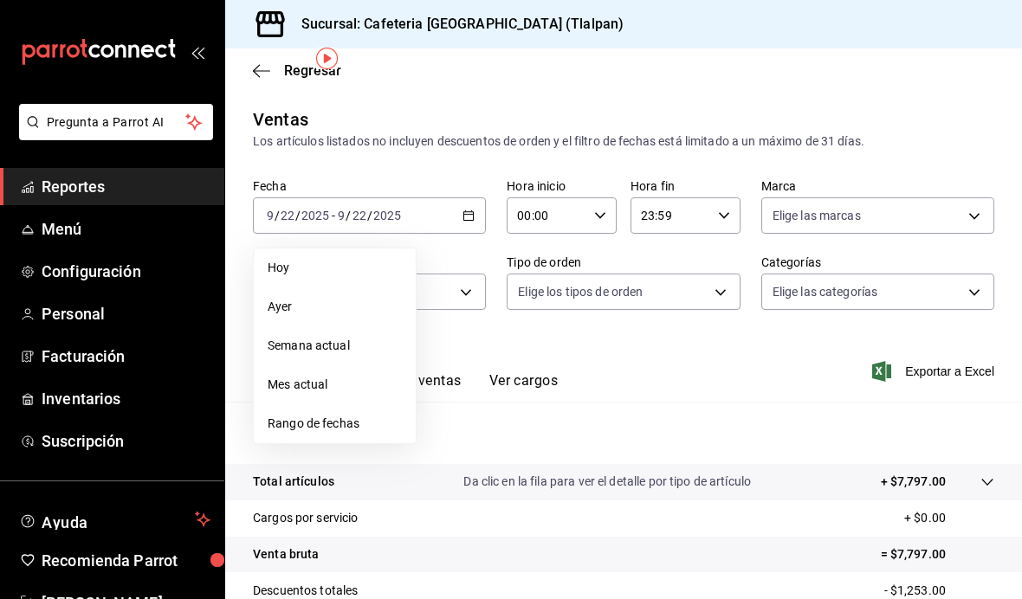
click at [359, 405] on li "Rango de fechas" at bounding box center [335, 424] width 162 height 39
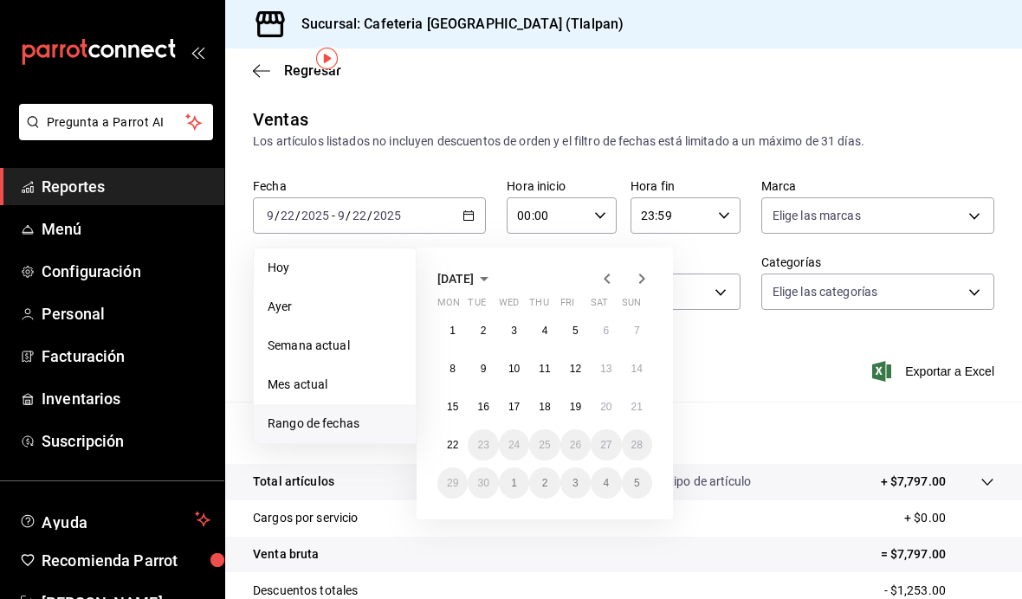
click at [599, 269] on icon "button" at bounding box center [607, 279] width 21 height 21
click at [449, 477] on abbr "25" at bounding box center [452, 483] width 11 height 12
click at [638, 477] on abbr "31" at bounding box center [636, 483] width 11 height 12
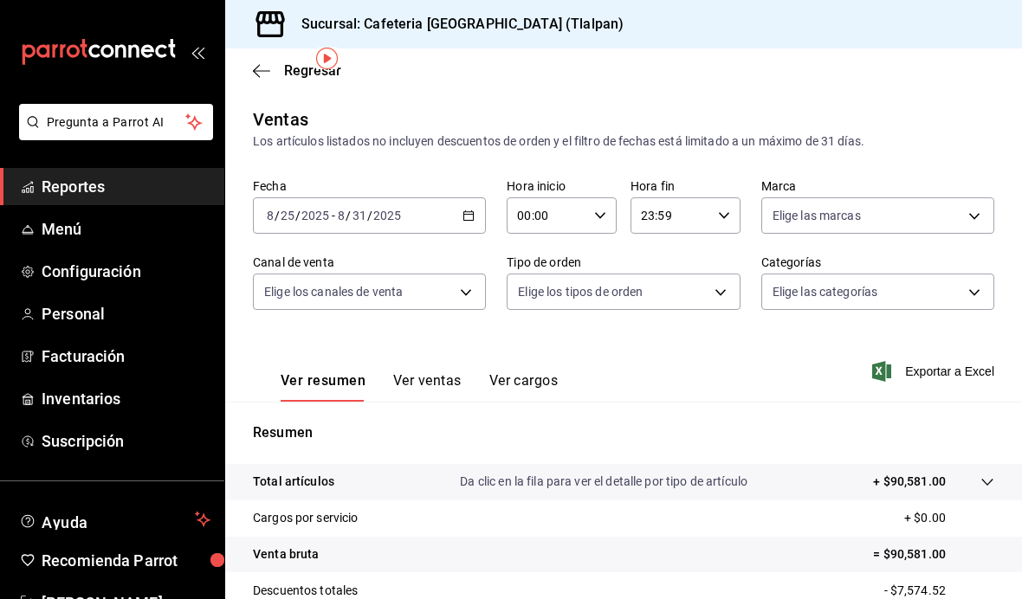
click at [697, 230] on body "Pregunta a Parrot AI Reportes Menú Configuración Personal Facturación Inventari…" at bounding box center [511, 299] width 1022 height 599
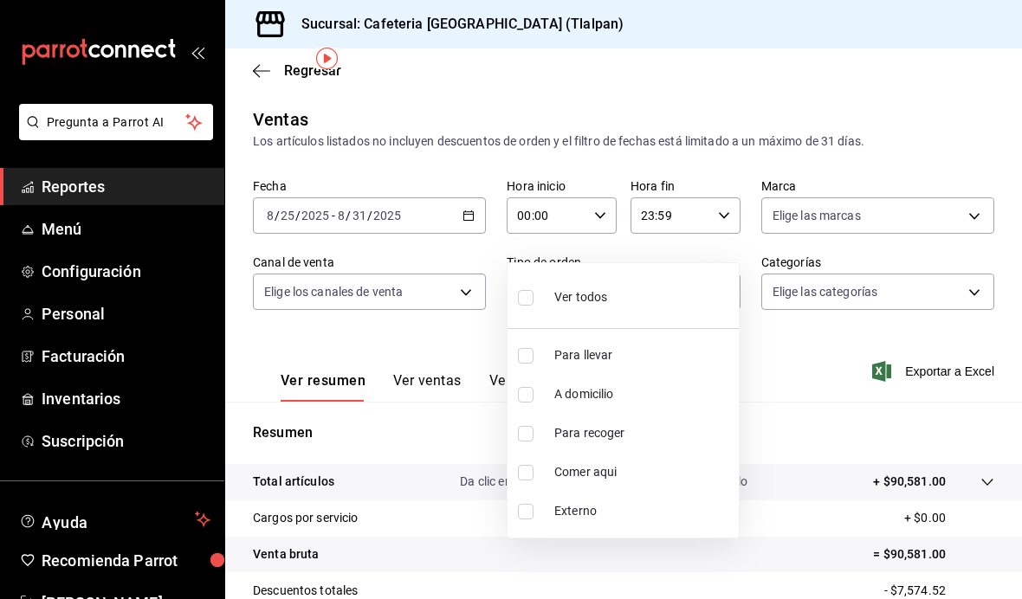
click at [611, 295] on li "Ver todos" at bounding box center [623, 295] width 231 height 51
type input "ce9e2f29-1535-4c58-be62-8d524788961d,65c88439-aa9c-4609-b4eb-33143dae281a,e2aea…"
checkbox input "true"
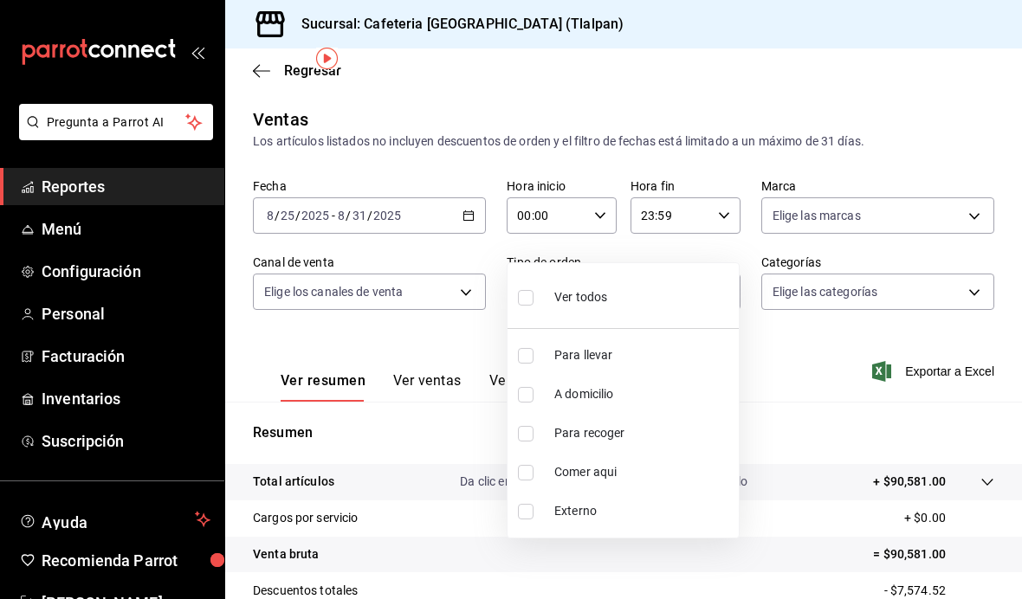
checkbox input "true"
click at [765, 295] on div at bounding box center [511, 299] width 1022 height 599
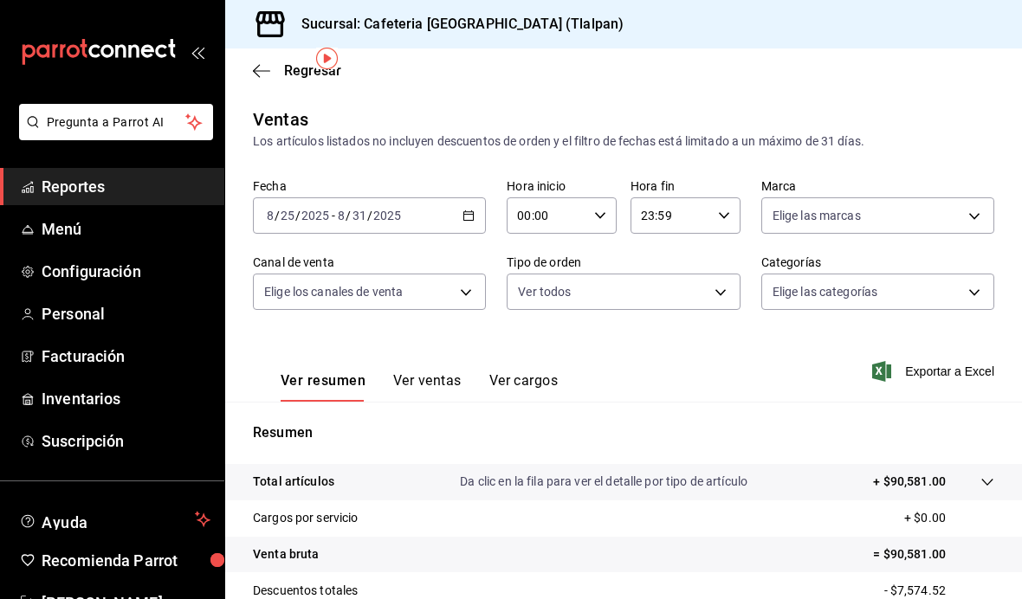
click at [455, 227] on body "Pregunta a Parrot AI Reportes Menú Configuración Personal Facturación Inventari…" at bounding box center [511, 299] width 1022 height 599
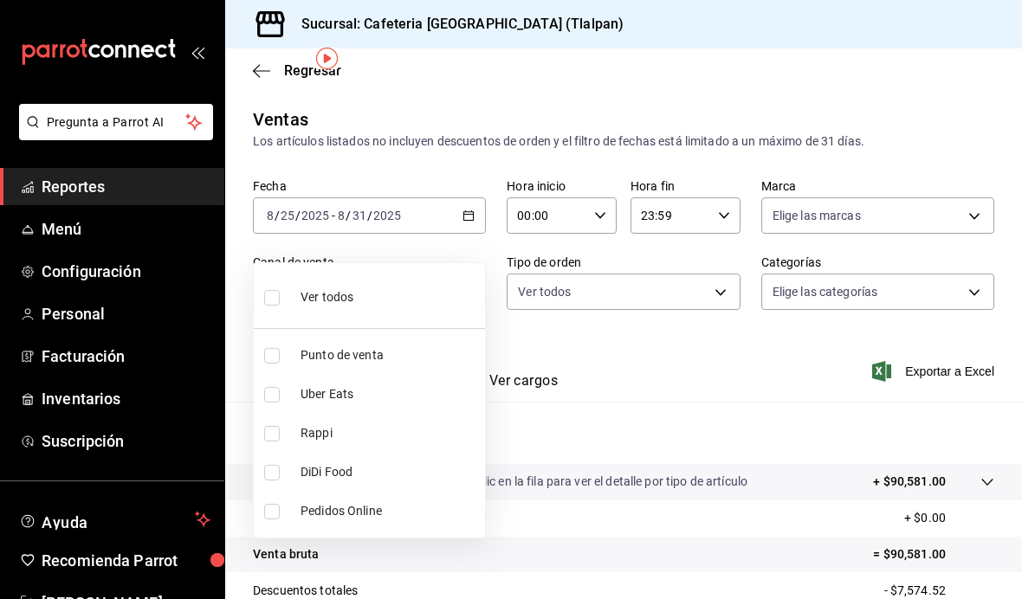
click at [353, 400] on span "Uber Eats" at bounding box center [390, 394] width 178 height 18
type input "UBER_EATS"
checkbox input "true"
click at [675, 330] on div at bounding box center [511, 299] width 1022 height 599
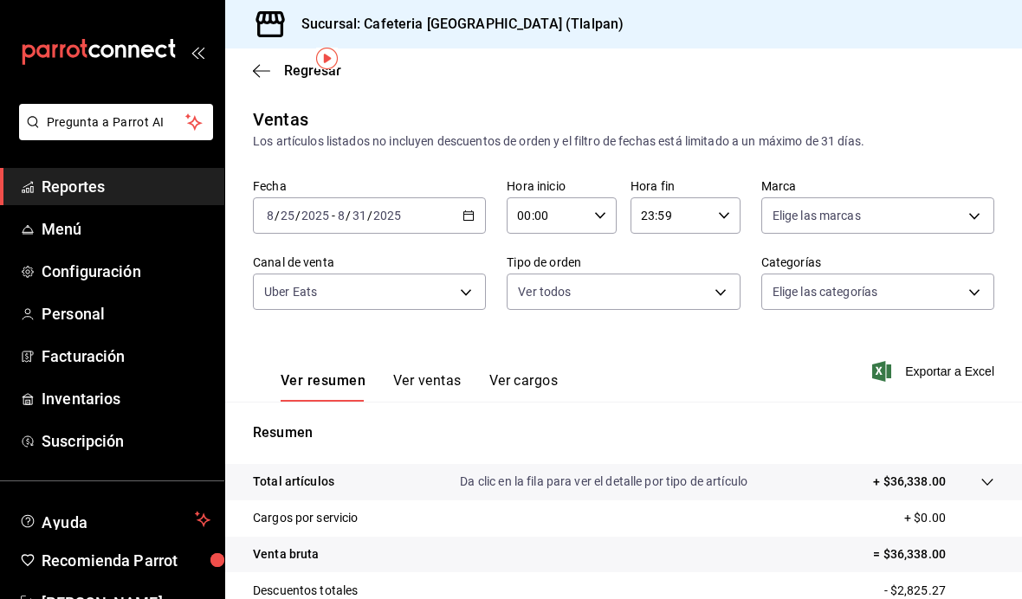
click at [558, 198] on input "00:00" at bounding box center [547, 215] width 81 height 35
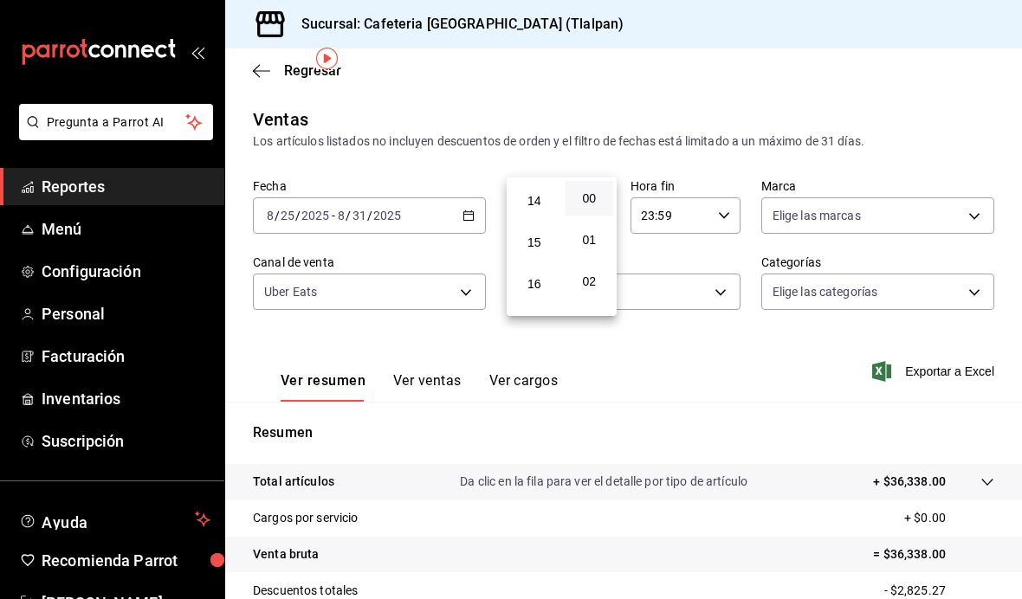
scroll to position [581, 0]
click at [538, 248] on span "15" at bounding box center [535, 241] width 28 height 14
type input "15:00"
click at [702, 150] on div at bounding box center [511, 299] width 1022 height 599
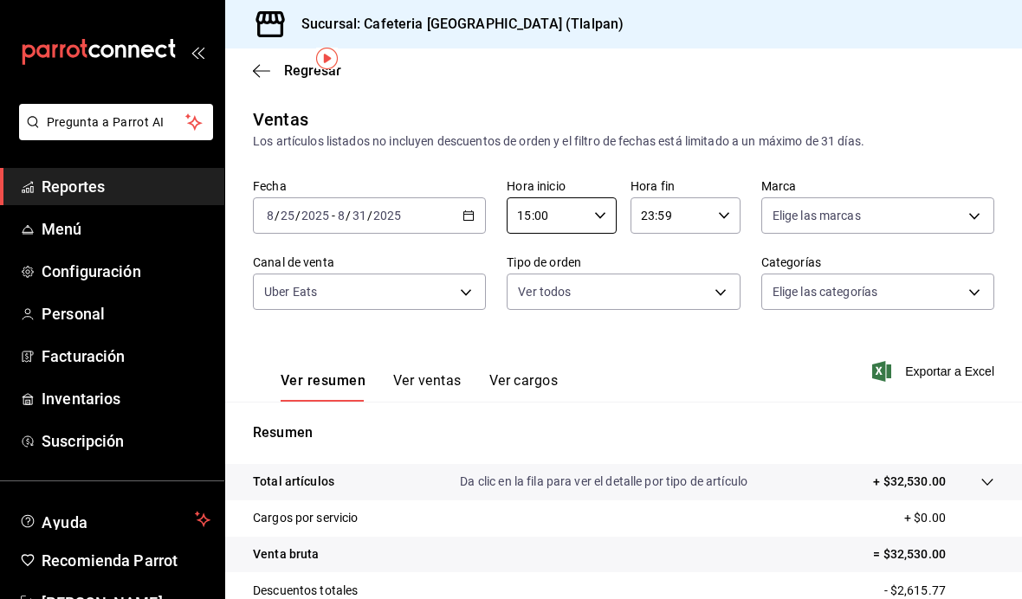
click at [704, 198] on input "23:59" at bounding box center [671, 215] width 81 height 35
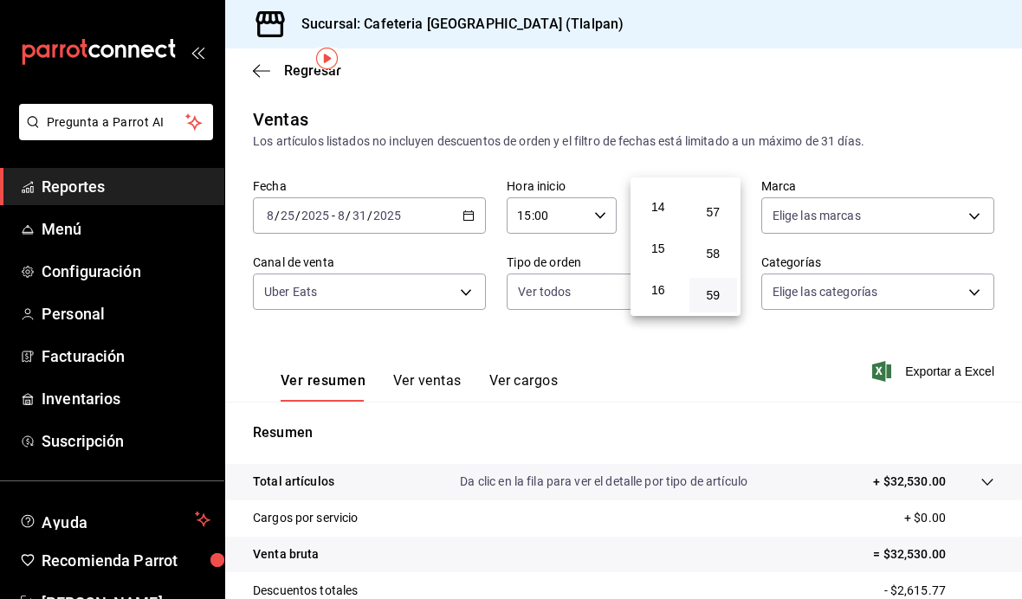
scroll to position [601, 0]
click at [660, 269] on span "16" at bounding box center [658, 263] width 28 height 14
click at [990, 578] on div at bounding box center [511, 299] width 1022 height 599
click at [718, 199] on button "00" at bounding box center [707, 189] width 36 height 20
type input "16:00"
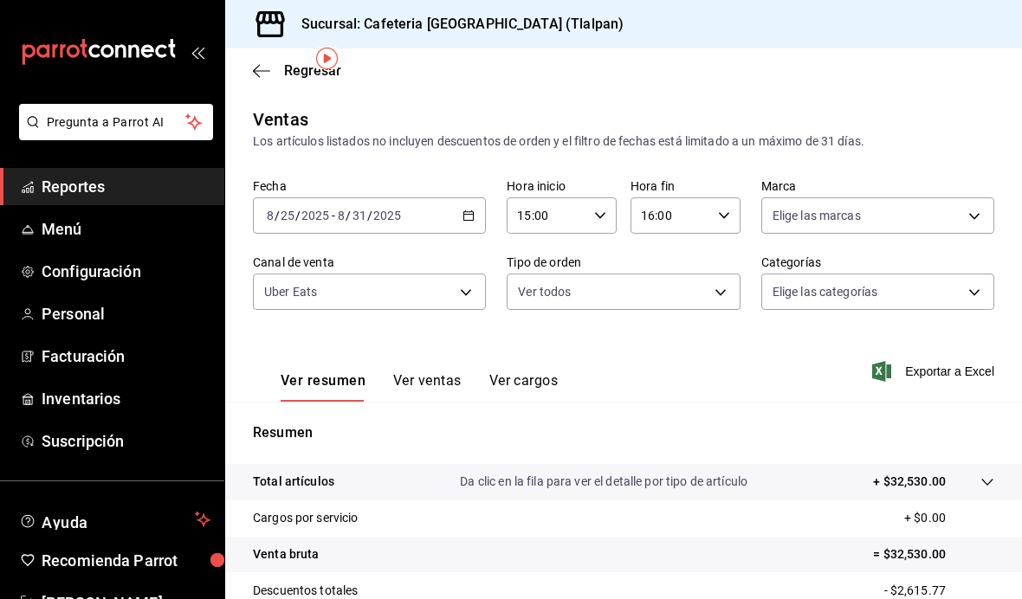
click at [936, 166] on body "Pregunta a Parrot AI Reportes Menú Configuración Personal Facturación Inventari…" at bounding box center [511, 299] width 1022 height 599
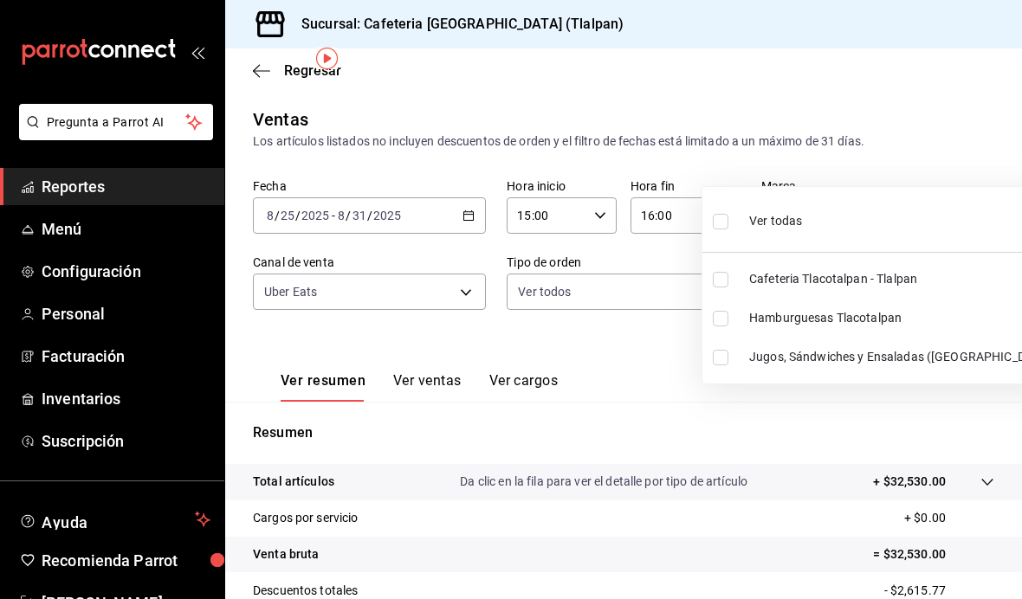
click at [888, 227] on li "Ver todas" at bounding box center [881, 219] width 359 height 51
type input "ec576109-29d1-42df-b2ca-5becddbd2efe,3dfd9669-9911-4f47-a36d-8fb2dcc6eb36,e5a57…"
checkbox input "true"
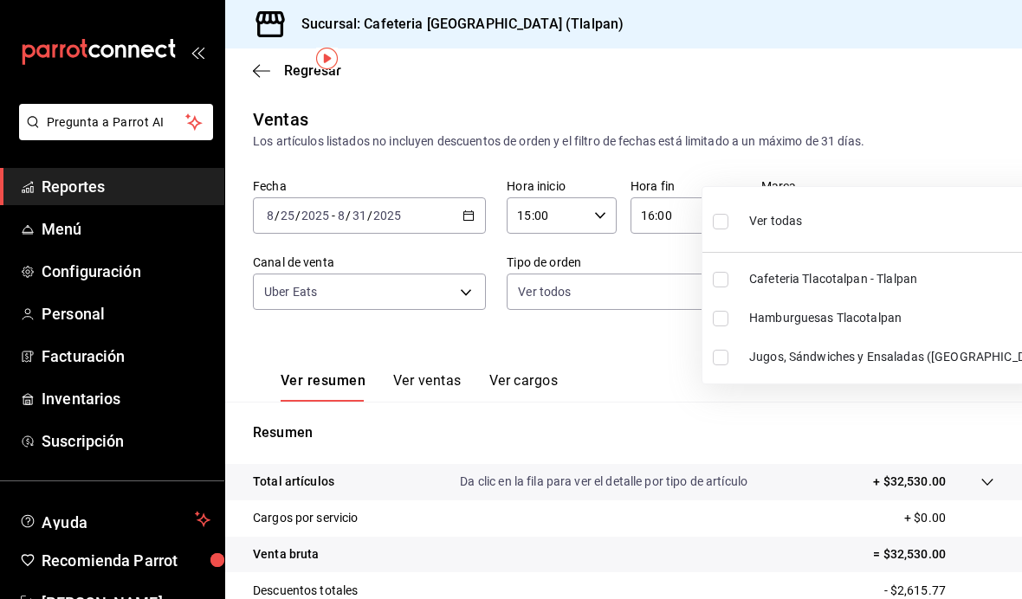
checkbox input "true"
click at [697, 535] on div at bounding box center [511, 299] width 1022 height 599
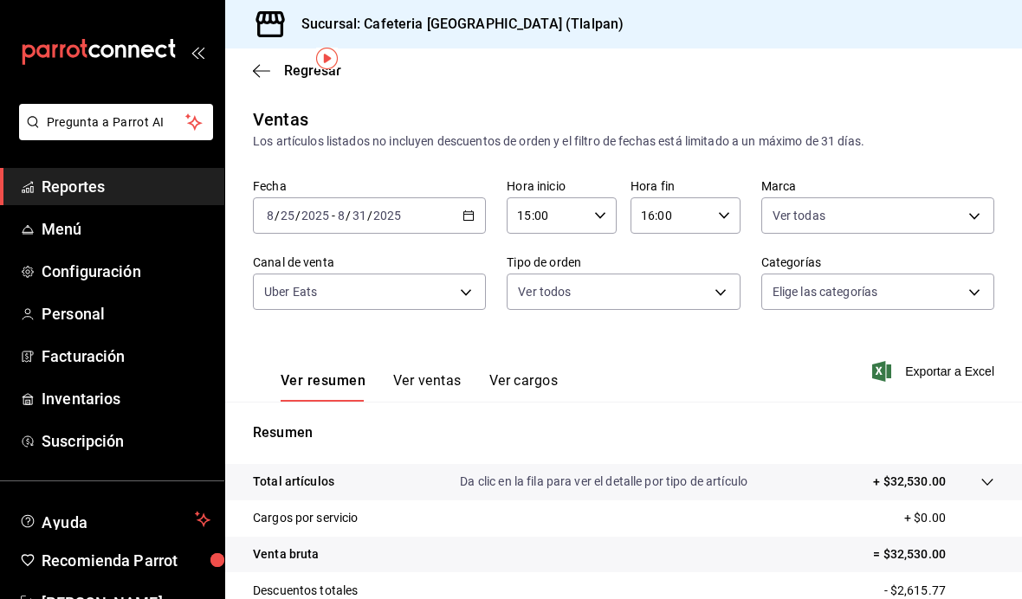
click at [473, 197] on div "[DATE] [DATE] - [DATE] [DATE]" at bounding box center [369, 215] width 233 height 36
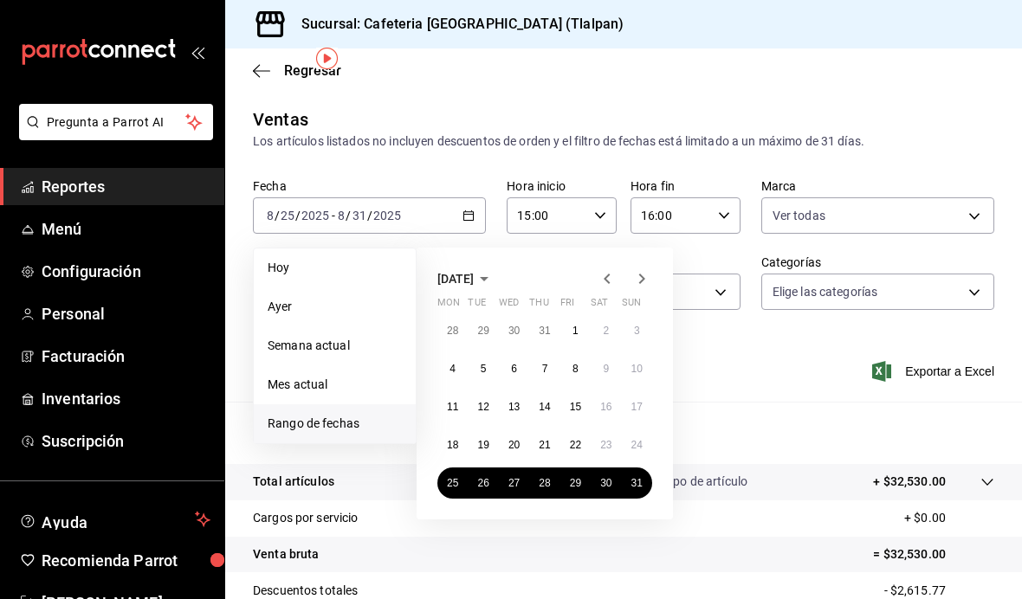
click at [647, 269] on icon "button" at bounding box center [641, 279] width 21 height 21
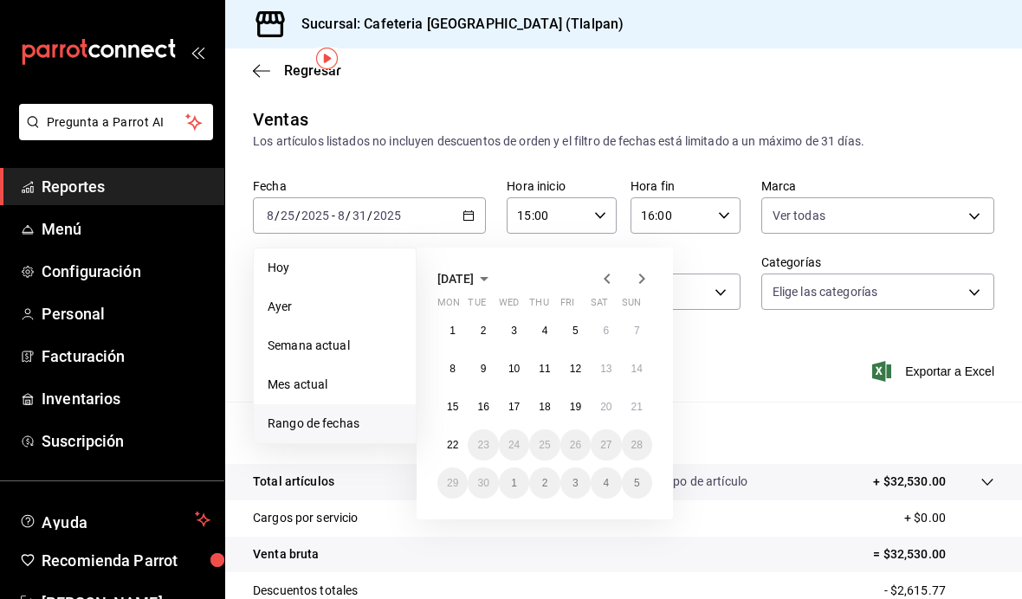
click at [624, 269] on div at bounding box center [624, 279] width 55 height 21
click at [613, 269] on icon "button" at bounding box center [607, 279] width 21 height 21
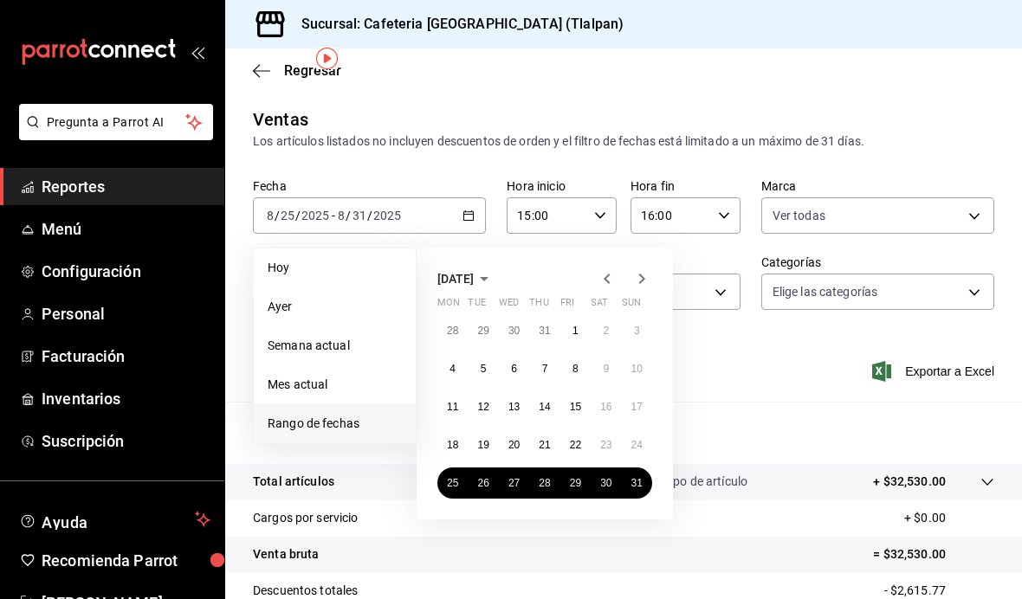
click at [456, 477] on abbr "25" at bounding box center [452, 483] width 11 height 12
click at [642, 477] on abbr "31" at bounding box center [636, 483] width 11 height 12
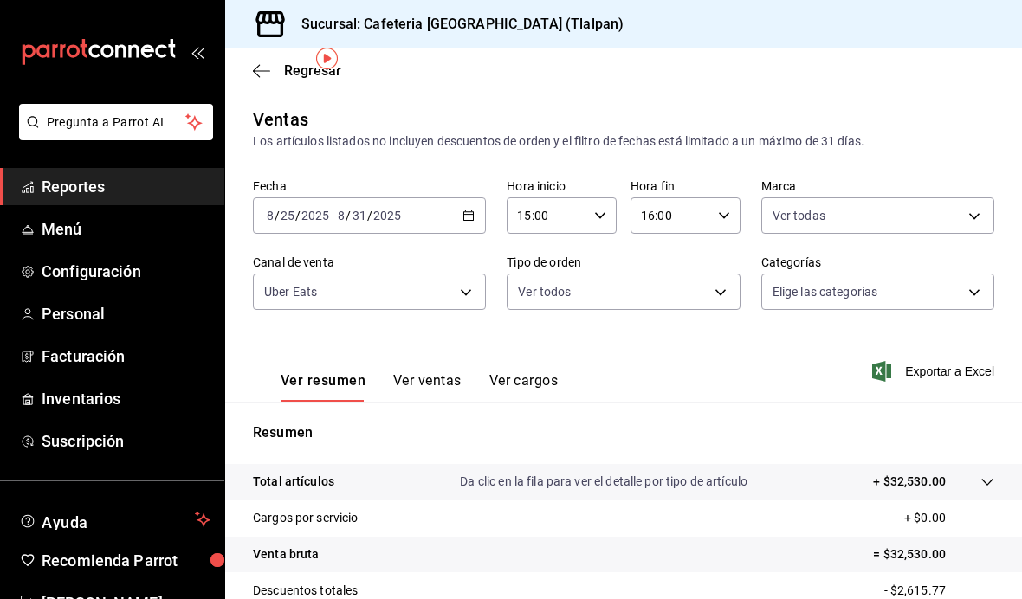
click at [988, 476] on icon at bounding box center [988, 483] width 14 height 14
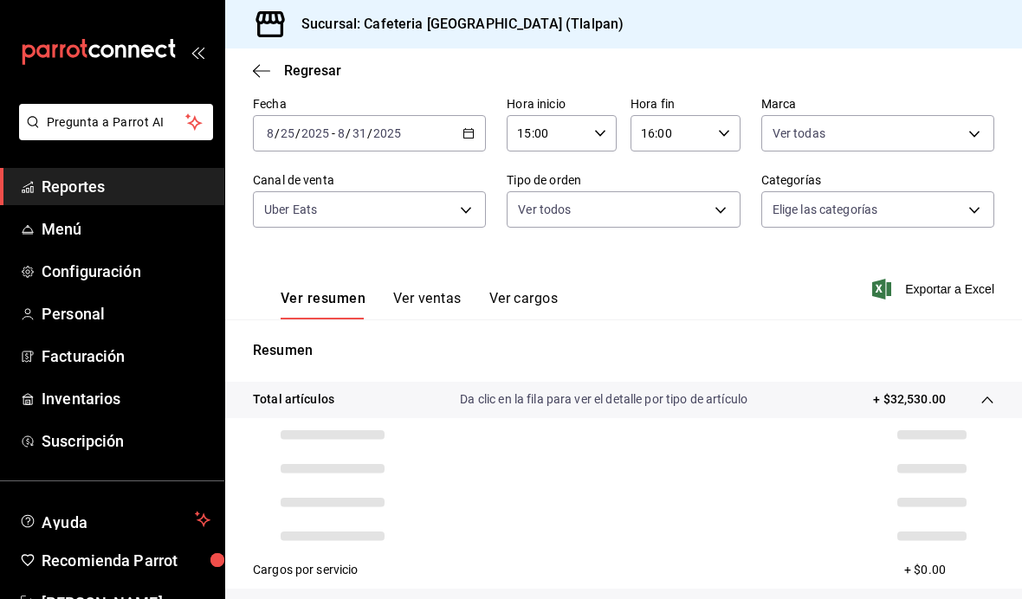
scroll to position [89, 0]
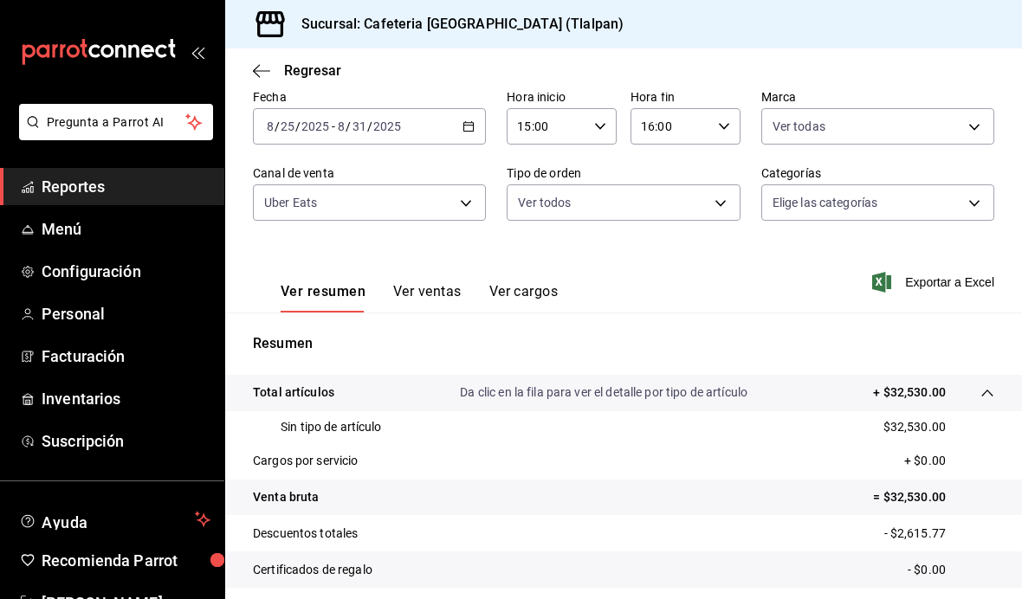
click at [988, 386] on icon at bounding box center [988, 393] width 14 height 14
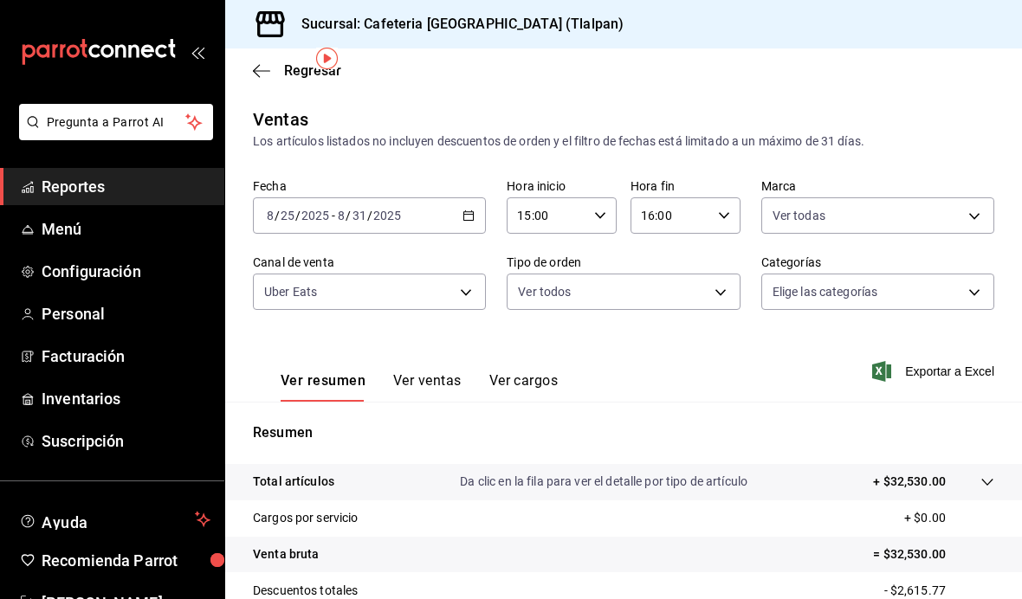
scroll to position [0, 0]
click at [279, 68] on span "Regresar" at bounding box center [297, 70] width 88 height 16
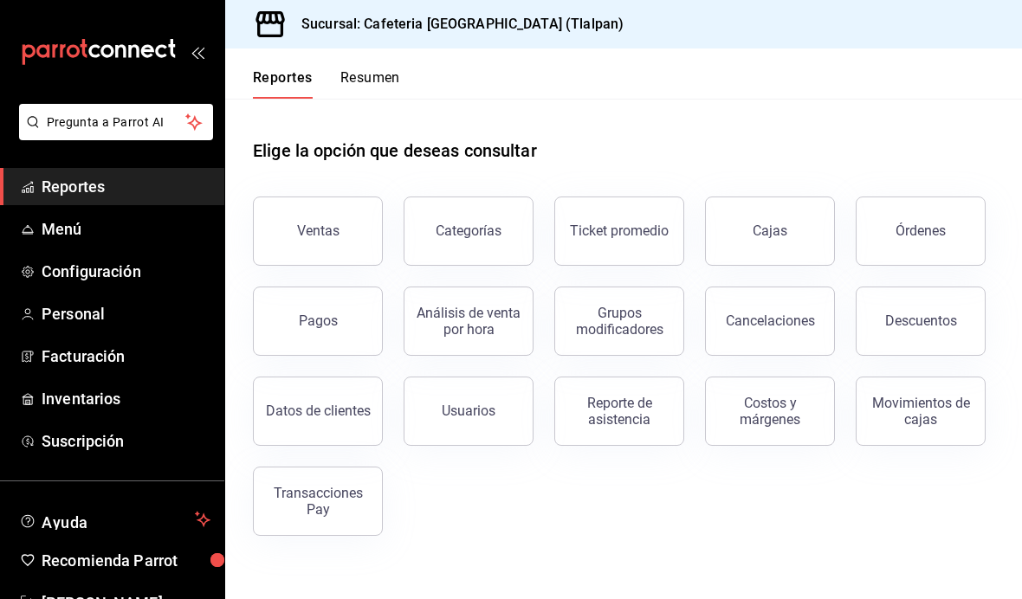
click at [929, 223] on div "Órdenes" at bounding box center [921, 231] width 50 height 16
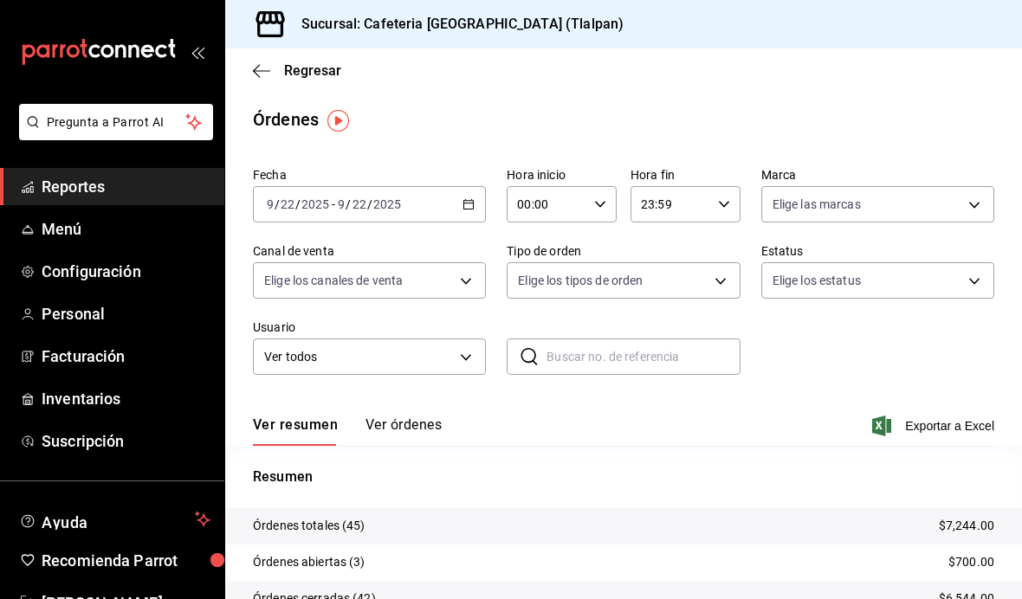
click at [471, 207] on icon "button" at bounding box center [469, 204] width 12 height 12
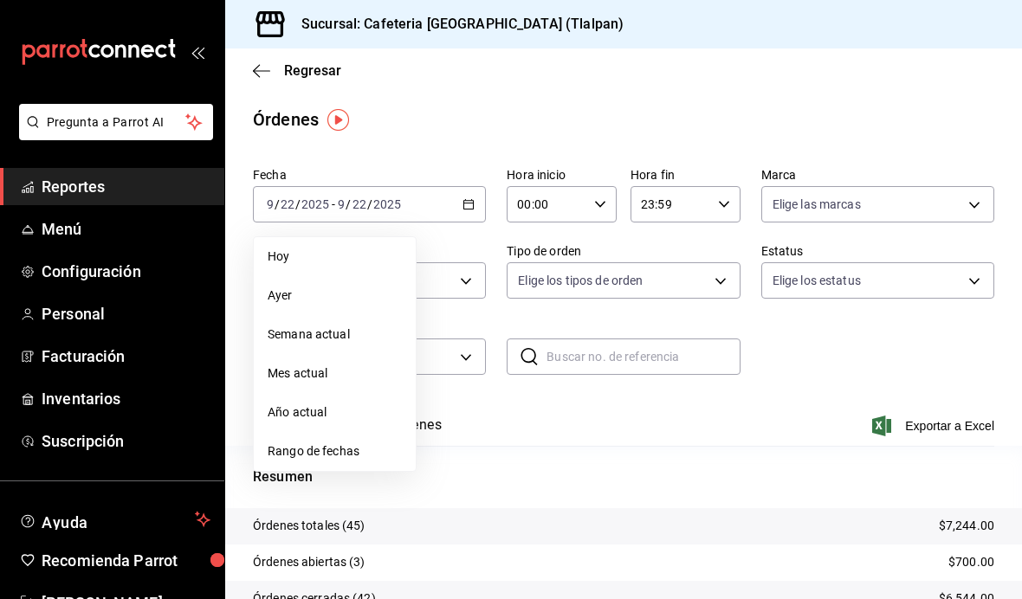
click at [380, 450] on span "Rango de fechas" at bounding box center [335, 452] width 134 height 18
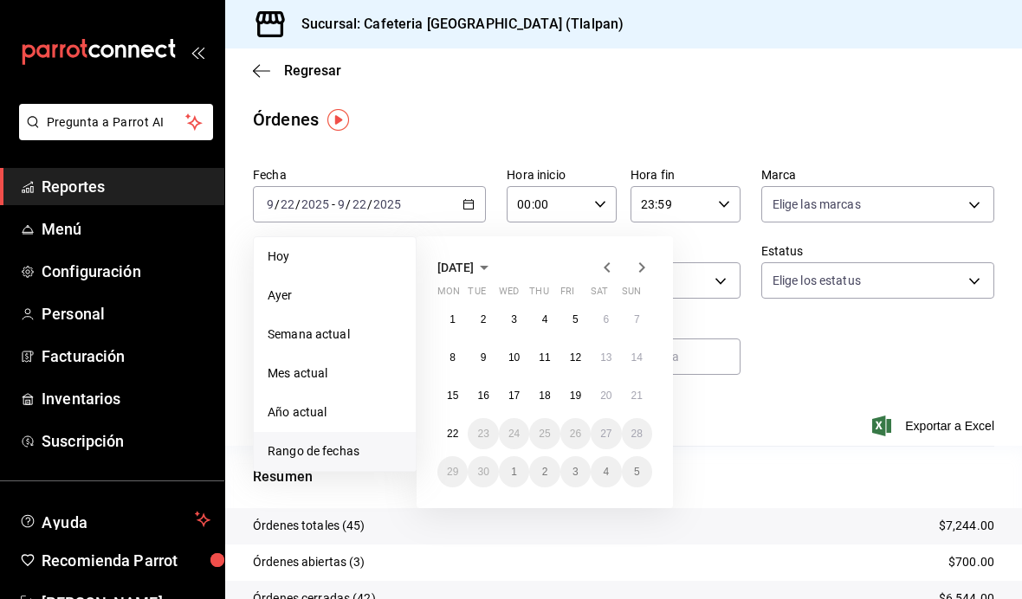
click at [610, 266] on icon "button" at bounding box center [607, 267] width 21 height 21
click at [447, 478] on abbr "25" at bounding box center [452, 472] width 11 height 12
click at [638, 461] on button "31" at bounding box center [637, 471] width 30 height 31
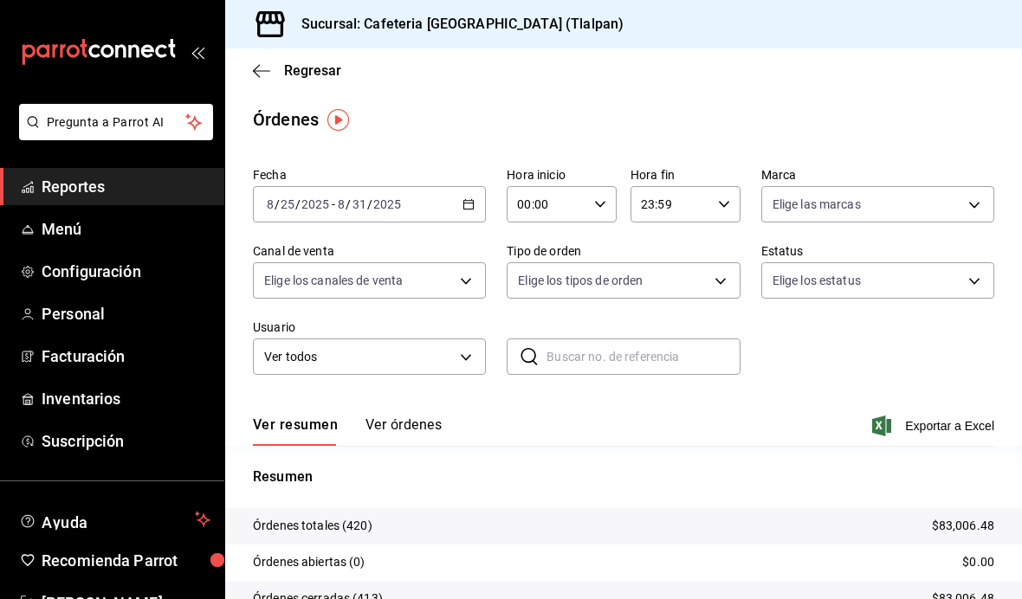
click at [594, 209] on icon "button" at bounding box center [600, 204] width 12 height 12
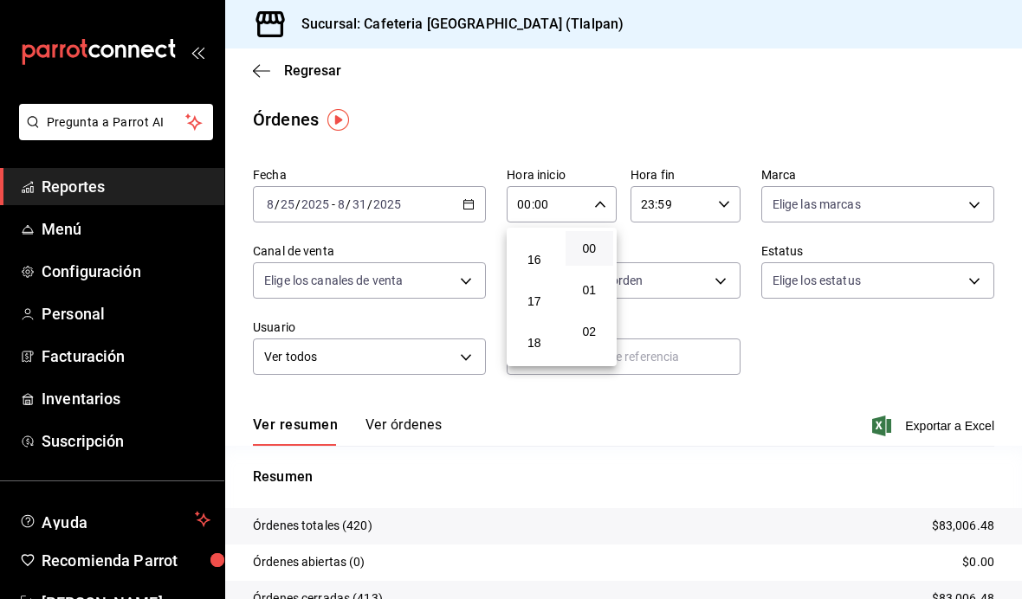
scroll to position [673, 0]
click at [531, 258] on button "16" at bounding box center [534, 240] width 49 height 35
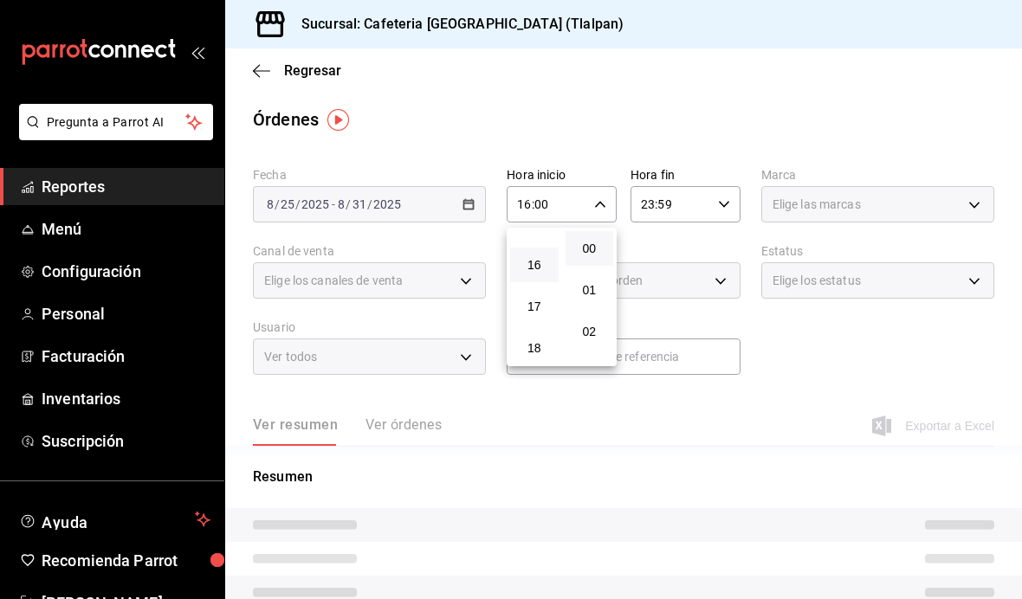
scroll to position [647, 0]
click at [532, 243] on button "15" at bounding box center [534, 225] width 49 height 35
type input "15:00"
click at [773, 149] on div at bounding box center [511, 299] width 1022 height 599
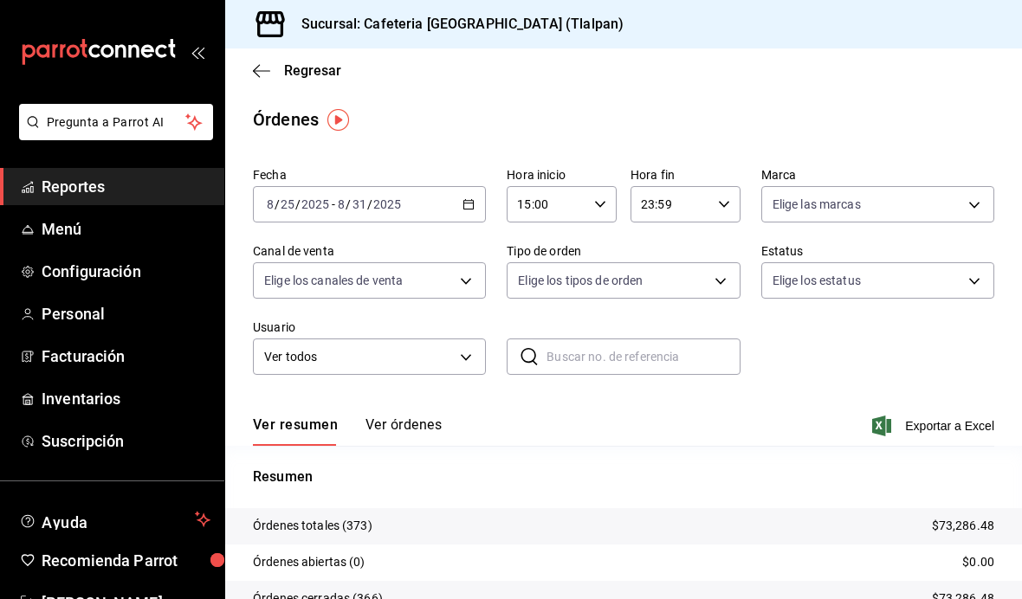
click at [709, 197] on input "23:59" at bounding box center [671, 204] width 81 height 35
click at [663, 222] on span "16" at bounding box center [658, 215] width 28 height 14
click at [709, 250] on span "00" at bounding box center [714, 247] width 28 height 14
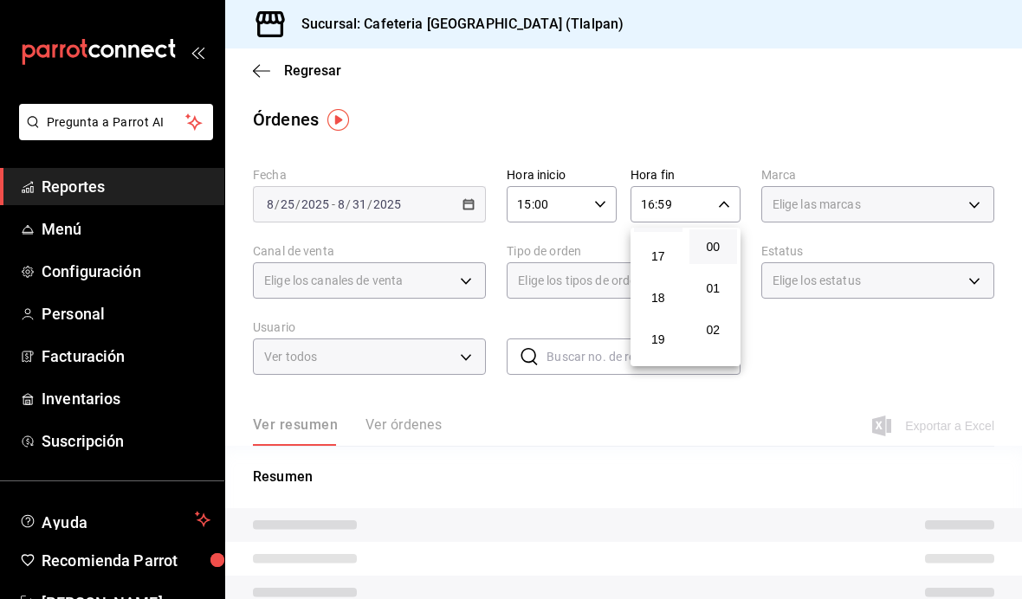
type input "16:00"
click at [851, 115] on div at bounding box center [511, 299] width 1022 height 599
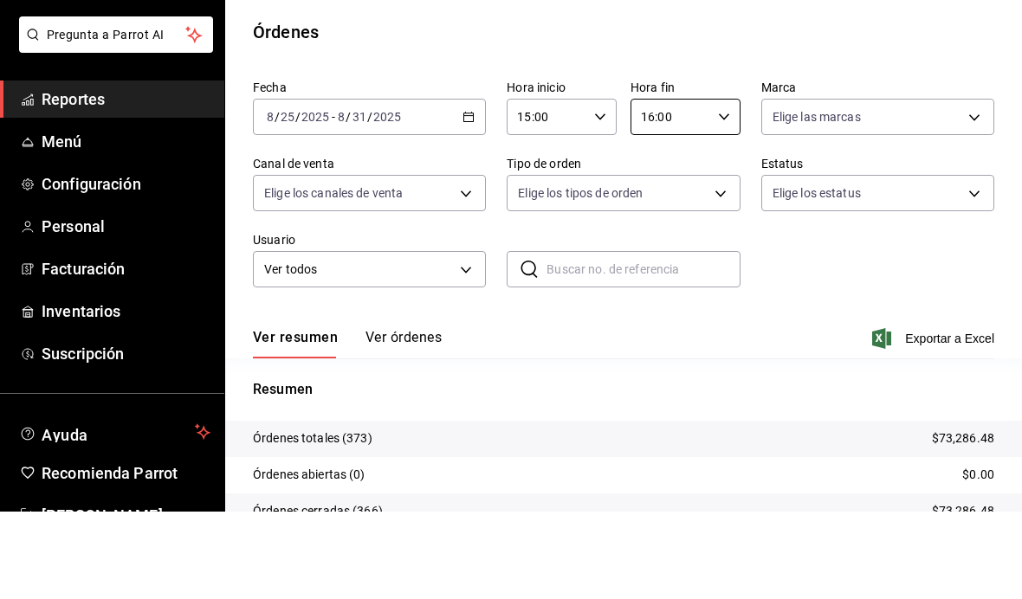
click at [942, 51] on main "Regresar Órdenes Fecha [DATE] [DATE] - [DATE] [DATE] Hora inicio 15:00 Hora ini…" at bounding box center [623, 403] width 797 height 708
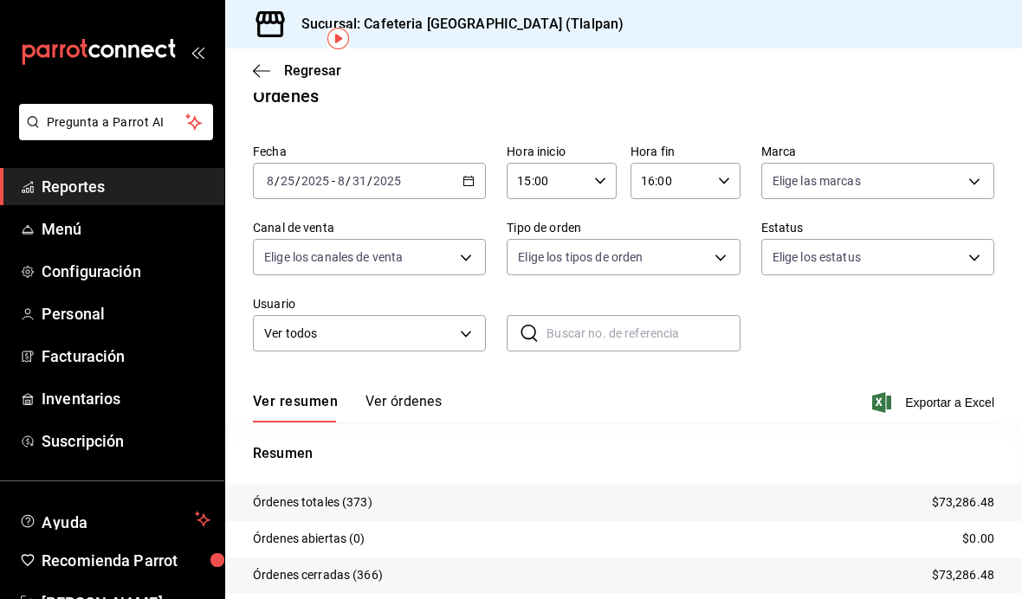
scroll to position [20, 0]
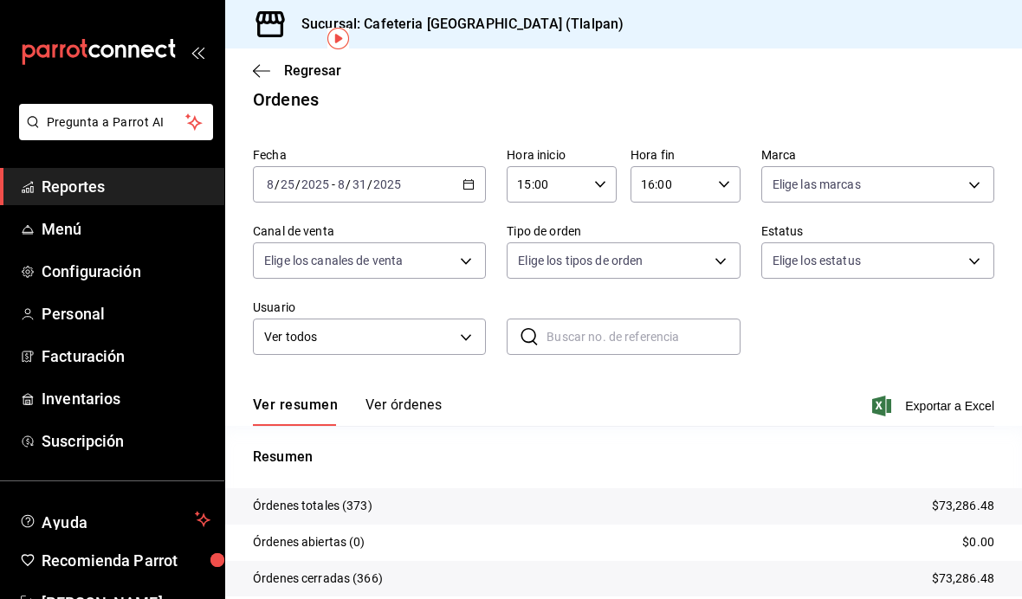
click at [443, 205] on body "Pregunta a Parrot AI Reportes Menú Configuración Personal Facturación Inventari…" at bounding box center [511, 299] width 1022 height 599
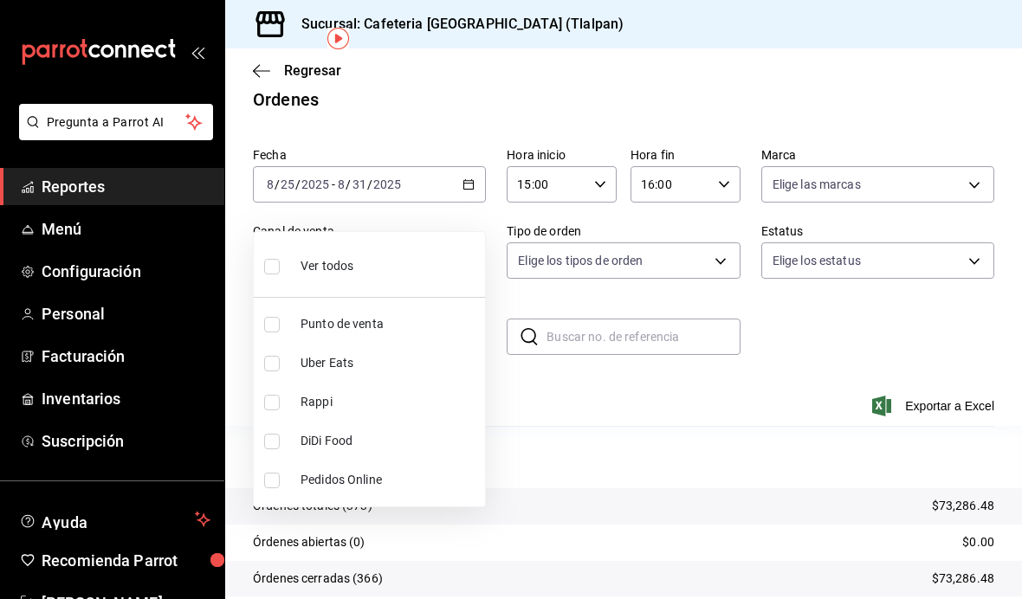
click at [400, 335] on li "Punto de venta" at bounding box center [369, 324] width 231 height 39
type input "PARROT"
checkbox input "true"
click at [593, 360] on div at bounding box center [511, 299] width 1022 height 599
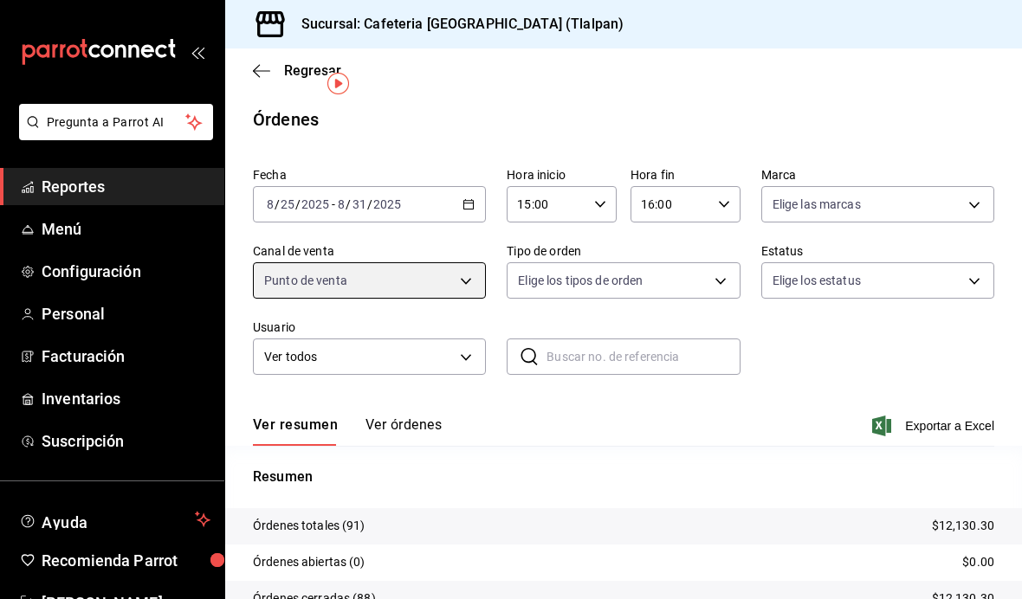
scroll to position [36, 0]
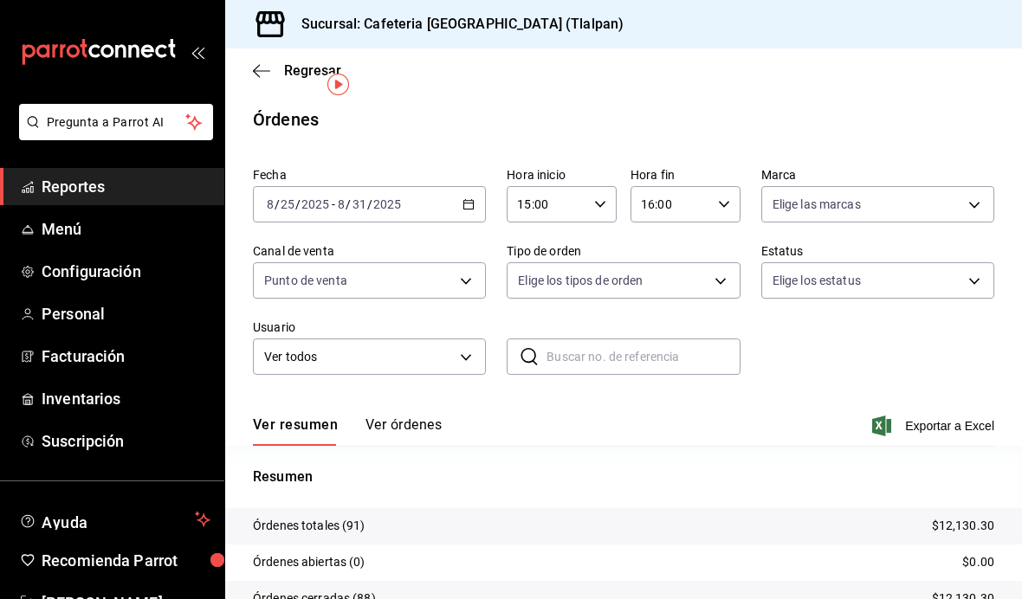
click at [473, 198] on icon "button" at bounding box center [469, 204] width 12 height 12
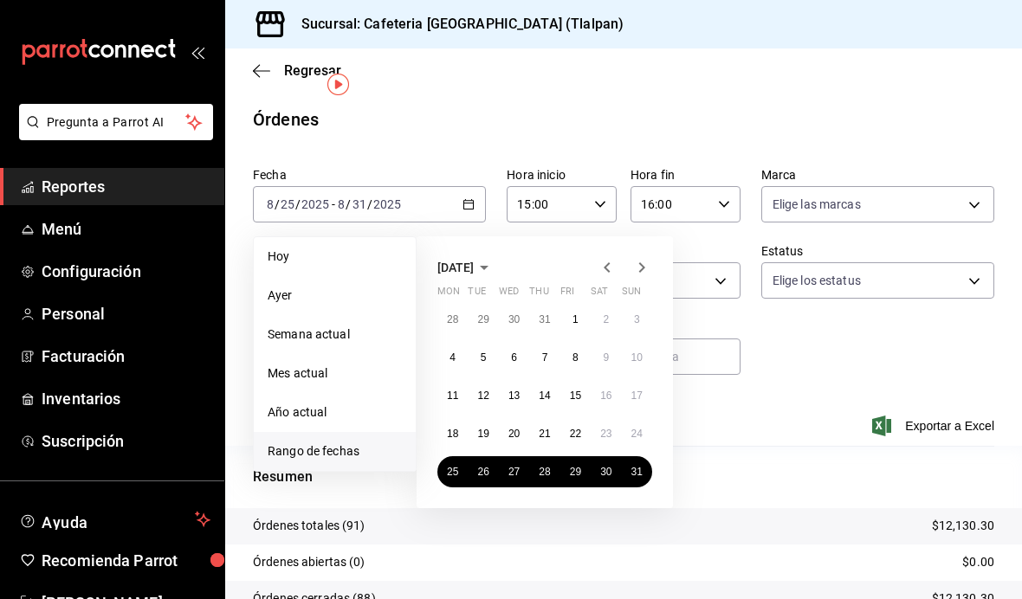
click at [638, 112] on main "Regresar Órdenes Fecha [DATE] [DATE] - [DATE] [DATE] [DATE] [DATE] Semana actua…" at bounding box center [623, 403] width 797 height 708
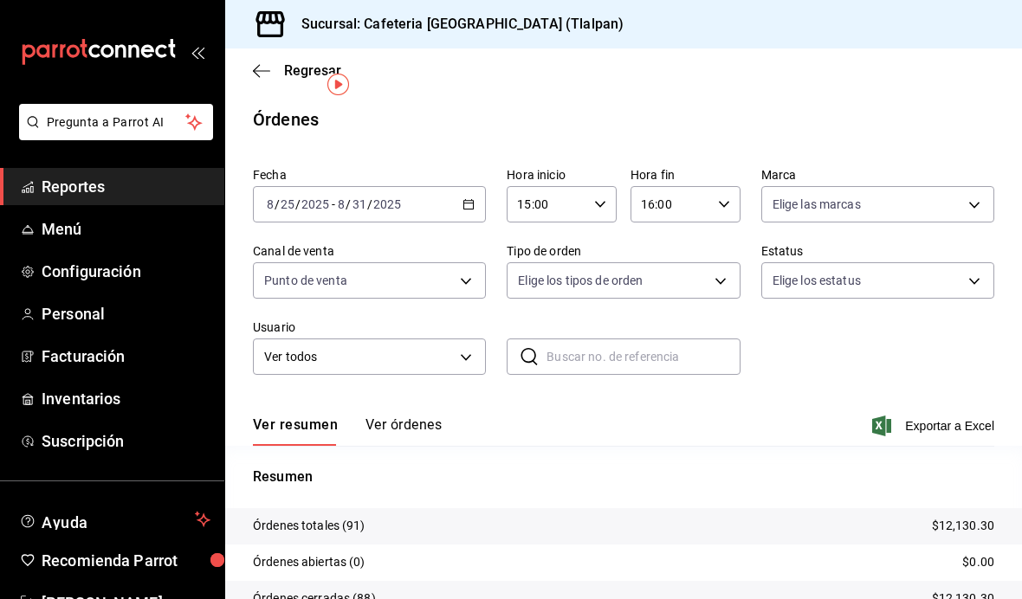
click at [449, 245] on body "Pregunta a Parrot AI Reportes Menú Configuración Personal Facturación Inventari…" at bounding box center [511, 299] width 1022 height 599
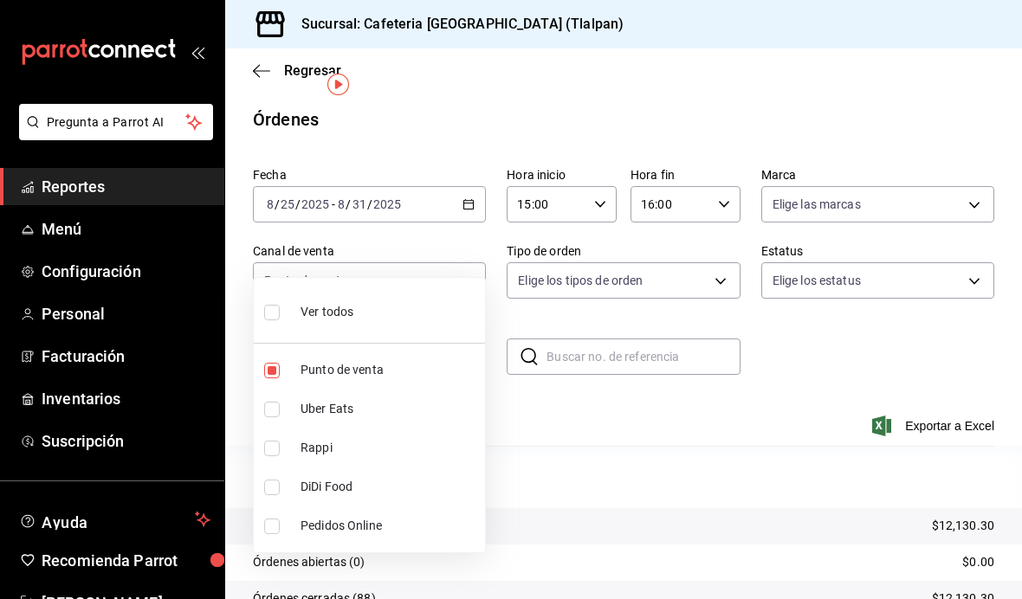
click at [471, 245] on div at bounding box center [511, 299] width 1022 height 599
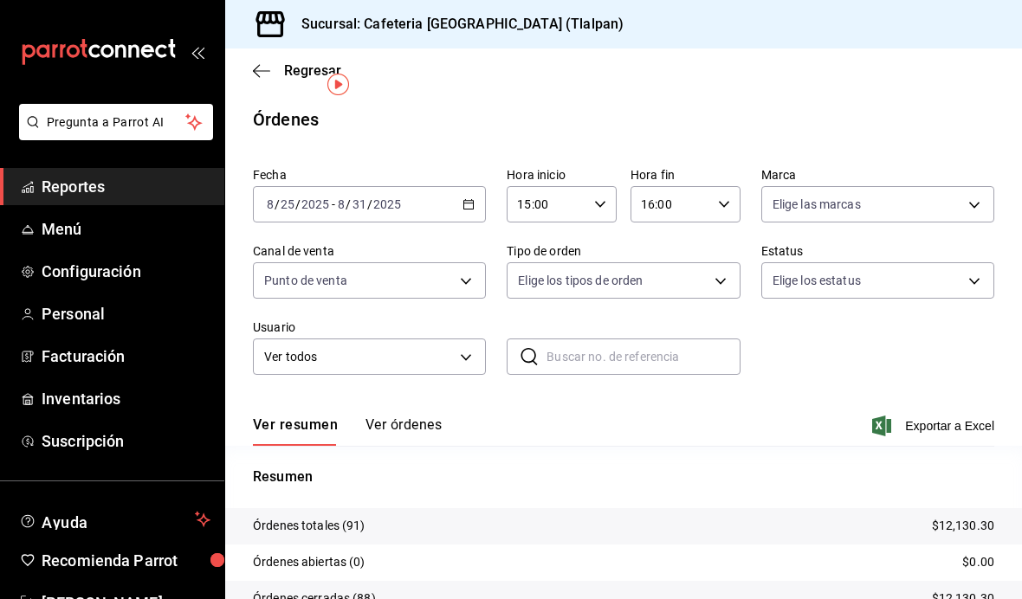
click at [466, 245] on body "Pregunta a Parrot AI Reportes Menú Configuración Personal Facturación Inventari…" at bounding box center [511, 299] width 1022 height 599
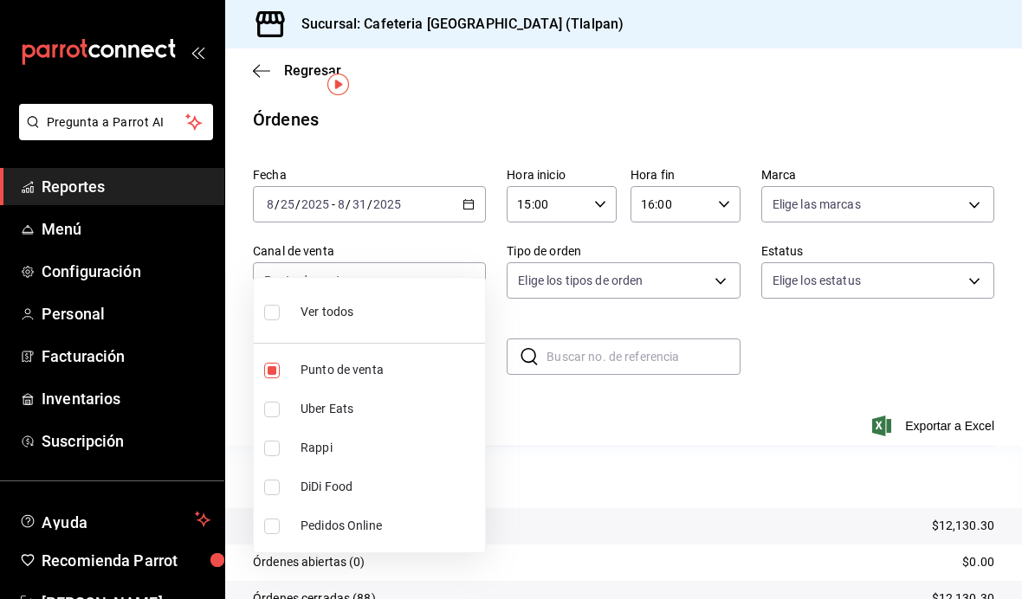
click at [361, 413] on span "Uber Eats" at bounding box center [390, 409] width 178 height 18
type input "PARROT,UBER_EATS"
checkbox input "true"
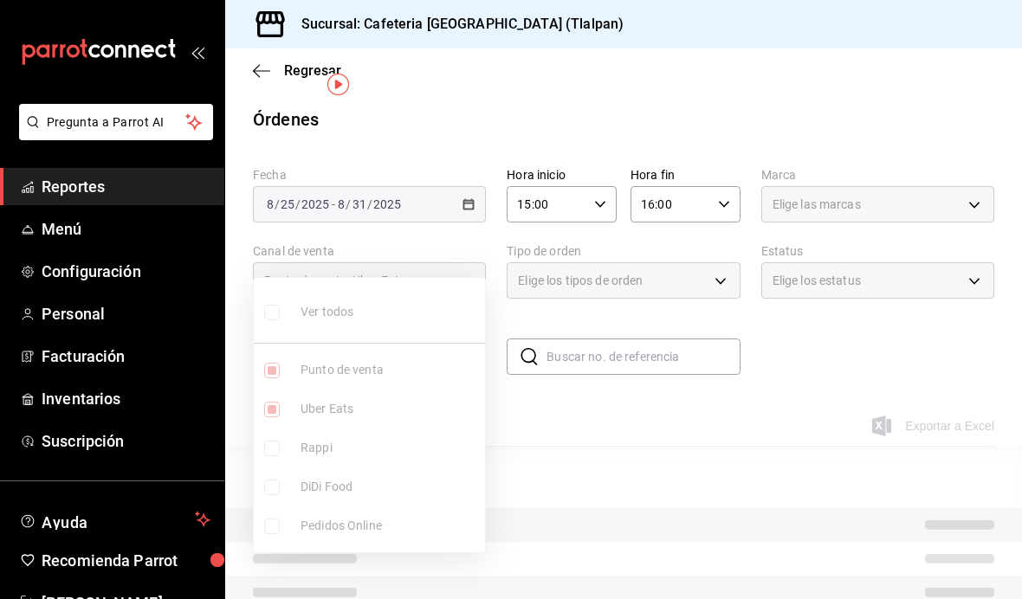
click at [277, 372] on ul "Ver todos Punto de venta Uber Eats Rappi DiDi Food Pedidos Online" at bounding box center [369, 415] width 231 height 275
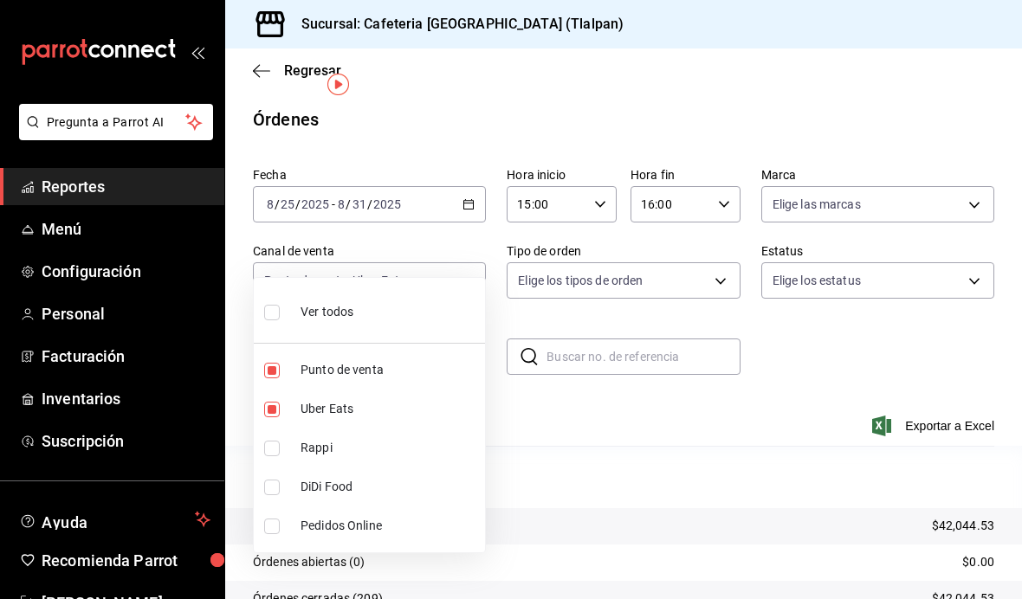
click at [269, 374] on input "checkbox" at bounding box center [272, 371] width 16 height 16
checkbox input "false"
type input "UBER_EATS"
click at [719, 385] on div at bounding box center [511, 299] width 1022 height 599
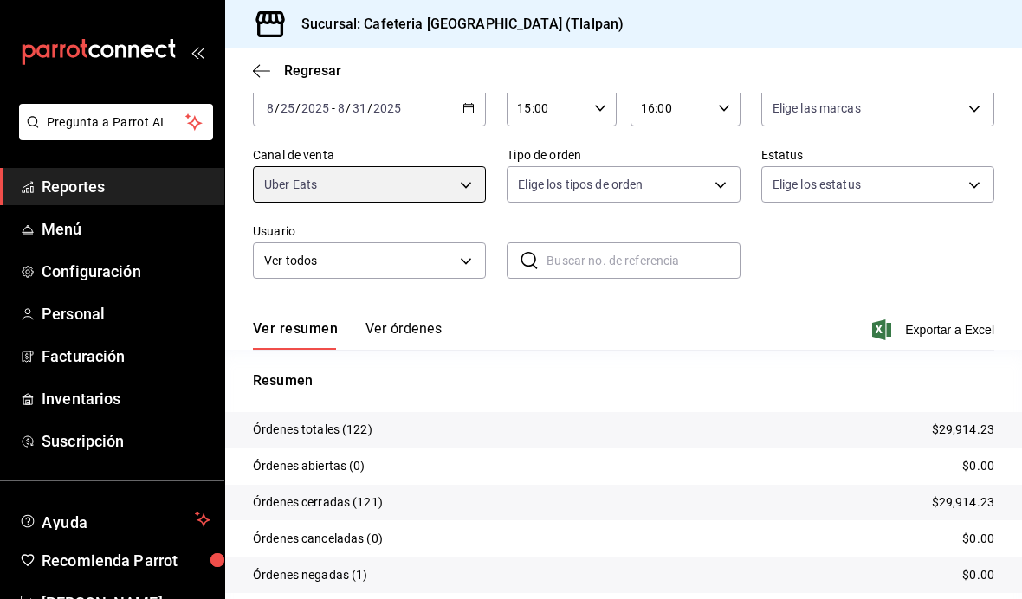
scroll to position [95, 0]
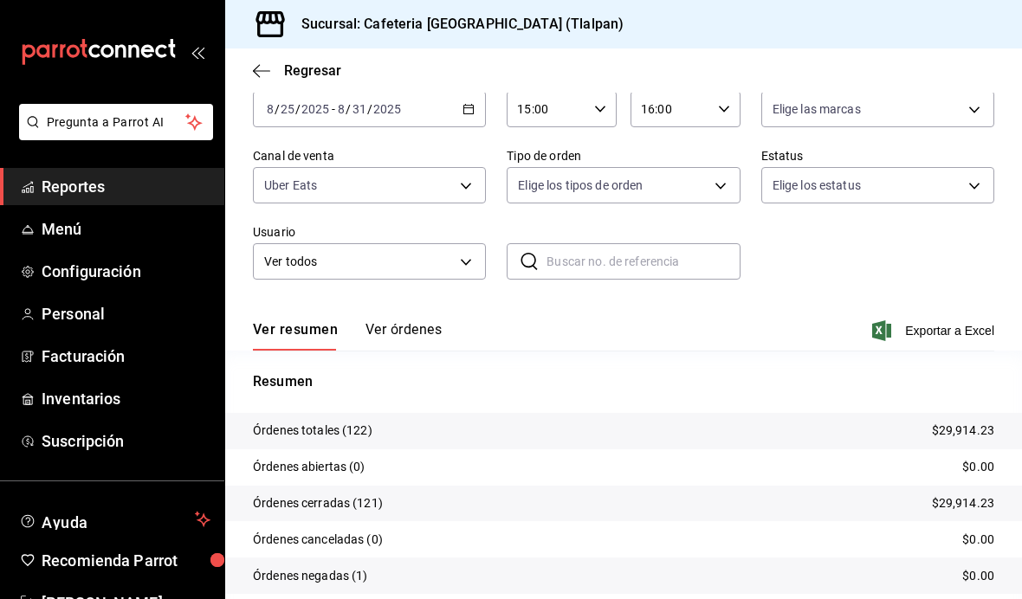
click at [411, 301] on div "Ver resumen Ver órdenes Exportar a Excel" at bounding box center [623, 326] width 741 height 50
click at [411, 321] on button "Ver órdenes" at bounding box center [404, 335] width 76 height 29
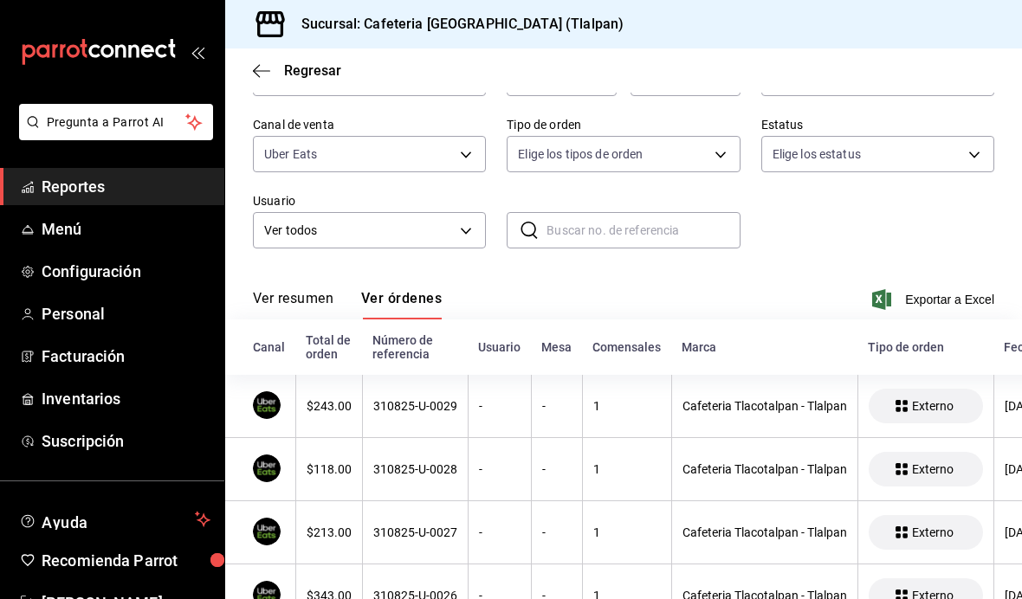
scroll to position [108, 0]
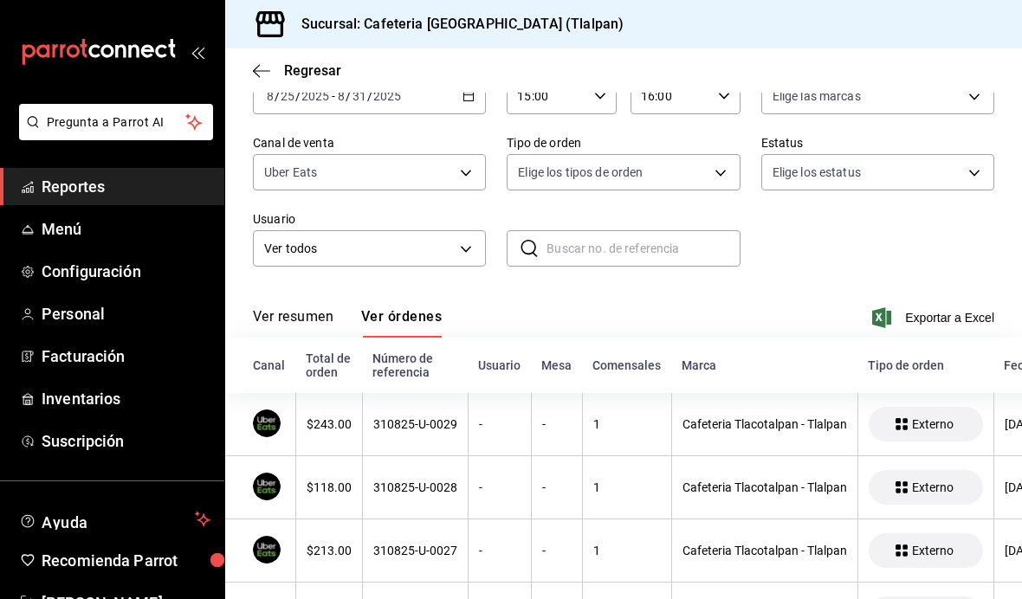
click at [306, 288] on div "Ver resumen Ver órdenes Exportar a Excel" at bounding box center [623, 313] width 741 height 50
click at [290, 308] on button "Ver resumen" at bounding box center [293, 322] width 81 height 29
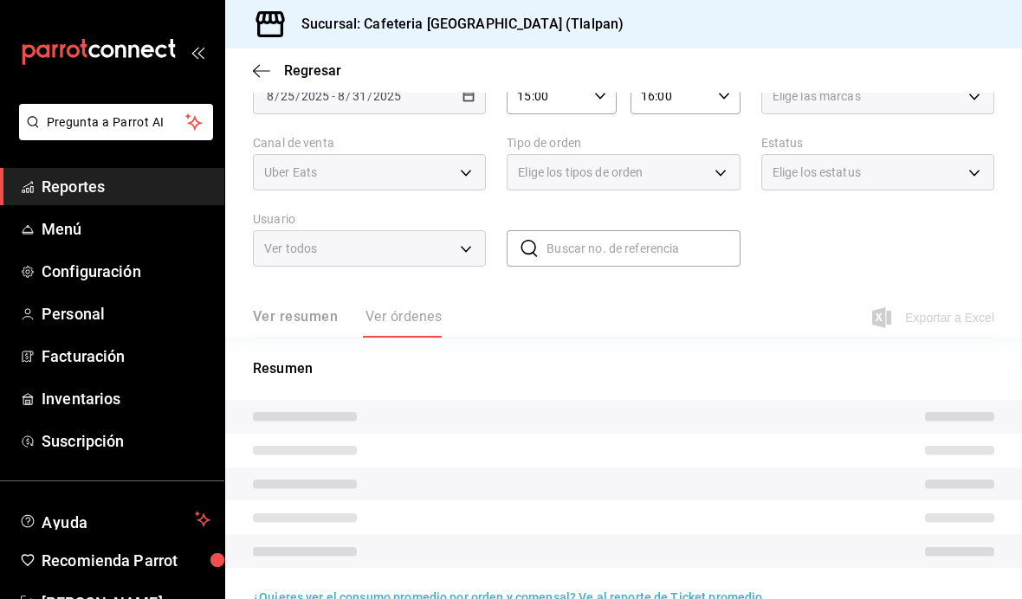
scroll to position [82, 0]
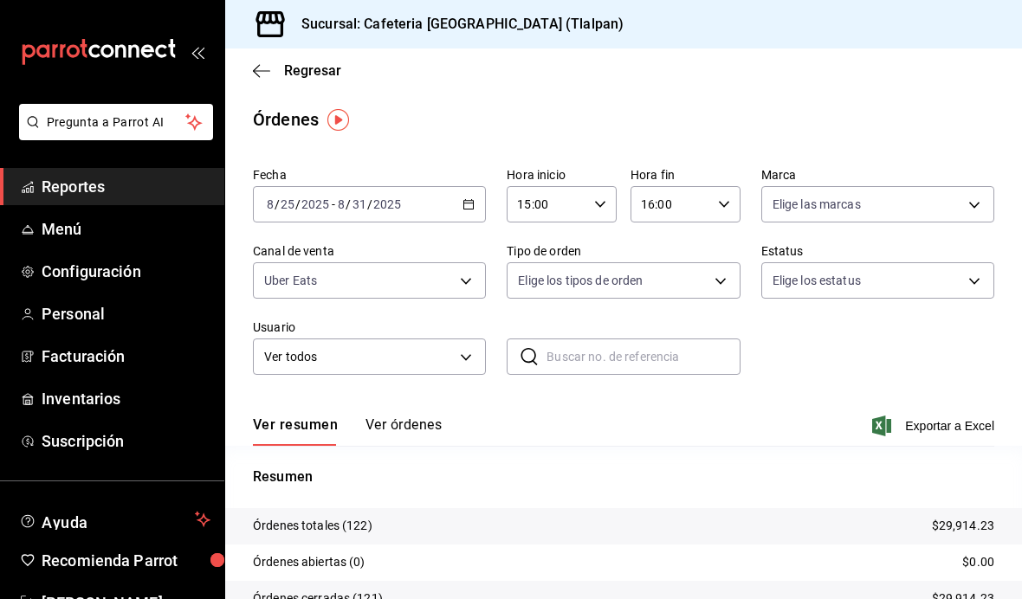
click at [262, 74] on icon "button" at bounding box center [261, 71] width 17 height 16
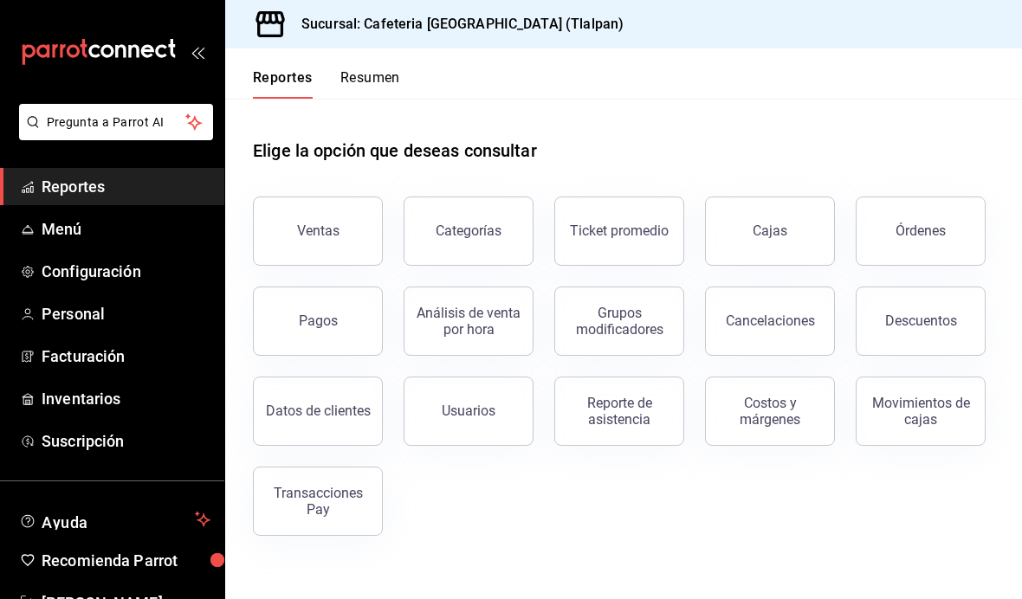
click at [365, 312] on button "Pagos" at bounding box center [318, 321] width 130 height 69
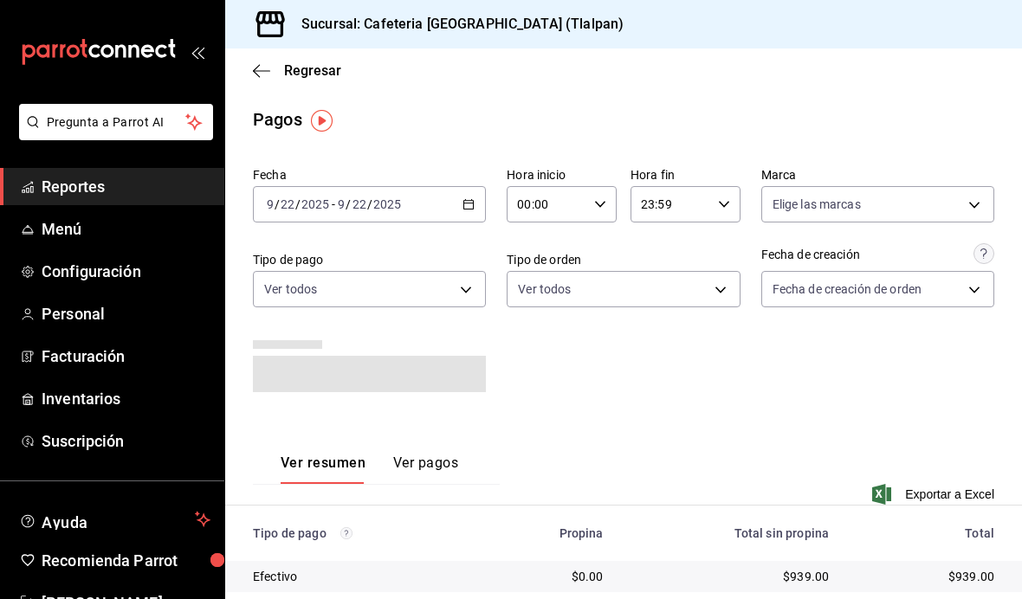
click at [463, 207] on icon "button" at bounding box center [469, 204] width 12 height 12
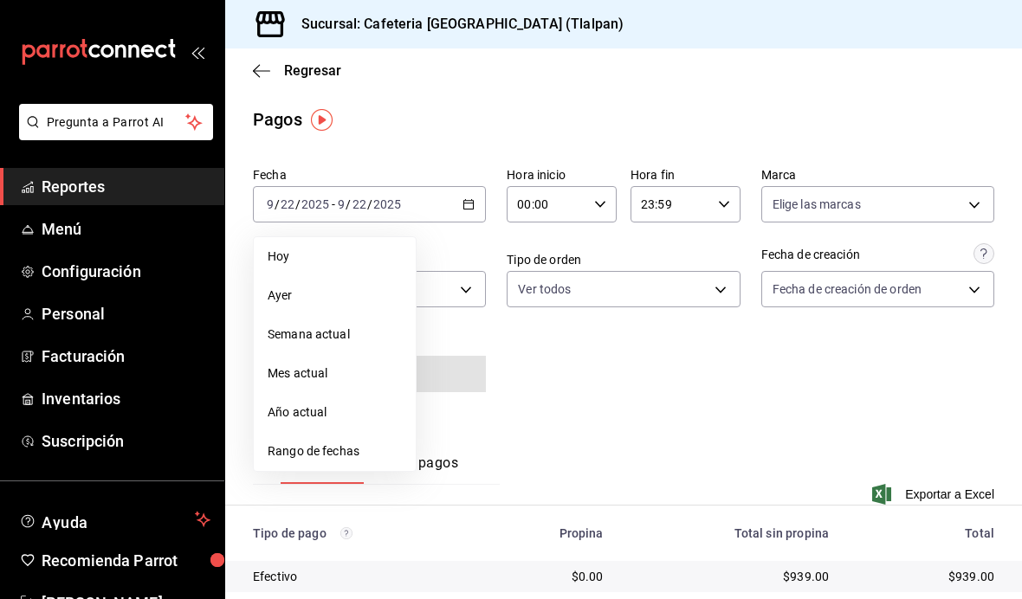
click at [373, 444] on span "Rango de fechas" at bounding box center [335, 452] width 134 height 18
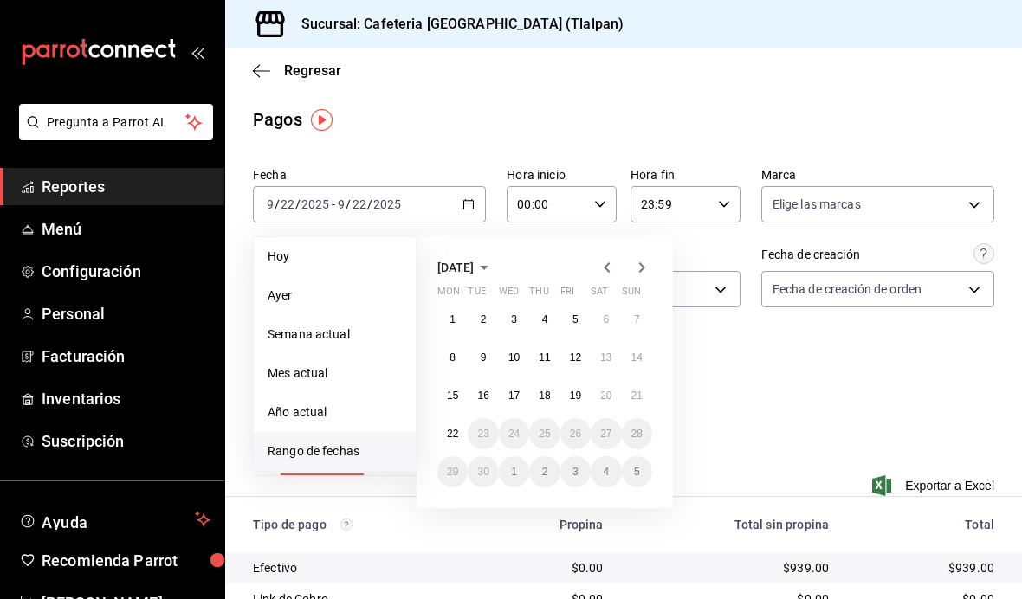
click at [602, 269] on icon "button" at bounding box center [607, 267] width 21 height 21
click at [454, 480] on button "25" at bounding box center [452, 471] width 30 height 31
click at [635, 477] on abbr "31" at bounding box center [636, 472] width 11 height 12
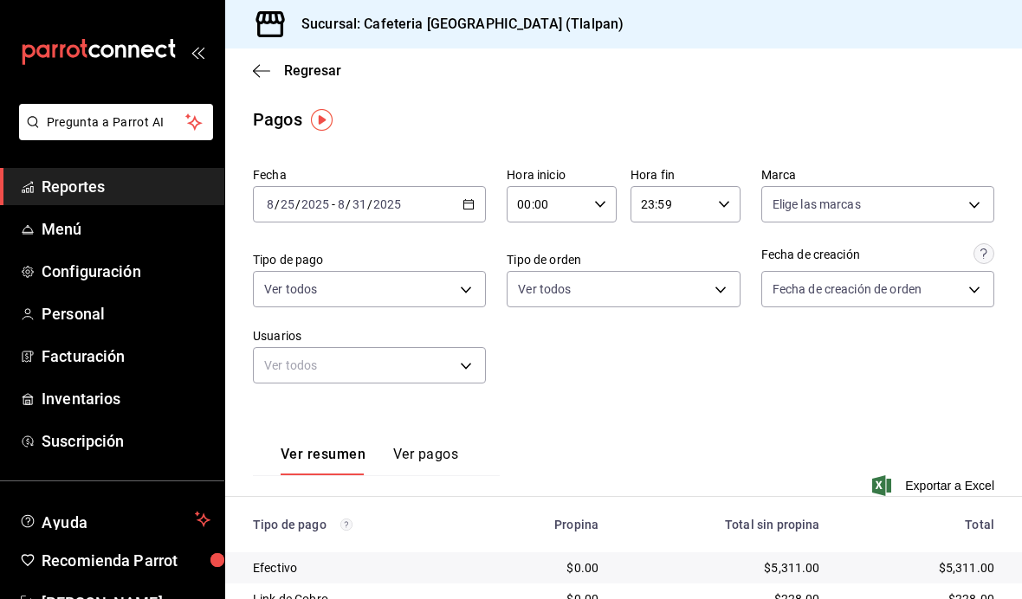
click at [467, 221] on div "[DATE] [DATE] - [DATE] [DATE]" at bounding box center [369, 204] width 233 height 36
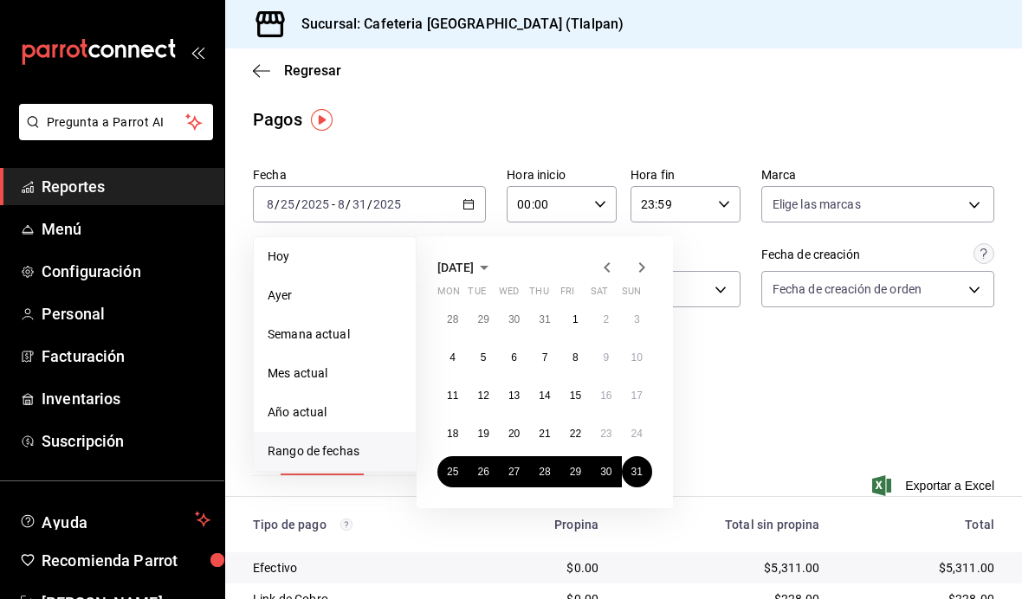
click at [638, 268] on icon "button" at bounding box center [641, 267] width 21 height 21
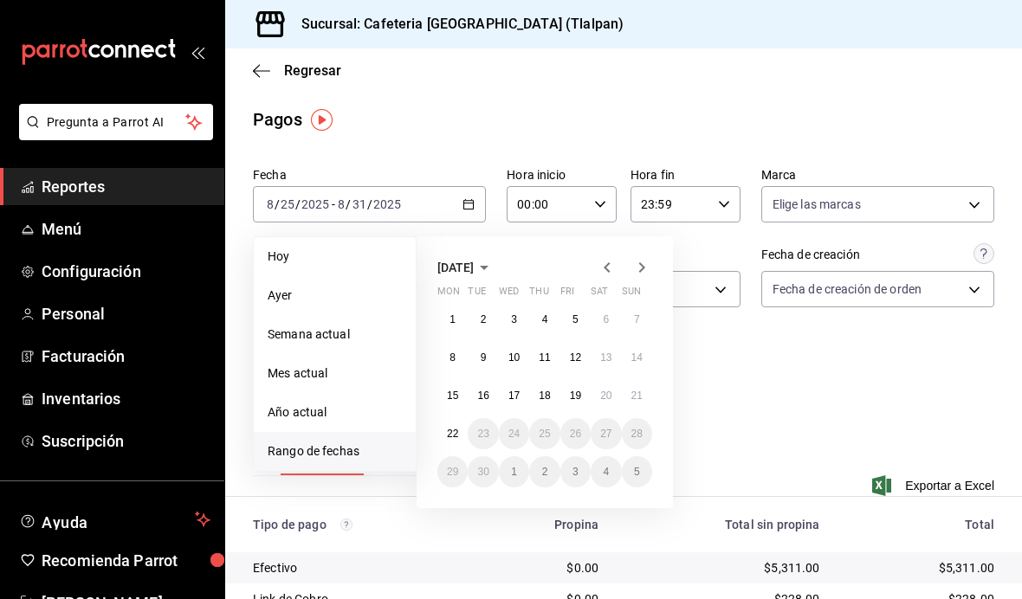
click at [451, 318] on abbr "1" at bounding box center [453, 320] width 6 height 12
click at [631, 403] on button "21" at bounding box center [637, 395] width 30 height 31
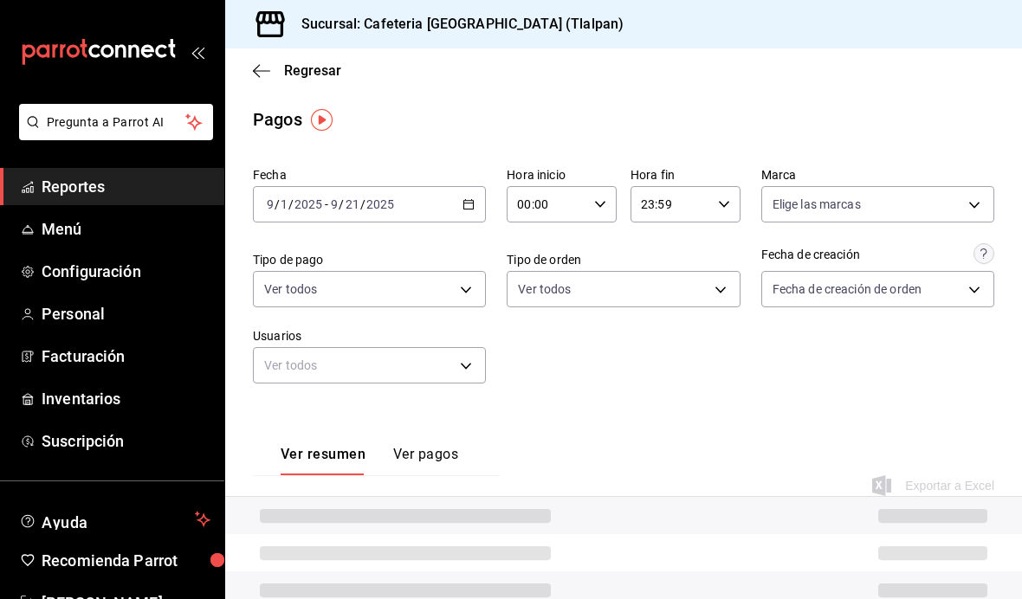
click at [566, 221] on input "00:00" at bounding box center [547, 204] width 81 height 35
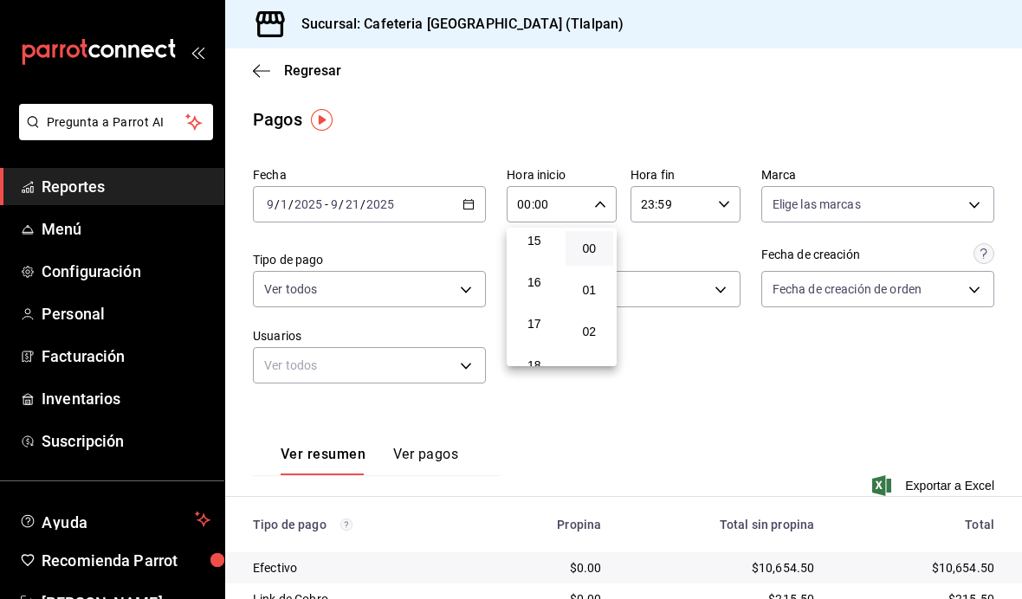
scroll to position [633, 0]
click at [528, 288] on span "16" at bounding box center [535, 281] width 28 height 14
type input "16:00"
click at [718, 371] on div at bounding box center [511, 299] width 1022 height 599
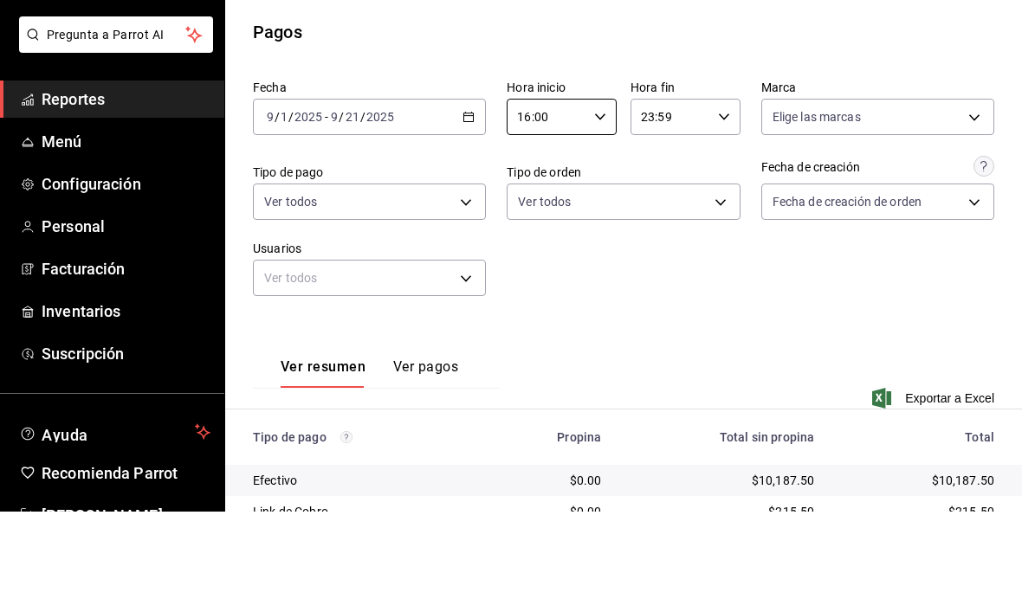
click at [857, 57] on main "Regresar Pagos Fecha [DATE] [DATE] - [DATE] [DATE] Hora inicio 16:00 Hora inici…" at bounding box center [623, 424] width 797 height 750
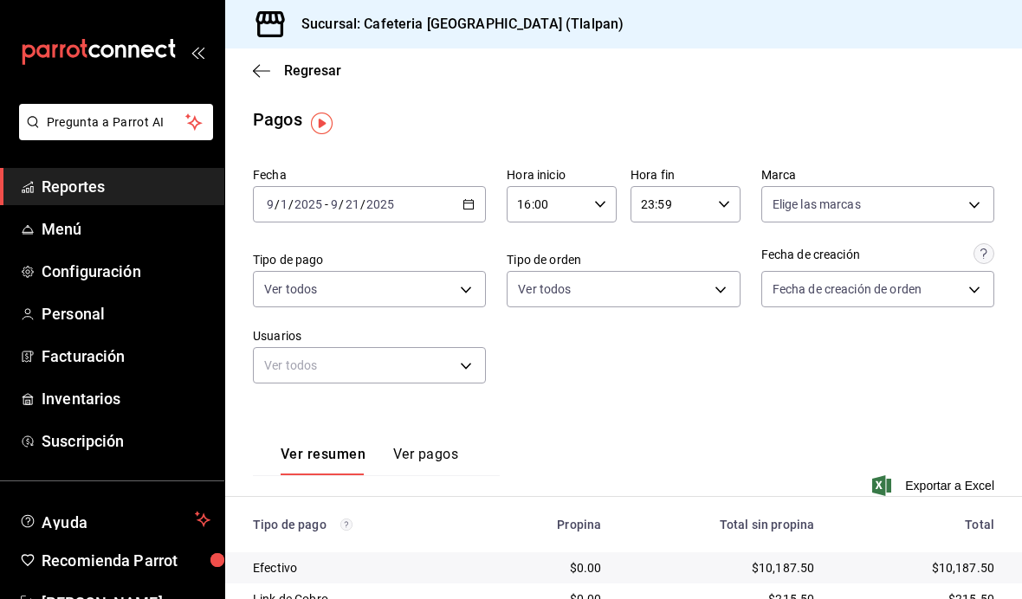
scroll to position [-1, 0]
click at [106, 204] on link "Reportes" at bounding box center [112, 186] width 224 height 37
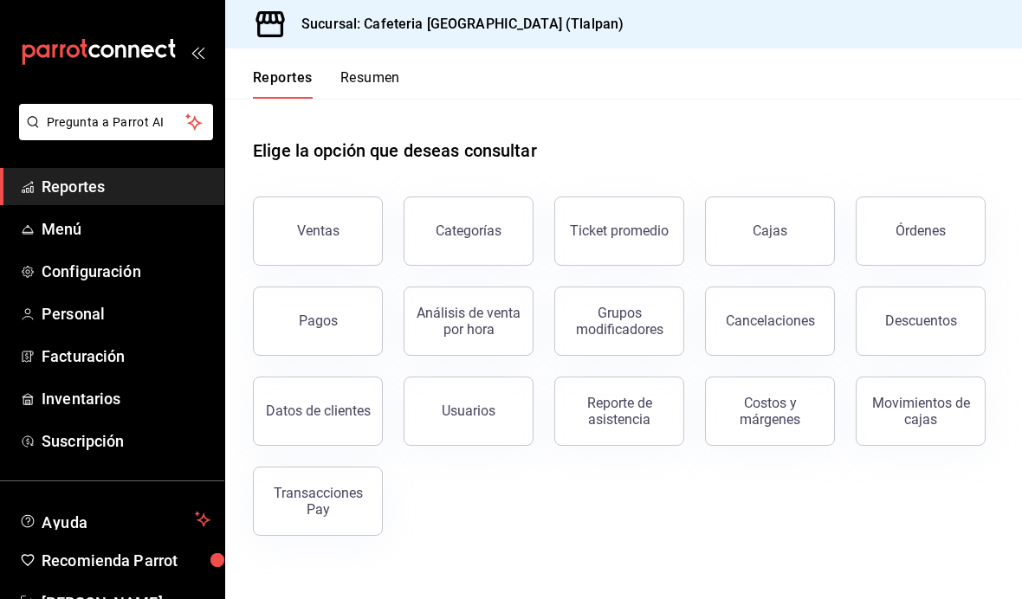
click at [123, 190] on span "Reportes" at bounding box center [126, 186] width 169 height 23
click at [465, 331] on div "Análisis de venta por hora" at bounding box center [468, 321] width 107 height 33
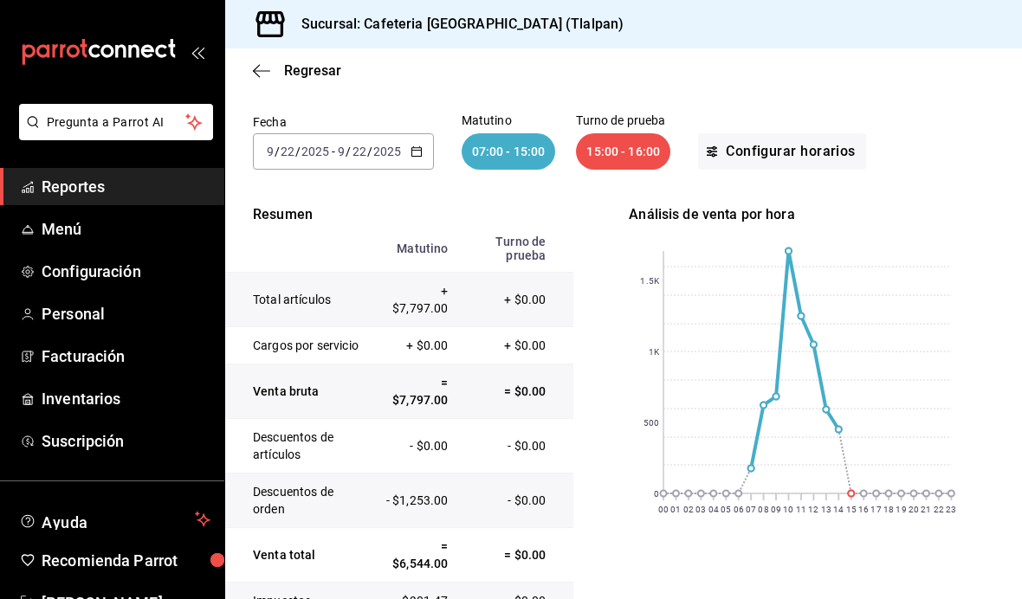
scroll to position [100, 0]
click at [283, 468] on td "Descuentos de artículos" at bounding box center [300, 447] width 151 height 55
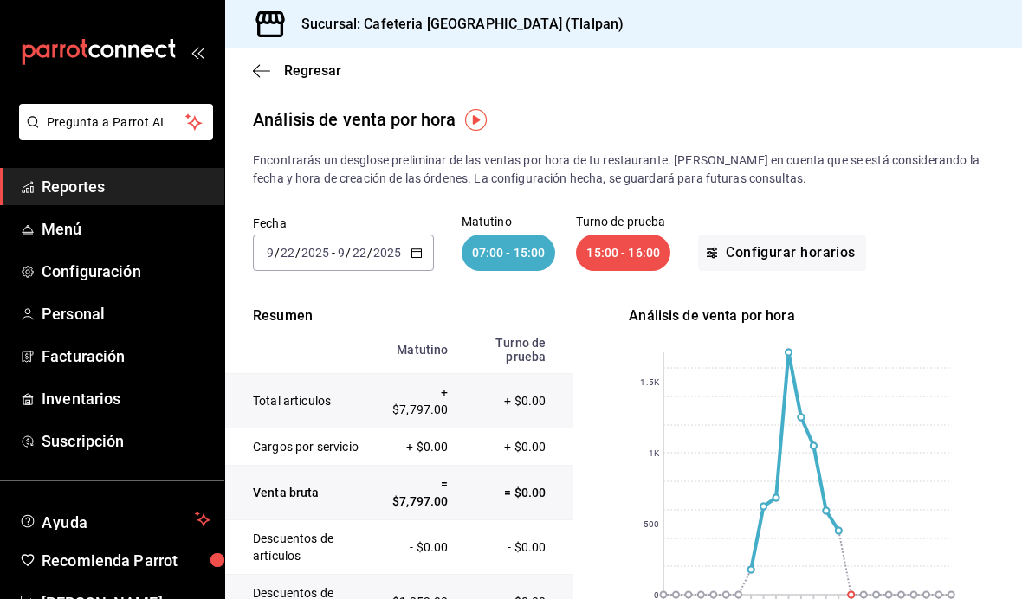
scroll to position [0, 0]
click at [328, 423] on td "Total artículos" at bounding box center [300, 401] width 151 height 55
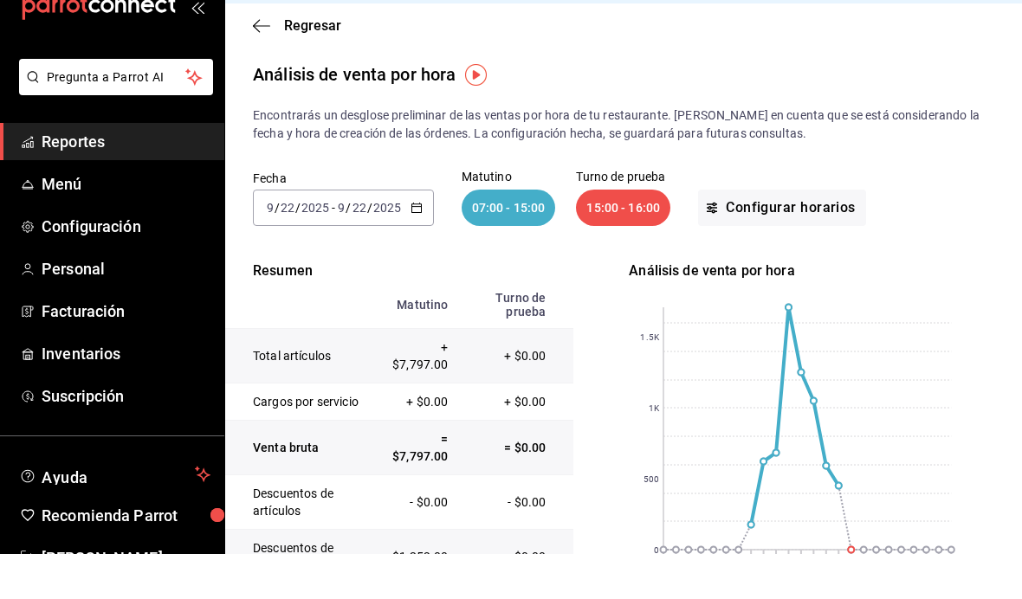
scroll to position [45, 0]
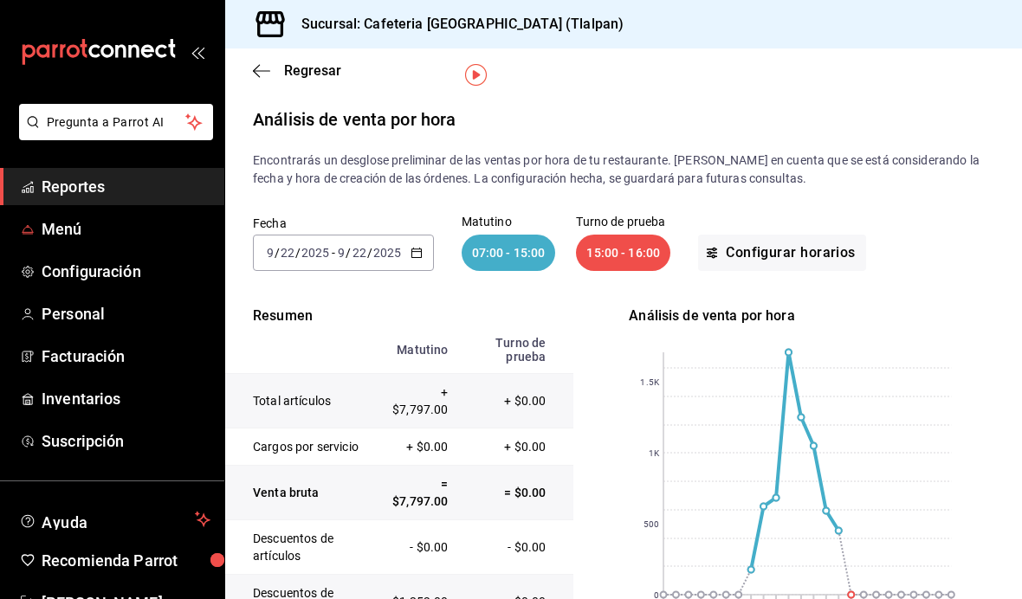
click at [111, 199] on link "Reportes" at bounding box center [112, 186] width 224 height 37
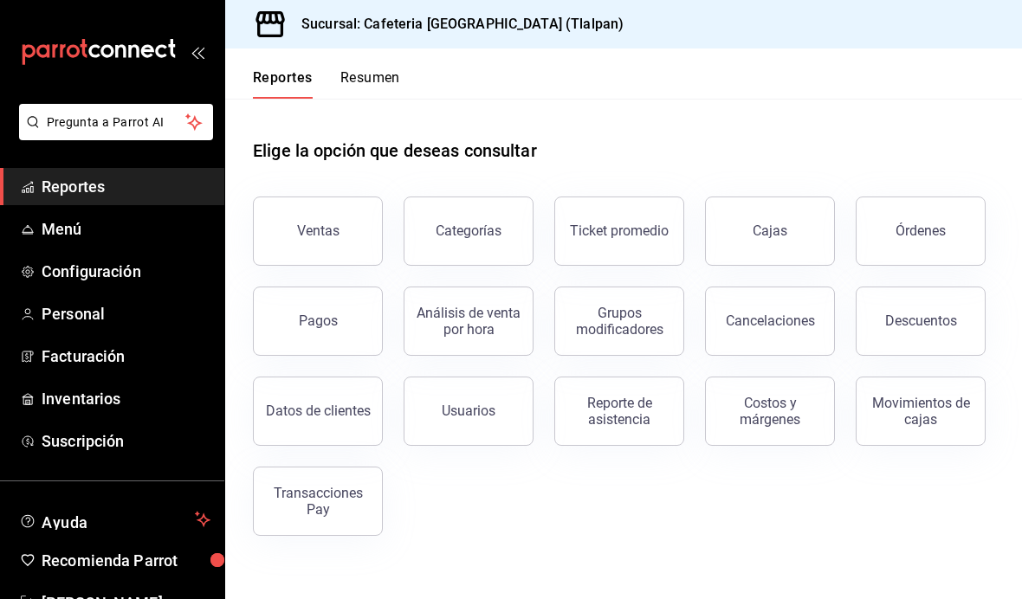
click at [135, 192] on span "Reportes" at bounding box center [126, 186] width 169 height 23
click at [927, 223] on div "Órdenes" at bounding box center [921, 231] width 50 height 16
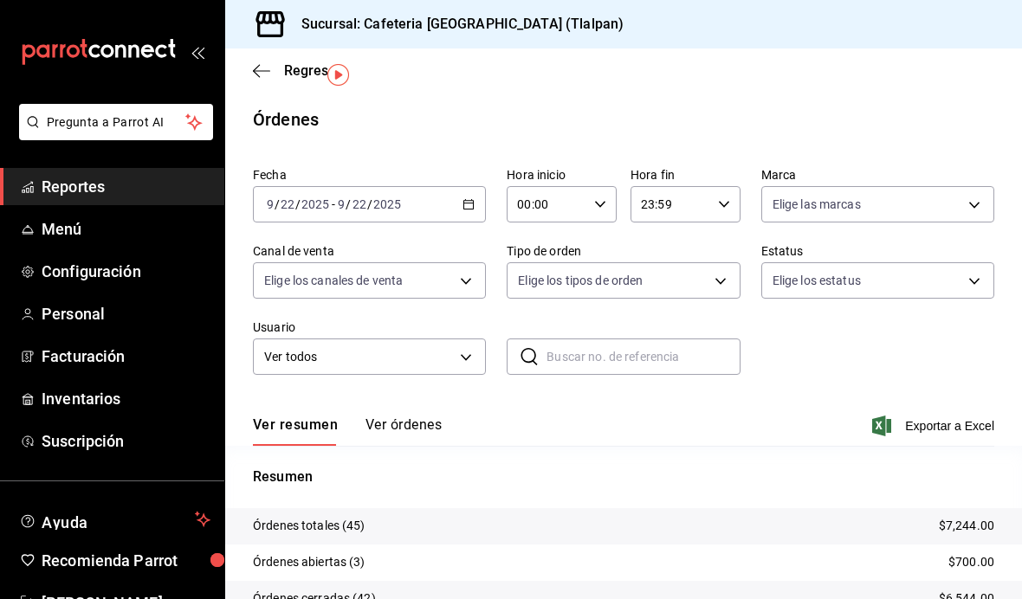
click at [451, 186] on div "[DATE] [DATE] - [DATE] [DATE]" at bounding box center [369, 204] width 233 height 36
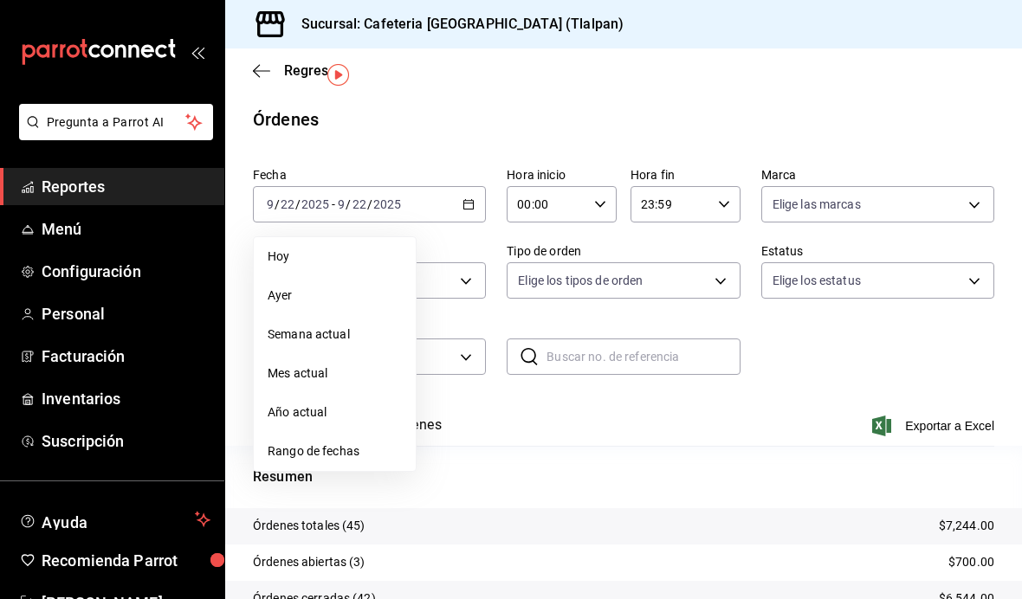
click at [390, 443] on span "Rango de fechas" at bounding box center [335, 452] width 134 height 18
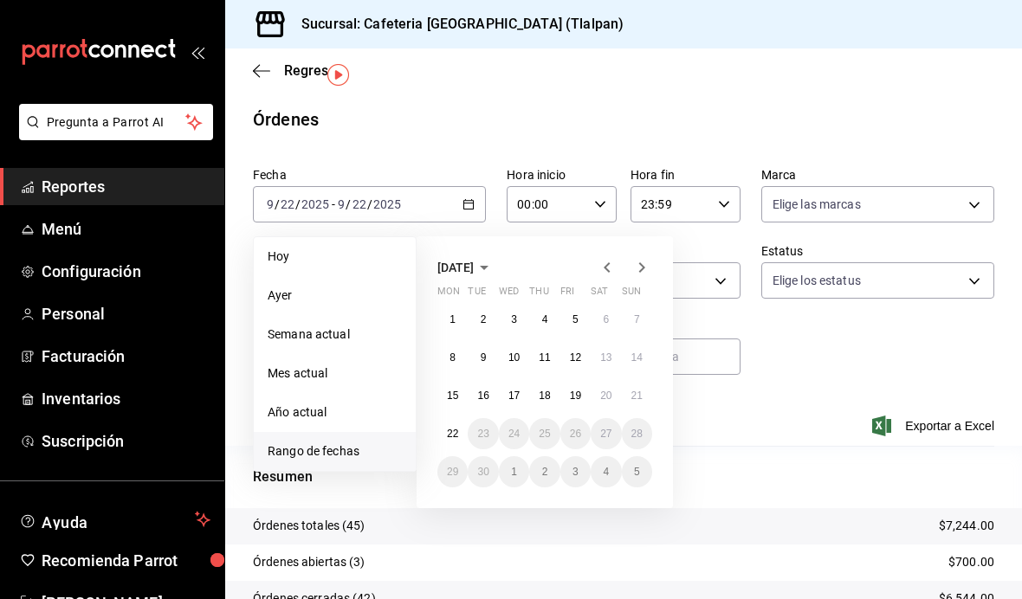
click at [452, 314] on abbr "1" at bounding box center [453, 320] width 6 height 12
click at [632, 390] on abbr "21" at bounding box center [636, 396] width 11 height 12
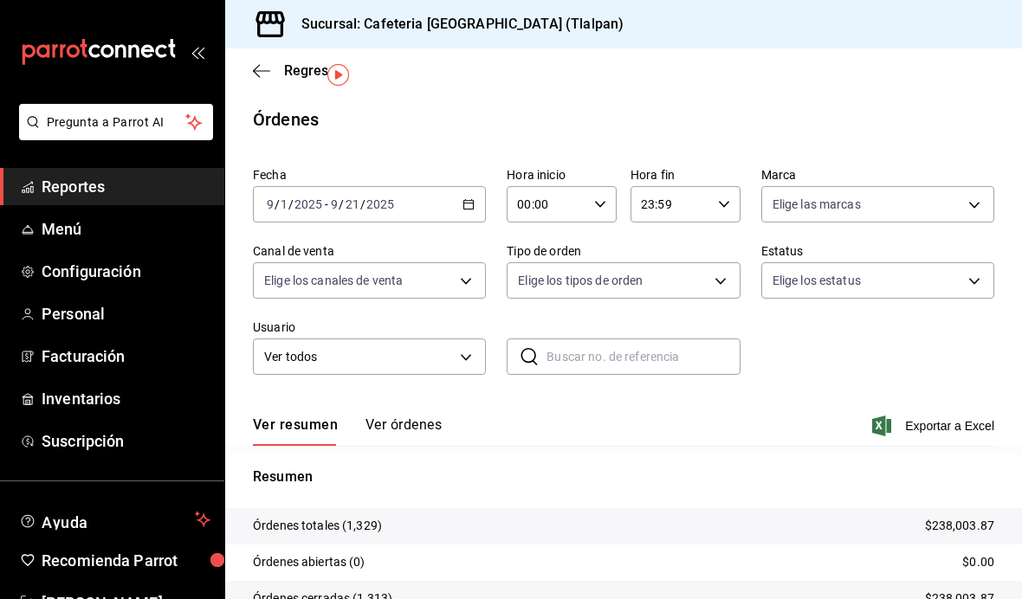
click at [585, 187] on input "00:00" at bounding box center [547, 204] width 81 height 35
click at [536, 252] on span "15" at bounding box center [535, 245] width 28 height 14
type input "15:00"
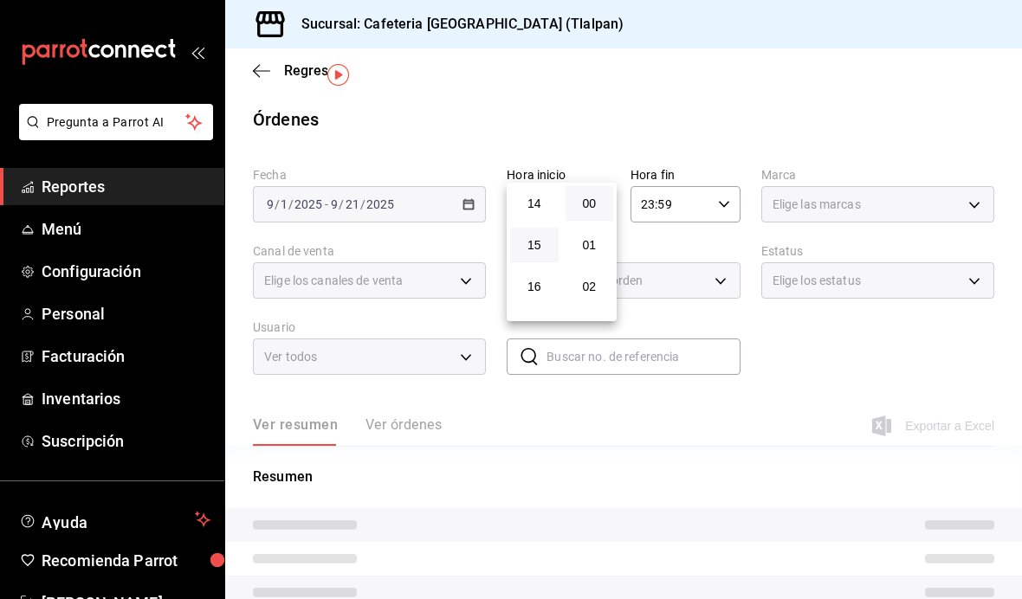
click at [718, 97] on div at bounding box center [511, 299] width 1022 height 599
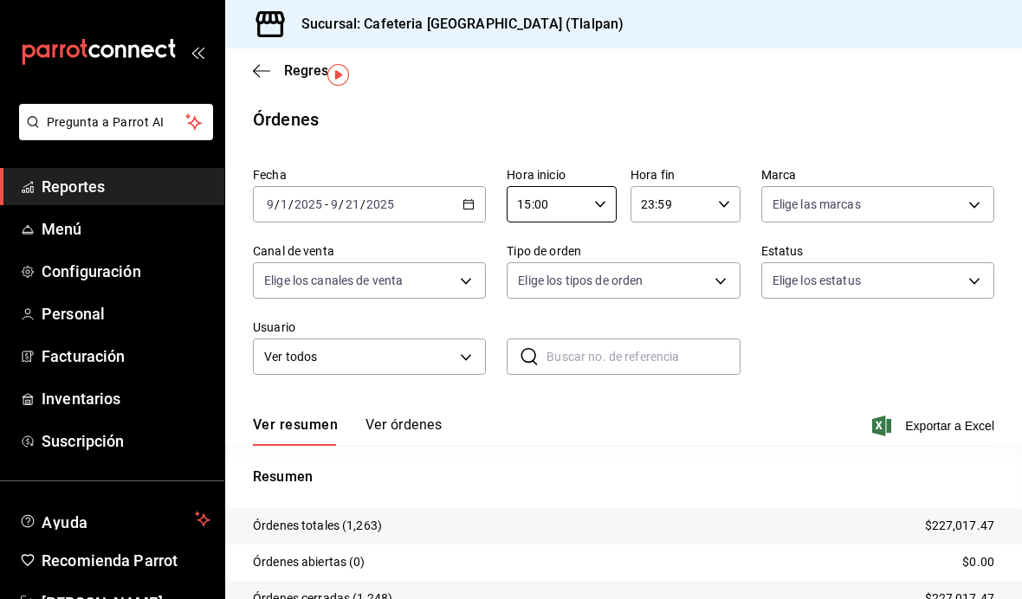
click at [693, 187] on input "23:59" at bounding box center [671, 204] width 81 height 35
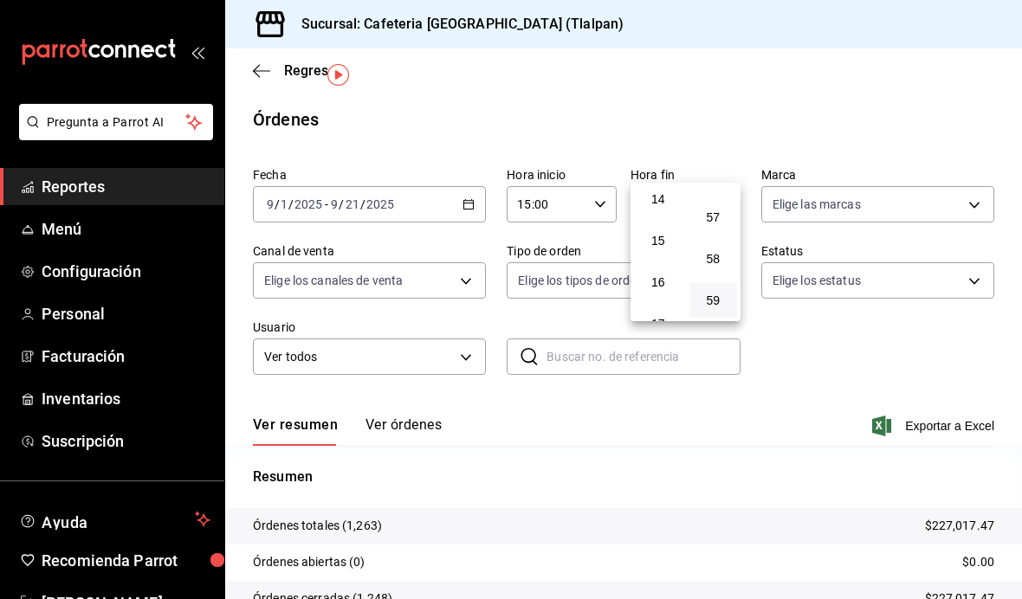
scroll to position [587, 0]
click at [658, 288] on span "16" at bounding box center [658, 282] width 28 height 14
click at [712, 210] on span "00" at bounding box center [714, 204] width 28 height 14
type input "16:00"
click at [948, 109] on div at bounding box center [511, 299] width 1022 height 599
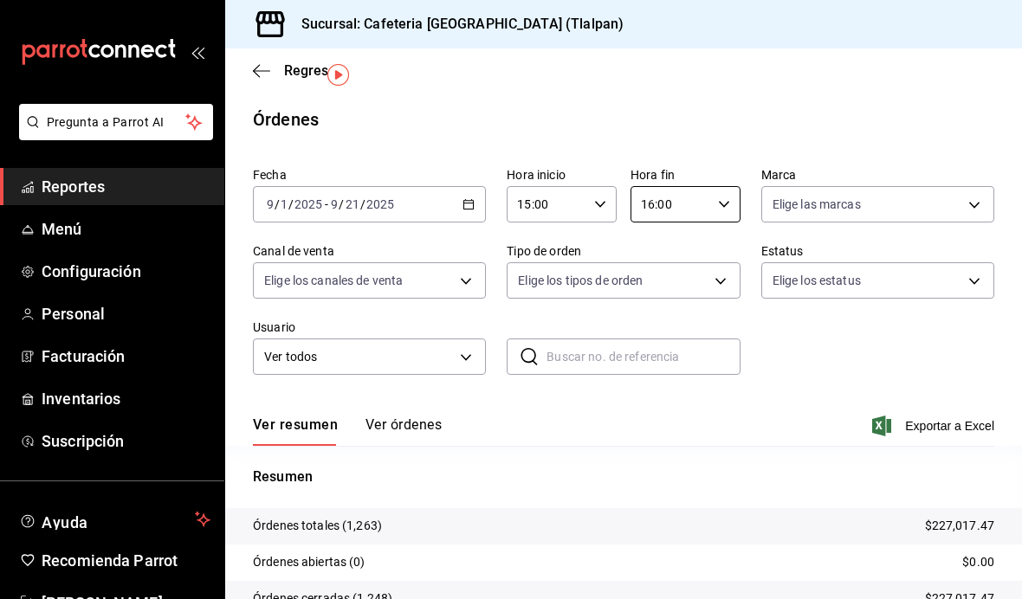
click at [969, 107] on div "Órdenes" at bounding box center [623, 120] width 797 height 26
click at [464, 238] on body "Pregunta a Parrot AI Reportes Menú Configuración Personal Facturación Inventari…" at bounding box center [511, 299] width 1022 height 599
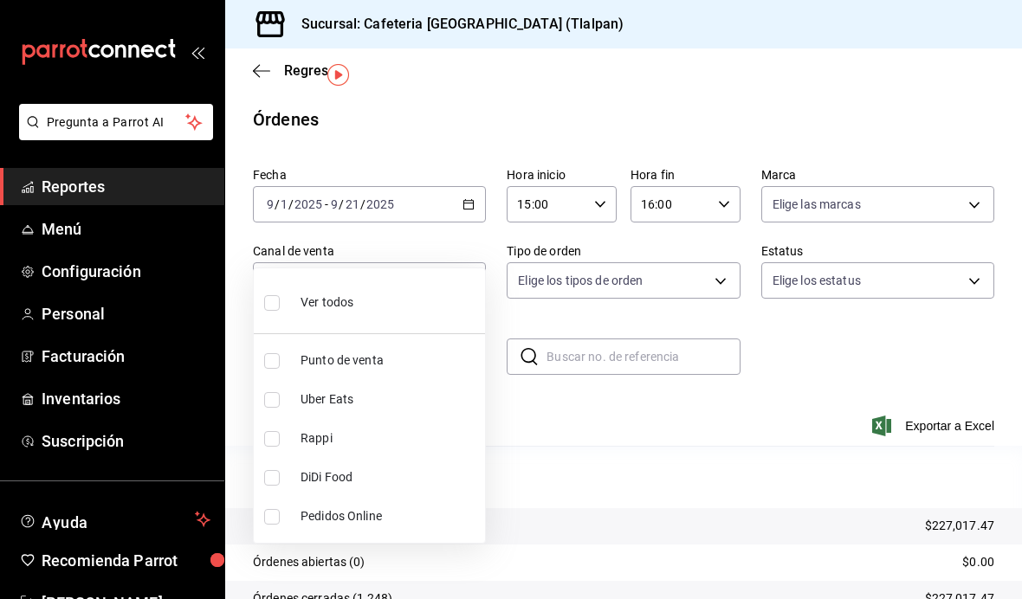
click at [256, 428] on li "Rappi" at bounding box center [369, 438] width 231 height 39
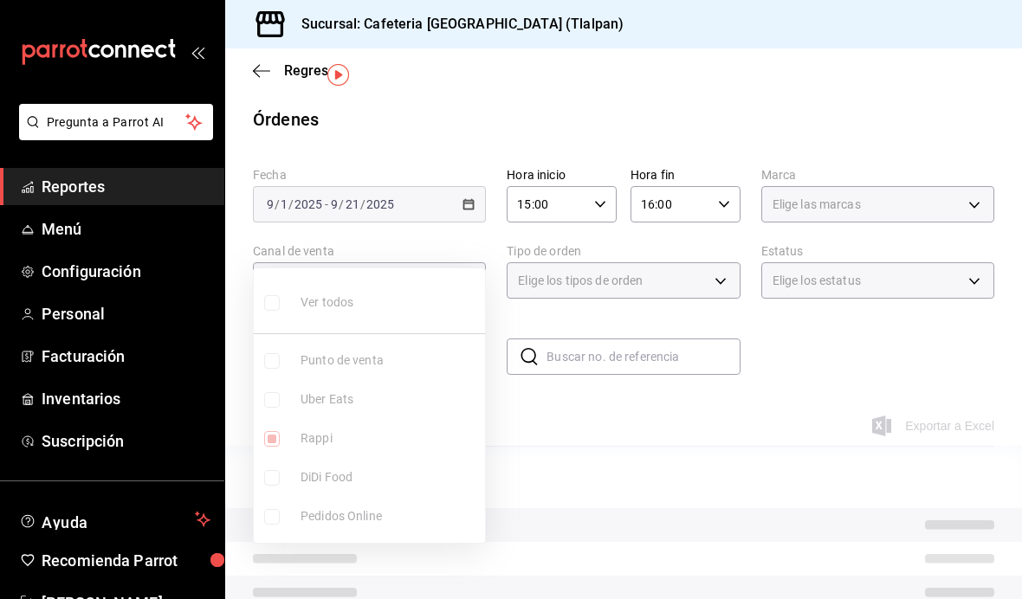
type input "RAPPI"
checkbox input "true"
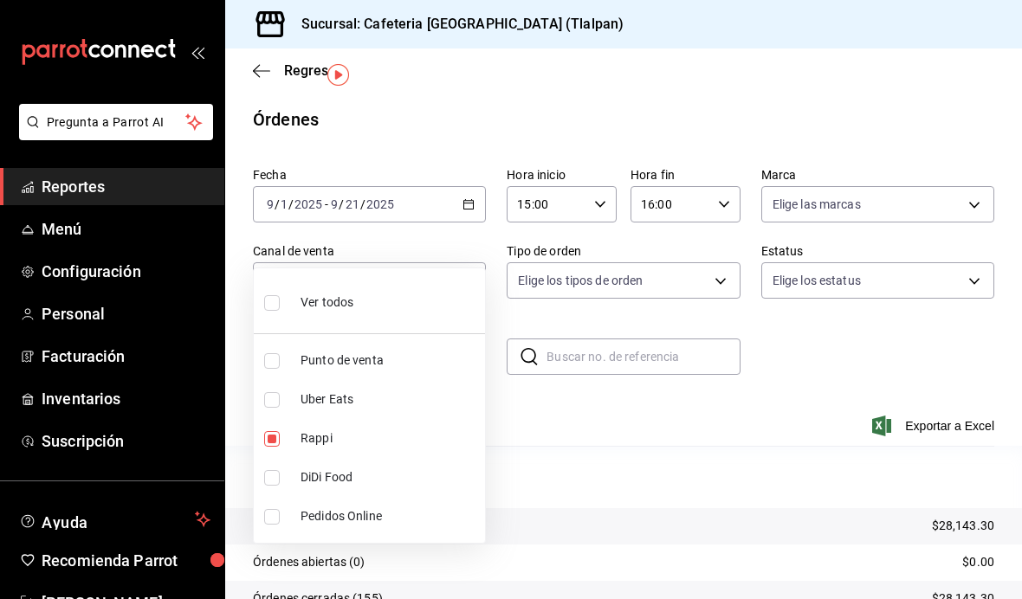
click at [848, 292] on div at bounding box center [511, 299] width 1022 height 599
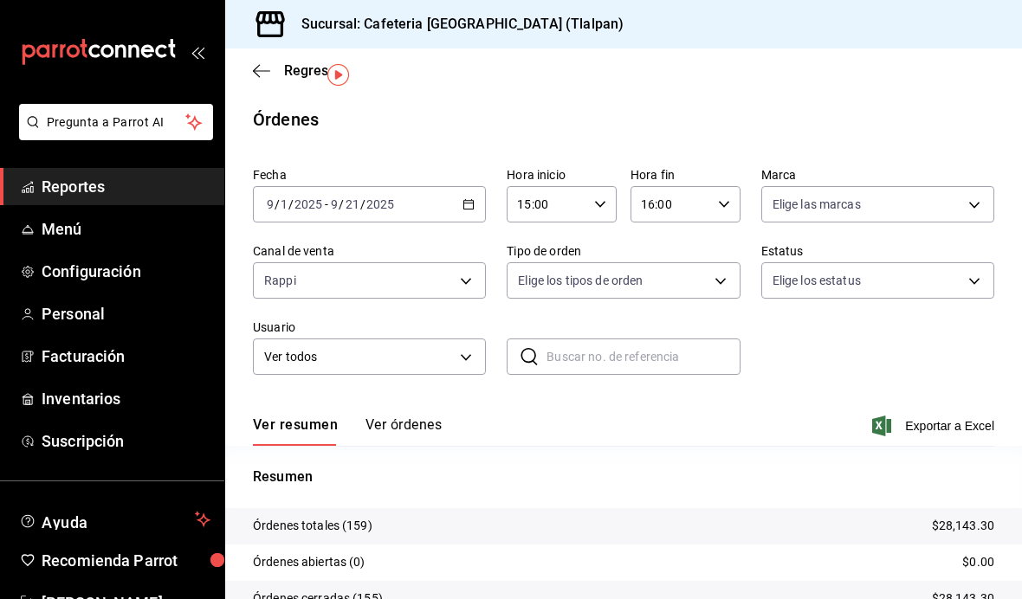
click at [457, 239] on body "Pregunta a Parrot AI Reportes Menú Configuración Personal Facturación Inventari…" at bounding box center [511, 299] width 1022 height 599
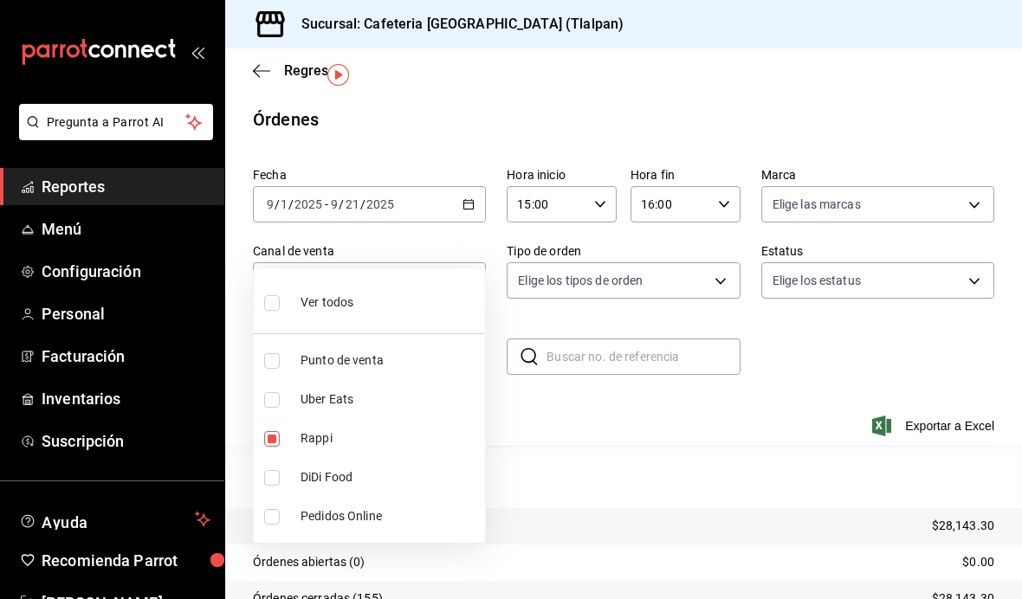
click at [272, 406] on input "checkbox" at bounding box center [272, 400] width 16 height 16
checkbox input "true"
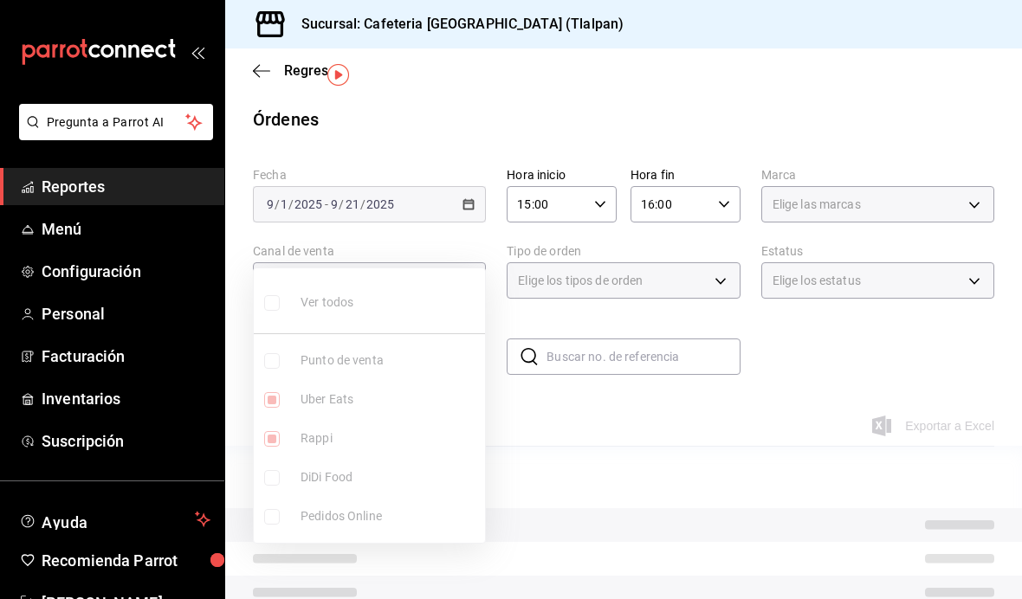
type input "RAPPI,UBER_EATS"
click at [278, 432] on ul "Ver todos Punto de venta Uber Eats Rappi DiDi Food Pedidos Online" at bounding box center [369, 406] width 231 height 275
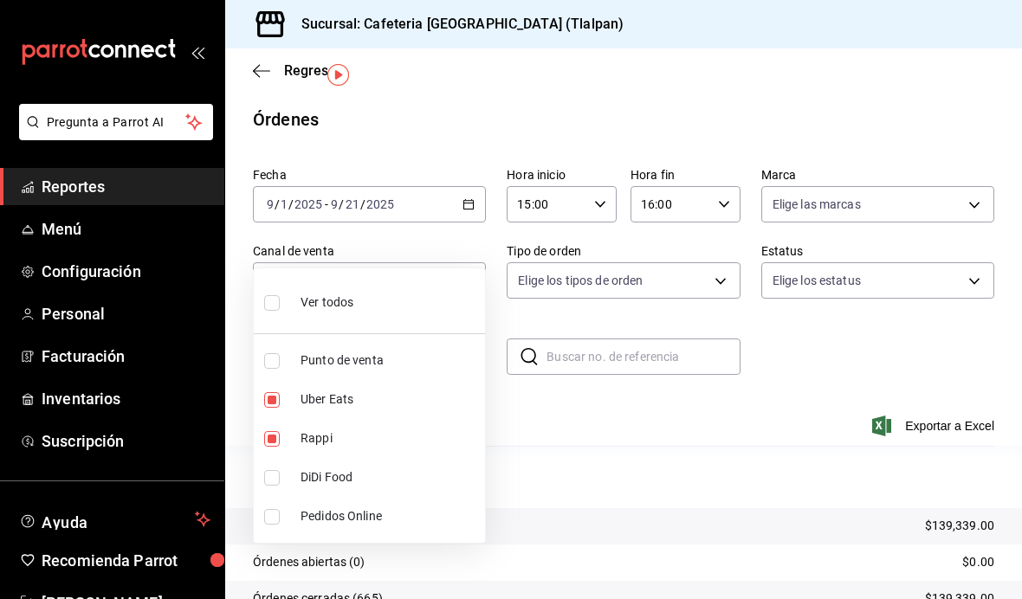
click at [276, 443] on input "checkbox" at bounding box center [272, 439] width 16 height 16
checkbox input "false"
type input "UBER_EATS"
click at [710, 402] on div at bounding box center [511, 299] width 1022 height 599
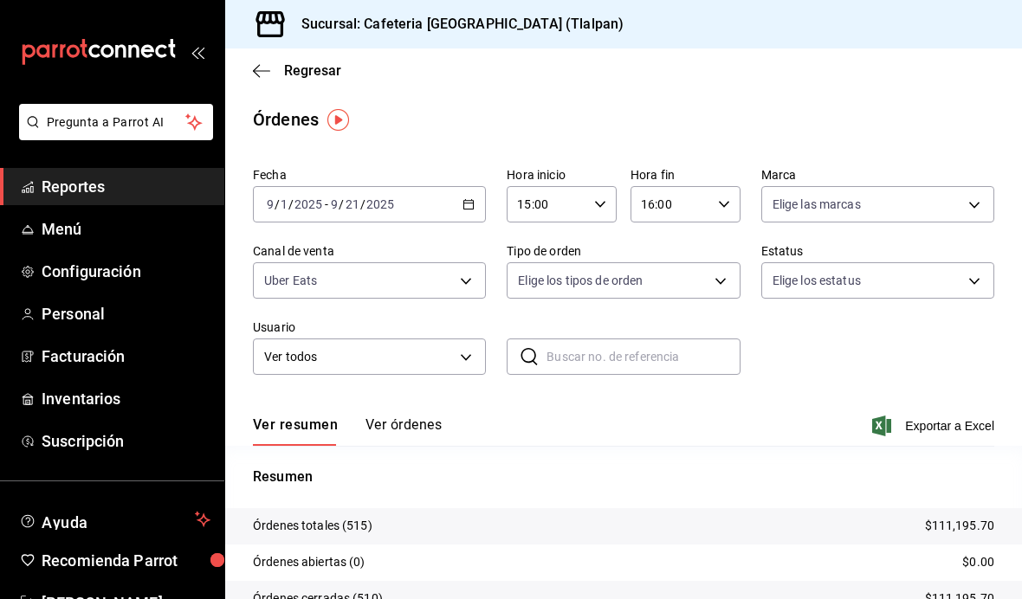
click at [973, 189] on body "Pregunta a Parrot AI Reportes Menú Configuración Personal Facturación Inventari…" at bounding box center [511, 299] width 1022 height 599
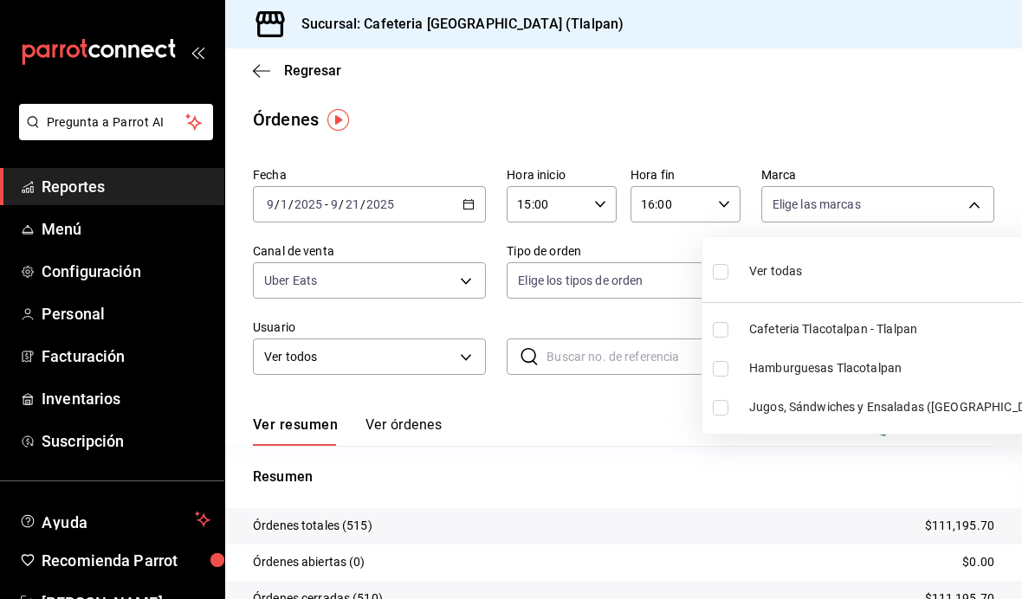
click at [908, 282] on li "Ver todas" at bounding box center [881, 269] width 359 height 51
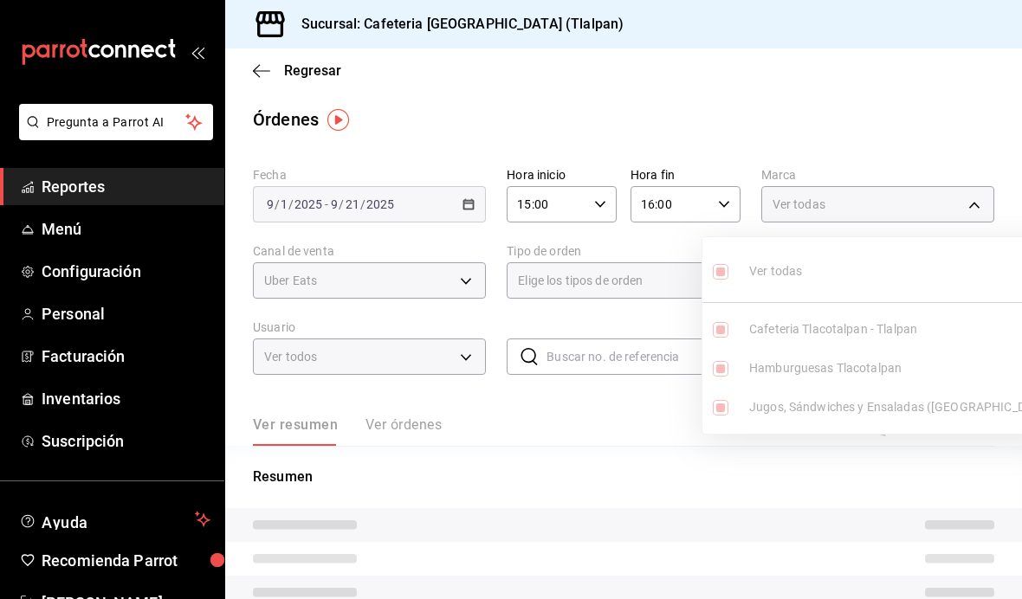
type input "ec576109-29d1-42df-b2ca-5becddbd2efe,3dfd9669-9911-4f47-a36d-8fb2dcc6eb36,e5a57…"
checkbox input "true"
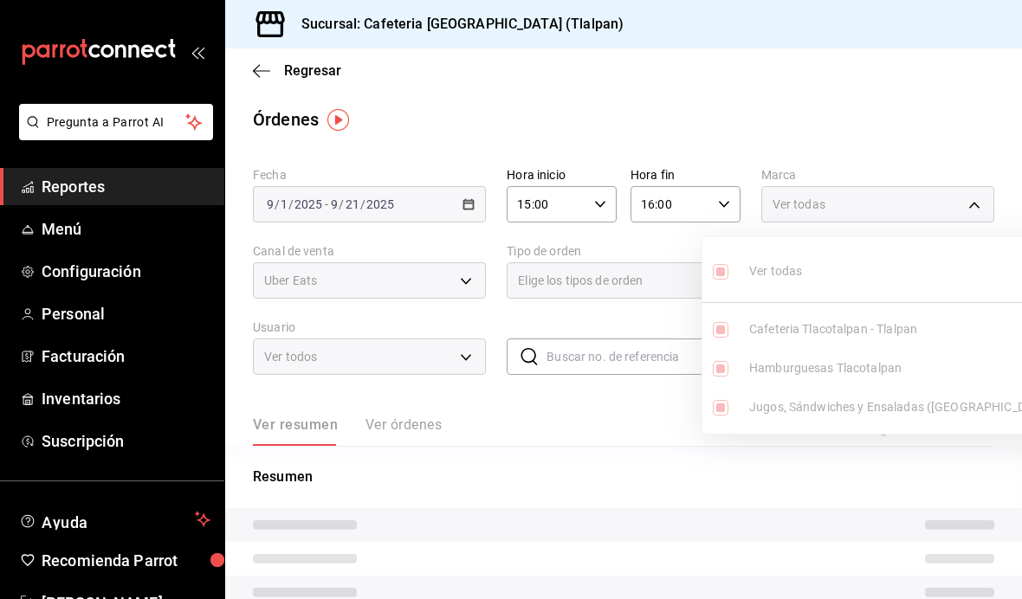
click at [950, 153] on div at bounding box center [511, 299] width 1022 height 599
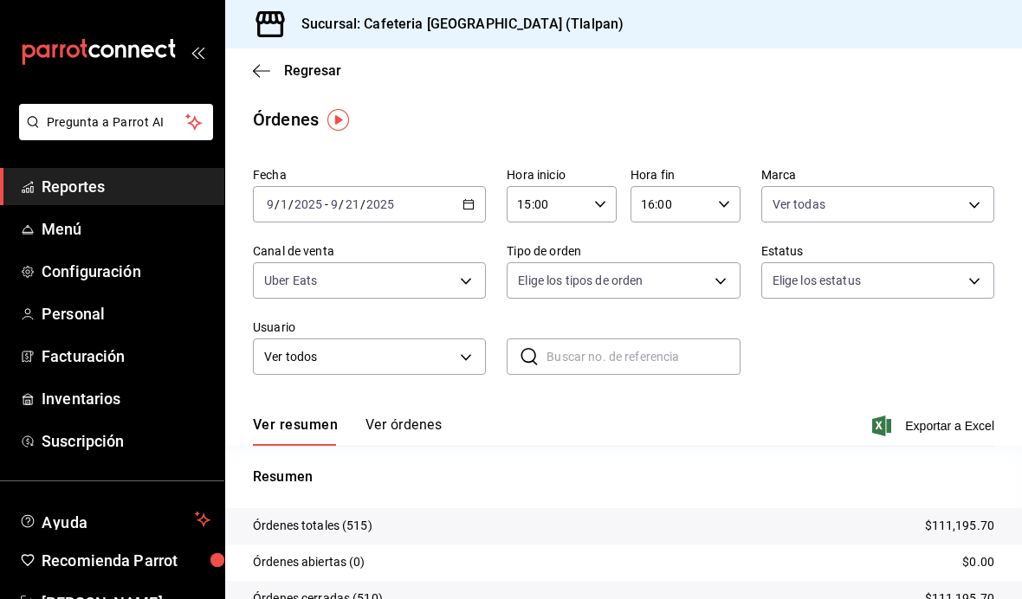
click at [951, 151] on main "Regresar Órdenes Fecha [DATE] [DATE] - [DATE] [DATE] Hora inicio 15:00 Hora ini…" at bounding box center [623, 403] width 797 height 708
click at [730, 270] on body "Pregunta a Parrot AI Reportes Menú Configuración Personal Facturación Inventari…" at bounding box center [511, 299] width 1022 height 599
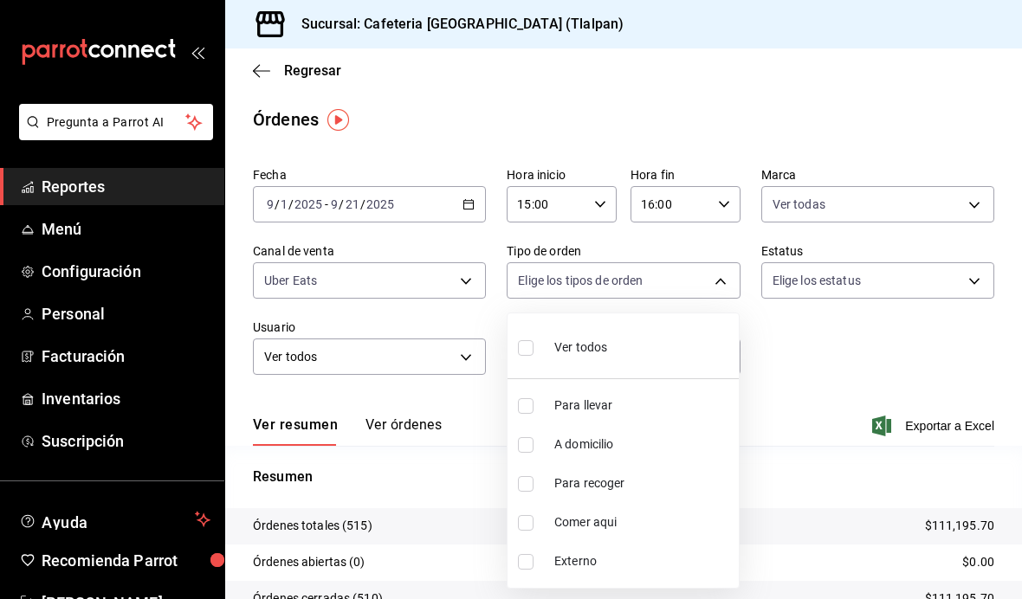
click at [824, 339] on div at bounding box center [511, 299] width 1022 height 599
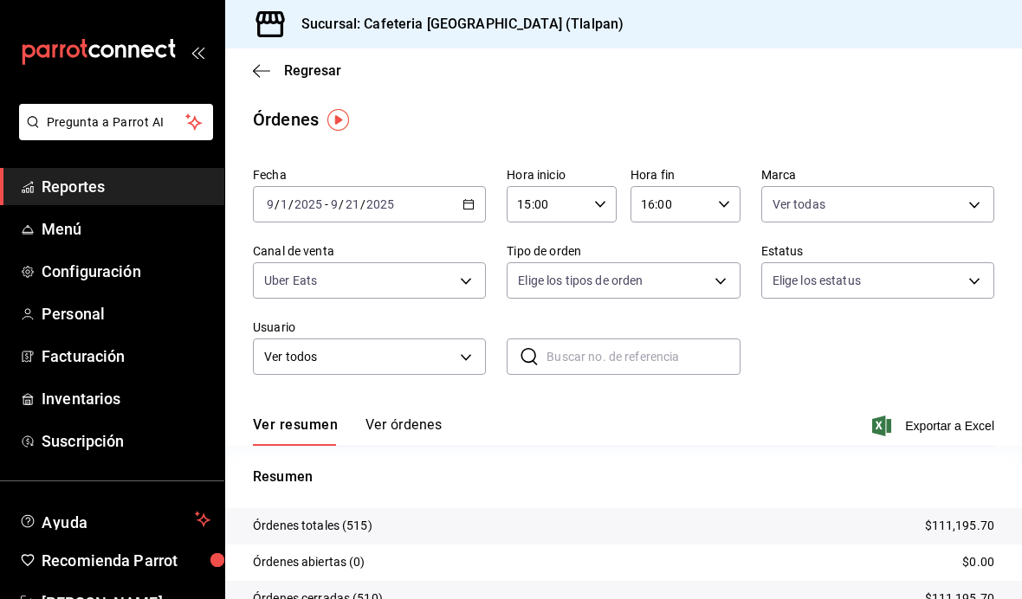
click at [877, 287] on body "Pregunta a Parrot AI Reportes Menú Configuración Personal Facturación Inventari…" at bounding box center [511, 299] width 1022 height 599
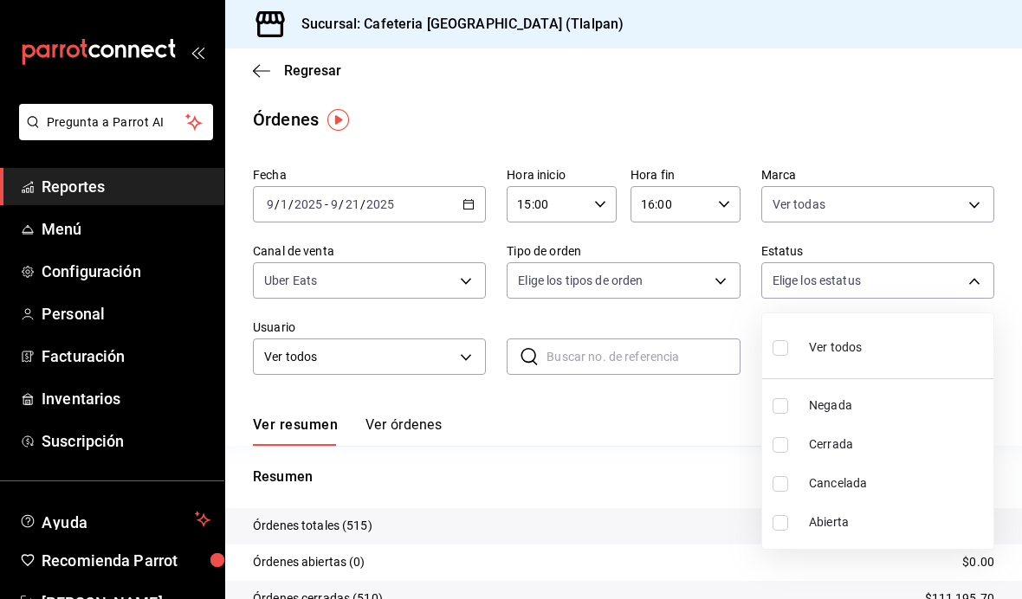
click at [931, 154] on div at bounding box center [511, 299] width 1022 height 599
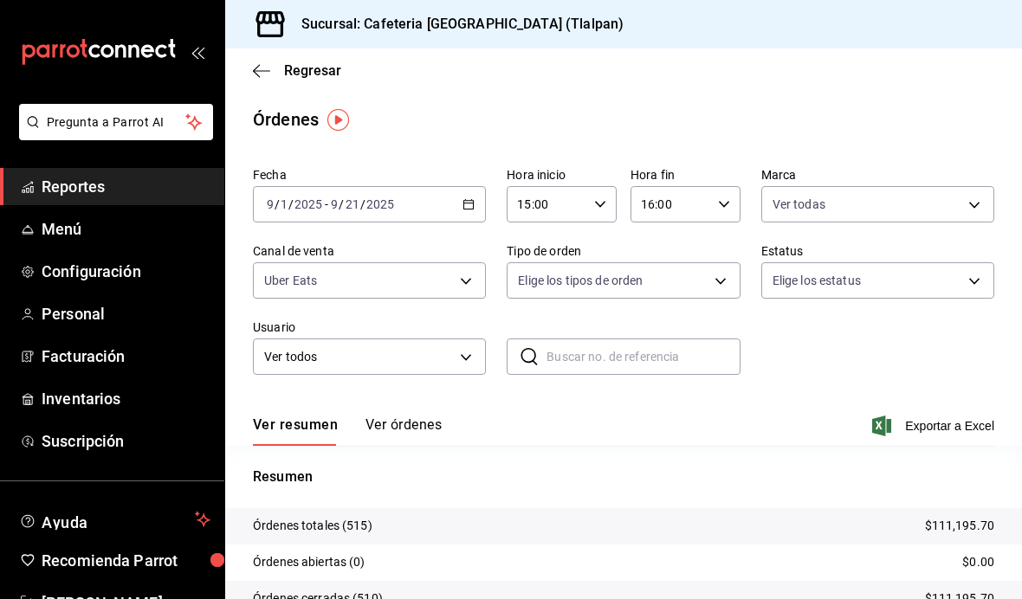
click at [474, 362] on body "Pregunta a Parrot AI Reportes Menú Configuración Personal Facturación Inventari…" at bounding box center [511, 299] width 1022 height 599
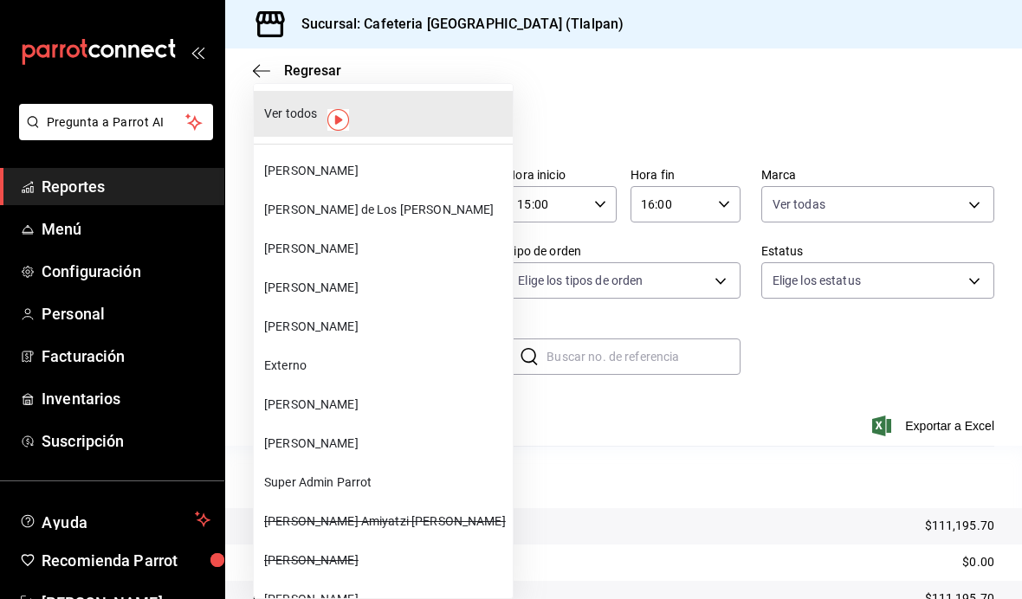
click at [568, 405] on div at bounding box center [511, 299] width 1022 height 599
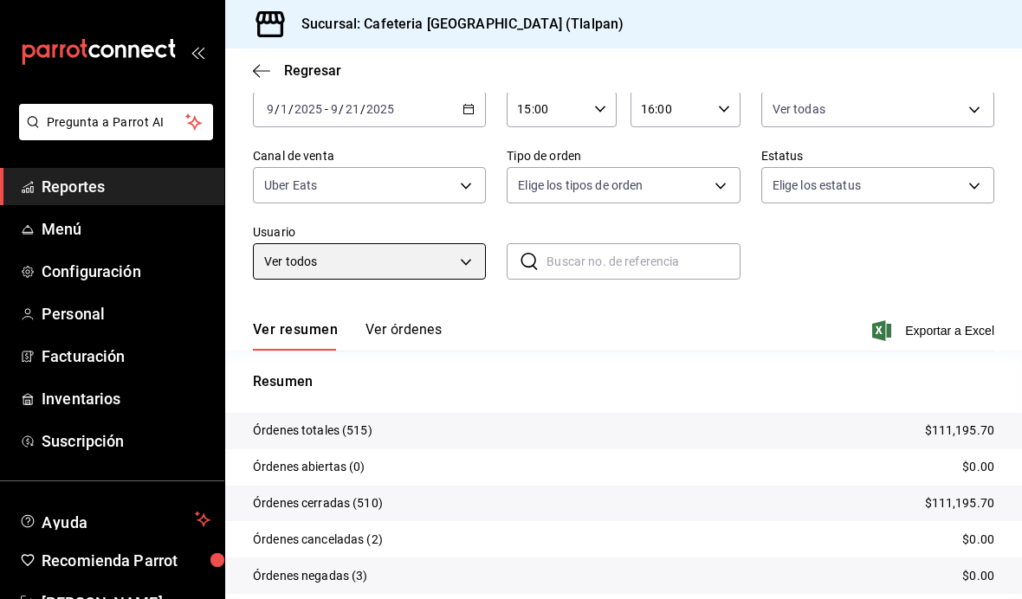
scroll to position [61, 0]
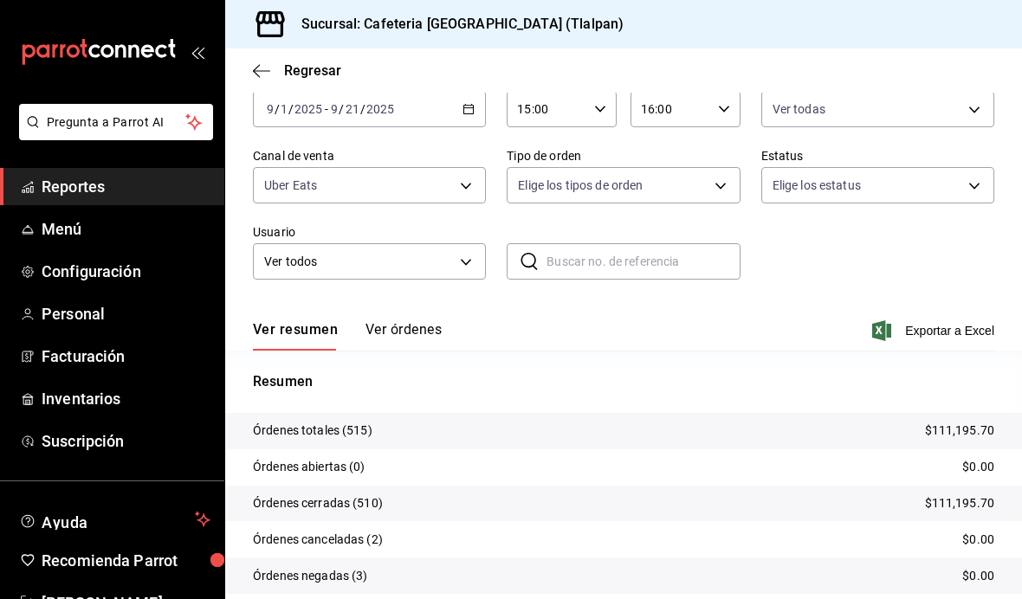
click at [394, 321] on button "Ver órdenes" at bounding box center [404, 335] width 76 height 29
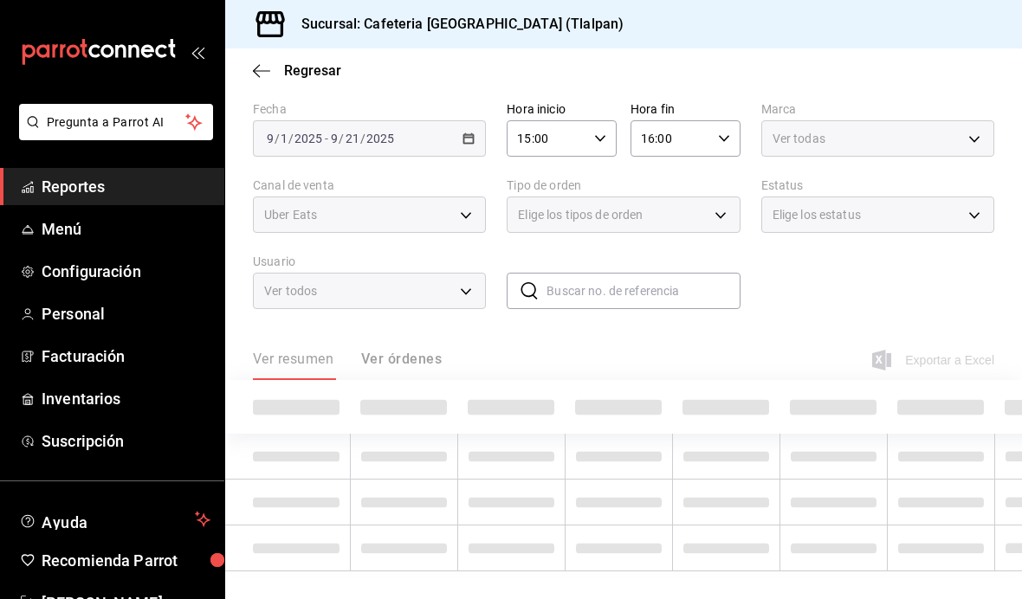
scroll to position [4, 0]
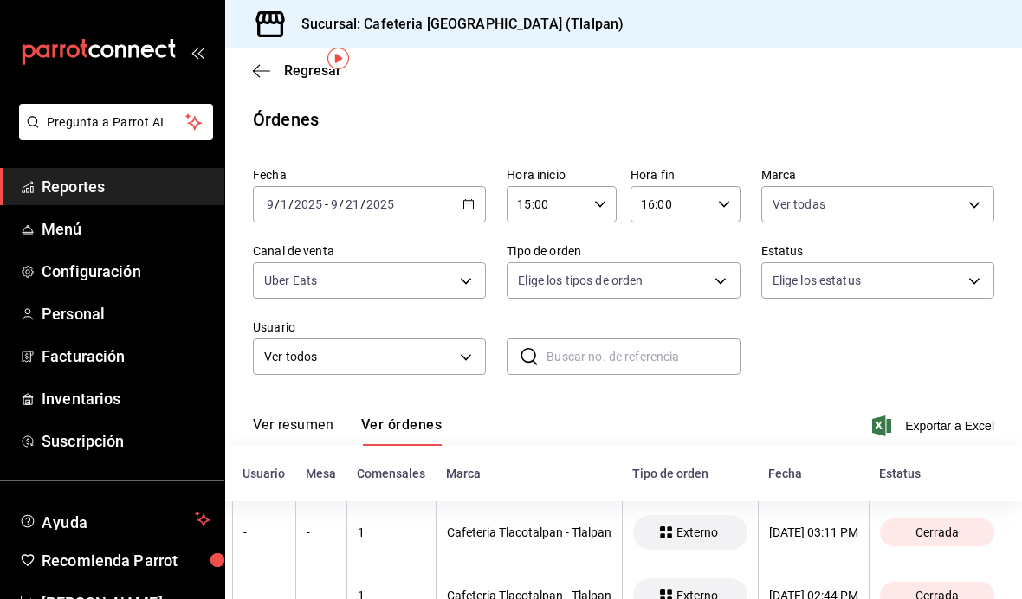
click at [448, 186] on div "[DATE] [DATE] - [DATE] [DATE]" at bounding box center [369, 204] width 233 height 36
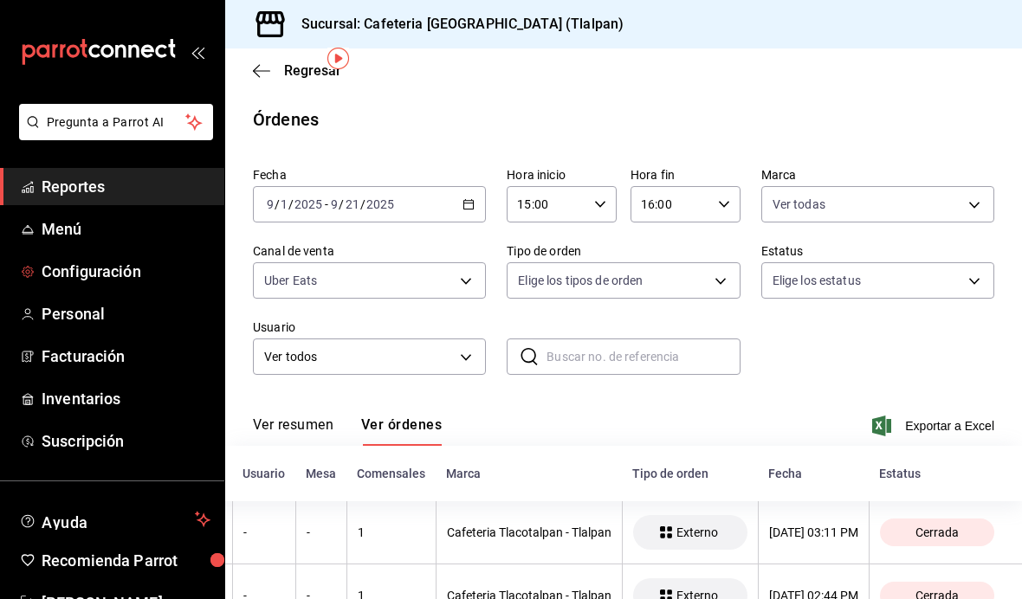
click at [68, 269] on span "Configuración" at bounding box center [126, 271] width 169 height 23
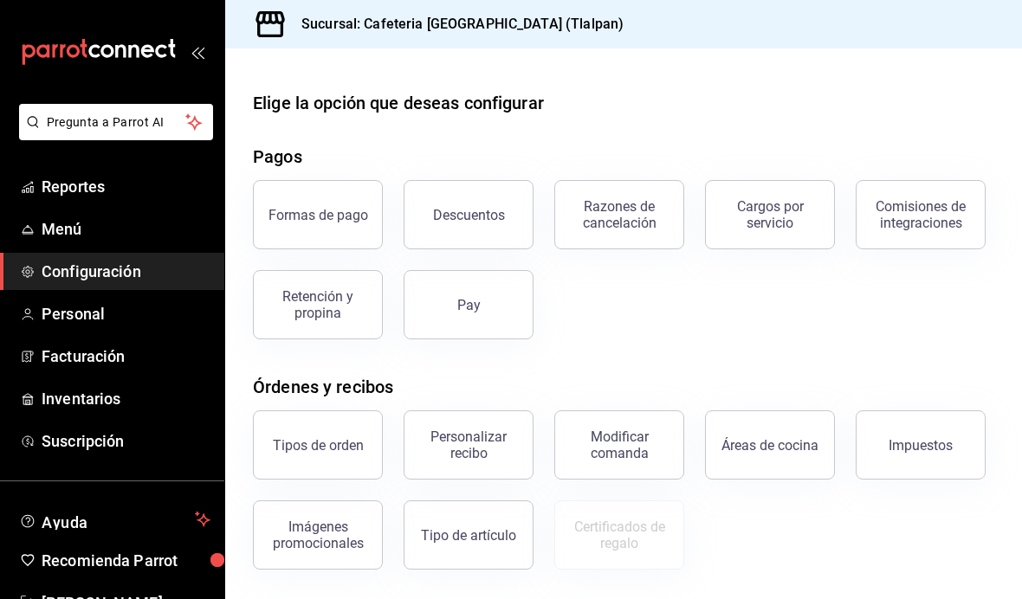
click at [28, 203] on link "Reportes" at bounding box center [112, 186] width 224 height 37
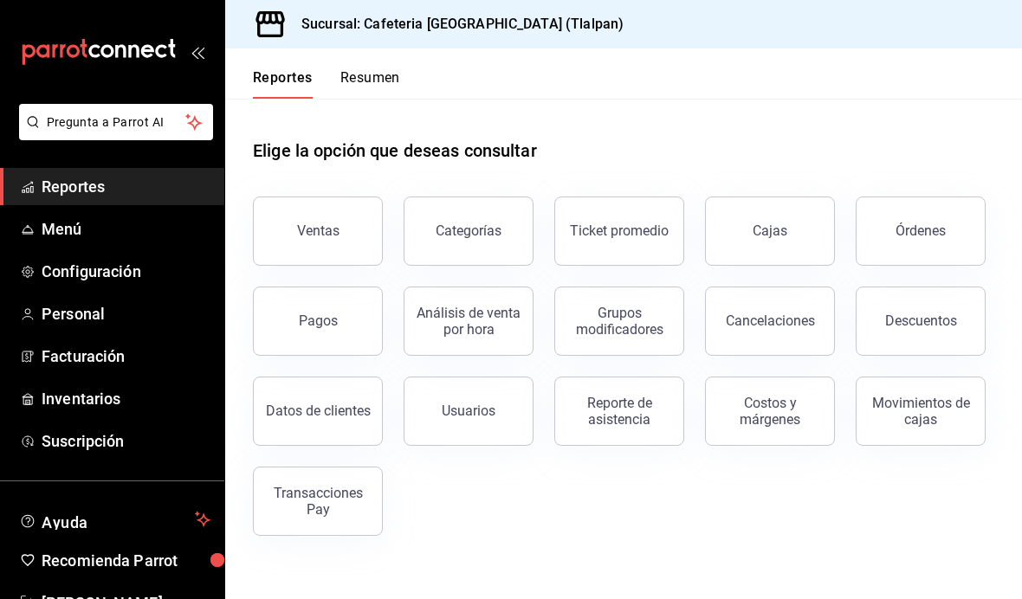
scroll to position [61, 0]
click at [491, 305] on div "Análisis de venta por hora" at bounding box center [468, 321] width 107 height 33
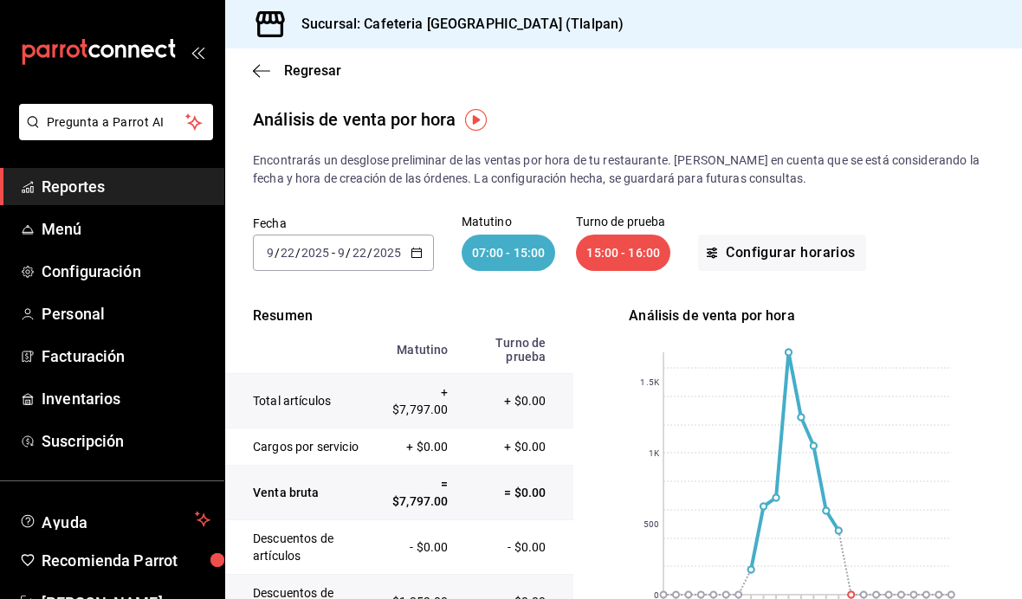
click at [801, 415] on rect at bounding box center [807, 474] width 288 height 243
click at [819, 449] on rect at bounding box center [807, 474] width 288 height 243
click at [826, 515] on rect at bounding box center [807, 474] width 288 height 243
click at [835, 529] on rect at bounding box center [807, 474] width 288 height 243
click at [857, 592] on rect at bounding box center [807, 474] width 288 height 243
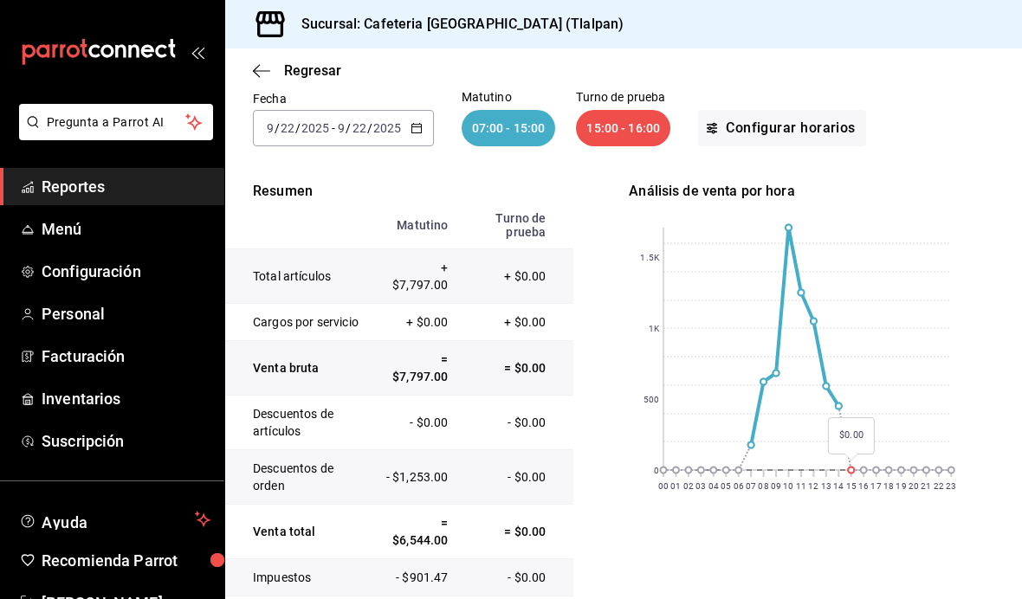
scroll to position [126, 0]
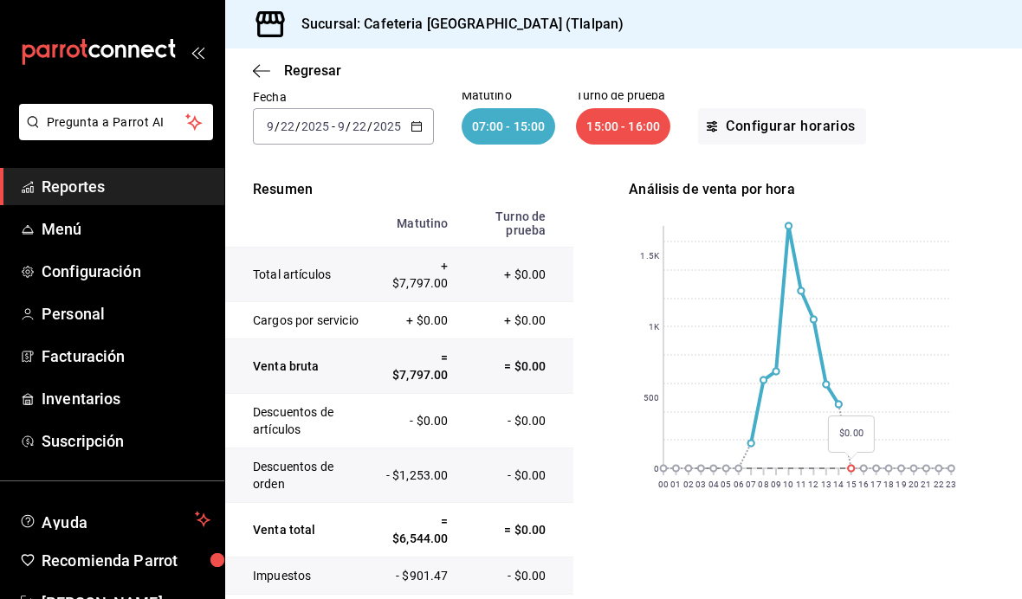
click at [841, 407] on rect at bounding box center [807, 347] width 288 height 243
click at [854, 461] on rect at bounding box center [807, 347] width 288 height 243
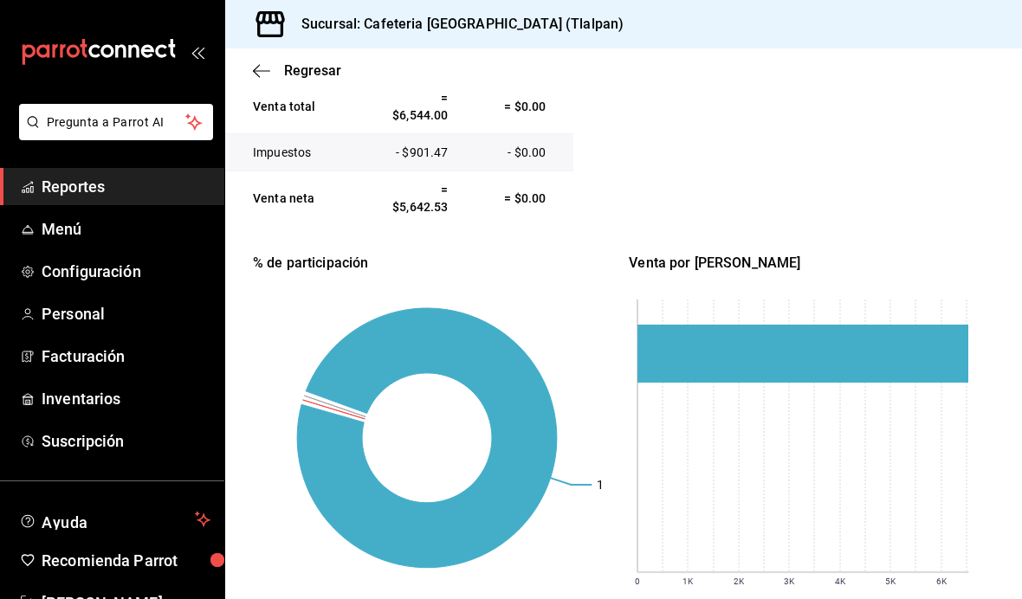
scroll to position [549, 0]
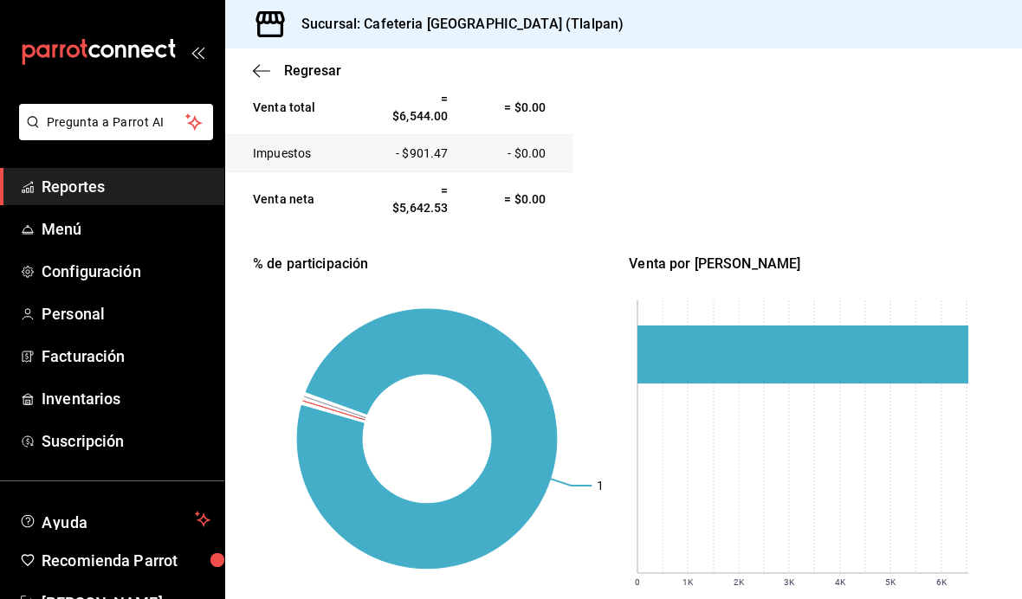
click at [258, 74] on icon "button" at bounding box center [261, 71] width 17 height 16
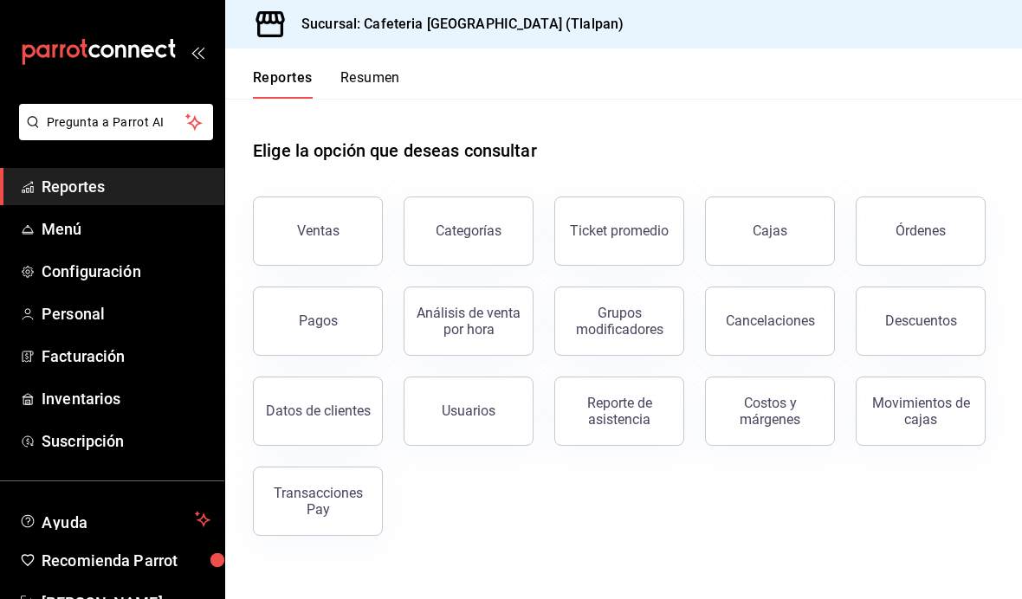
click at [765, 423] on div "Costos y márgenes" at bounding box center [769, 411] width 107 height 33
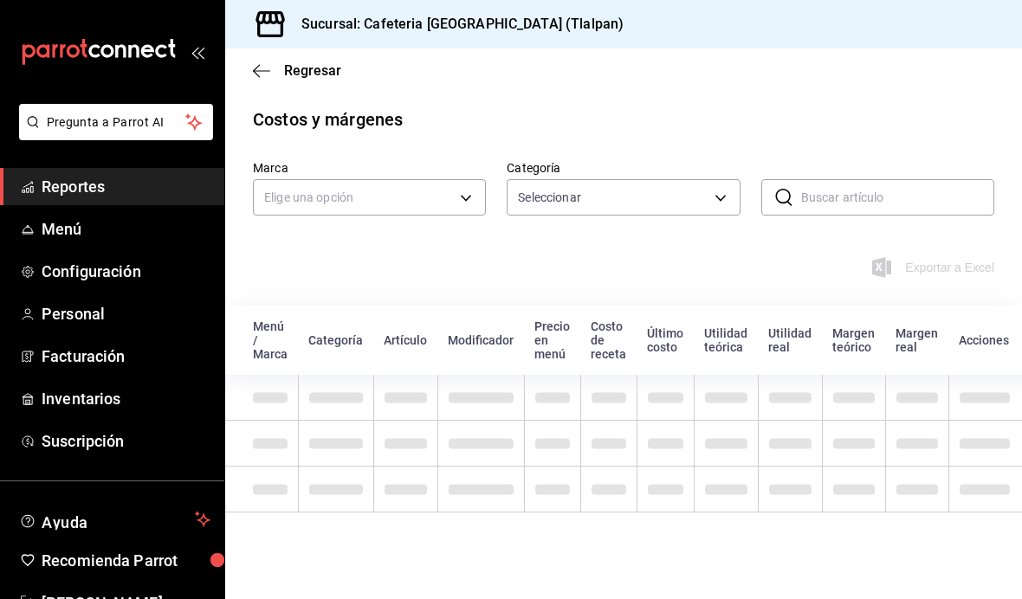
click at [259, 68] on icon "button" at bounding box center [261, 71] width 17 height 16
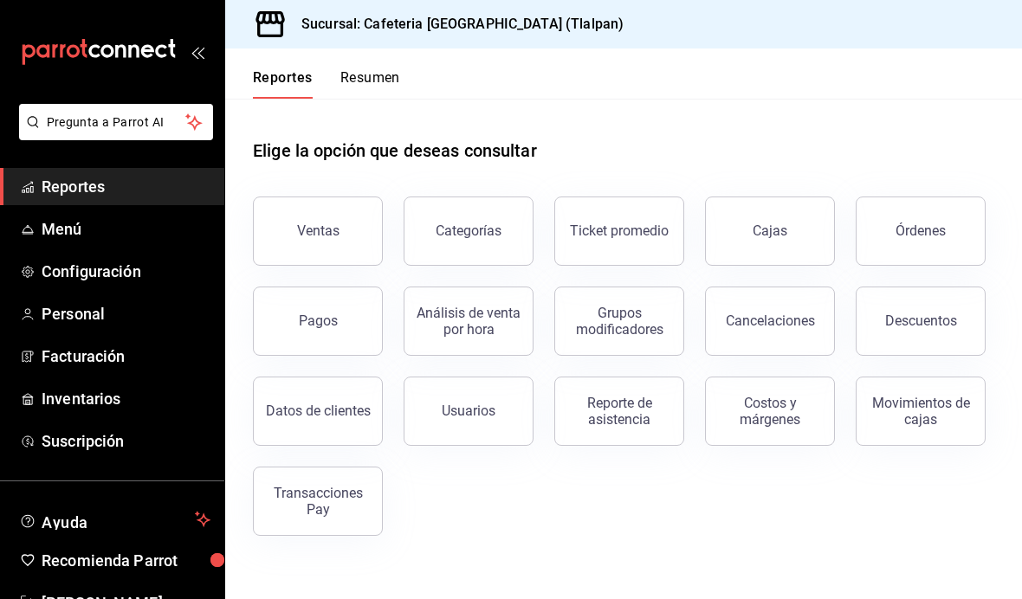
click at [941, 227] on div "Órdenes" at bounding box center [921, 231] width 50 height 16
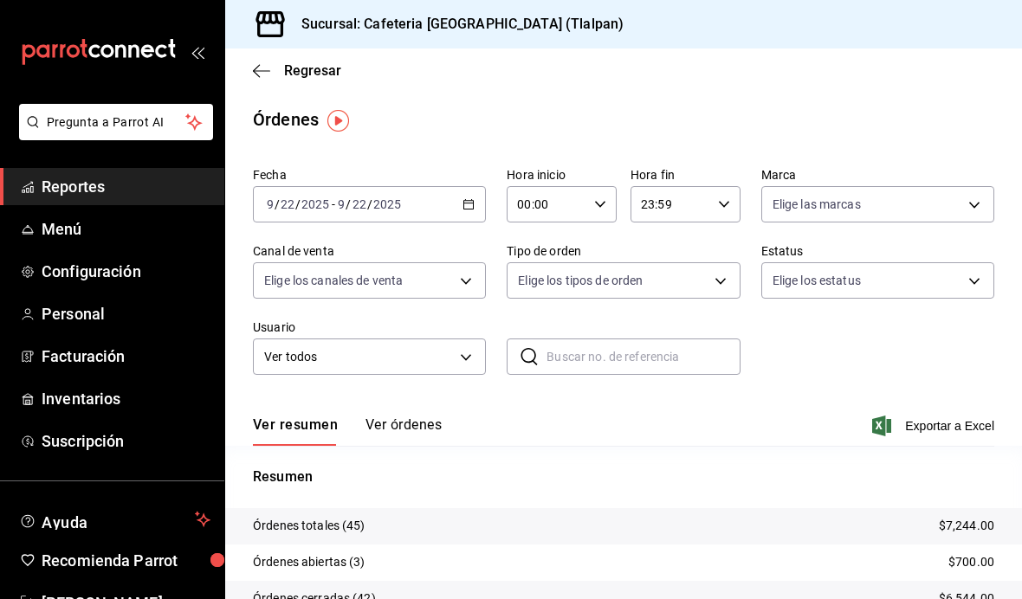
click at [448, 212] on div "[DATE] [DATE] - [DATE] [DATE]" at bounding box center [369, 204] width 233 height 36
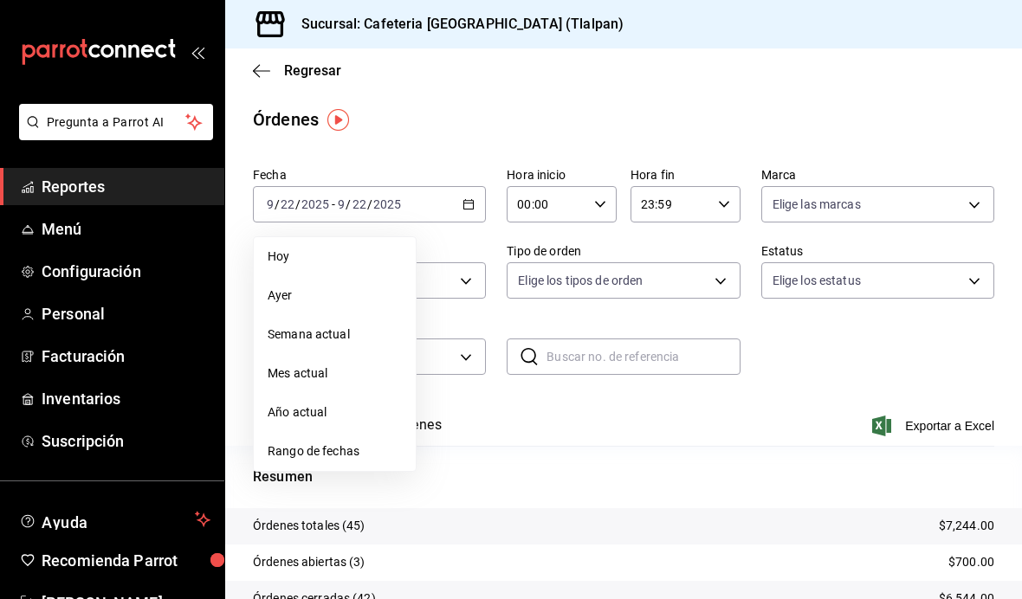
click at [370, 445] on span "Rango de fechas" at bounding box center [335, 452] width 134 height 18
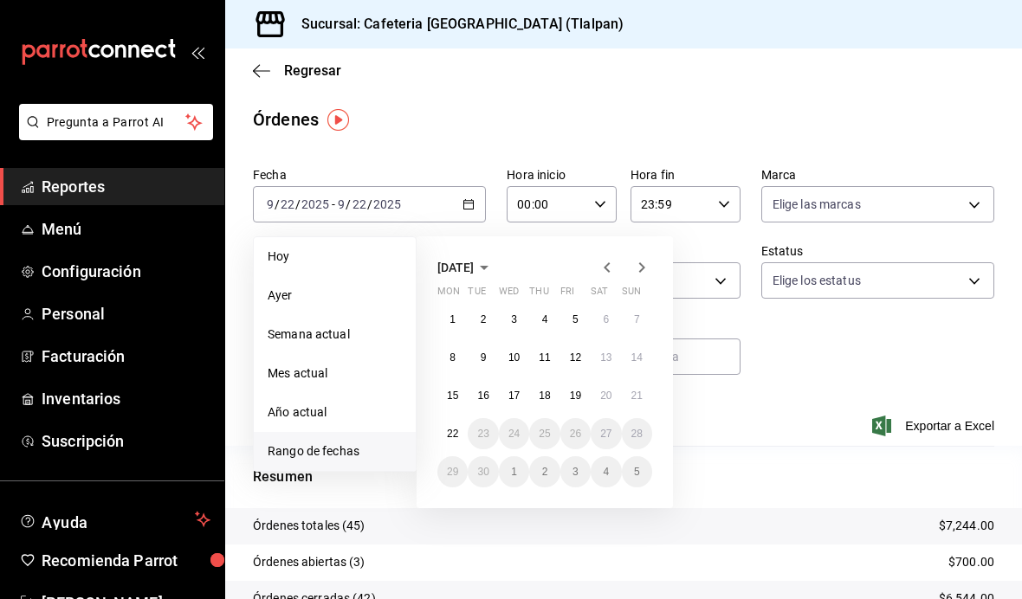
click at [601, 262] on icon "button" at bounding box center [607, 267] width 21 height 21
click at [453, 467] on abbr "25" at bounding box center [452, 472] width 11 height 12
click at [651, 469] on button "31" at bounding box center [637, 471] width 30 height 31
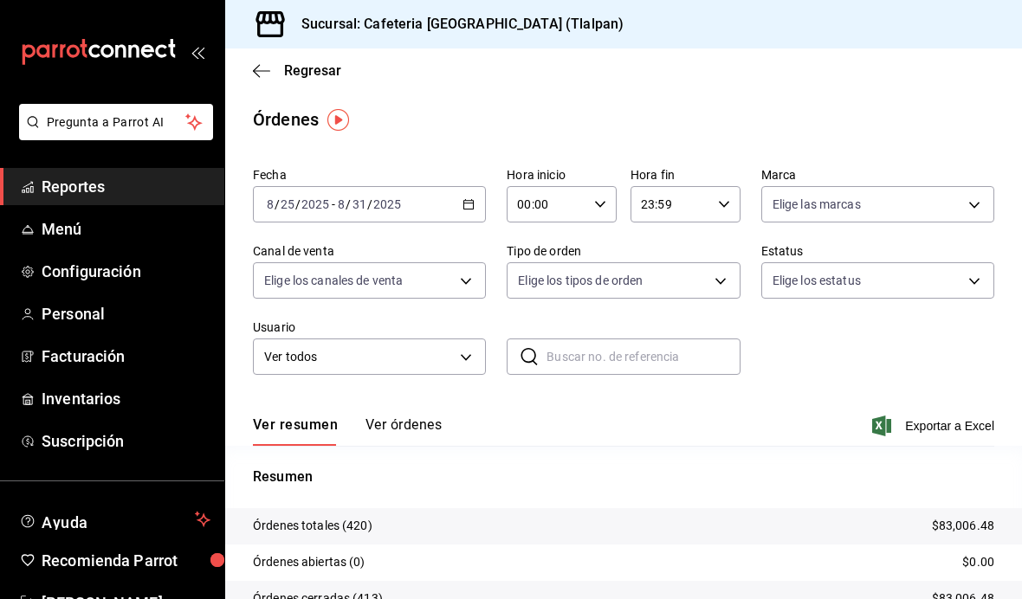
click at [474, 219] on div "[DATE] [DATE] - [DATE] [DATE]" at bounding box center [369, 204] width 233 height 36
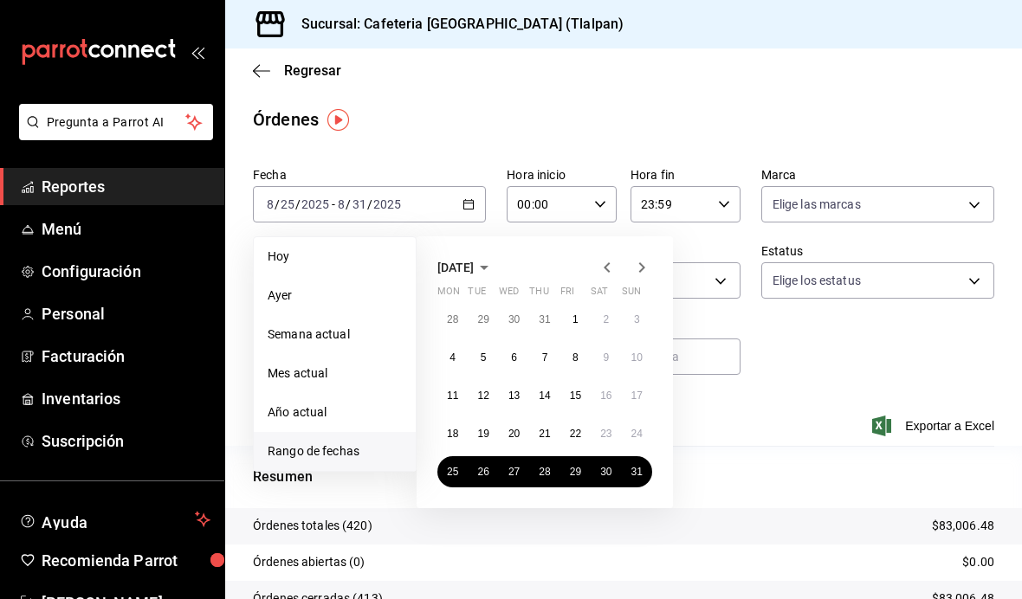
click at [725, 87] on div "Regresar" at bounding box center [623, 71] width 797 height 44
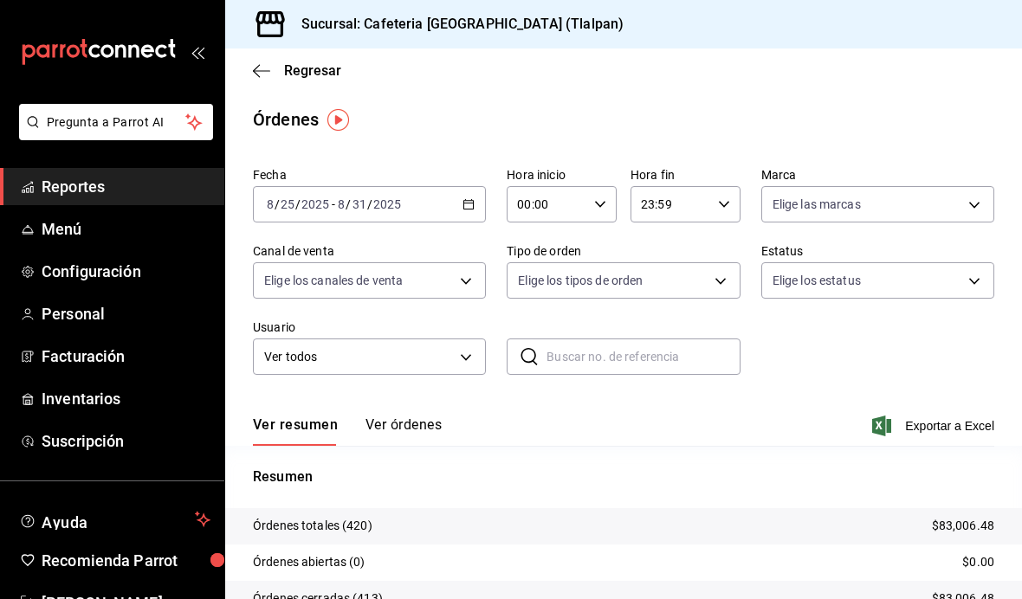
click at [456, 291] on body "Pregunta a Parrot AI Reportes Menú Configuración Personal Facturación Inventari…" at bounding box center [511, 299] width 1022 height 599
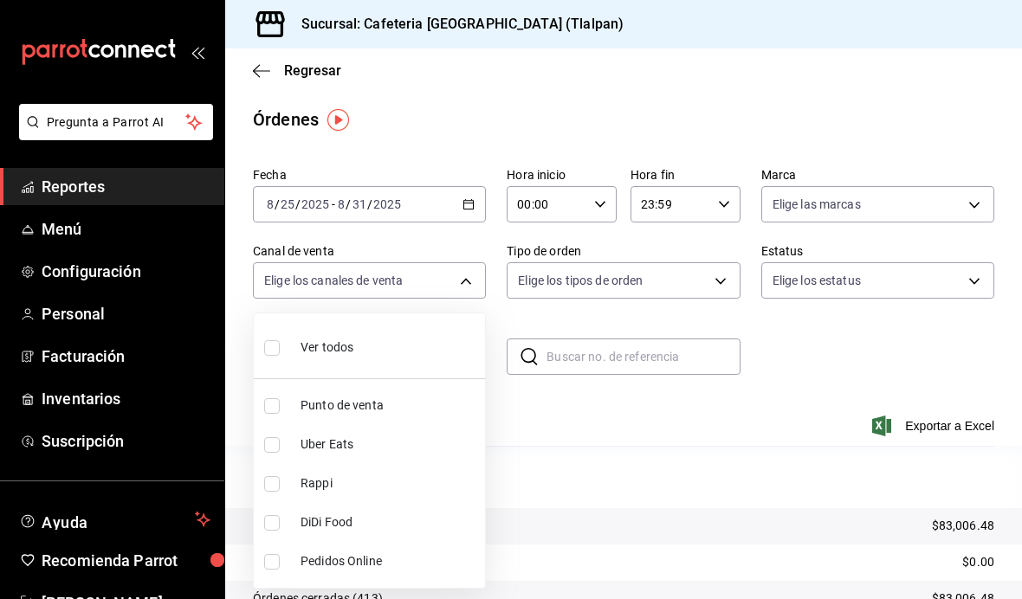
click at [397, 432] on li "Uber Eats" at bounding box center [369, 444] width 231 height 39
type input "UBER_EATS"
checkbox input "true"
click at [634, 172] on div at bounding box center [511, 299] width 1022 height 599
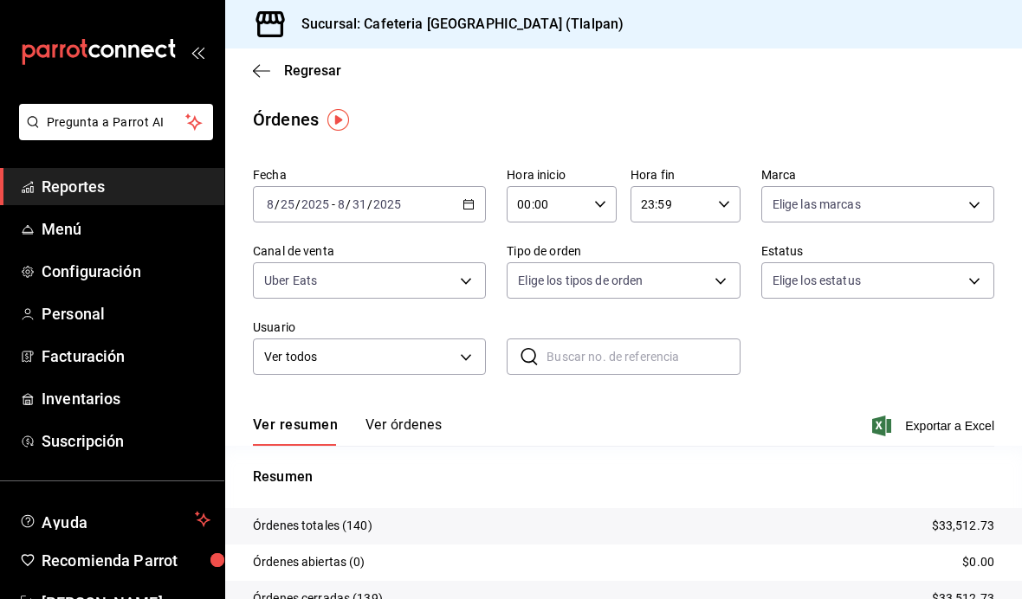
click at [612, 198] on div "00:00 Hora inicio" at bounding box center [562, 204] width 110 height 36
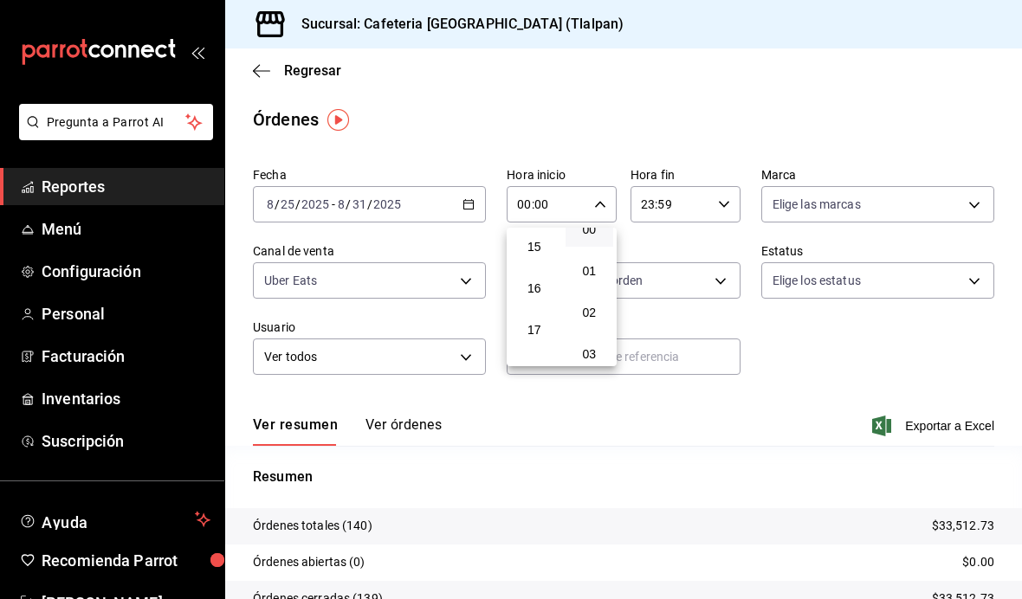
scroll to position [605, 0]
click at [548, 284] on button "15" at bounding box center [534, 266] width 49 height 35
type input "15:00"
click at [701, 134] on div at bounding box center [511, 299] width 1022 height 599
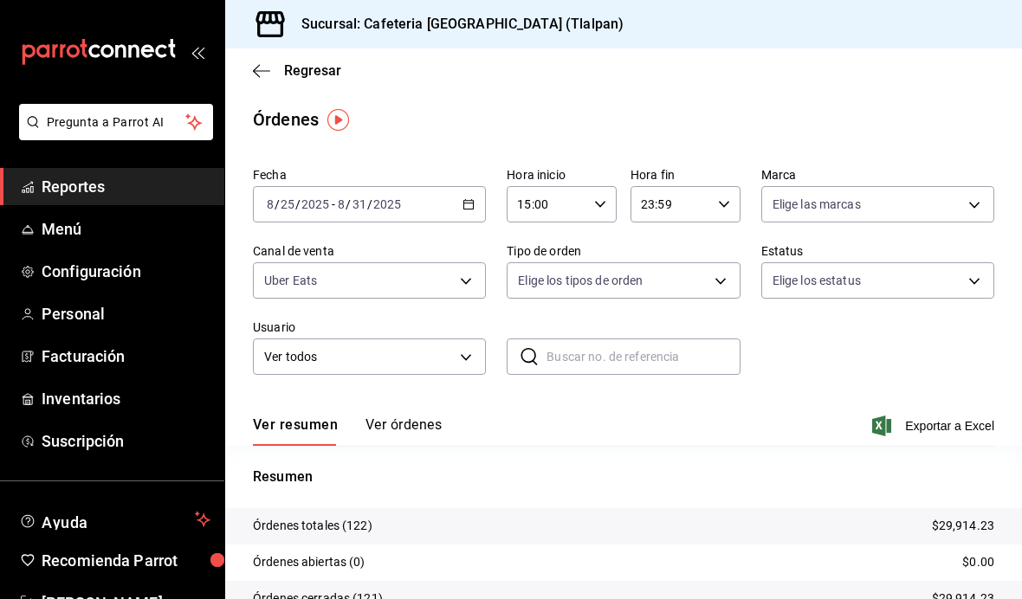
click at [702, 201] on input "23:59" at bounding box center [671, 204] width 81 height 35
click at [680, 308] on button "16" at bounding box center [658, 291] width 49 height 35
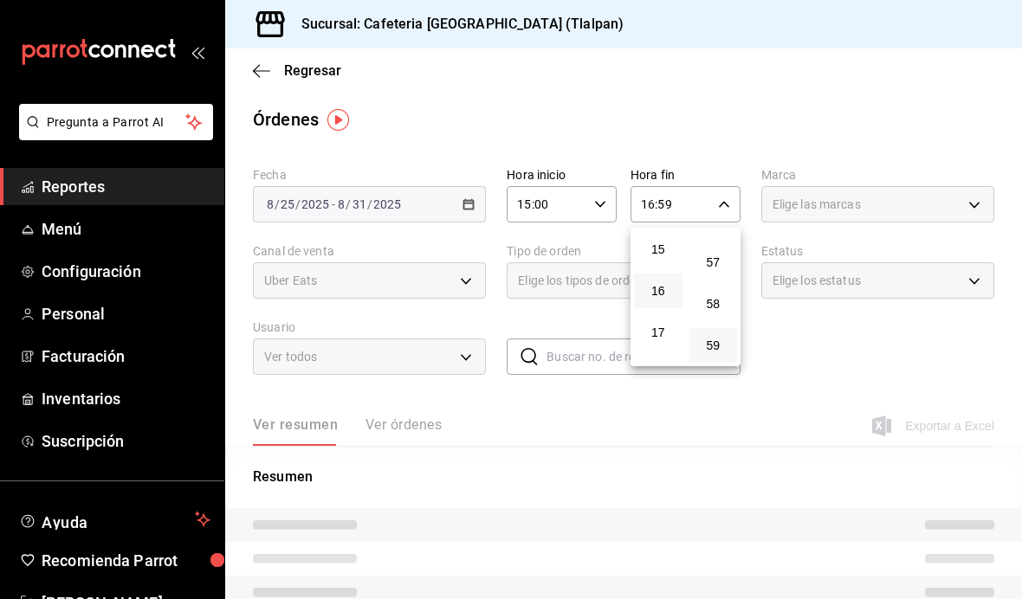
click at [666, 298] on span "16" at bounding box center [658, 291] width 28 height 14
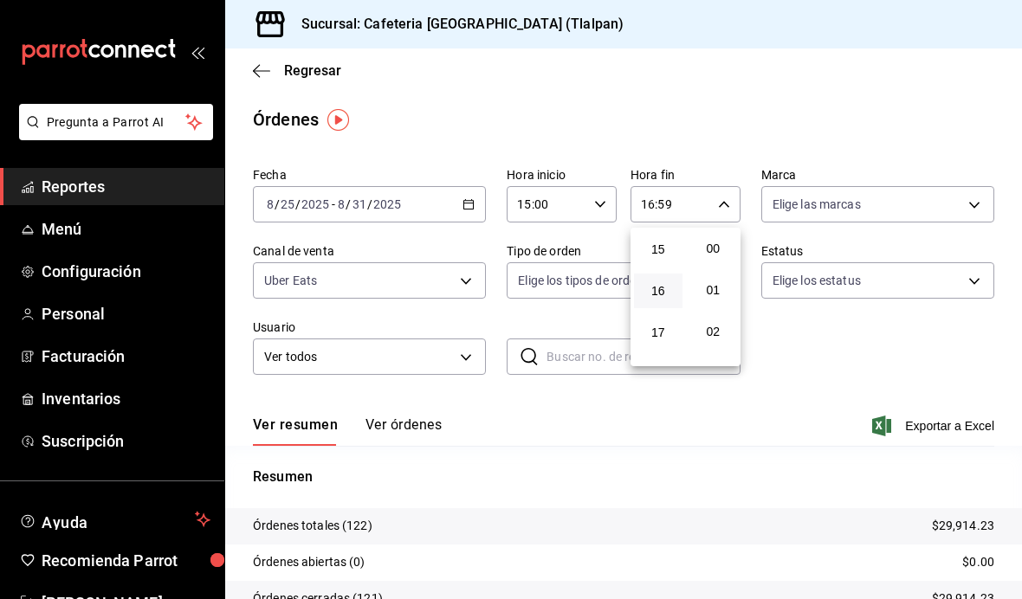
click at [718, 253] on span "00" at bounding box center [714, 249] width 28 height 14
type input "16:00"
click at [804, 133] on div at bounding box center [511, 299] width 1022 height 599
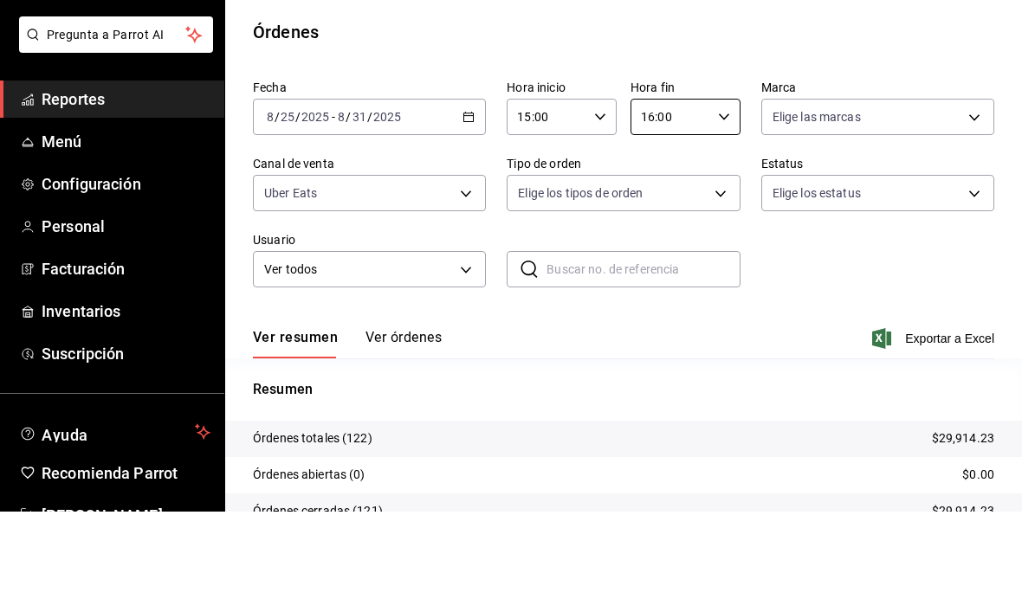
click at [870, 59] on main "Regresar Órdenes Fecha [DATE] [DATE] - [DATE] [DATE] Hora inicio 15:00 Hora ini…" at bounding box center [623, 403] width 797 height 708
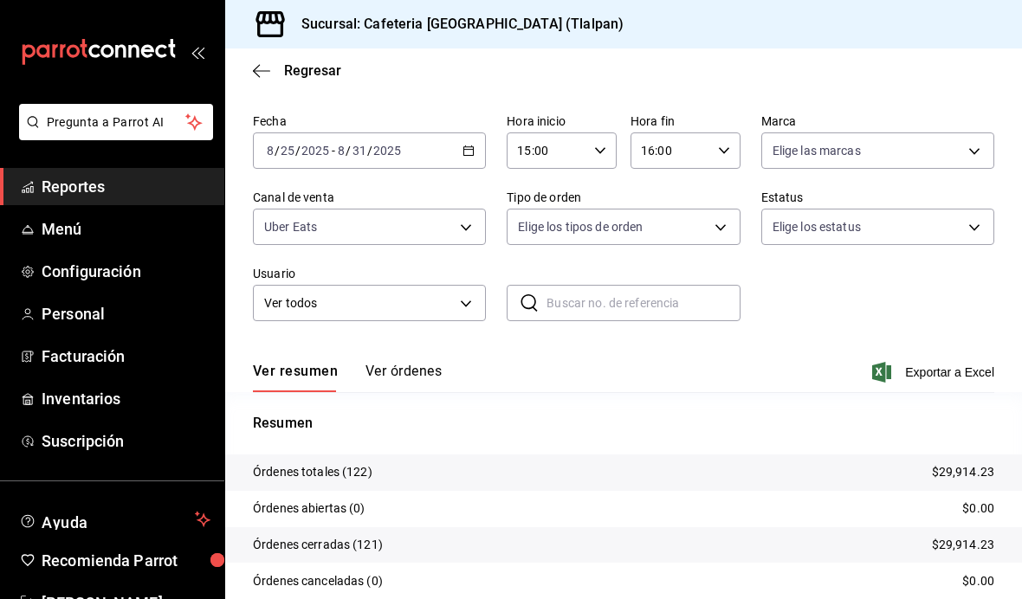
scroll to position [41, 0]
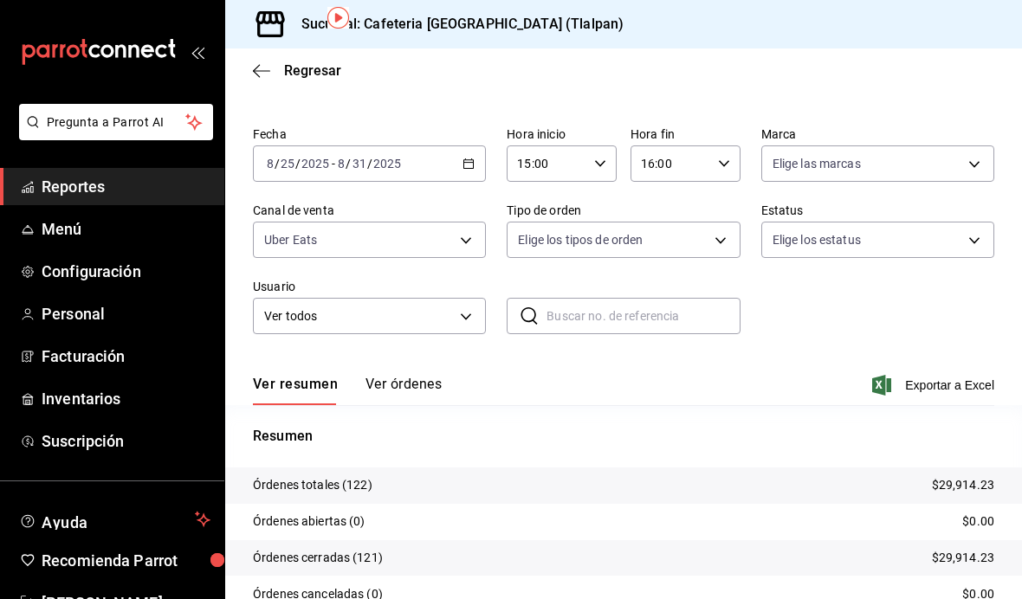
click at [728, 179] on body "Pregunta a Parrot AI Reportes Menú Configuración Personal Facturación Inventari…" at bounding box center [511, 299] width 1022 height 599
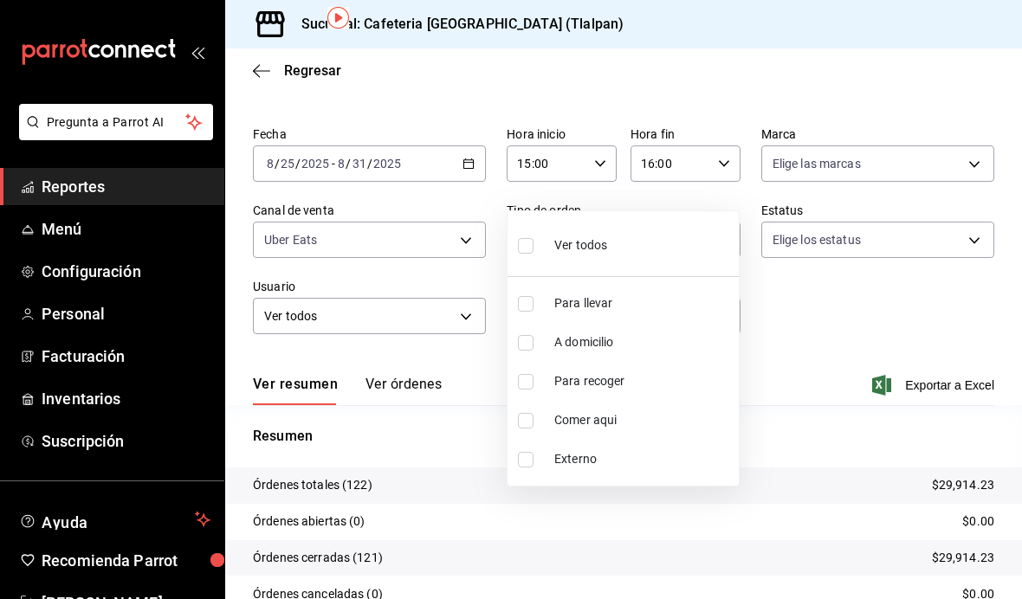
click at [851, 154] on div at bounding box center [511, 299] width 1022 height 599
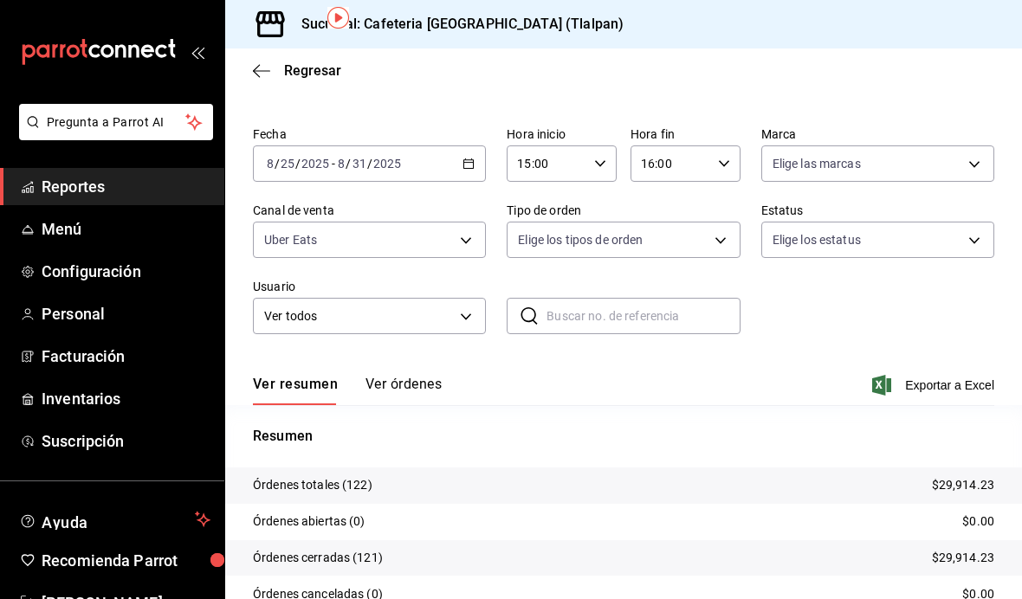
click at [882, 100] on body "Pregunta a Parrot AI Reportes Menú Configuración Personal Facturación Inventari…" at bounding box center [511, 299] width 1022 height 599
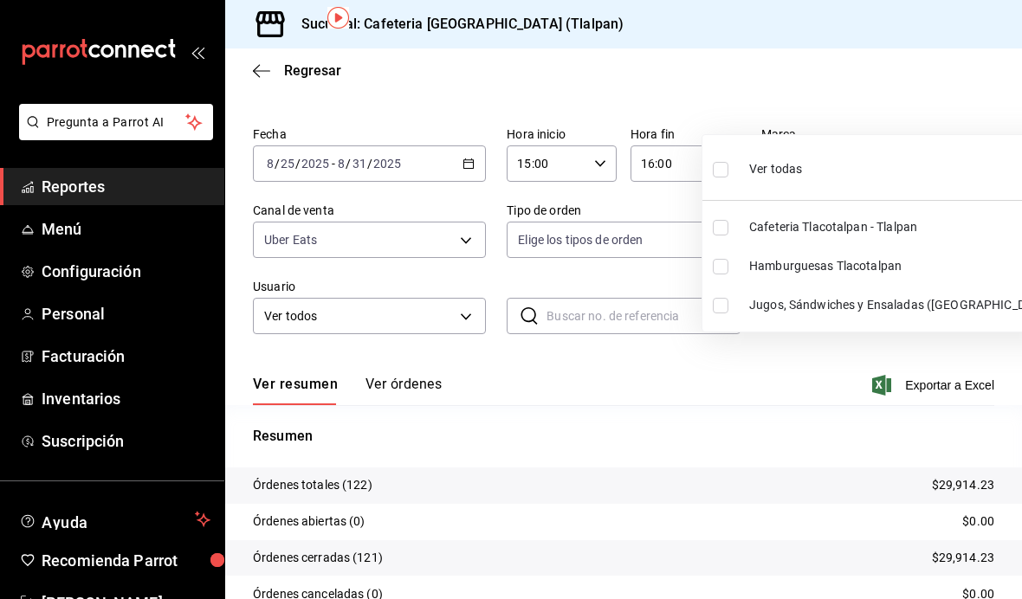
click at [887, 100] on div at bounding box center [511, 299] width 1022 height 599
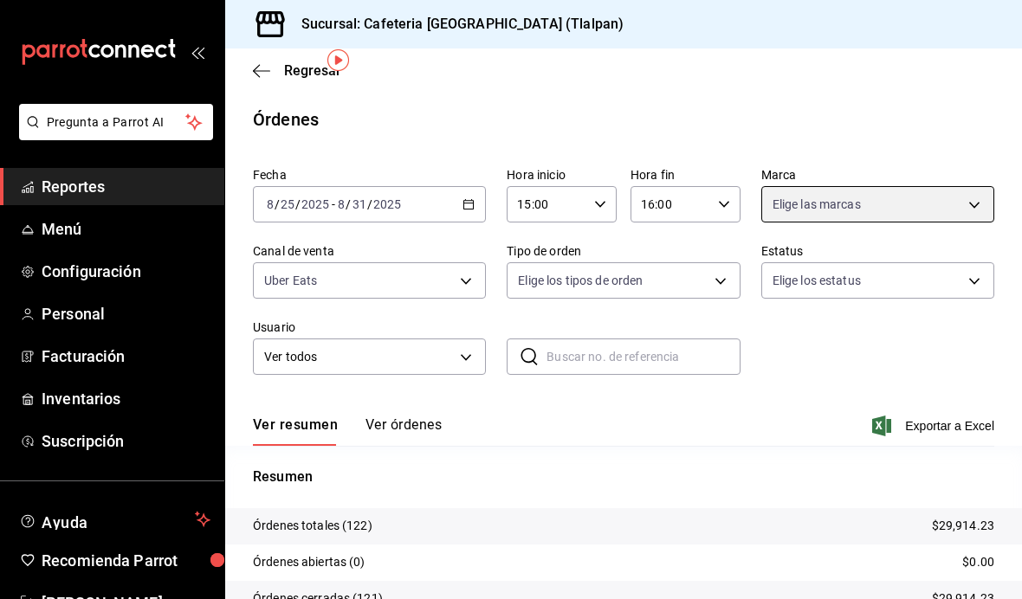
scroll to position [0, 0]
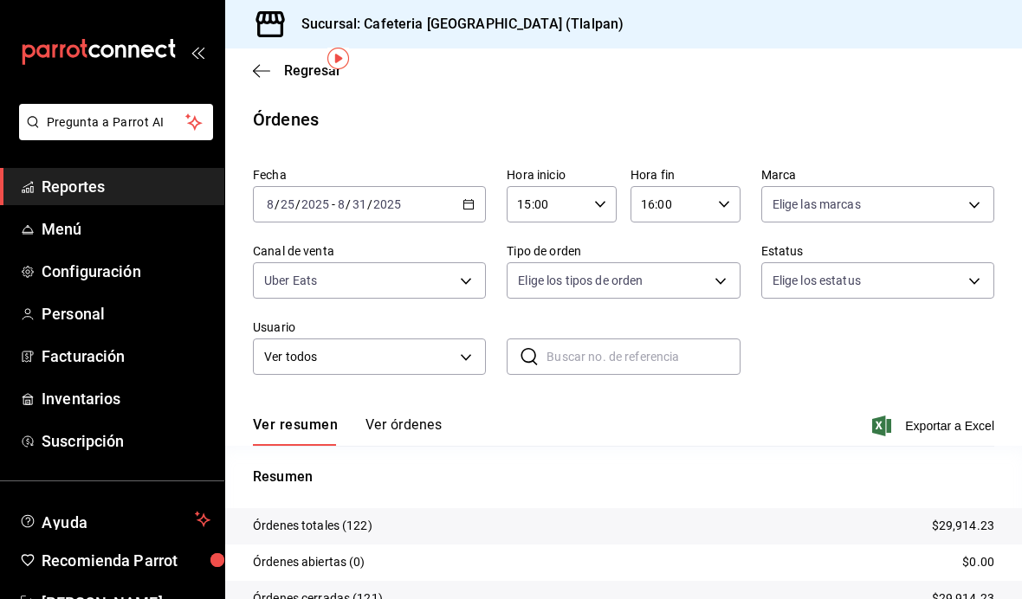
click at [55, 189] on span "Reportes" at bounding box center [126, 186] width 169 height 23
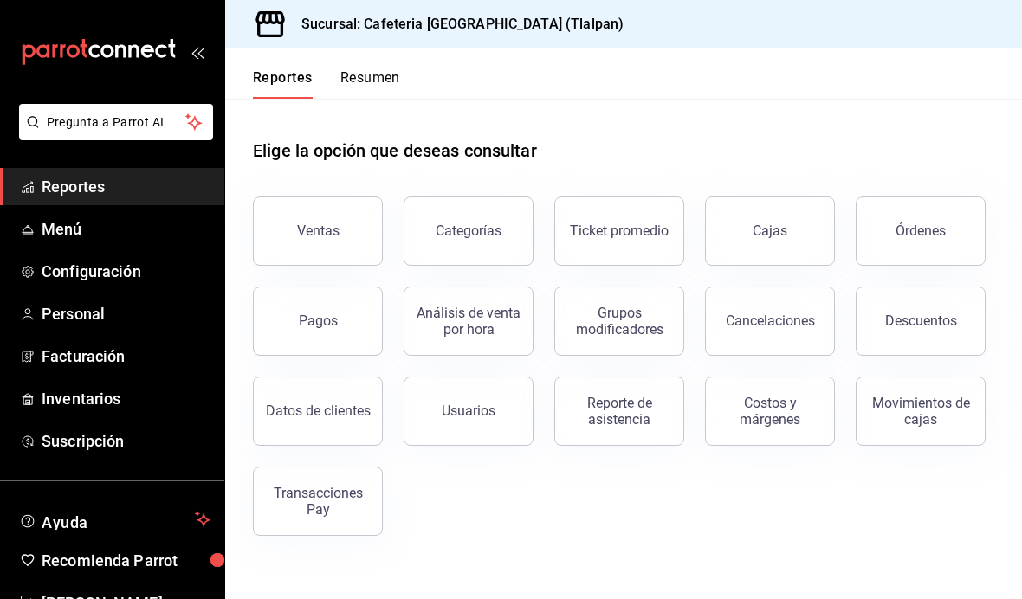
click at [49, 194] on span "Reportes" at bounding box center [126, 186] width 169 height 23
click at [299, 197] on button "Ventas" at bounding box center [318, 231] width 130 height 69
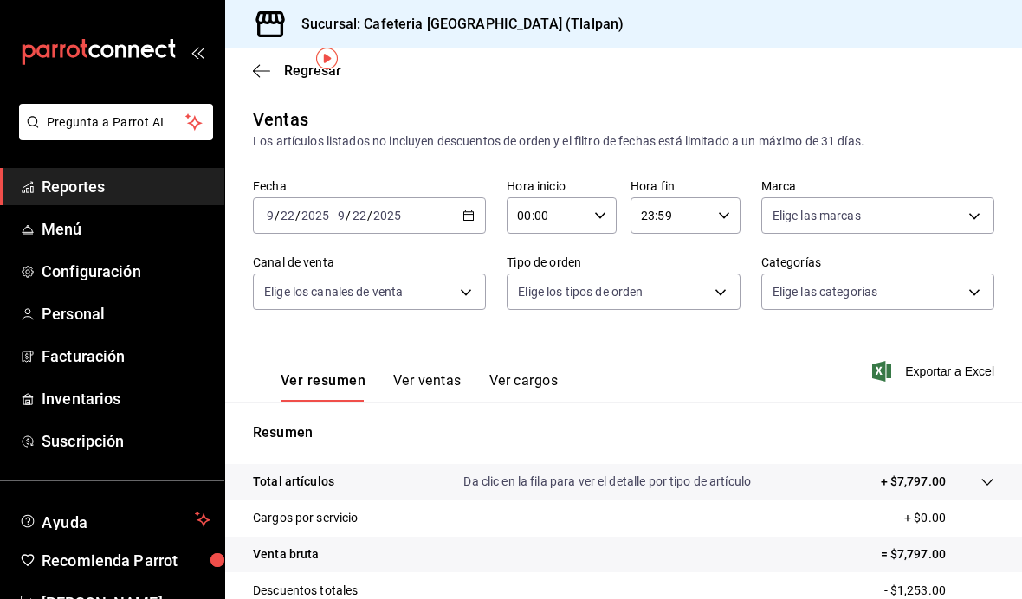
click at [464, 210] on icon "button" at bounding box center [469, 216] width 12 height 12
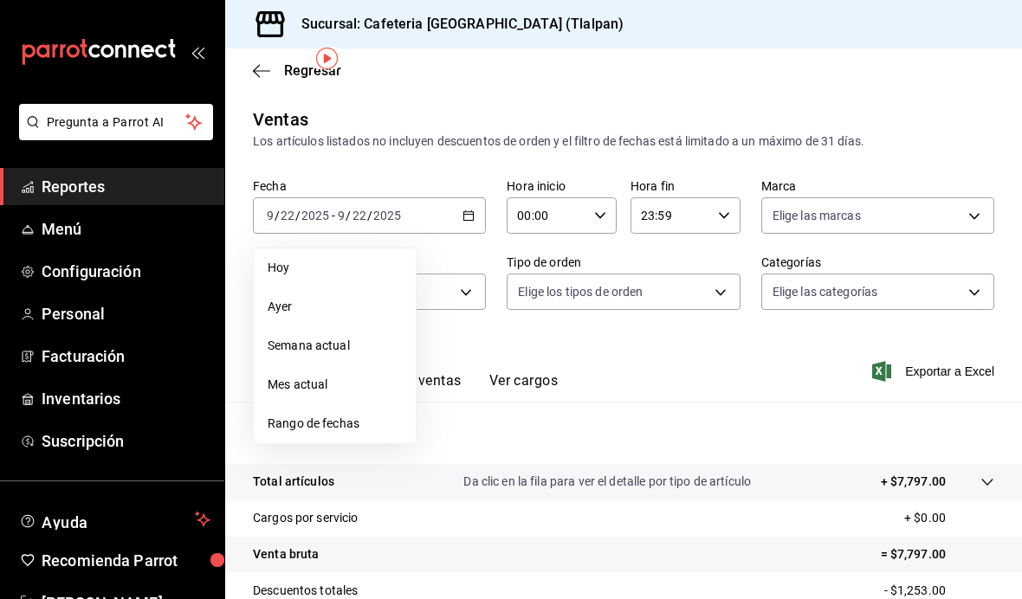
click at [363, 405] on li "Rango de fechas" at bounding box center [335, 424] width 162 height 39
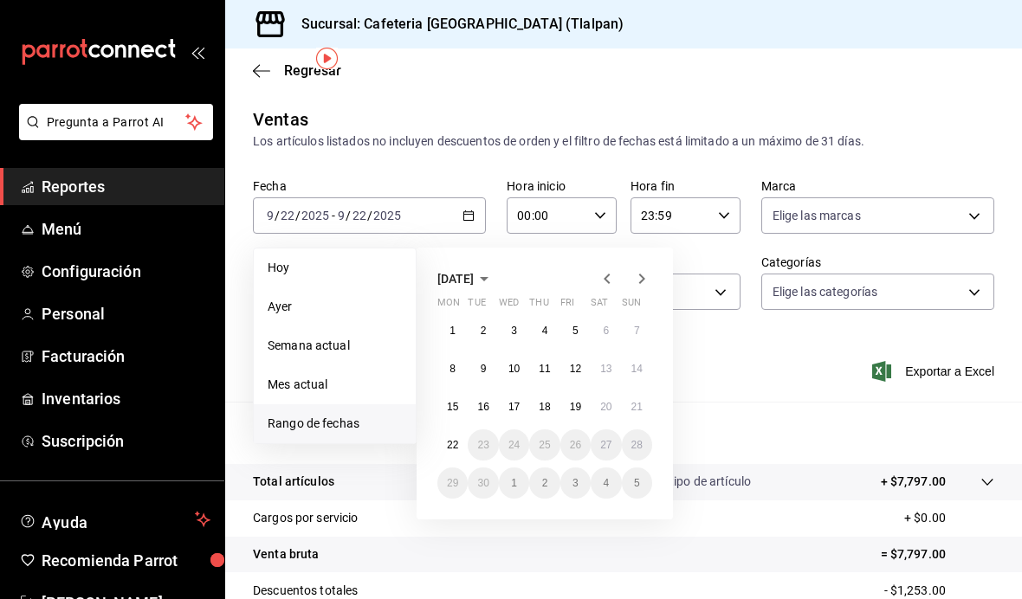
click at [612, 269] on icon "button" at bounding box center [607, 279] width 21 height 21
click at [440, 468] on button "25" at bounding box center [452, 483] width 30 height 31
click at [638, 477] on abbr "31" at bounding box center [636, 483] width 11 height 12
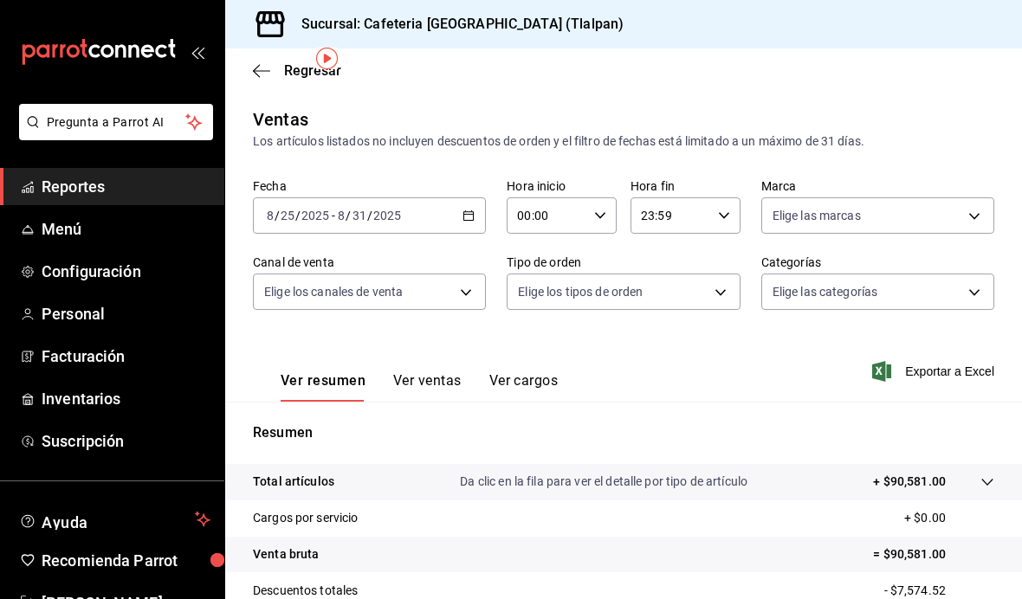
click at [463, 210] on icon "button" at bounding box center [469, 216] width 12 height 12
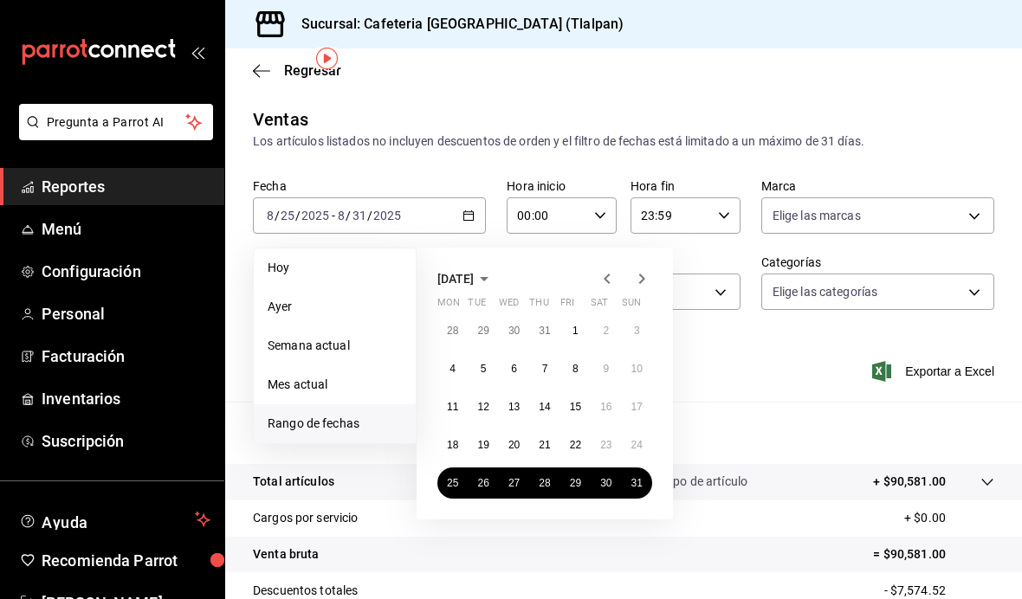
click at [648, 269] on icon "button" at bounding box center [641, 279] width 21 height 21
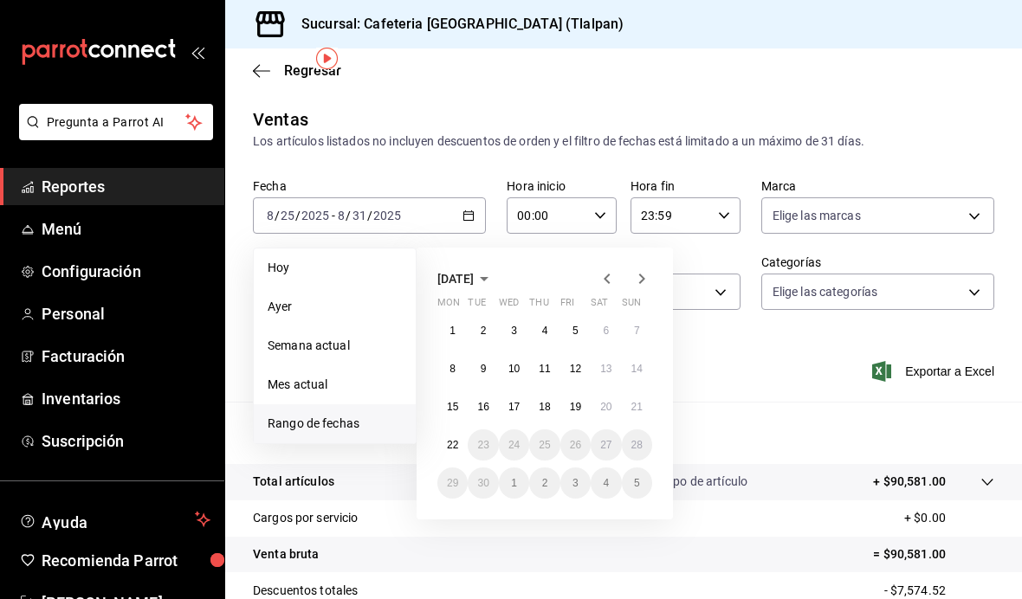
click at [608, 269] on icon "button" at bounding box center [607, 279] width 21 height 21
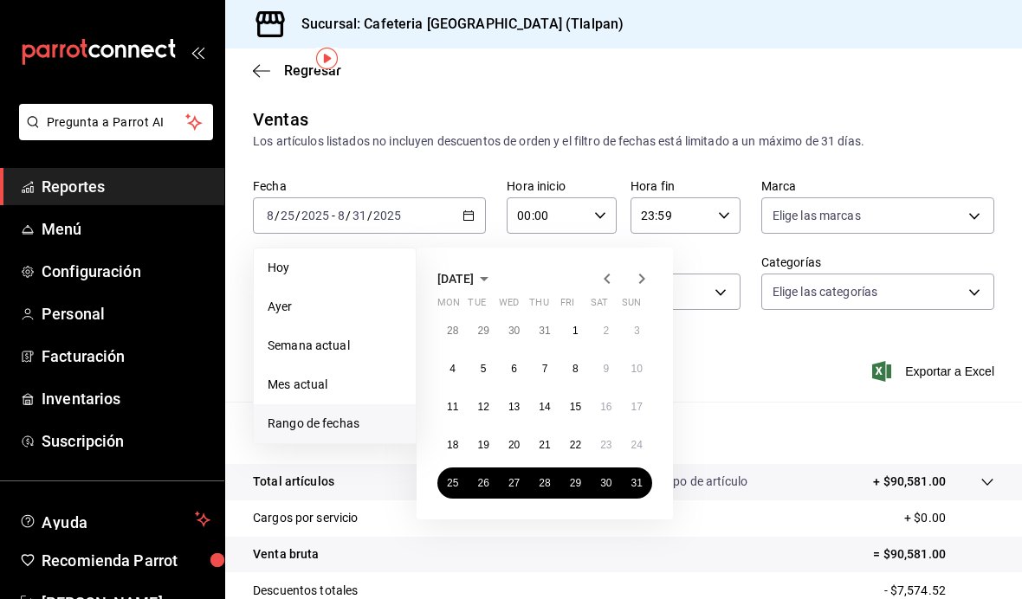
click at [727, 331] on div "Ver resumen Ver ventas Ver cargos Exportar a Excel" at bounding box center [623, 366] width 797 height 71
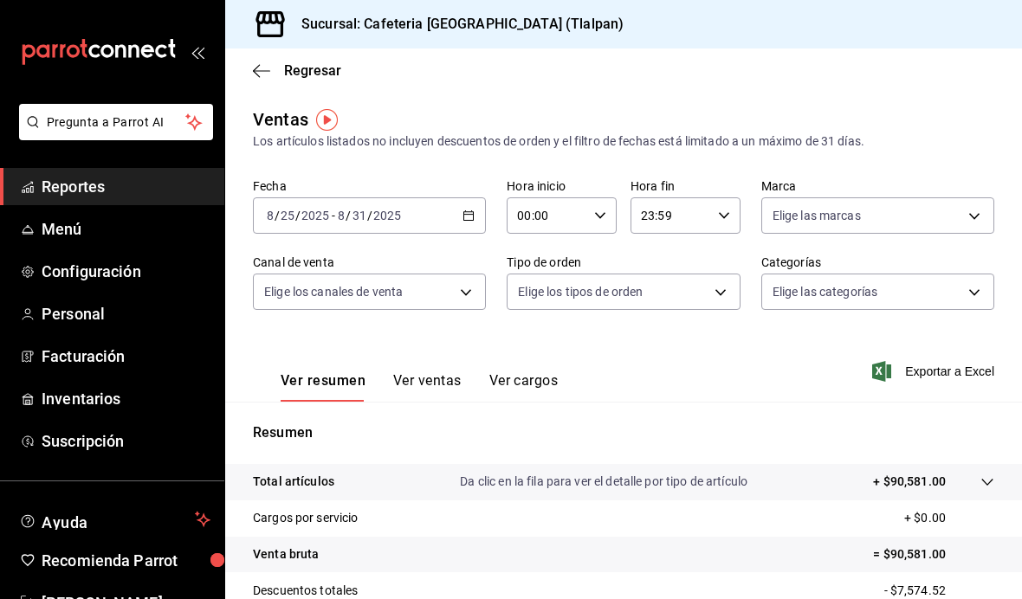
click at [253, 68] on icon "button" at bounding box center [261, 71] width 17 height 16
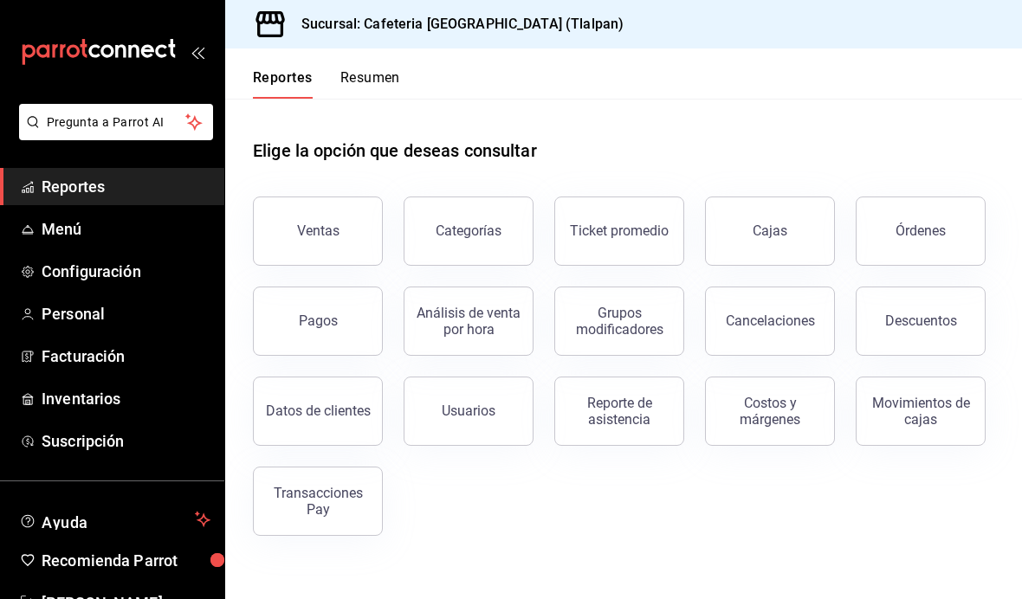
scroll to position [61, 0]
click at [331, 542] on main "Elige la opción que deseas consultar Ventas Categorías Ticket promedio Cajas Ór…" at bounding box center [623, 349] width 797 height 501
click at [63, 230] on span "Menú" at bounding box center [126, 228] width 169 height 23
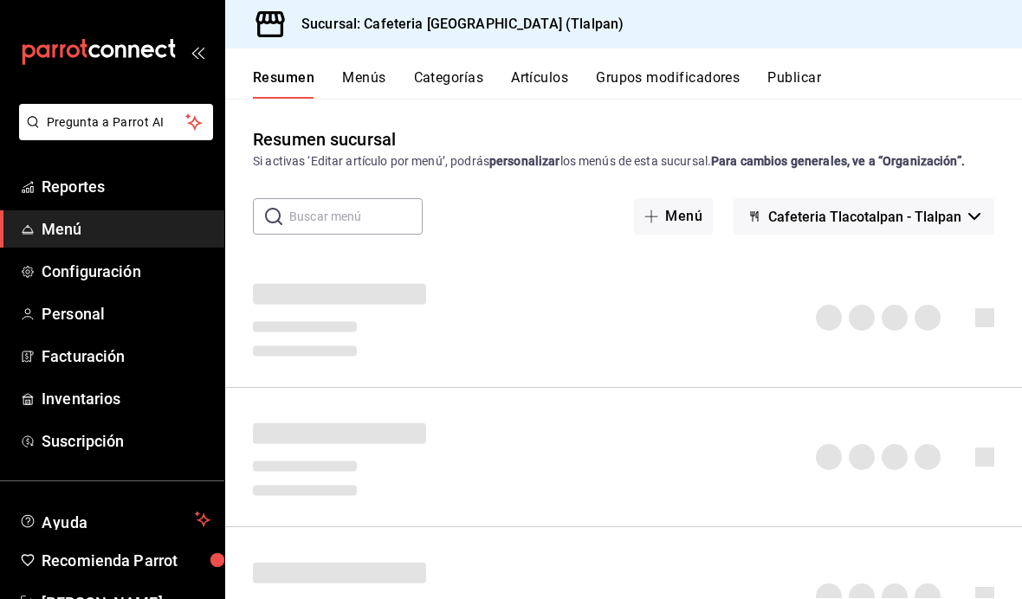
click at [86, 234] on span "Menú" at bounding box center [126, 228] width 169 height 23
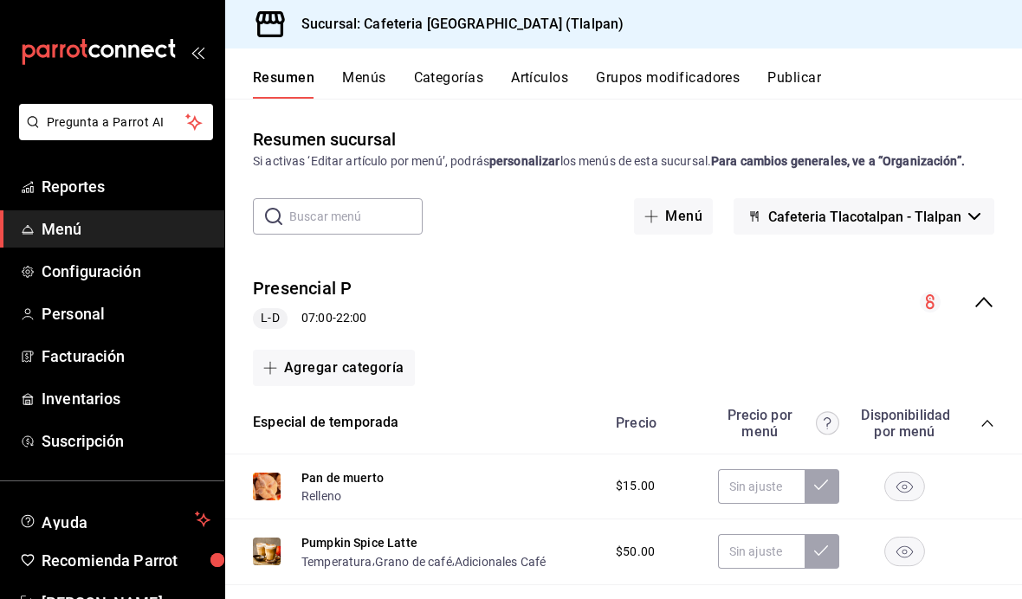
click at [67, 201] on link "Reportes" at bounding box center [112, 186] width 224 height 37
